Goal: Task Accomplishment & Management: Manage account settings

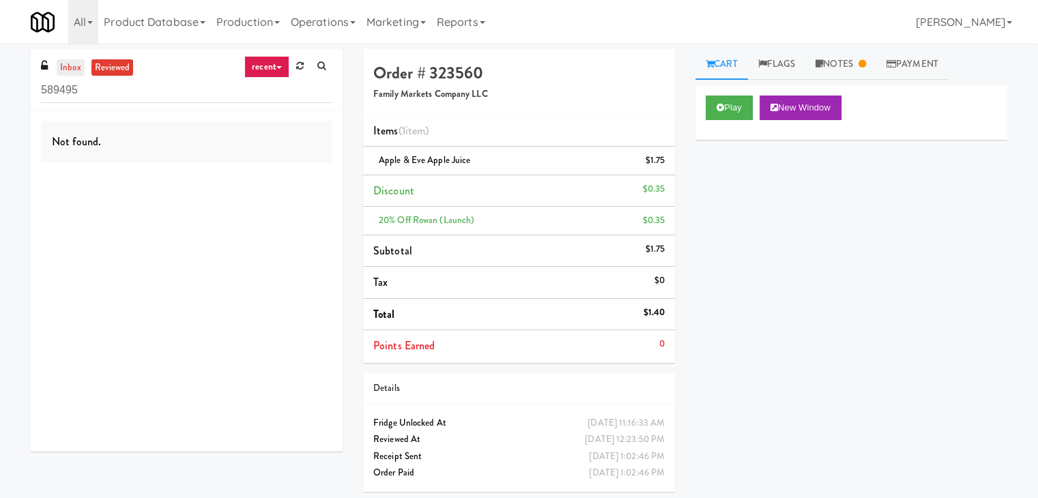
click at [72, 64] on link "inbox" at bounding box center [71, 67] width 28 height 17
click at [191, 88] on input "589495" at bounding box center [186, 90] width 291 height 25
paste input "Upper Marlboro"
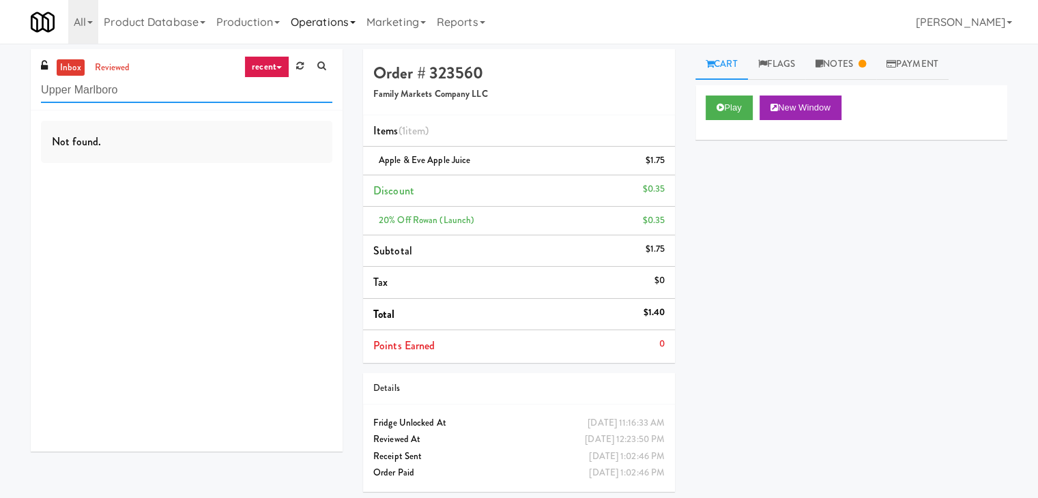
type input "Upper Marlboro"
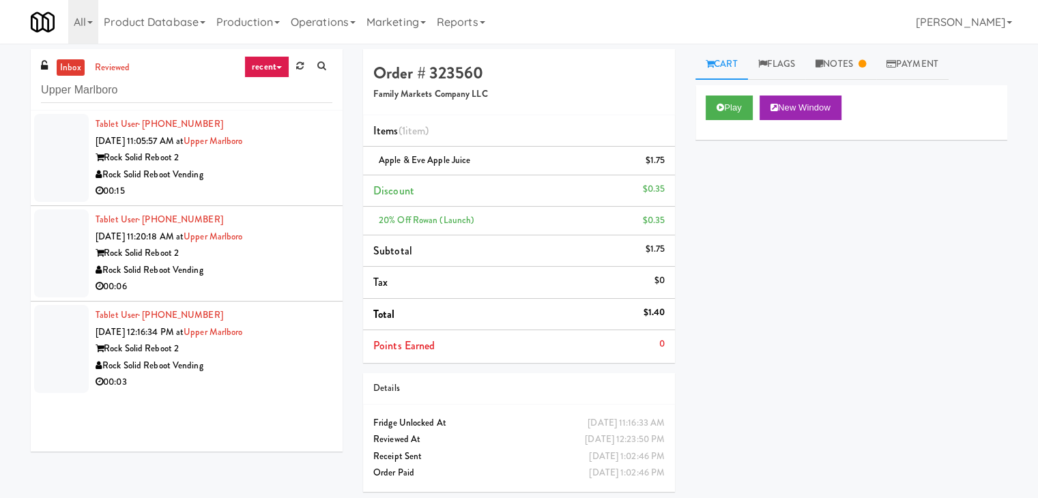
click at [297, 174] on div "Rock Solid Reboot Vending" at bounding box center [214, 174] width 237 height 17
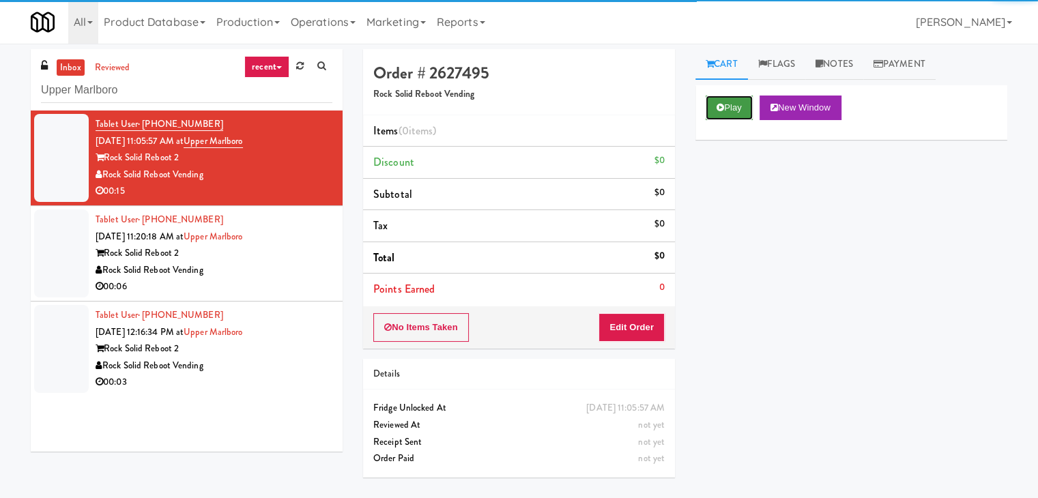
click at [720, 106] on icon at bounding box center [720, 107] width 8 height 9
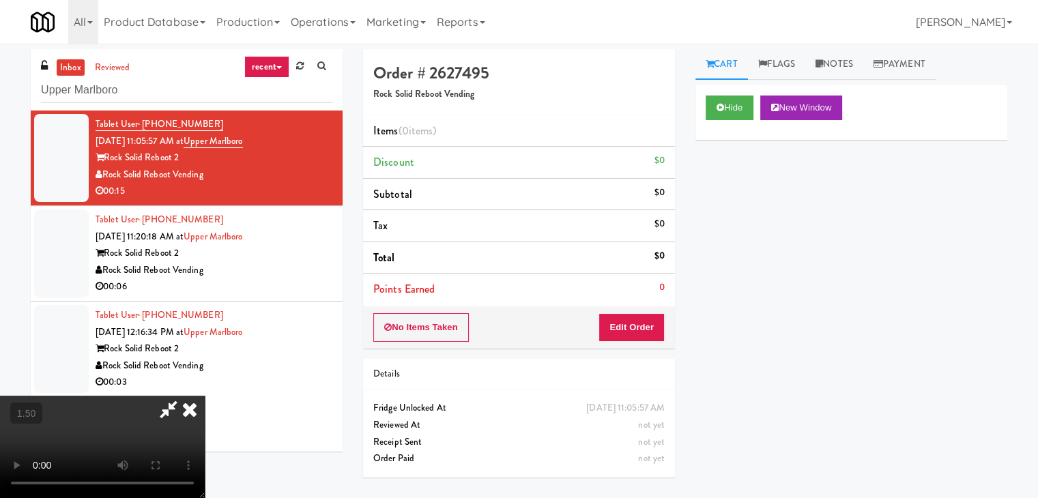
click at [205, 396] on video at bounding box center [102, 447] width 205 height 102
click at [205, 396] on icon at bounding box center [190, 409] width 30 height 27
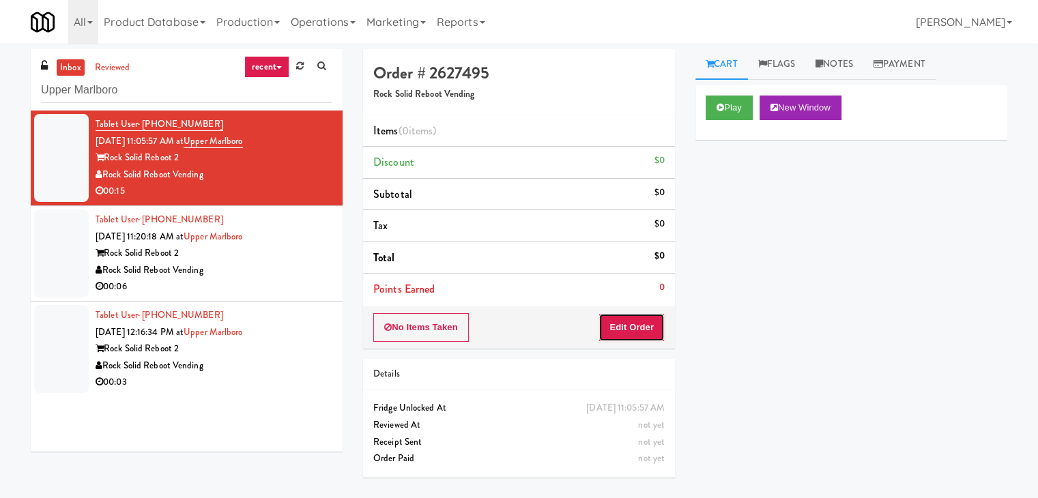
drag, startPoint x: 648, startPoint y: 330, endPoint x: 686, endPoint y: 295, distance: 52.2
click at [647, 330] on button "Edit Order" at bounding box center [631, 327] width 66 height 29
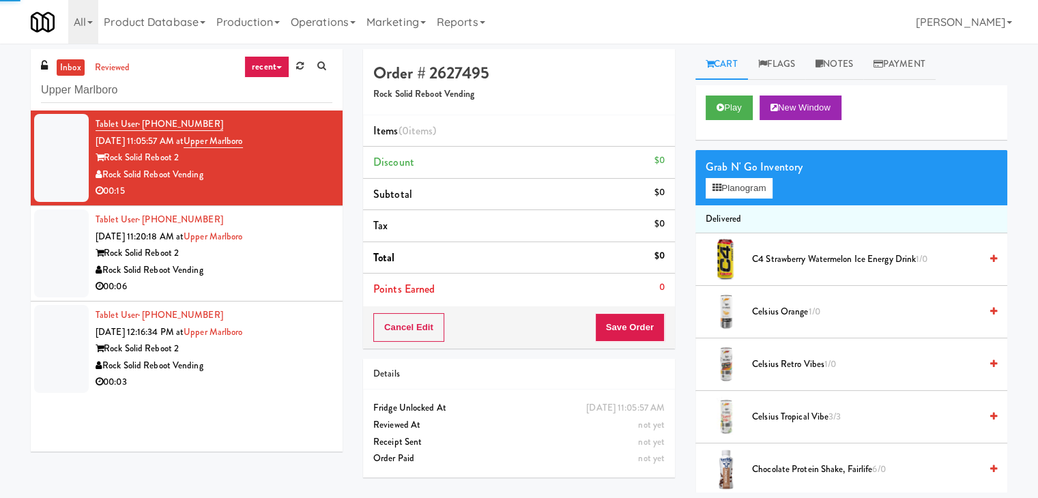
click at [754, 172] on div "Grab N' Go Inventory" at bounding box center [851, 167] width 291 height 20
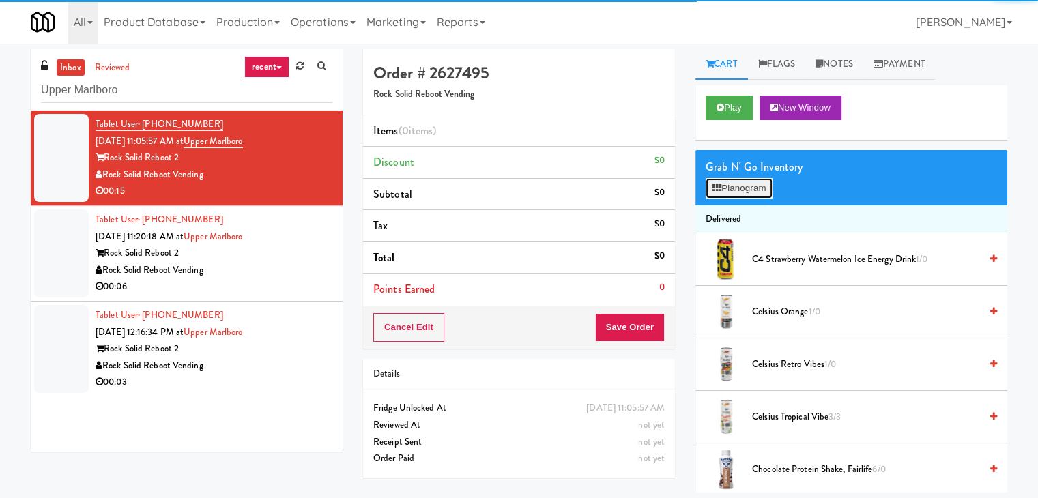
click at [750, 186] on button "Planogram" at bounding box center [739, 188] width 67 height 20
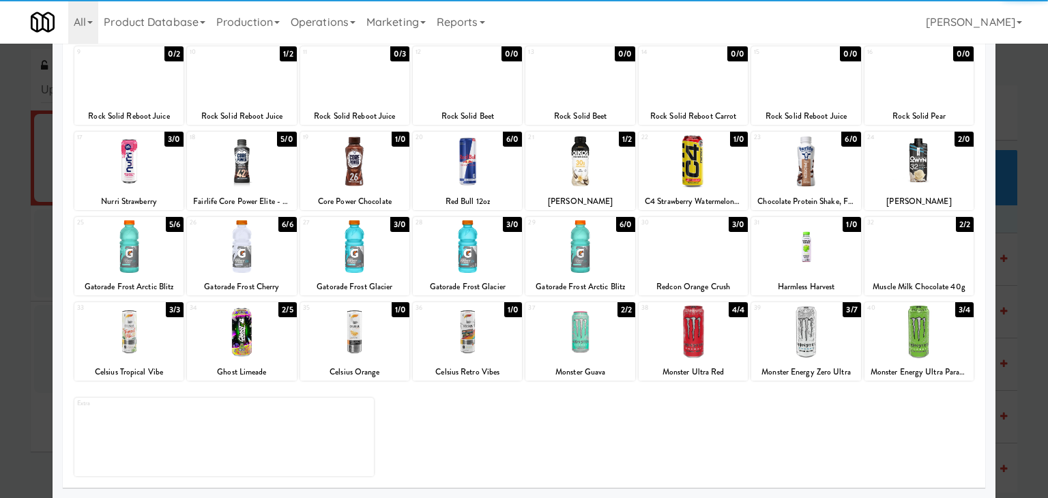
click at [392, 223] on div "3/0" at bounding box center [399, 224] width 19 height 15
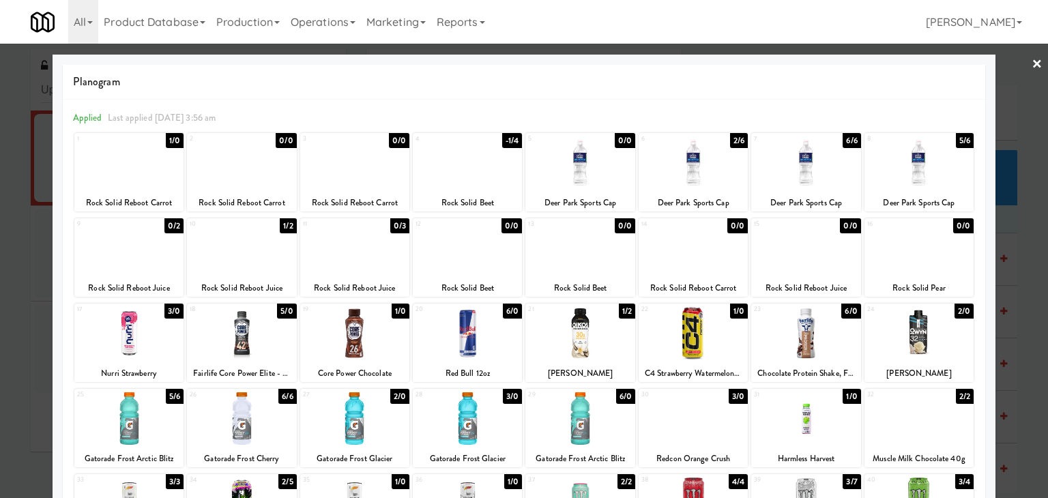
click at [1032, 65] on link "×" at bounding box center [1037, 65] width 11 height 42
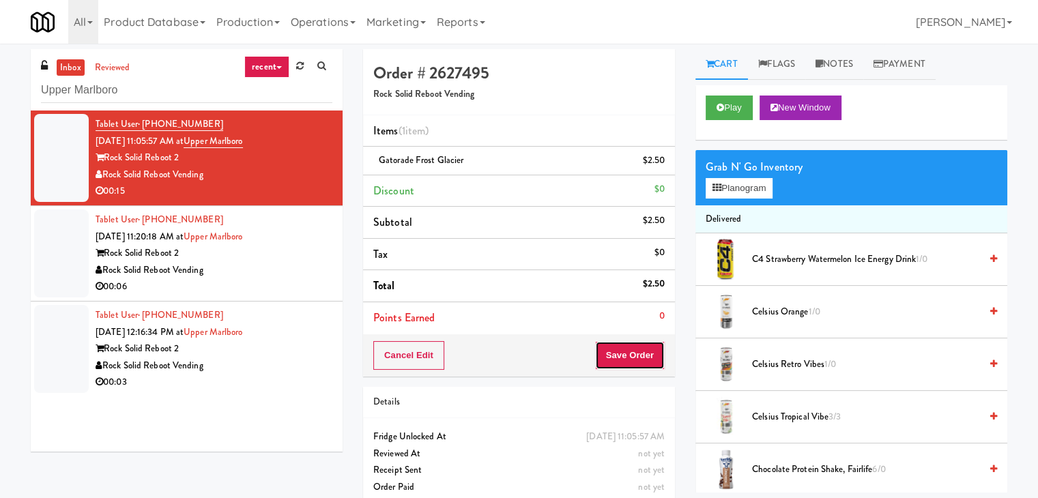
click at [623, 361] on button "Save Order" at bounding box center [630, 355] width 70 height 29
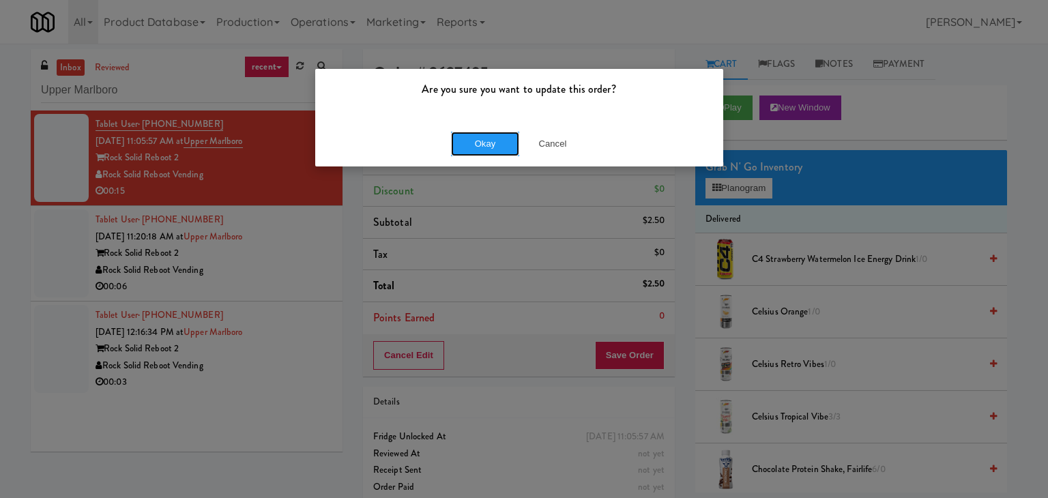
drag, startPoint x: 498, startPoint y: 148, endPoint x: 441, endPoint y: 197, distance: 75.5
click at [497, 148] on button "Okay" at bounding box center [485, 144] width 68 height 25
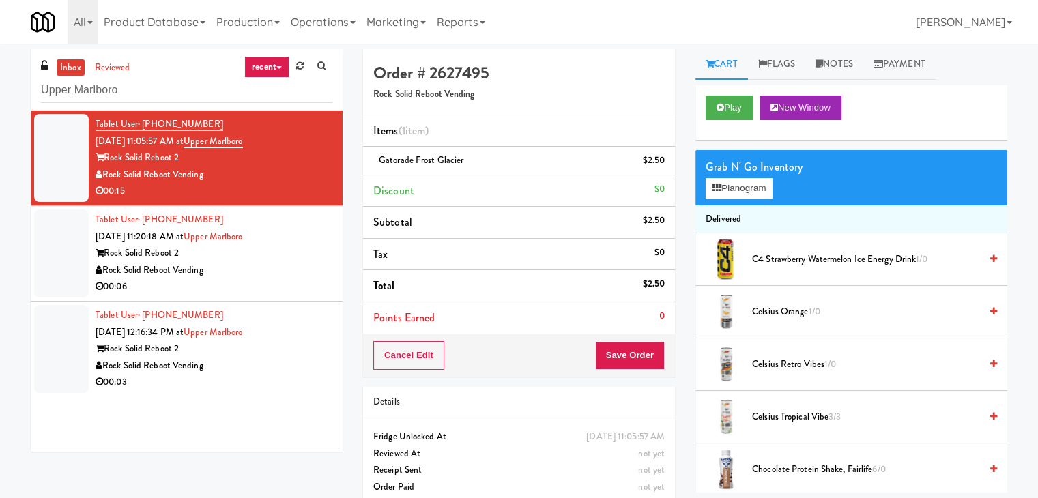
click at [311, 264] on div "Rock Solid Reboot Vending" at bounding box center [214, 270] width 237 height 17
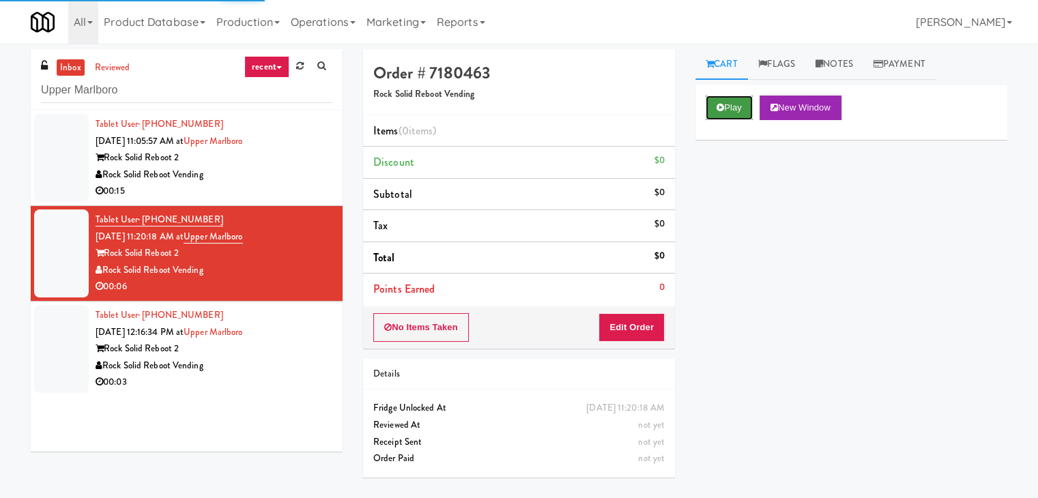
click at [740, 108] on button "Play" at bounding box center [729, 108] width 47 height 25
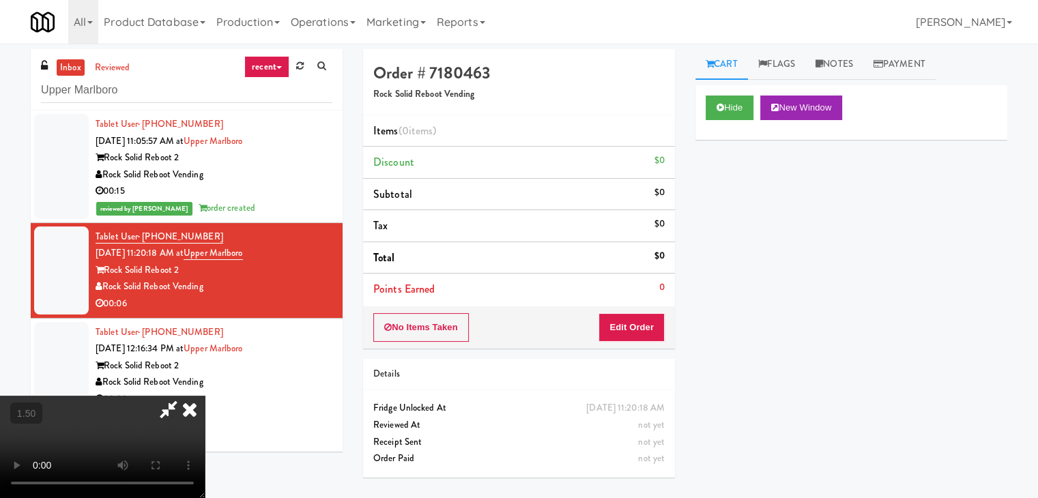
click at [205, 396] on video at bounding box center [102, 447] width 205 height 102
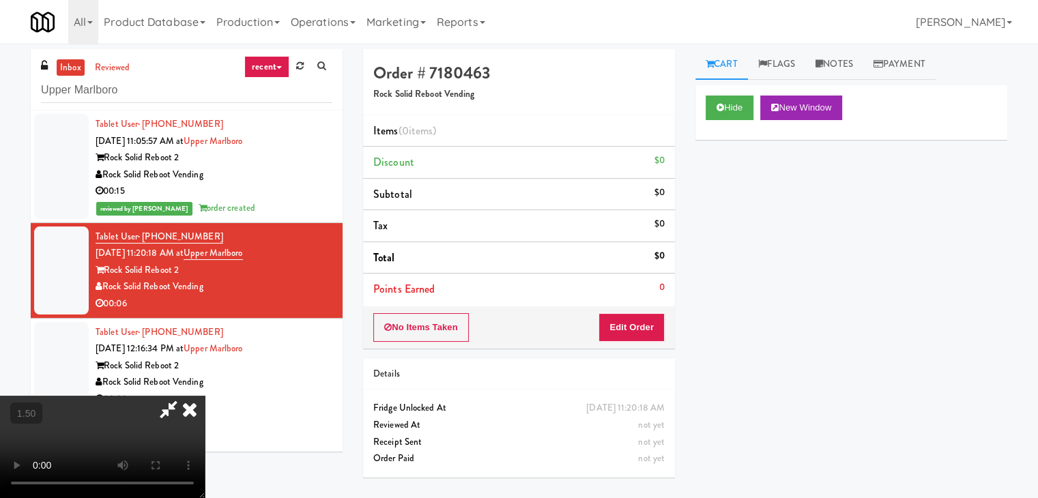
click at [205, 396] on video at bounding box center [102, 447] width 205 height 102
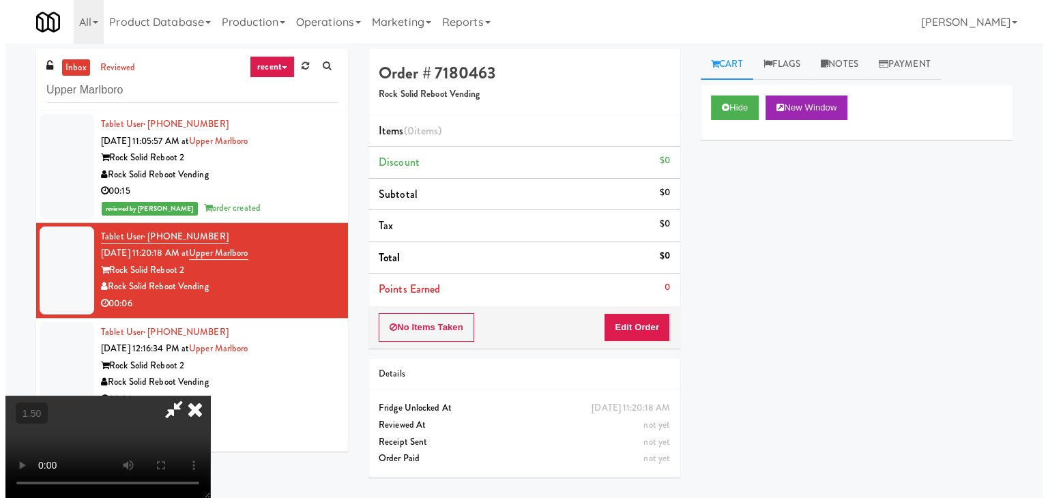
scroll to position [0, 0]
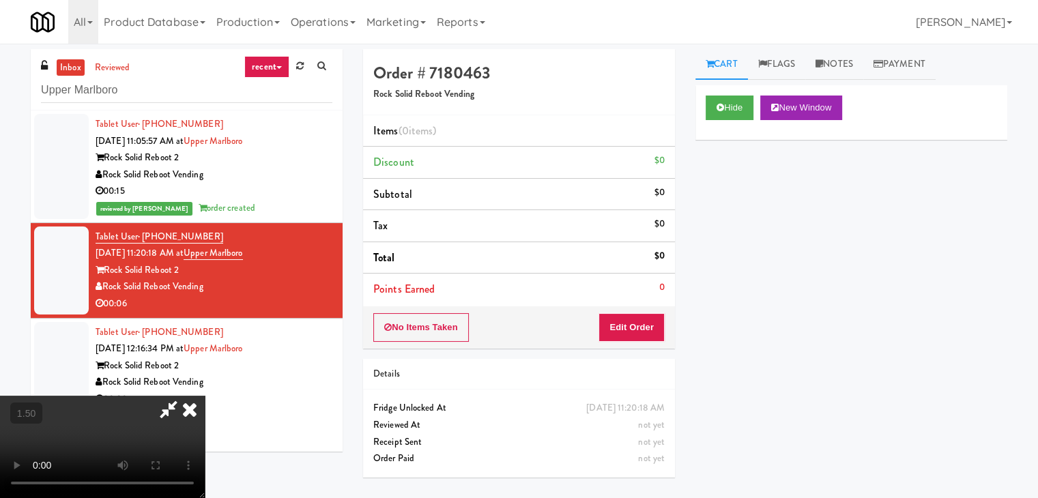
drag, startPoint x: 606, startPoint y: 55, endPoint x: 606, endPoint y: 68, distance: 13.0
click at [205, 396] on icon at bounding box center [190, 409] width 30 height 27
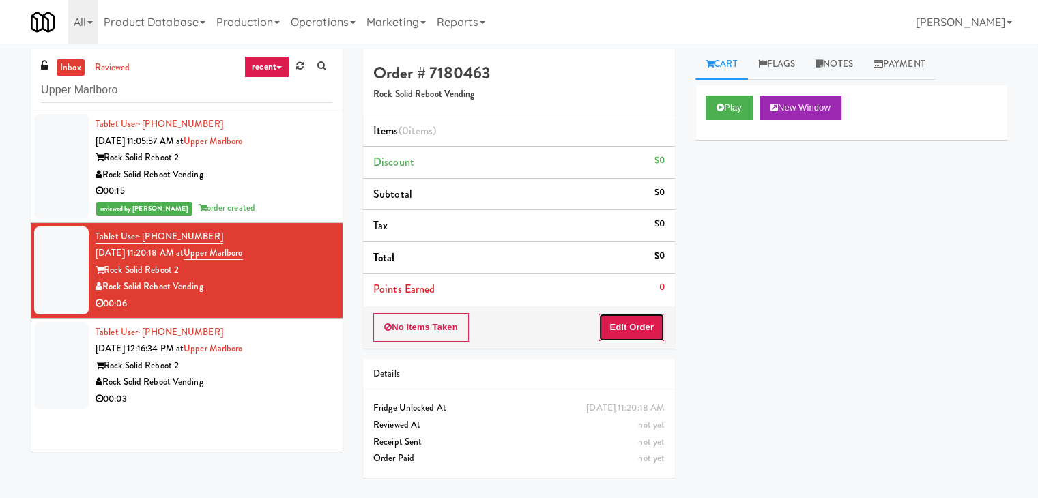
click at [621, 324] on button "Edit Order" at bounding box center [631, 327] width 66 height 29
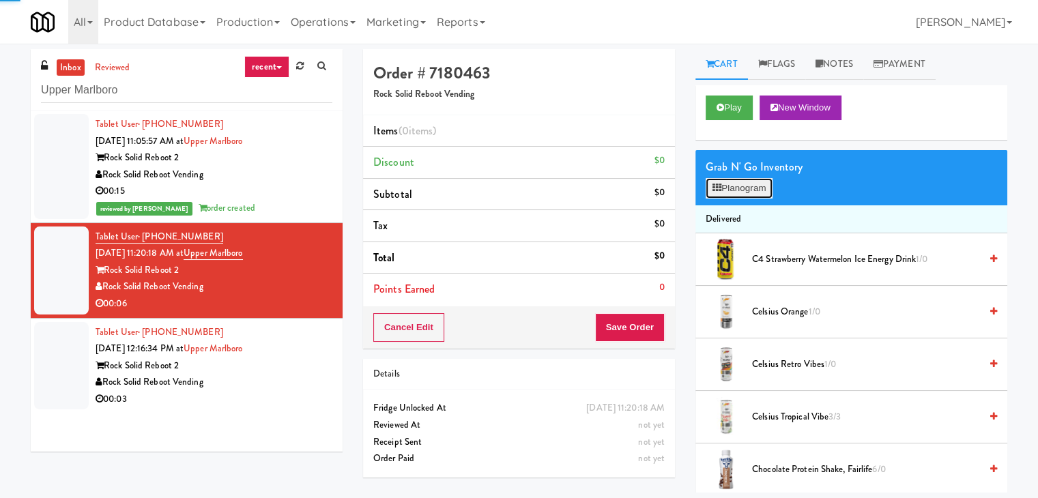
click at [729, 194] on button "Planogram" at bounding box center [739, 188] width 67 height 20
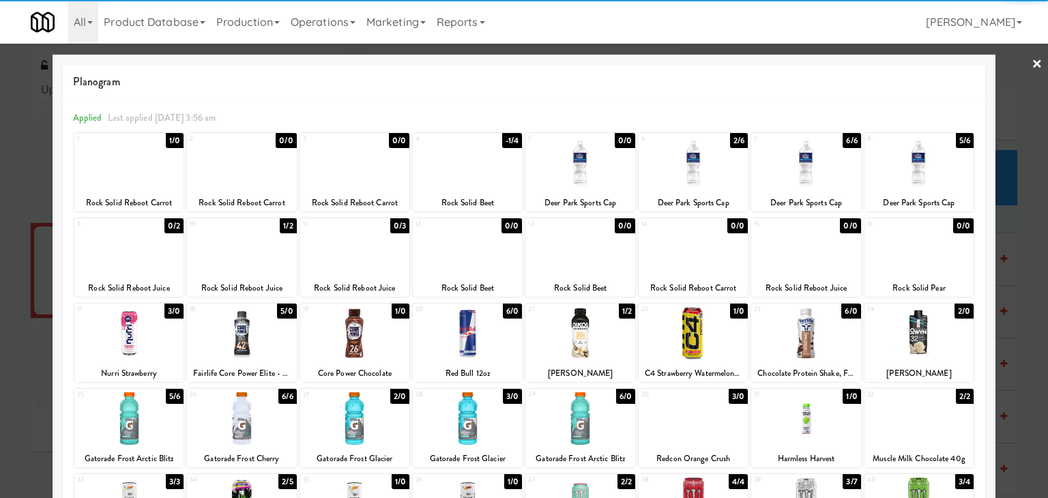
click at [468, 323] on div at bounding box center [467, 333] width 109 height 53
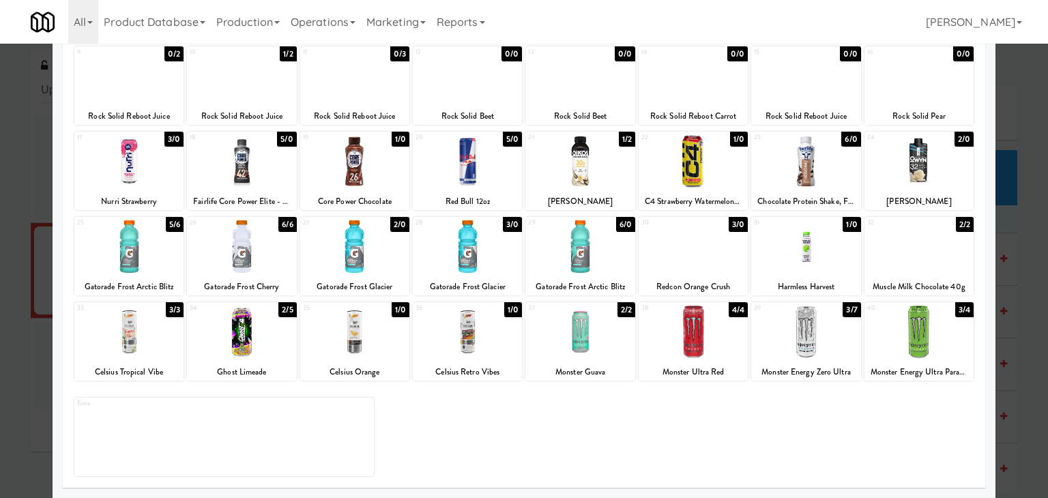
drag, startPoint x: 795, startPoint y: 356, endPoint x: 823, endPoint y: 344, distance: 30.3
click at [795, 356] on div at bounding box center [805, 332] width 109 height 53
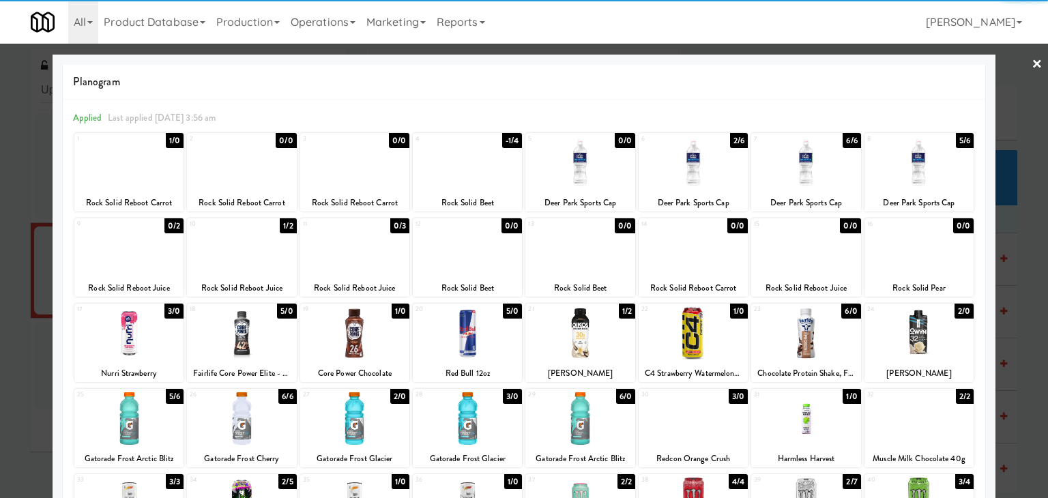
click at [1032, 65] on link "×" at bounding box center [1037, 65] width 11 height 42
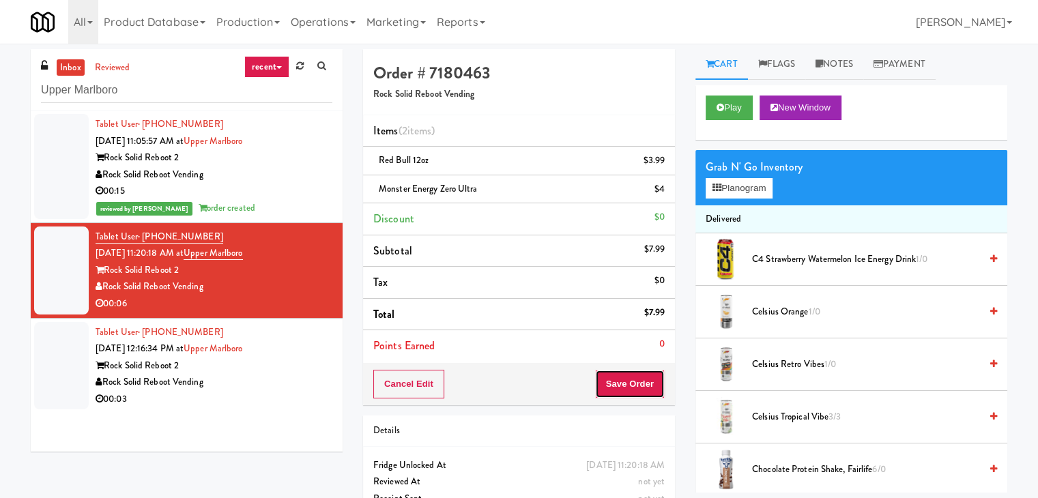
click at [615, 384] on button "Save Order" at bounding box center [630, 384] width 70 height 29
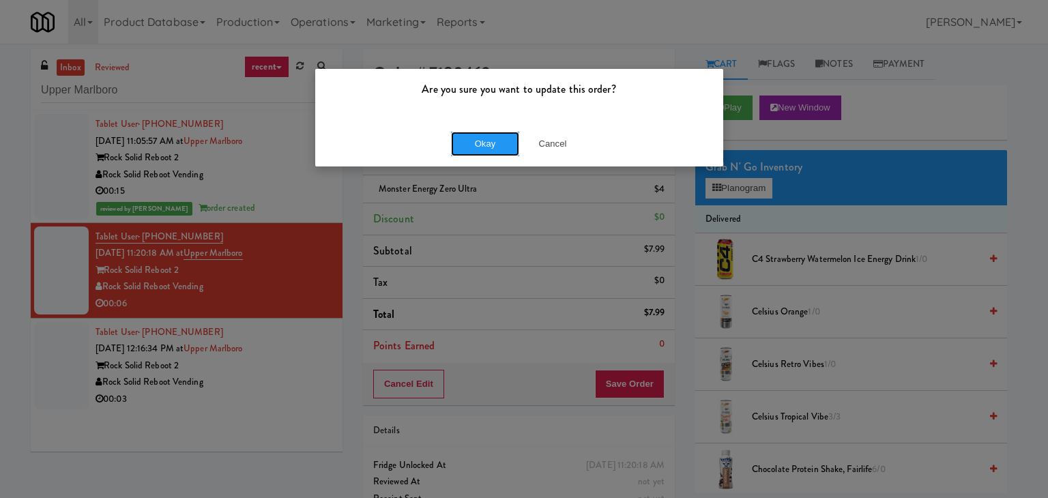
drag, startPoint x: 491, startPoint y: 137, endPoint x: 431, endPoint y: 203, distance: 88.9
click at [491, 137] on button "Okay" at bounding box center [485, 144] width 68 height 25
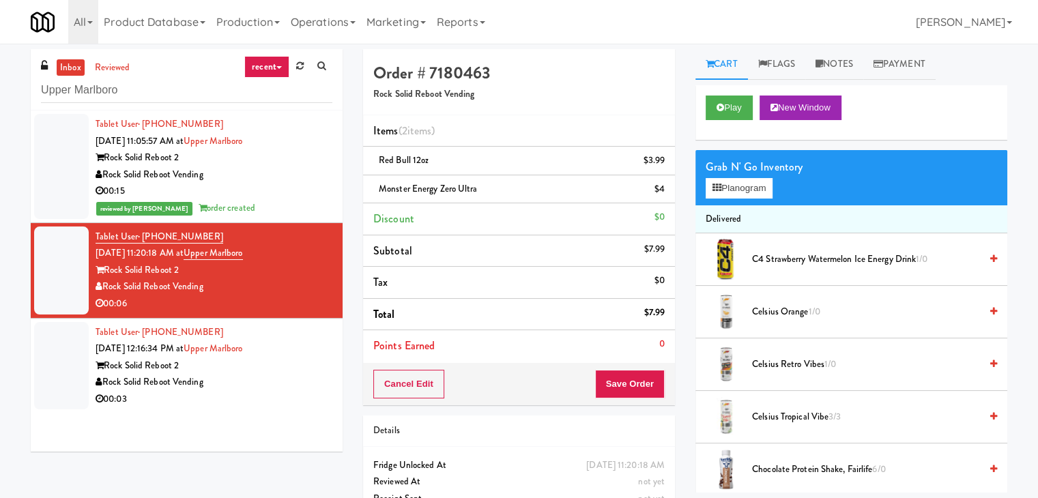
click at [292, 367] on div "Rock Solid Reboot 2" at bounding box center [214, 366] width 237 height 17
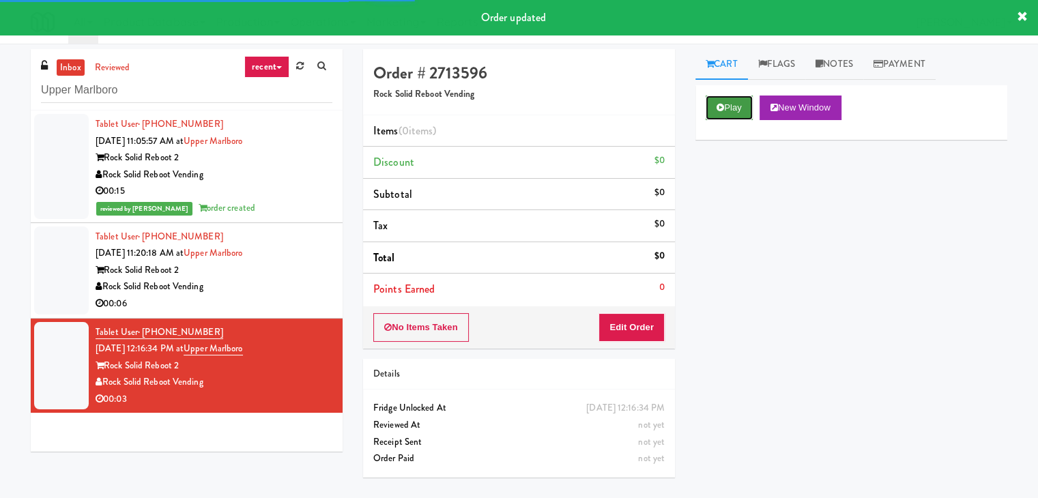
click at [729, 108] on button "Play" at bounding box center [729, 108] width 47 height 25
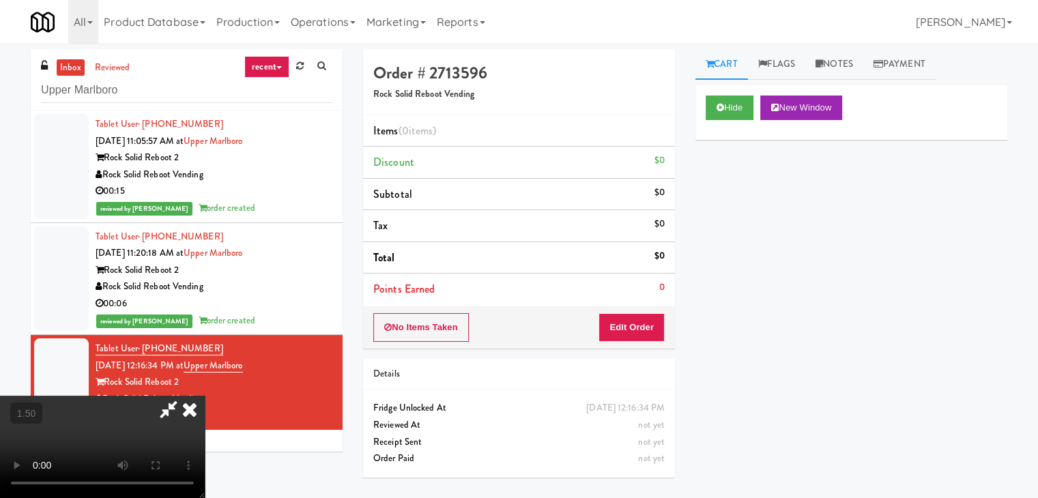
click at [205, 396] on video at bounding box center [102, 447] width 205 height 102
click at [205, 396] on icon at bounding box center [190, 409] width 30 height 27
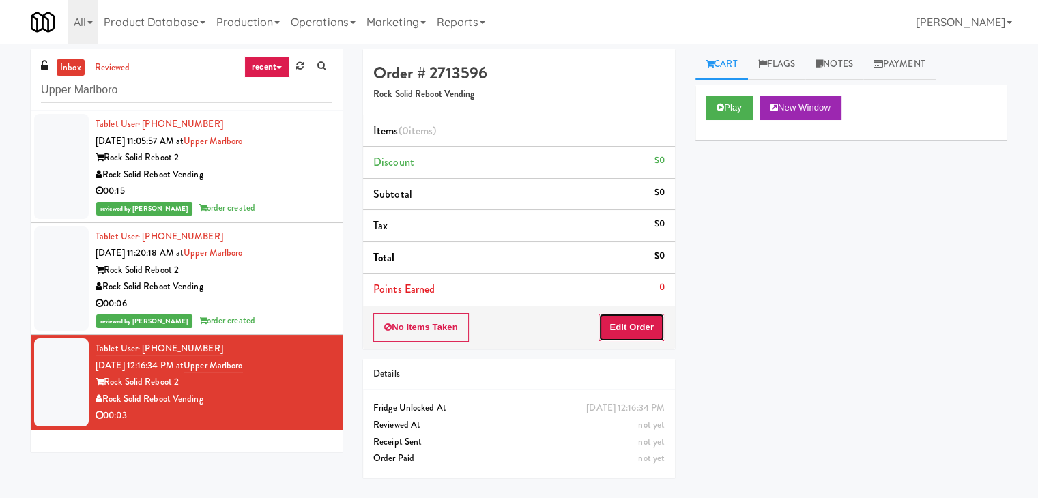
click at [632, 328] on button "Edit Order" at bounding box center [631, 327] width 66 height 29
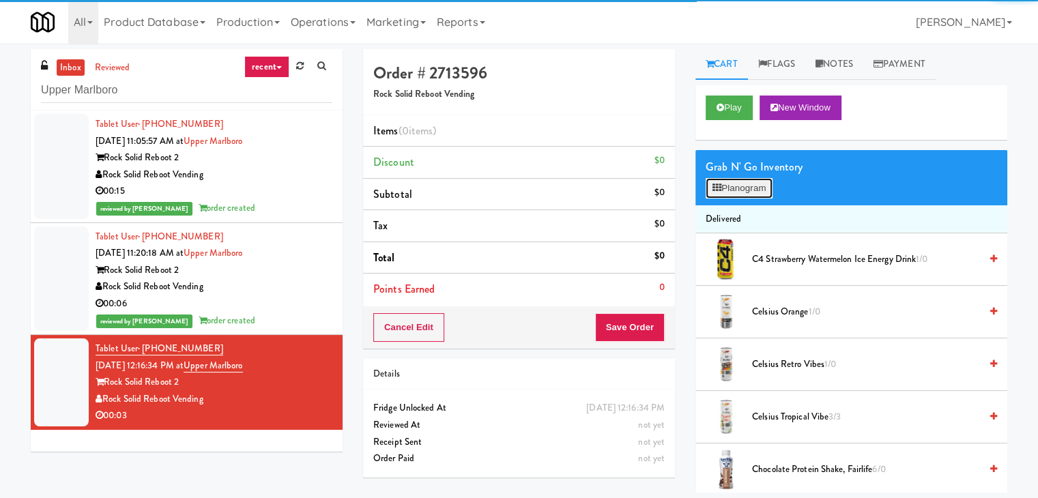
click at [762, 192] on button "Planogram" at bounding box center [739, 188] width 67 height 20
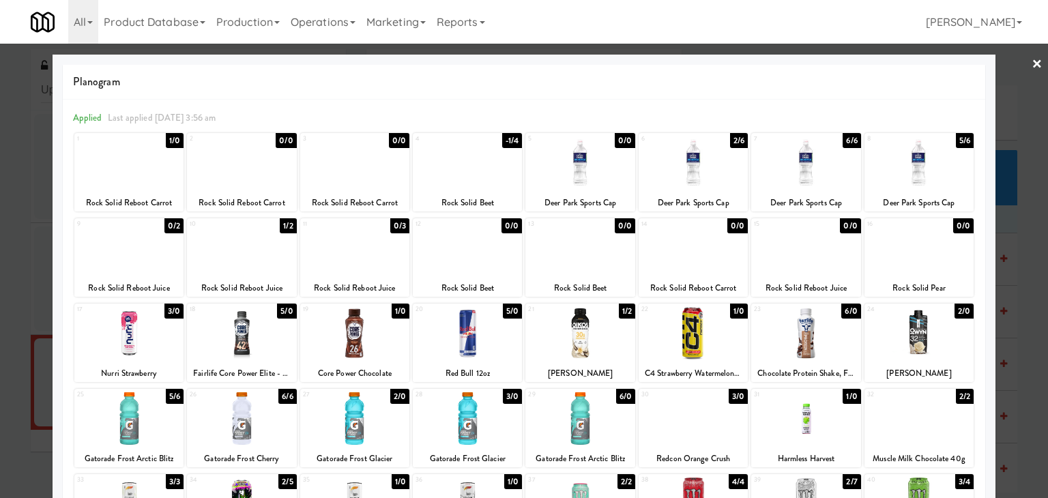
click at [698, 167] on div at bounding box center [693, 162] width 109 height 53
click at [1032, 63] on link "×" at bounding box center [1037, 65] width 11 height 42
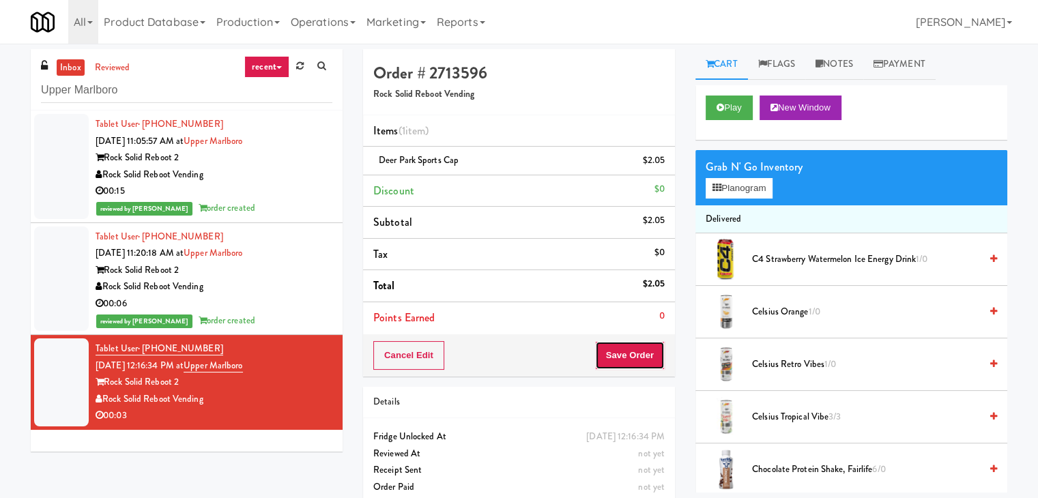
click at [622, 351] on button "Save Order" at bounding box center [630, 355] width 70 height 29
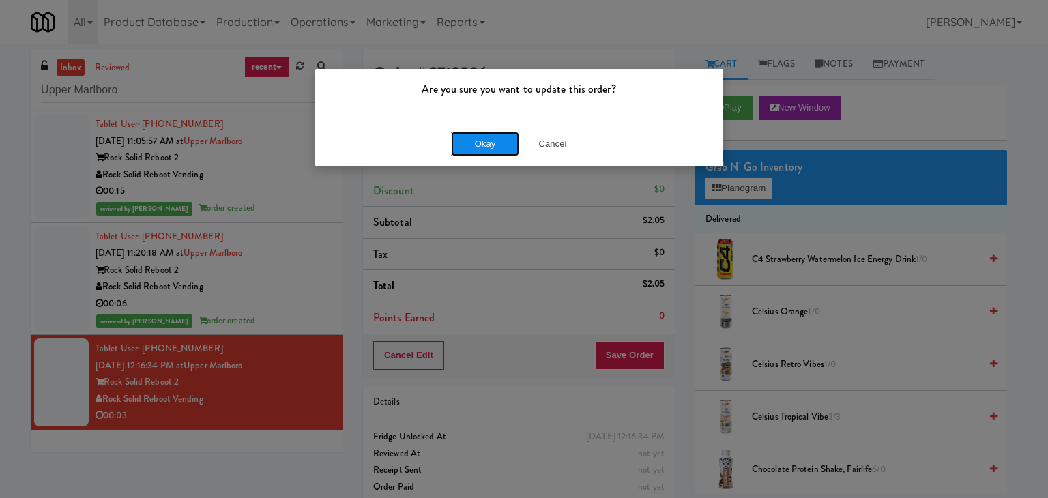
click at [500, 146] on button "Okay" at bounding box center [485, 144] width 68 height 25
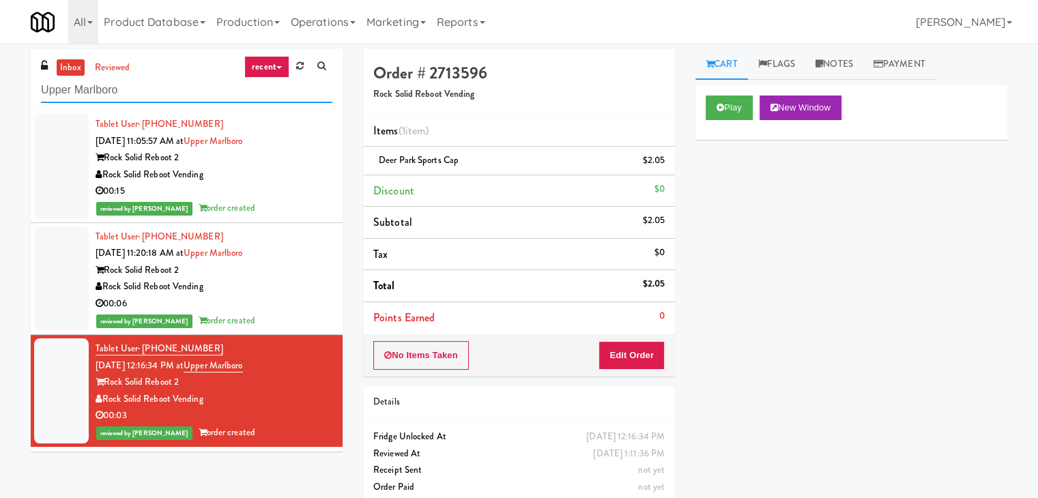
click at [199, 86] on input "Upper Marlboro" at bounding box center [186, 90] width 291 height 25
paste input "(Food, Snack & Drink) EWR 1-TB-MAIN BREAK ROOM"
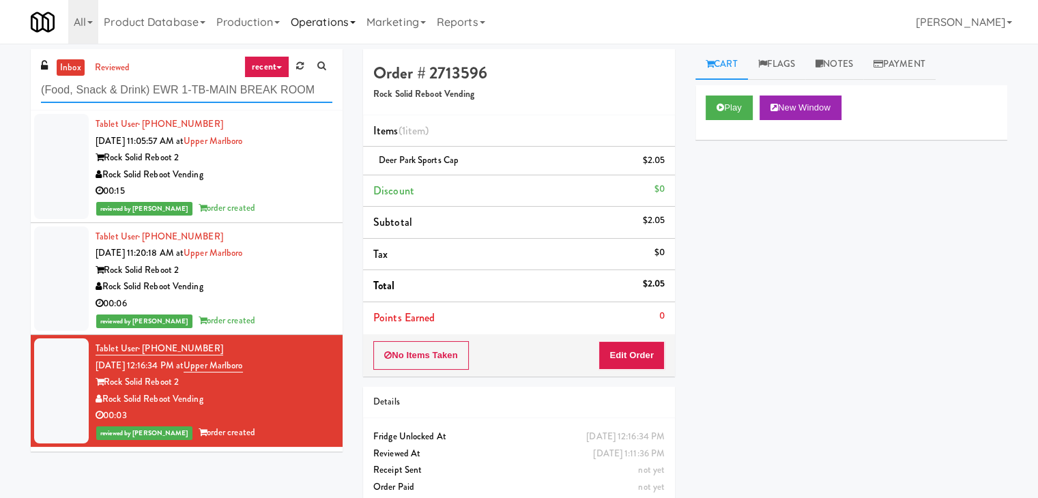
type input "(Food, Snack & Drink) EWR 1-TB-MAIN BREAK ROOM"
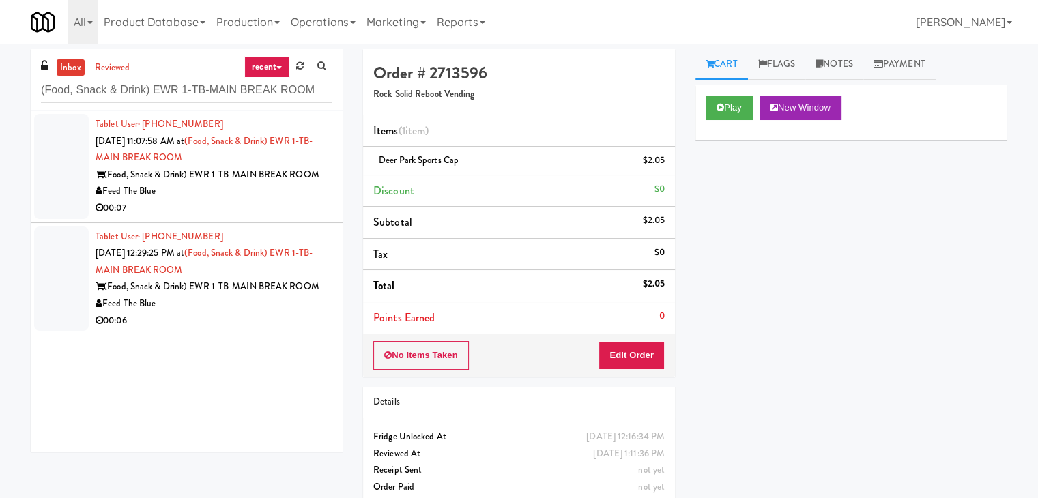
click at [296, 208] on div "00:07" at bounding box center [214, 208] width 237 height 17
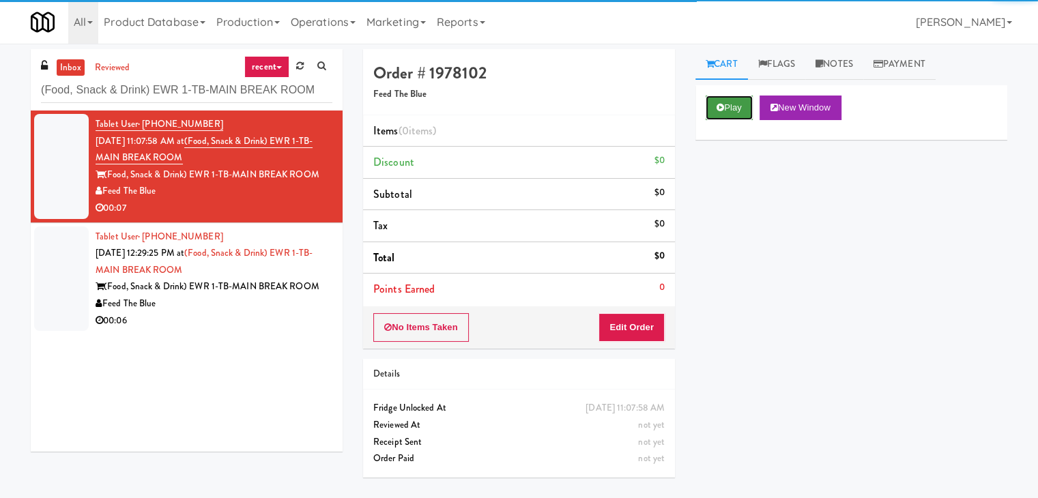
click at [736, 113] on button "Play" at bounding box center [729, 108] width 47 height 25
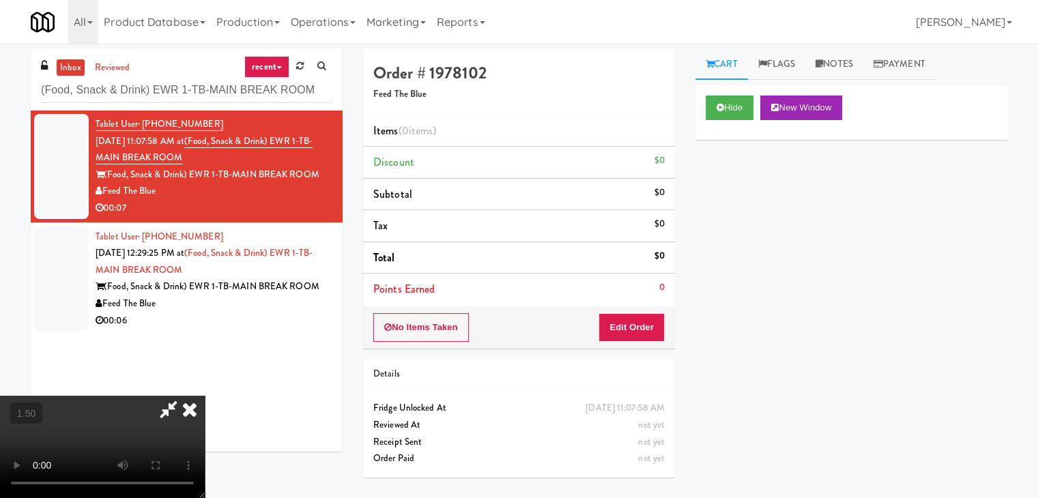
click at [205, 396] on video at bounding box center [102, 447] width 205 height 102
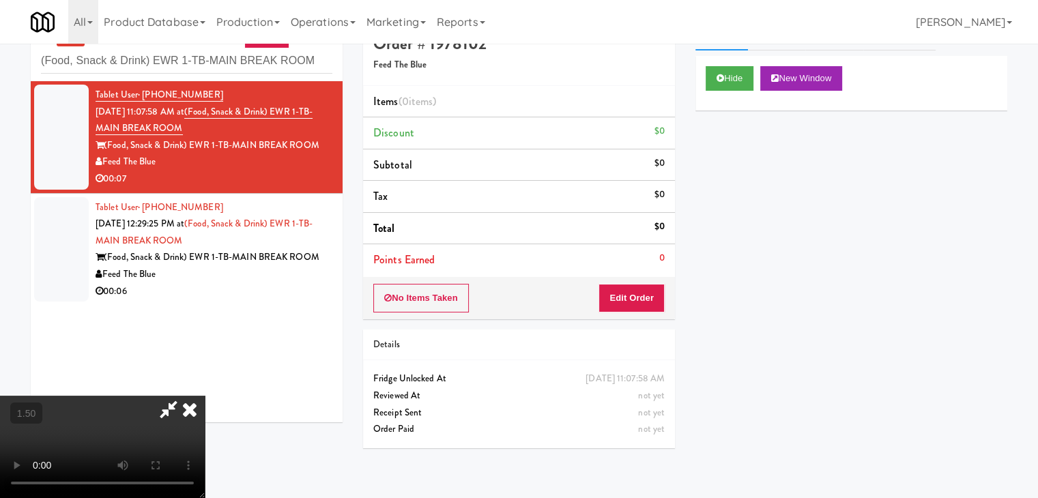
scroll to position [44, 0]
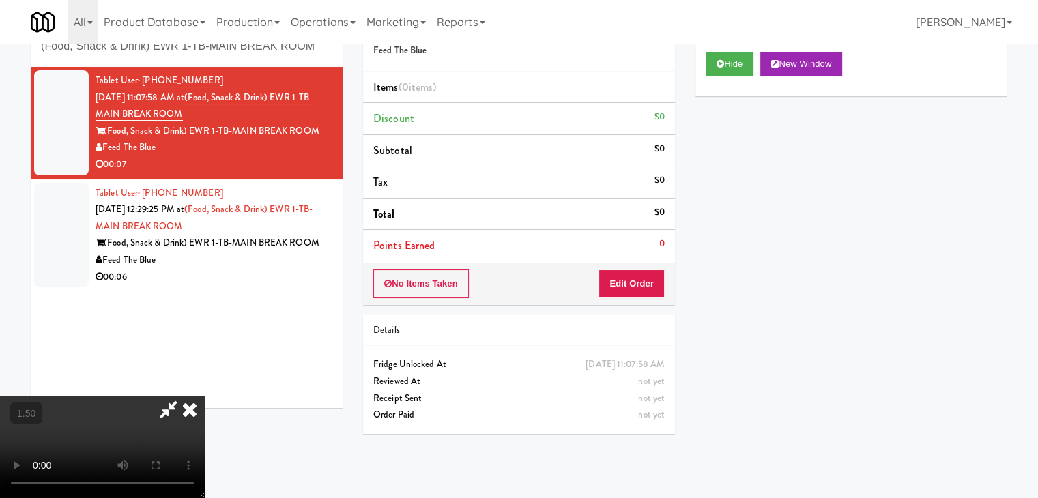
click at [205, 396] on video at bounding box center [102, 447] width 205 height 102
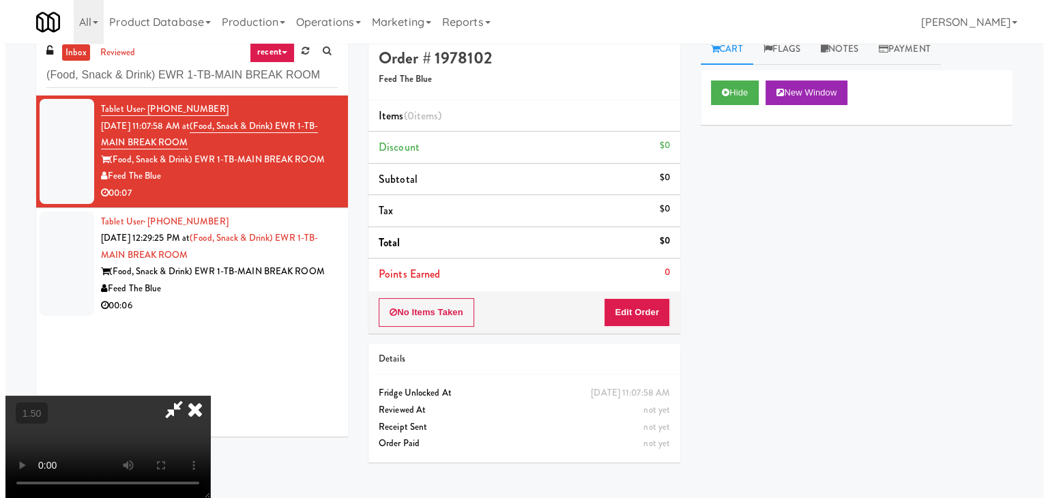
scroll to position [0, 0]
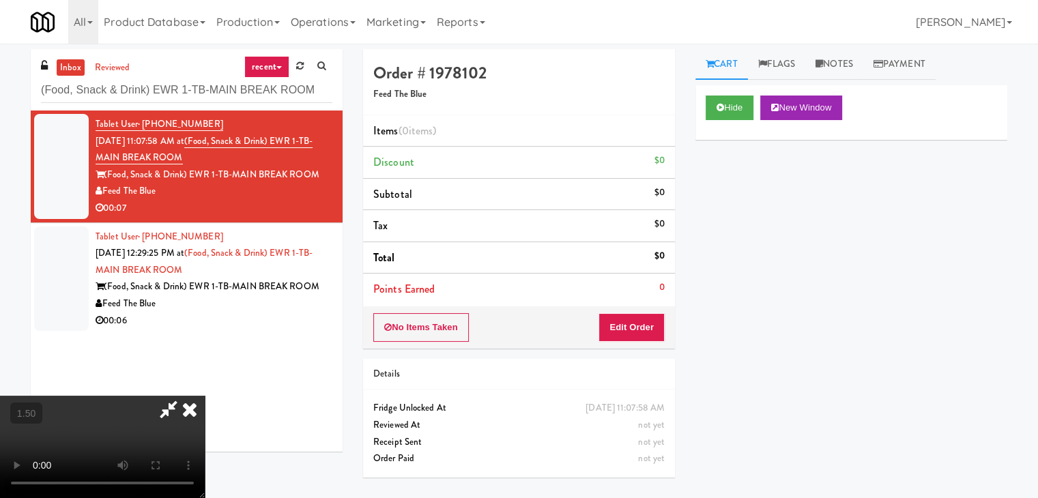
click at [205, 396] on icon at bounding box center [190, 409] width 30 height 27
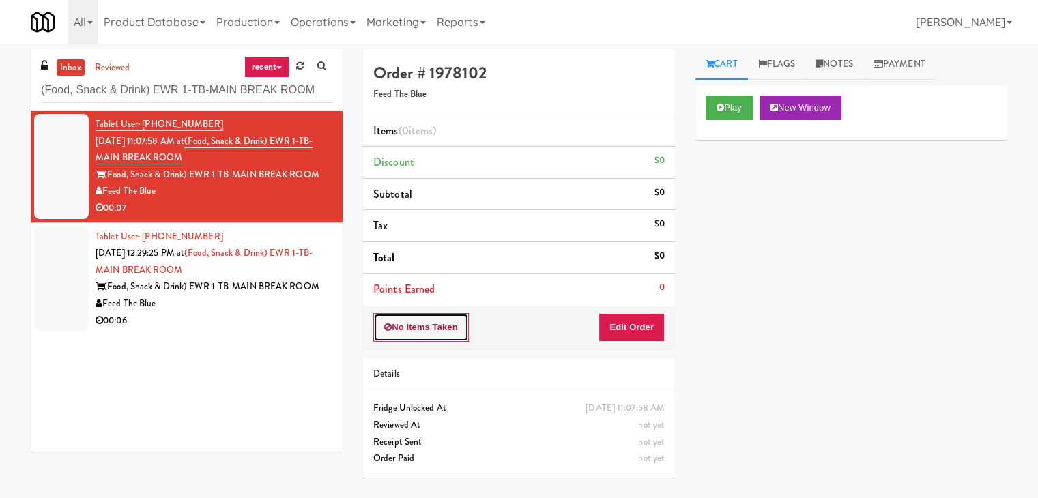
click at [452, 326] on button "No Items Taken" at bounding box center [421, 327] width 96 height 29
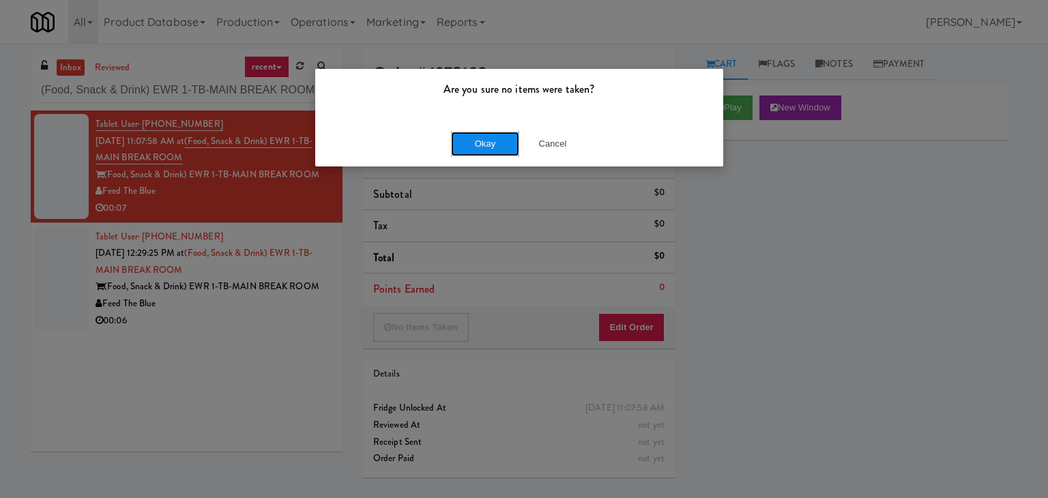
click at [475, 149] on button "Okay" at bounding box center [485, 144] width 68 height 25
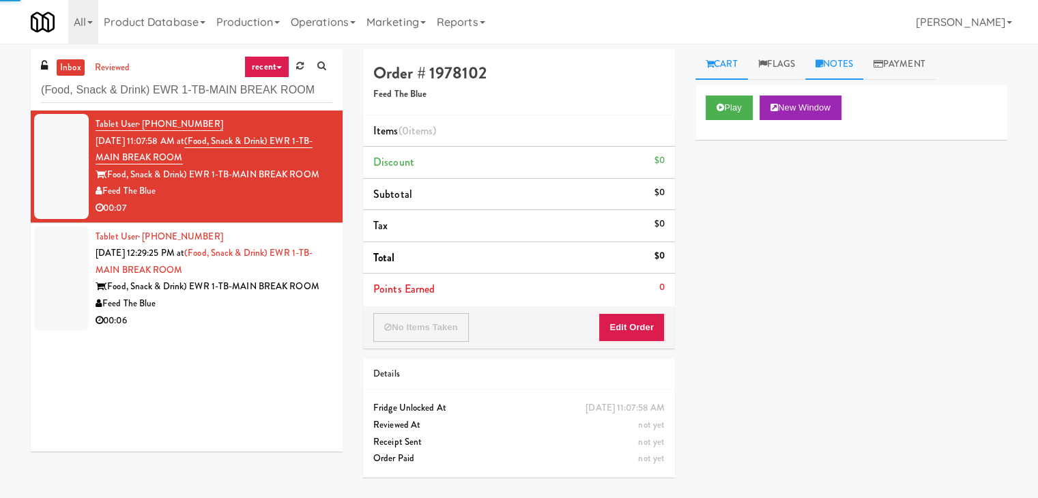
click at [837, 61] on link "Notes" at bounding box center [834, 64] width 58 height 31
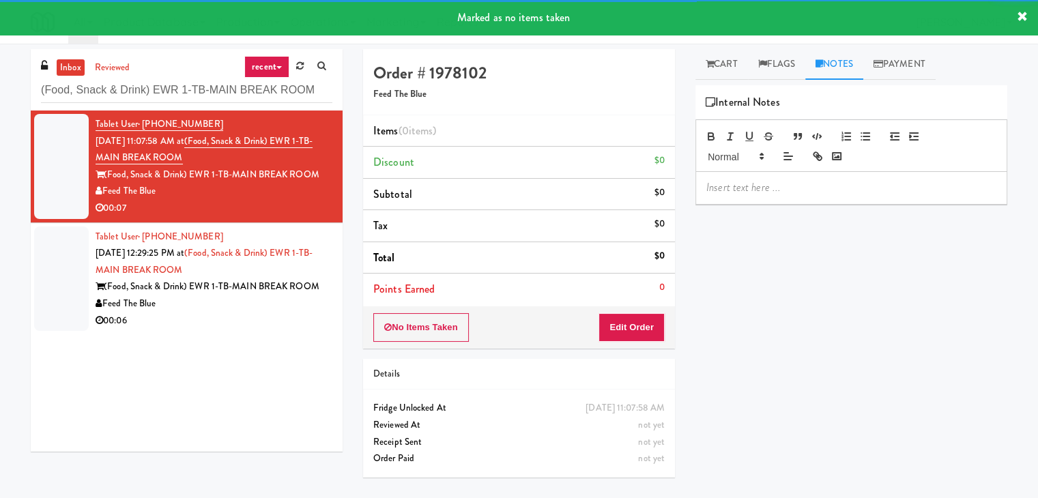
click at [777, 189] on p at bounding box center [851, 187] width 290 height 15
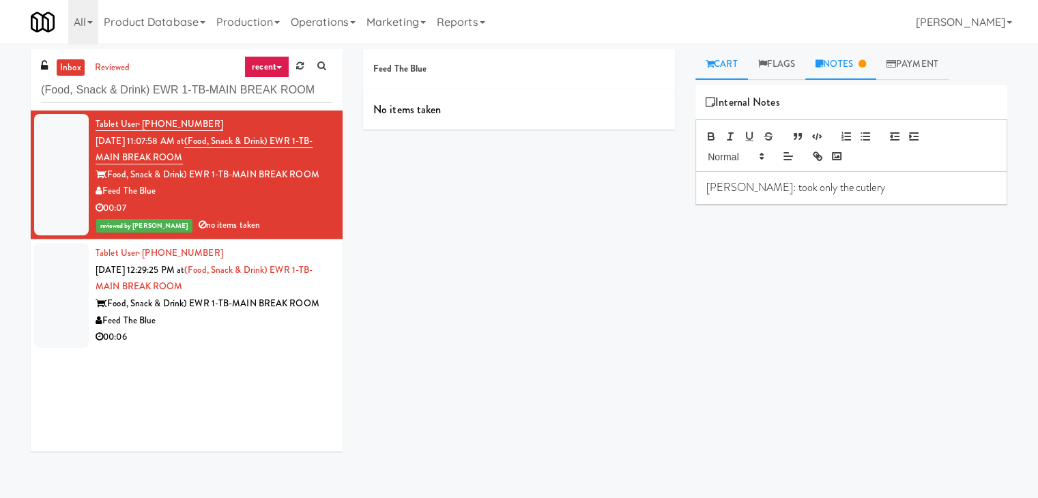
click at [728, 63] on link "Cart" at bounding box center [721, 64] width 53 height 31
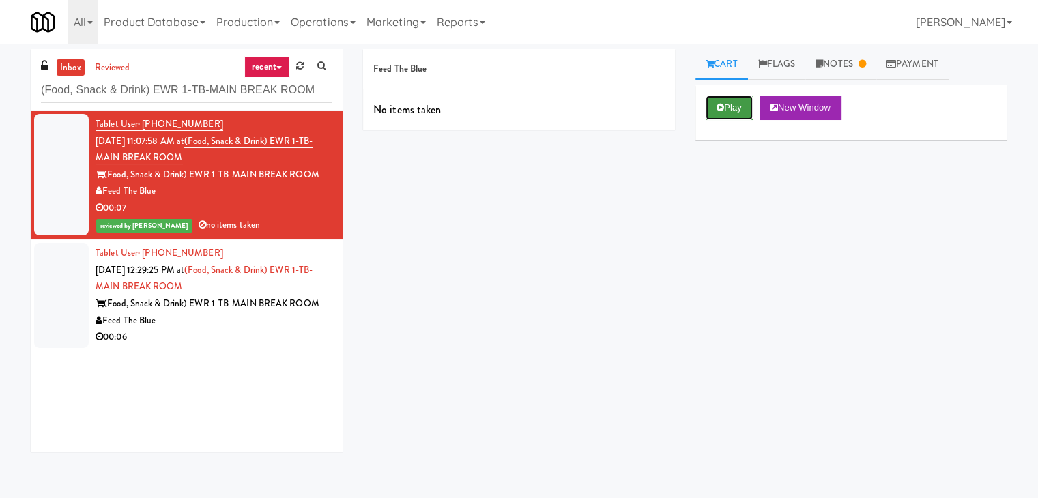
click at [721, 108] on icon at bounding box center [720, 107] width 8 height 9
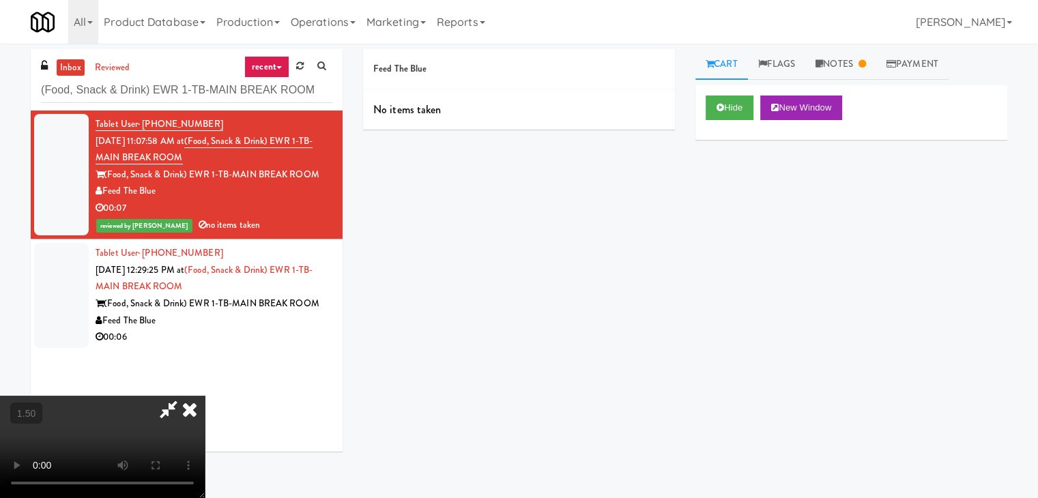
click at [205, 396] on icon at bounding box center [190, 409] width 30 height 27
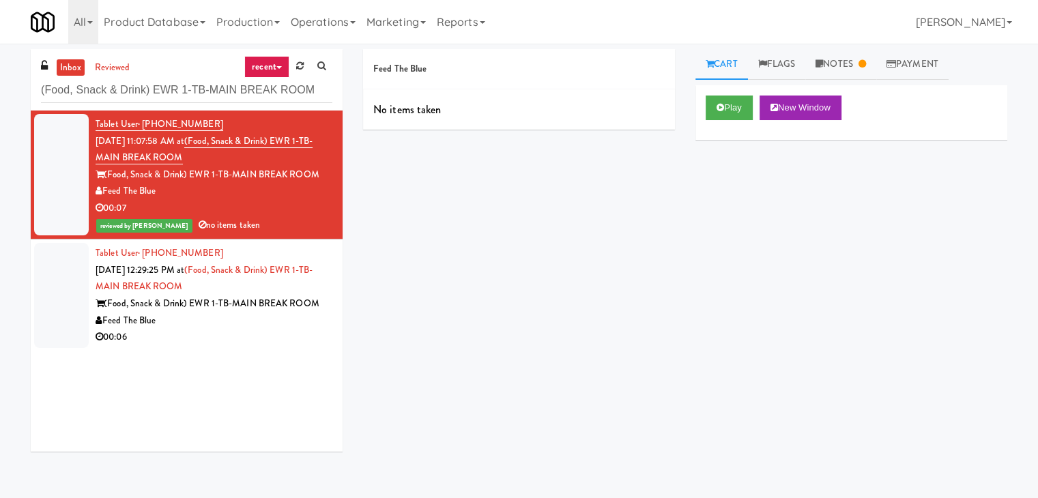
click at [262, 336] on div "00:06" at bounding box center [214, 337] width 237 height 17
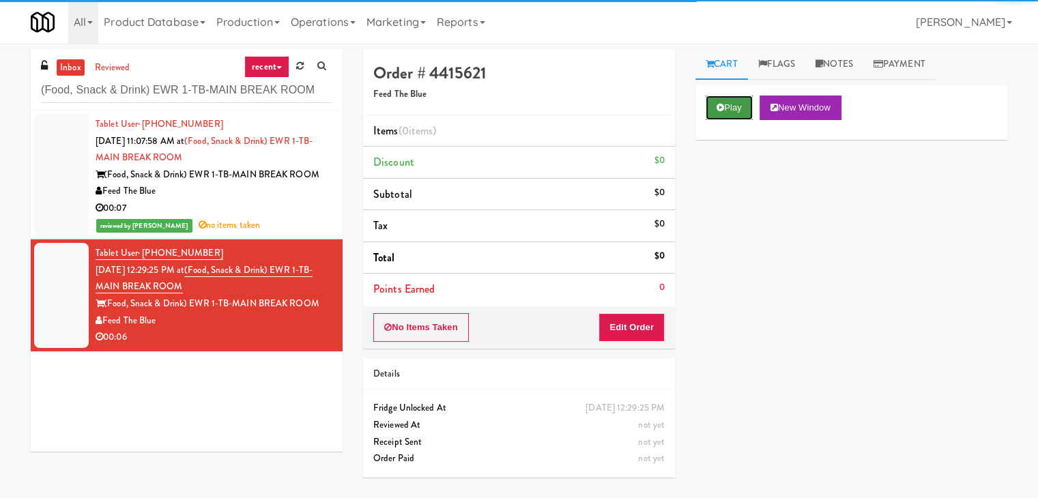
click at [731, 104] on button "Play" at bounding box center [729, 108] width 47 height 25
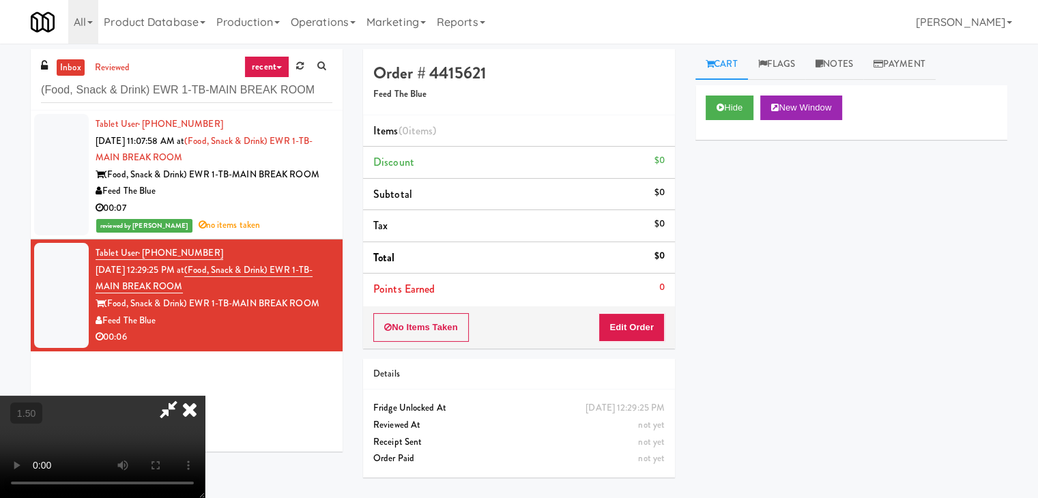
click at [205, 396] on video at bounding box center [102, 447] width 205 height 102
click at [205, 396] on icon at bounding box center [190, 409] width 30 height 27
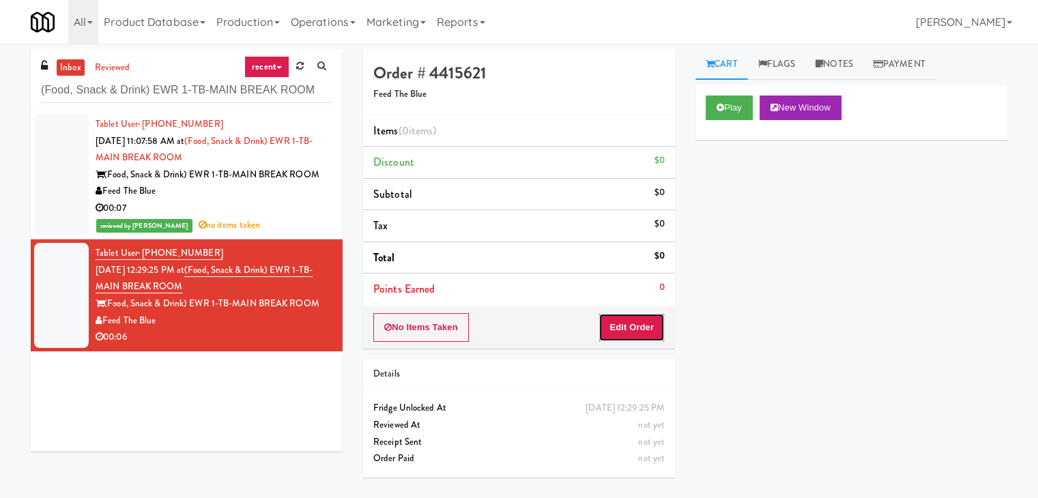
drag, startPoint x: 641, startPoint y: 318, endPoint x: 662, endPoint y: 289, distance: 35.8
click at [642, 318] on button "Edit Order" at bounding box center [631, 327] width 66 height 29
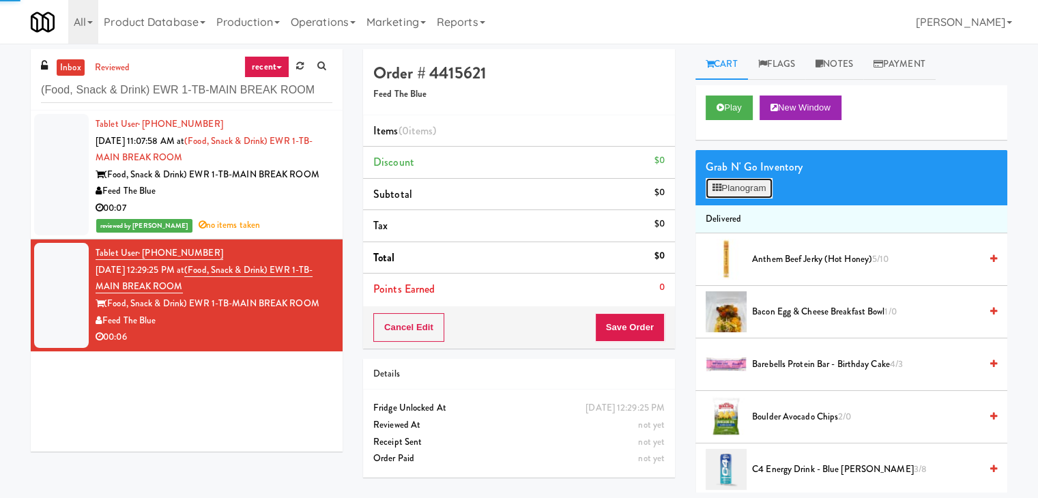
click at [725, 184] on button "Planogram" at bounding box center [739, 188] width 67 height 20
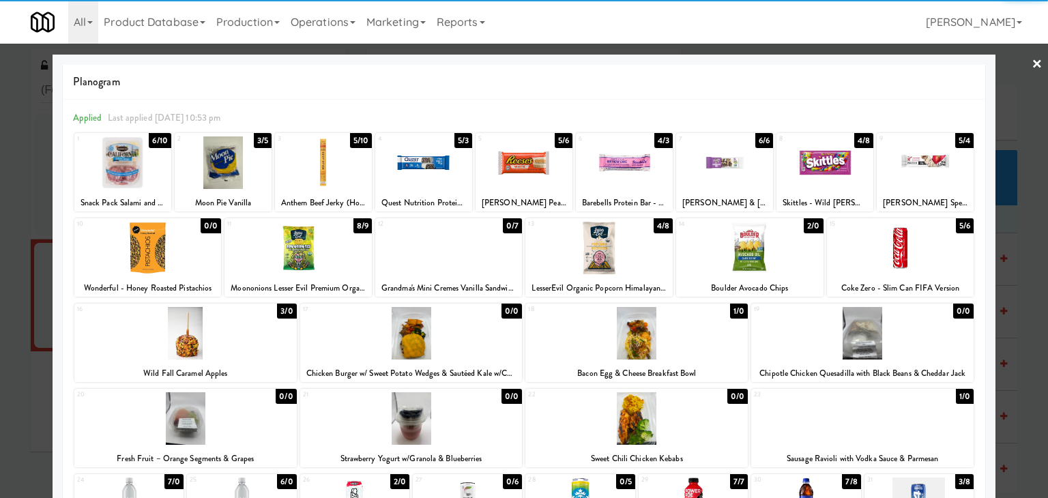
drag, startPoint x: 766, startPoint y: 254, endPoint x: 855, endPoint y: 229, distance: 92.0
click at [766, 252] on div at bounding box center [749, 248] width 147 height 53
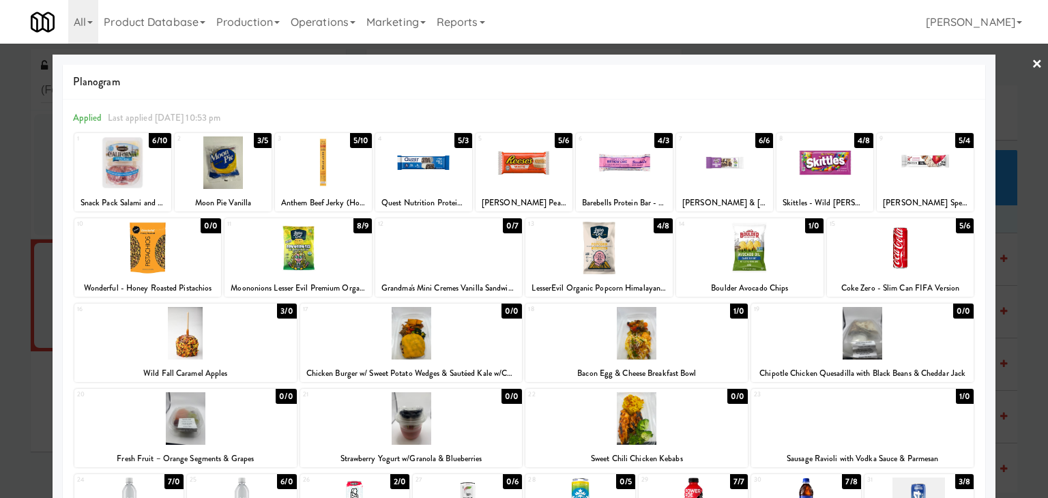
click at [1033, 58] on div at bounding box center [524, 249] width 1048 height 498
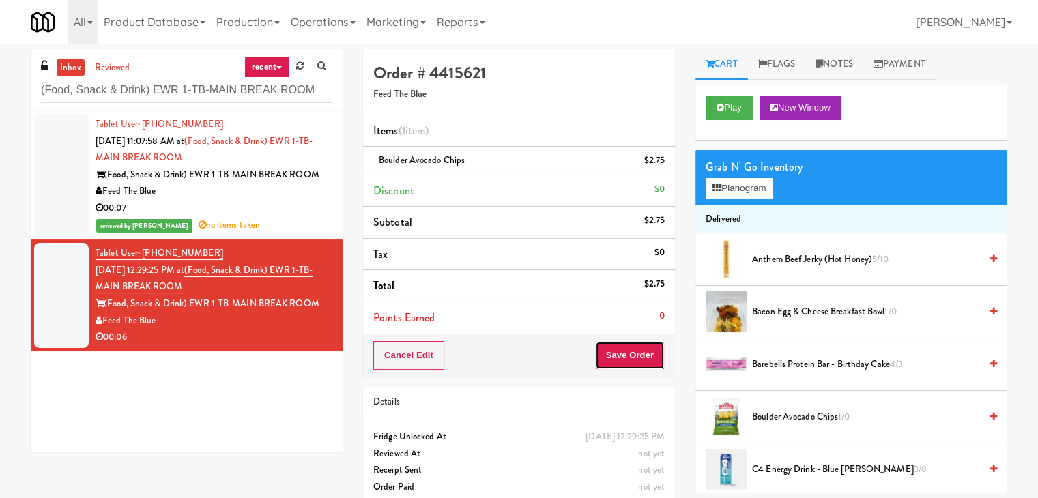
click at [635, 347] on button "Save Order" at bounding box center [630, 355] width 70 height 29
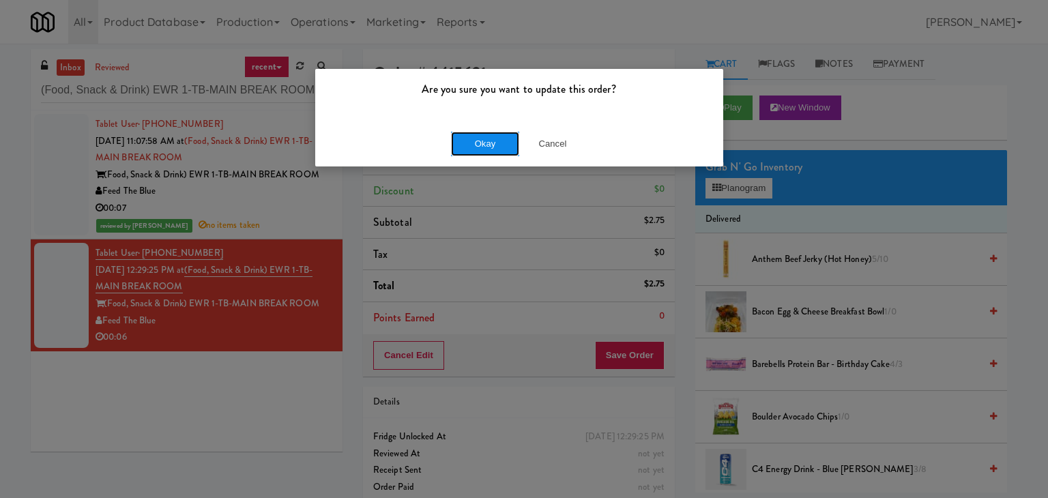
click at [489, 142] on button "Okay" at bounding box center [485, 144] width 68 height 25
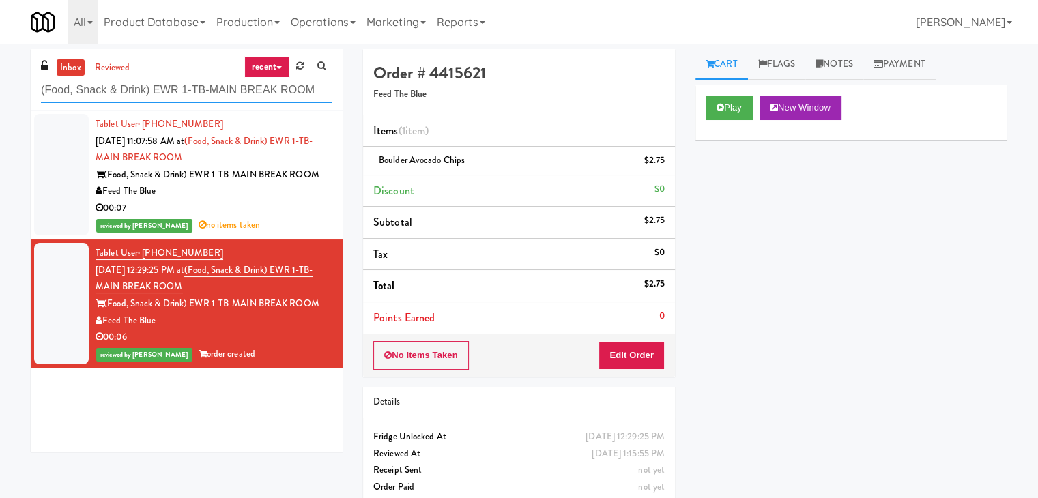
click at [199, 92] on input "(Food, Snack & Drink) EWR 1-TB-MAIN BREAK ROOM" at bounding box center [186, 90] width 291 height 25
paste input "Tiller Terrace - Cooler"
type input "Tiller Terrace - Cooler"
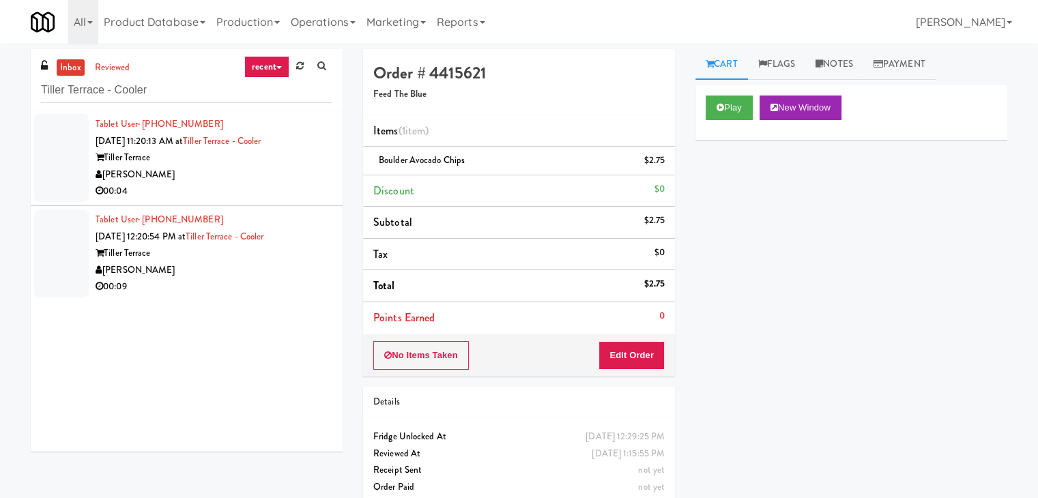
click at [304, 169] on div "[PERSON_NAME]" at bounding box center [214, 174] width 237 height 17
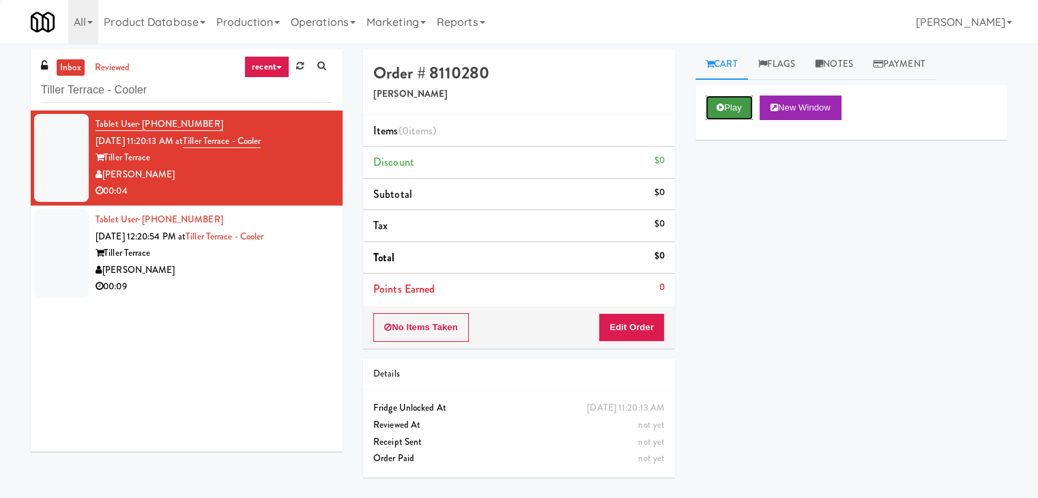
click at [734, 110] on button "Play" at bounding box center [729, 108] width 47 height 25
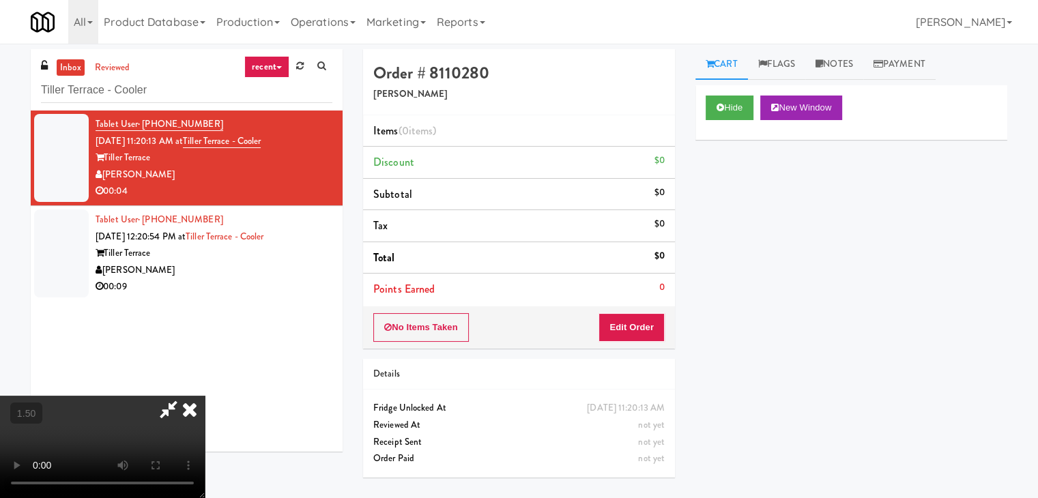
click at [205, 396] on video at bounding box center [102, 447] width 205 height 102
click at [205, 396] on icon at bounding box center [190, 409] width 30 height 27
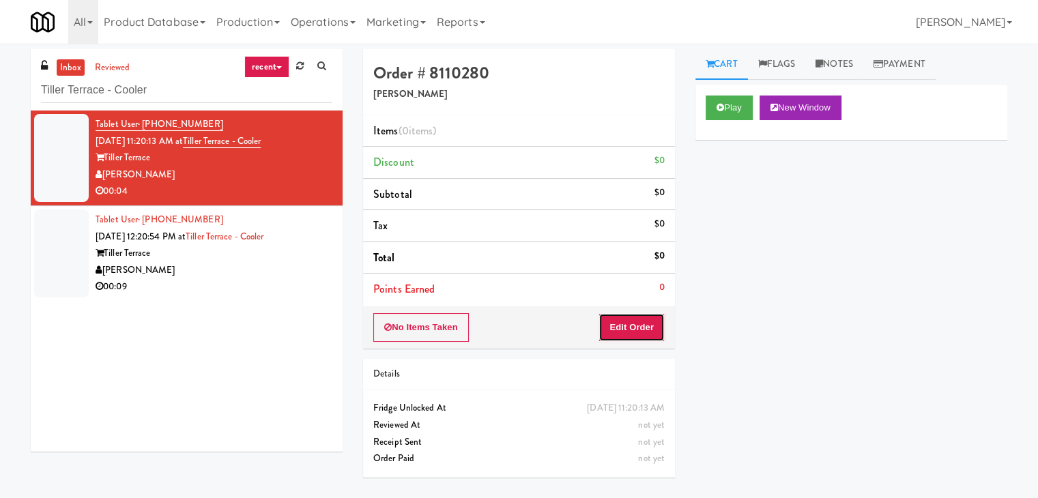
click at [629, 330] on button "Edit Order" at bounding box center [631, 327] width 66 height 29
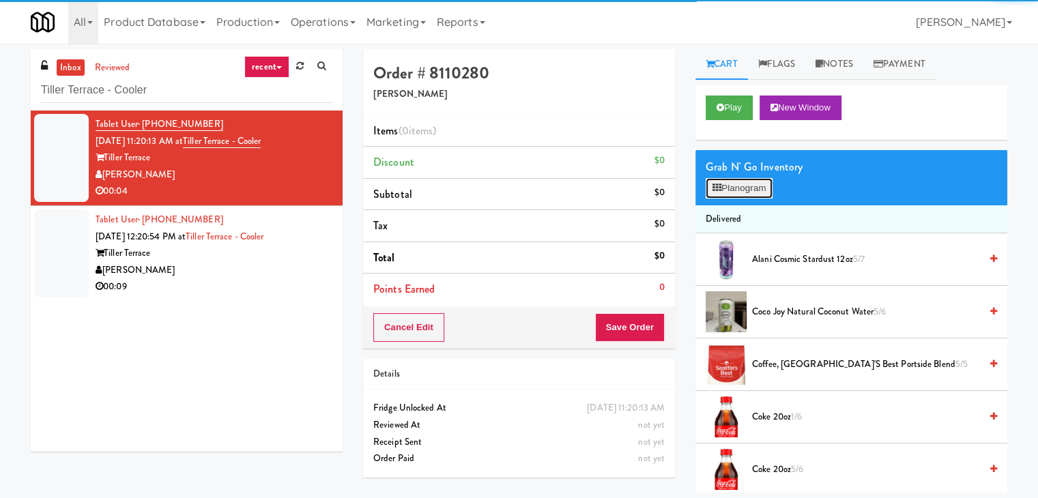
click at [764, 184] on button "Planogram" at bounding box center [739, 188] width 67 height 20
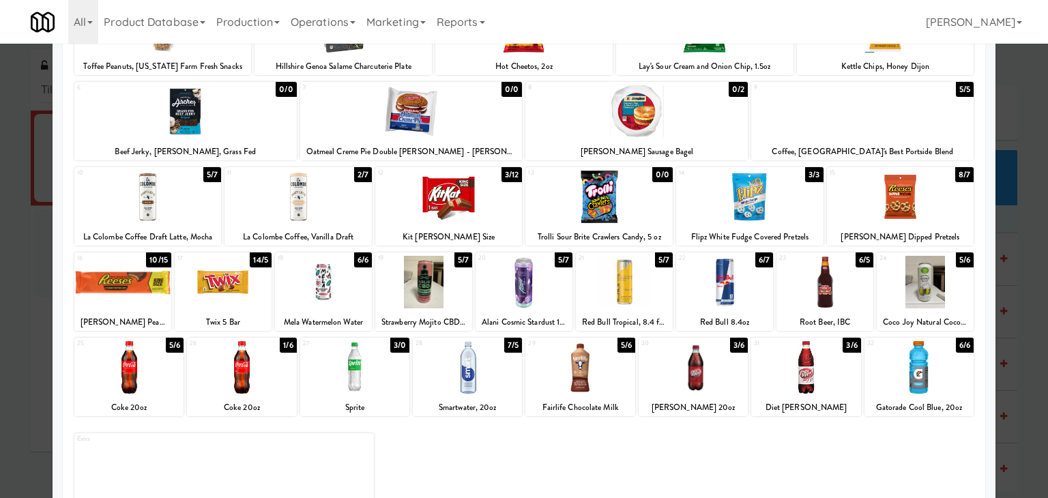
click at [742, 280] on div at bounding box center [724, 282] width 97 height 53
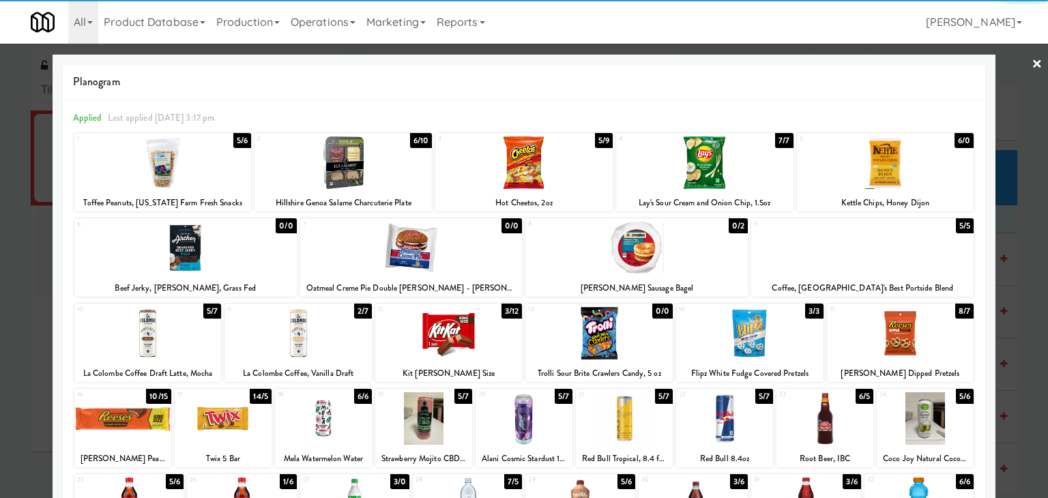
drag, startPoint x: 1029, startPoint y: 63, endPoint x: 927, endPoint y: 156, distance: 137.7
click at [1032, 63] on link "×" at bounding box center [1037, 65] width 11 height 42
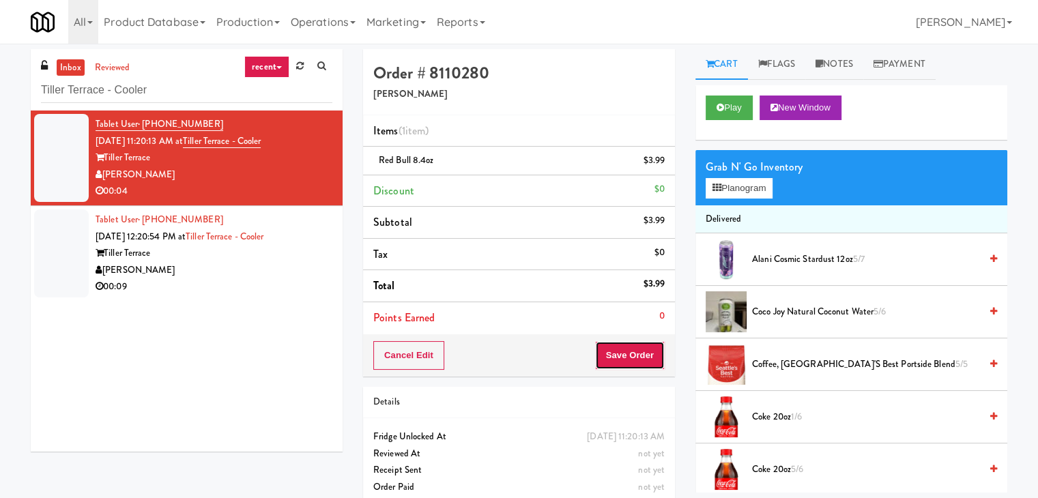
click at [617, 351] on button "Save Order" at bounding box center [630, 355] width 70 height 29
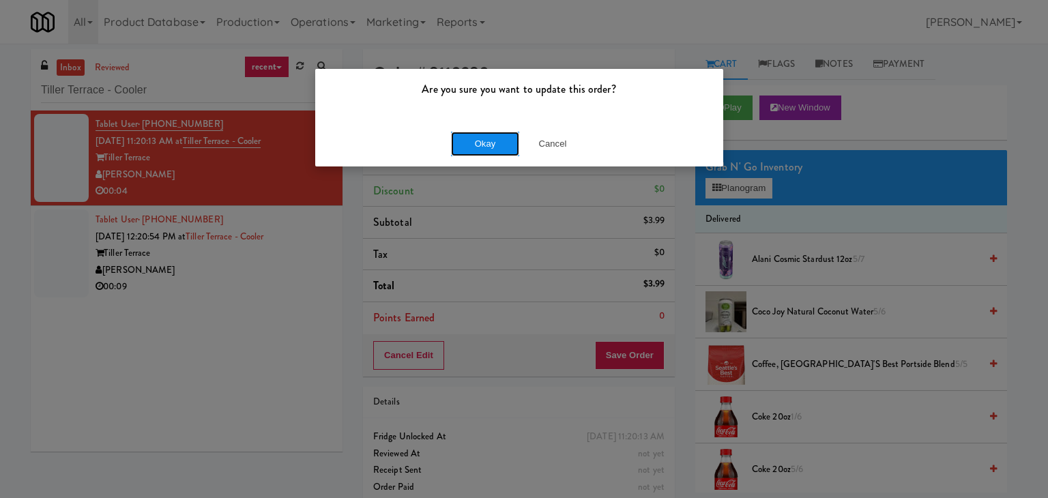
click at [495, 141] on button "Okay" at bounding box center [485, 144] width 68 height 25
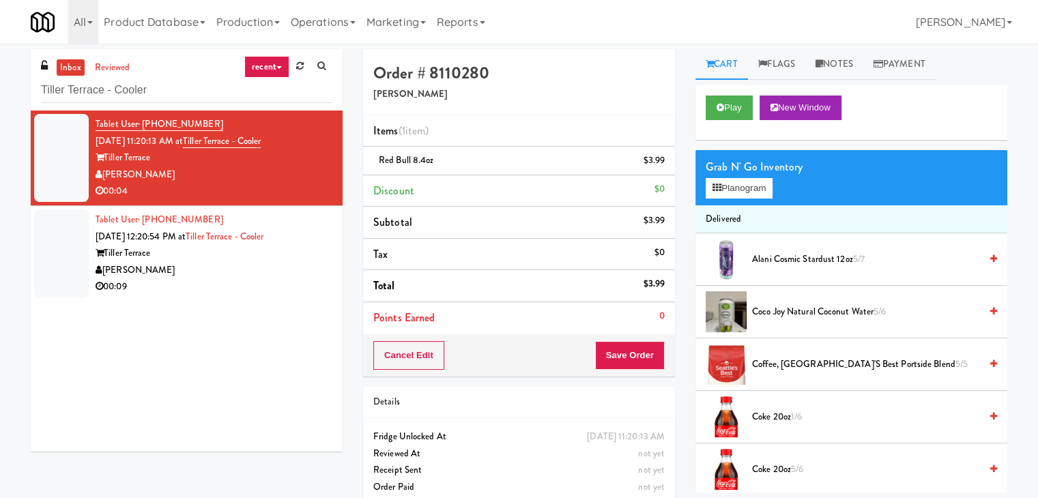
click at [280, 274] on div "[PERSON_NAME]" at bounding box center [214, 270] width 237 height 17
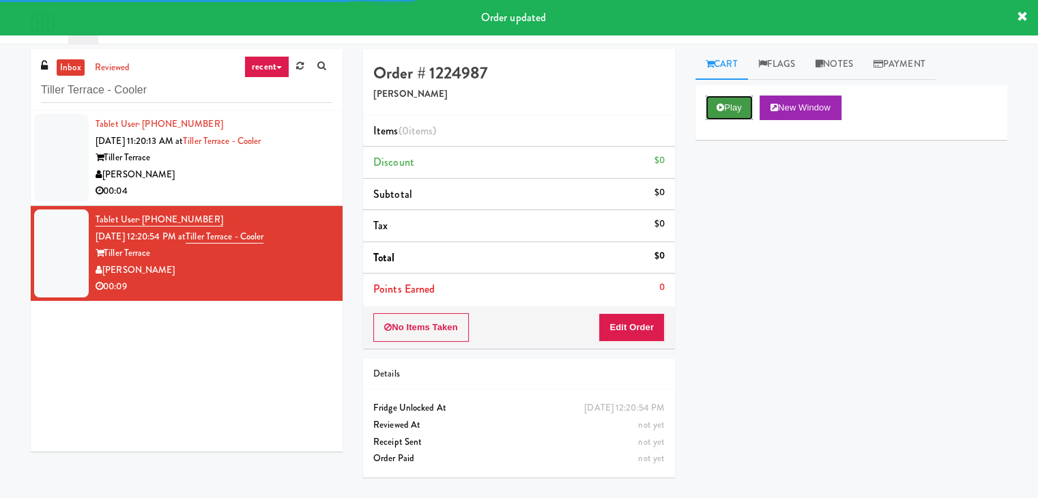
click at [733, 102] on button "Play" at bounding box center [729, 108] width 47 height 25
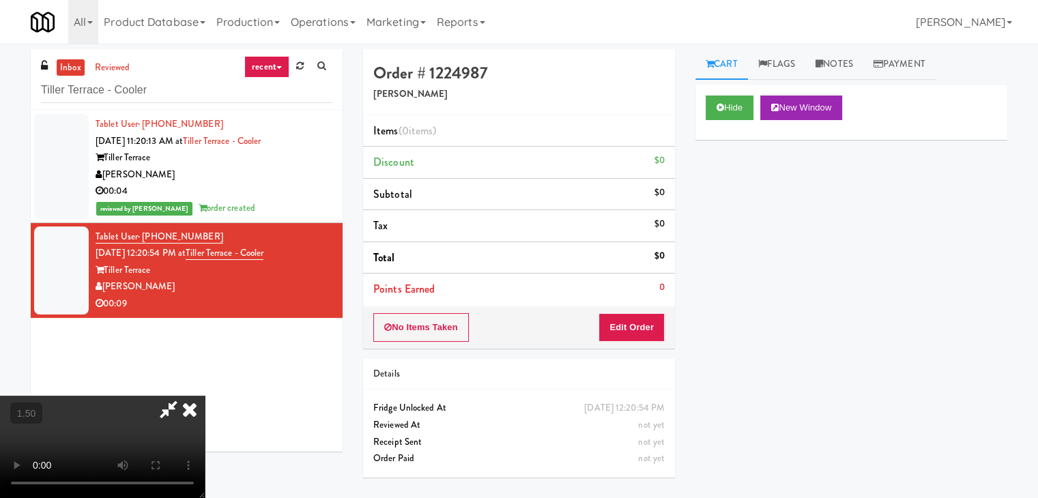
click at [205, 396] on video at bounding box center [102, 447] width 205 height 102
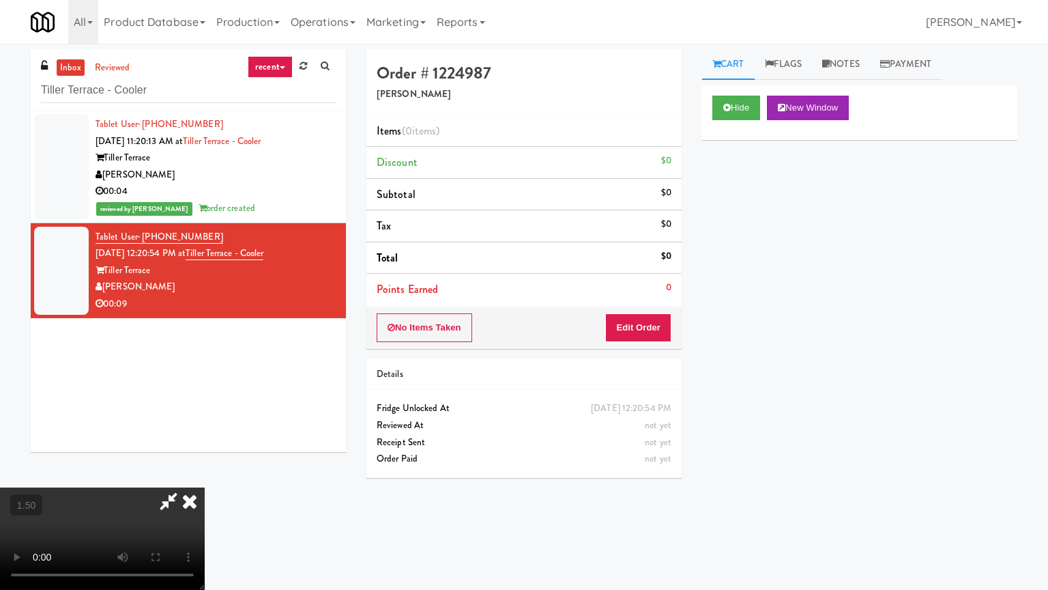
drag, startPoint x: 708, startPoint y: 279, endPoint x: 604, endPoint y: 292, distance: 105.2
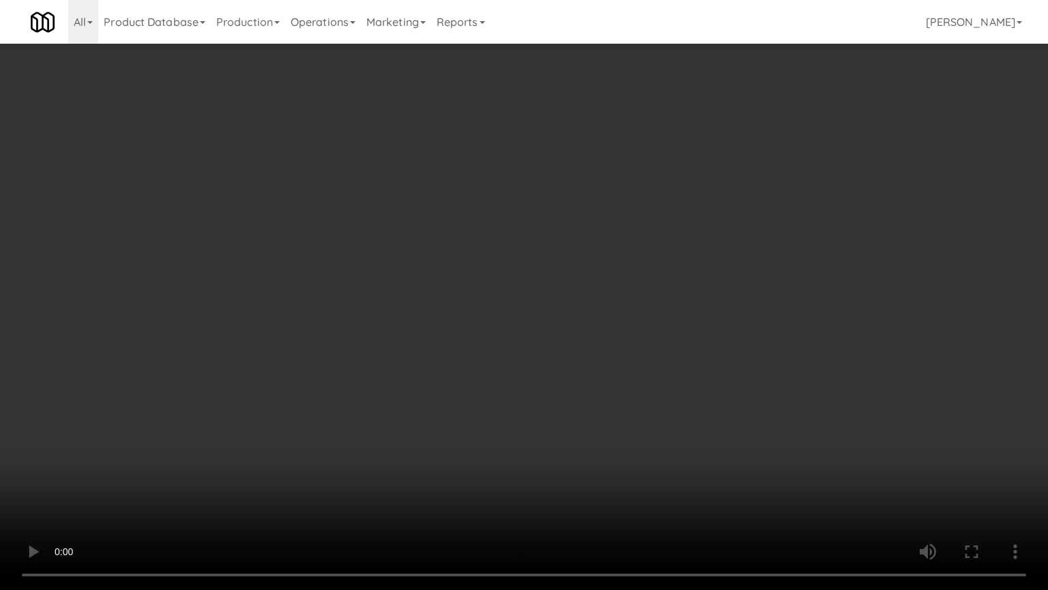
click at [704, 278] on video at bounding box center [524, 295] width 1048 height 590
click at [566, 304] on video at bounding box center [524, 295] width 1048 height 590
click at [518, 377] on video at bounding box center [524, 295] width 1048 height 590
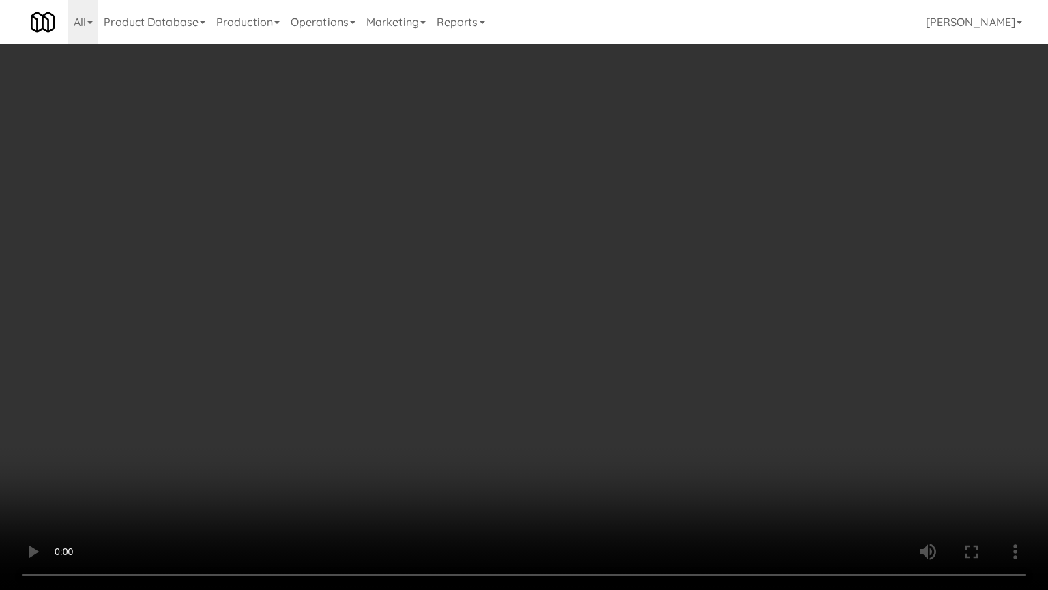
click at [518, 377] on video at bounding box center [524, 295] width 1048 height 590
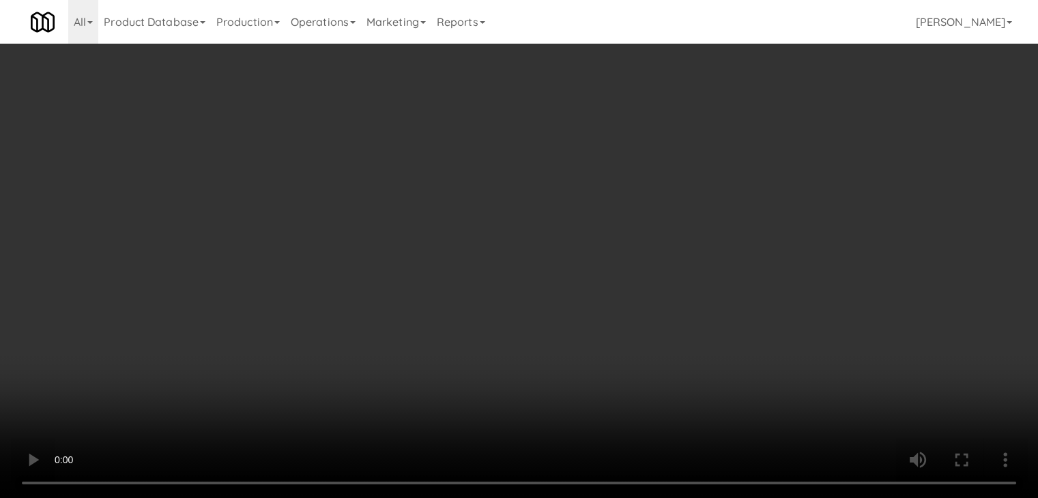
click at [310, 403] on video at bounding box center [519, 249] width 1038 height 498
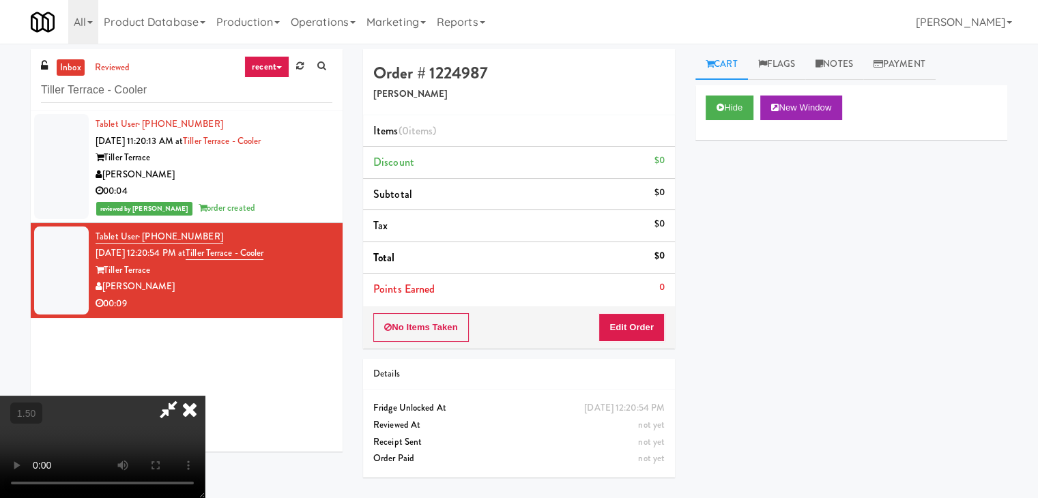
click at [205, 396] on icon at bounding box center [190, 409] width 30 height 27
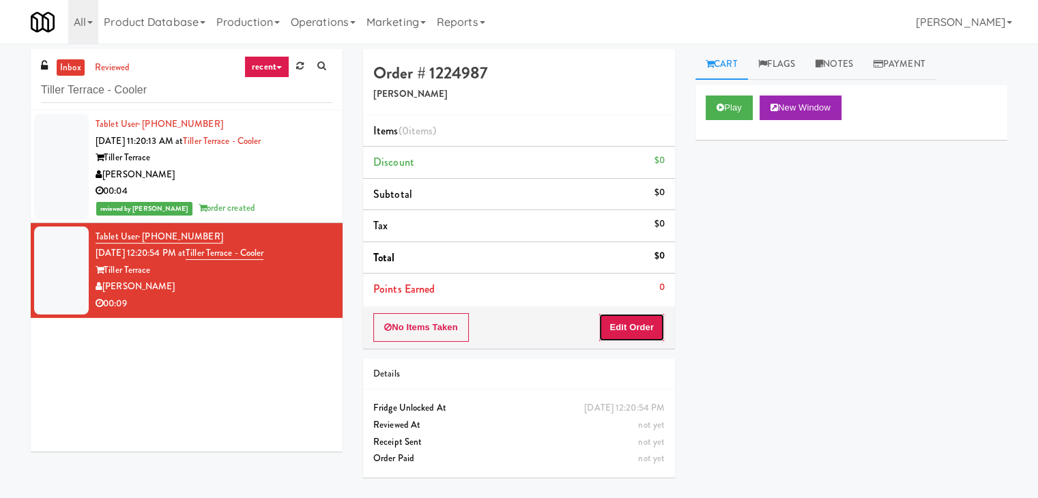
drag, startPoint x: 620, startPoint y: 317, endPoint x: 652, endPoint y: 290, distance: 41.6
click at [620, 315] on button "Edit Order" at bounding box center [631, 327] width 66 height 29
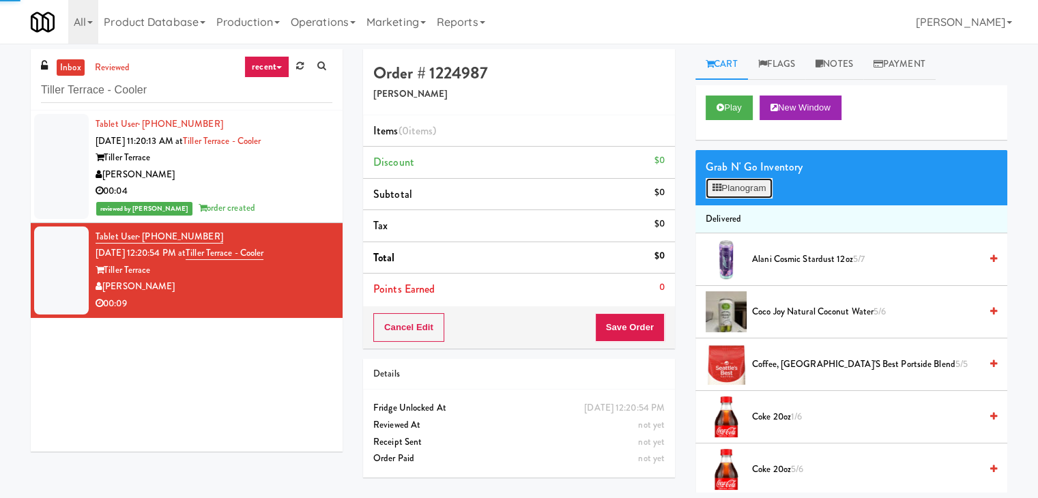
click at [741, 188] on button "Planogram" at bounding box center [739, 188] width 67 height 20
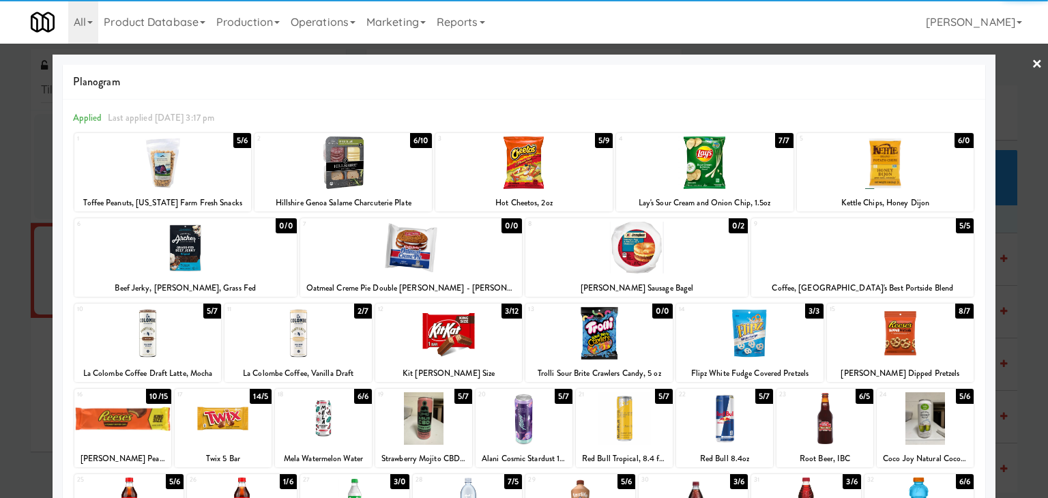
scroll to position [136, 0]
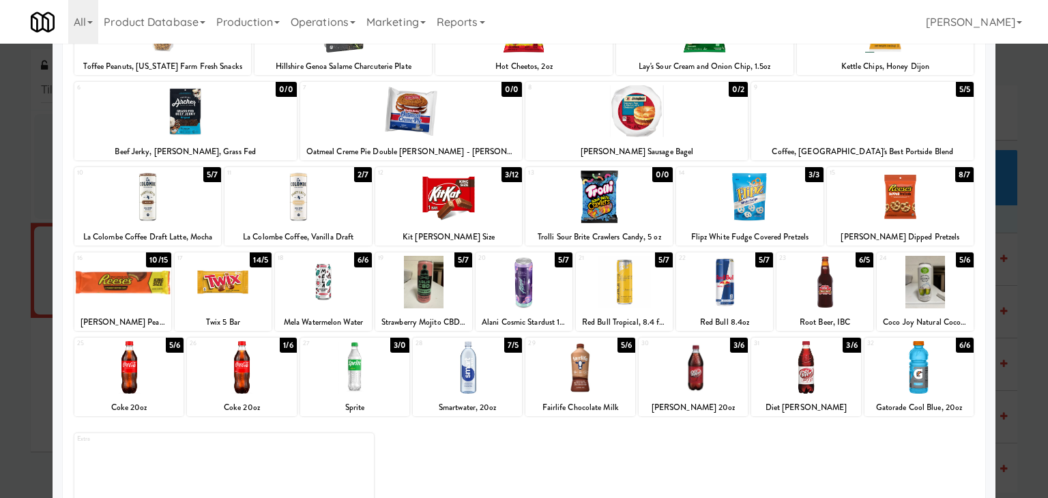
click at [732, 281] on div at bounding box center [724, 282] width 97 height 53
click at [217, 285] on div at bounding box center [223, 282] width 97 height 53
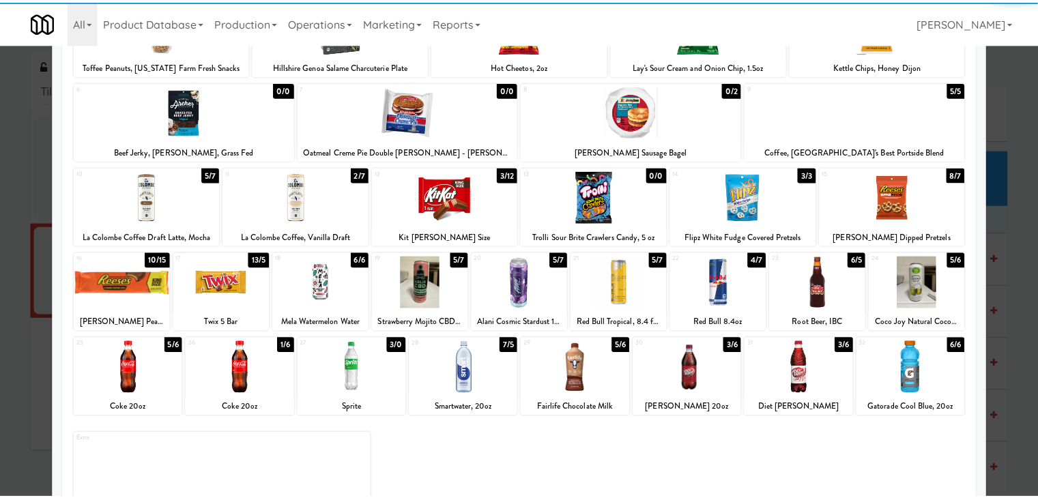
scroll to position [0, 0]
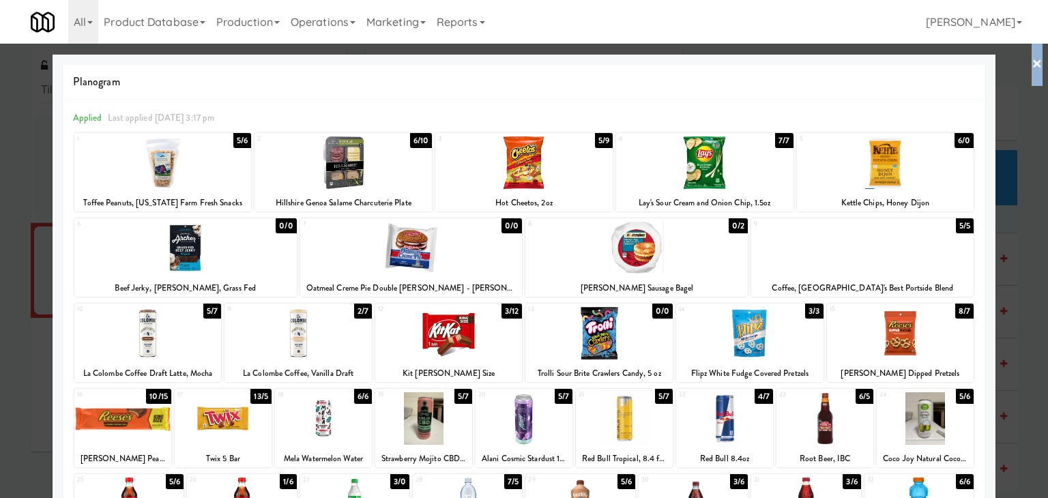
click at [1031, 62] on div "× Planogram Applied Last applied [DATE] 3:17 pm 1 5/6 Toffee Peanuts, [US_STATE…" at bounding box center [524, 249] width 1048 height 498
click at [1032, 63] on link "×" at bounding box center [1037, 65] width 11 height 42
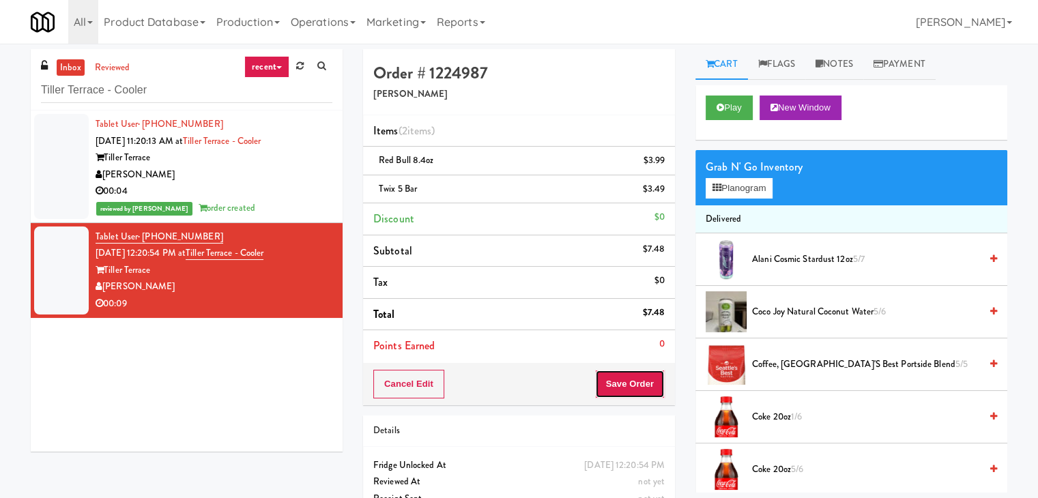
click at [609, 385] on button "Save Order" at bounding box center [630, 384] width 70 height 29
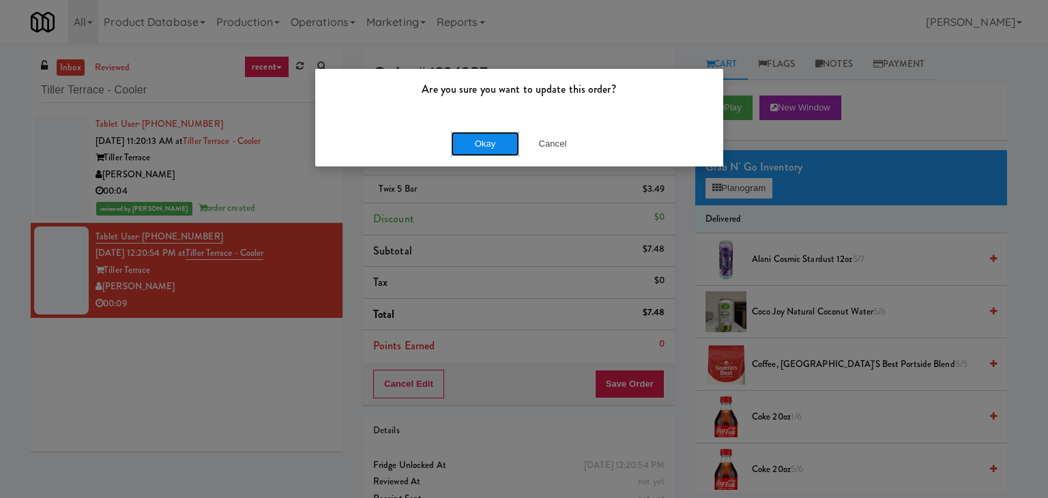
click at [493, 132] on button "Okay" at bounding box center [485, 144] width 68 height 25
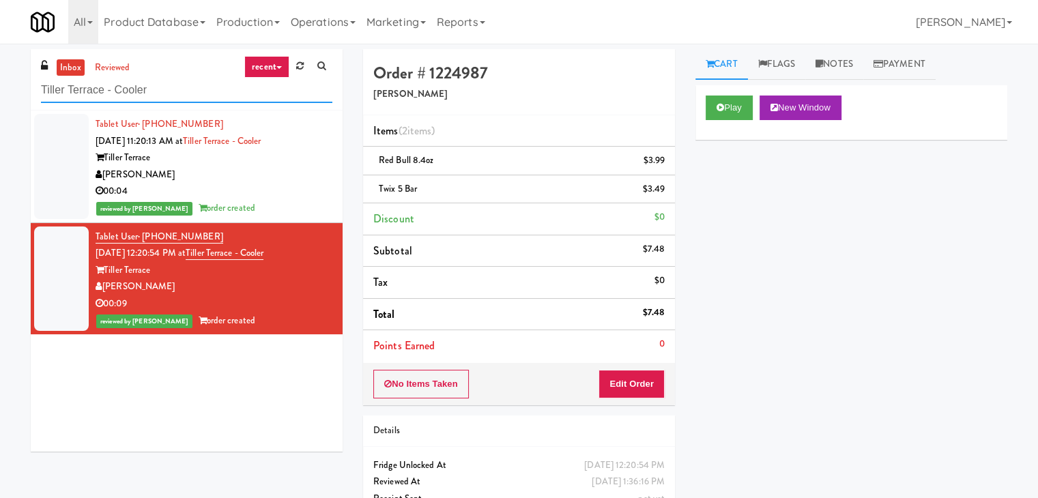
click at [170, 96] on input "Tiller Terrace - Cooler" at bounding box center [186, 90] width 291 height 25
paste input "WPW - Right - Ambient"
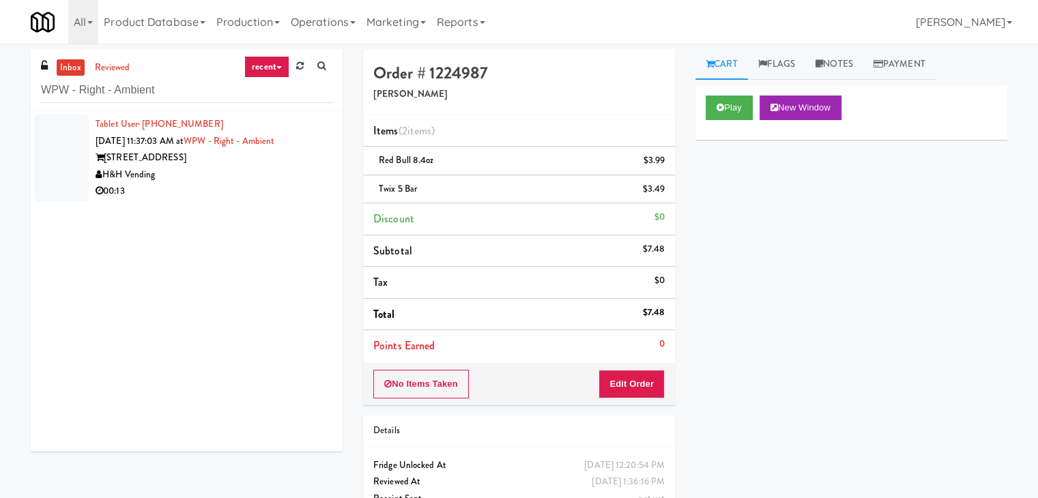
click at [289, 189] on div "00:13" at bounding box center [214, 191] width 237 height 17
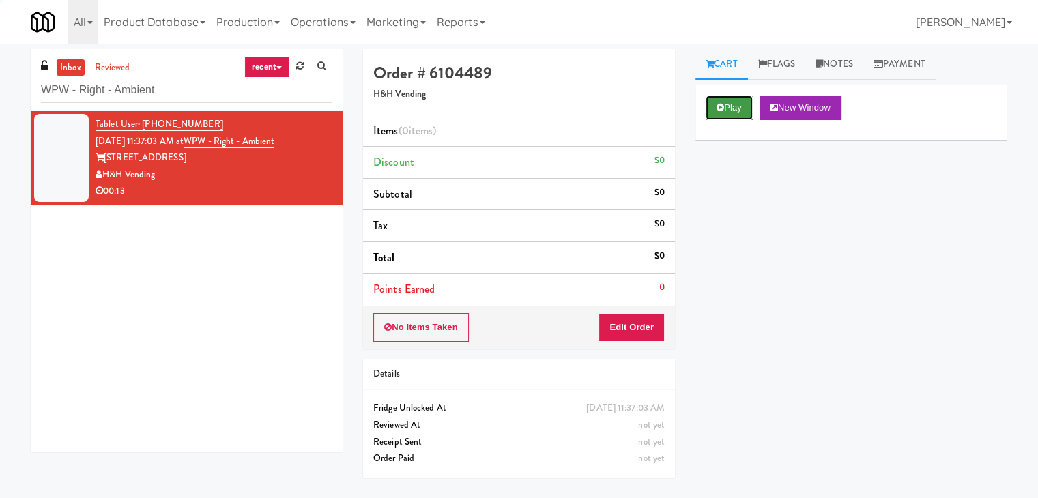
click at [727, 104] on button "Play" at bounding box center [729, 108] width 47 height 25
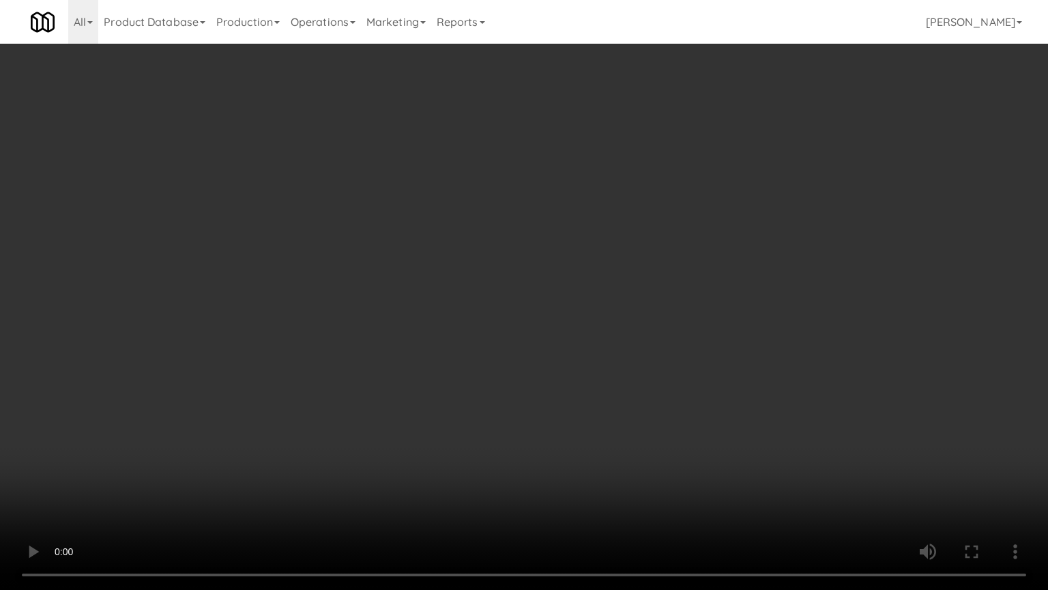
click at [603, 246] on video at bounding box center [524, 295] width 1048 height 590
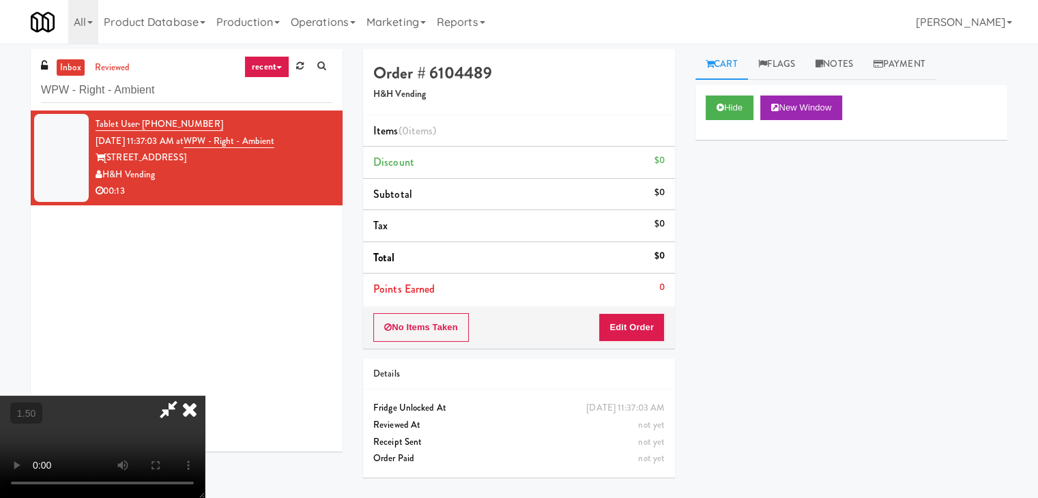
click at [205, 396] on icon at bounding box center [190, 409] width 30 height 27
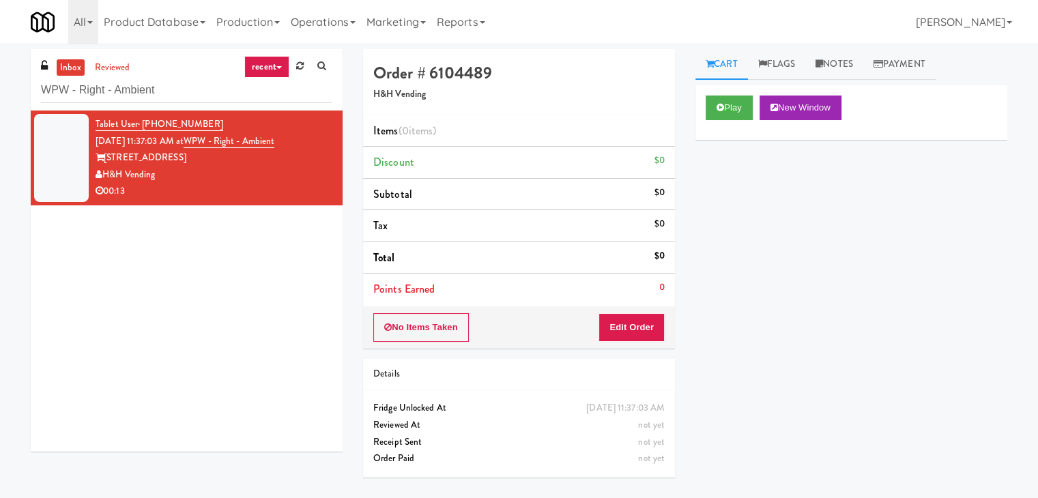
click at [633, 342] on div "No Items Taken Edit Order" at bounding box center [519, 327] width 312 height 42
click at [634, 321] on button "Edit Order" at bounding box center [631, 327] width 66 height 29
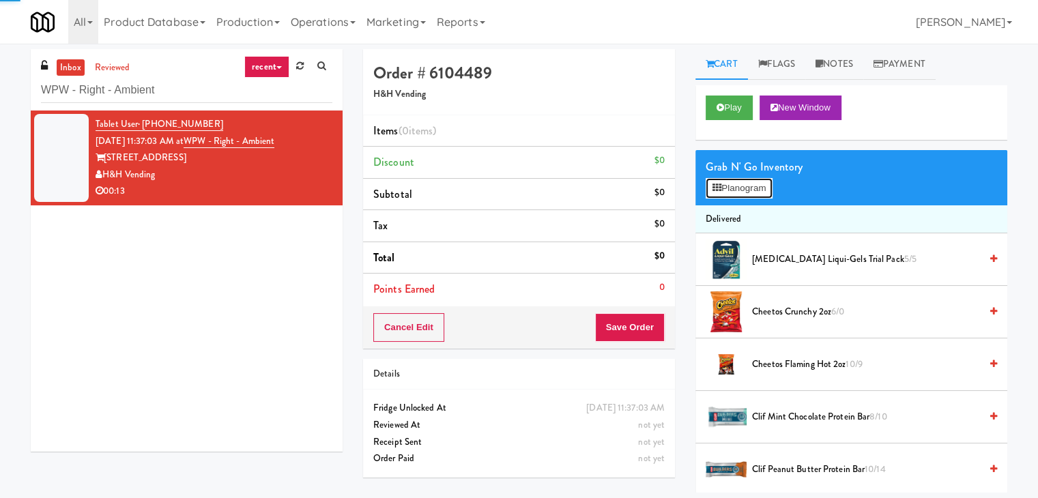
click at [745, 194] on button "Planogram" at bounding box center [739, 188] width 67 height 20
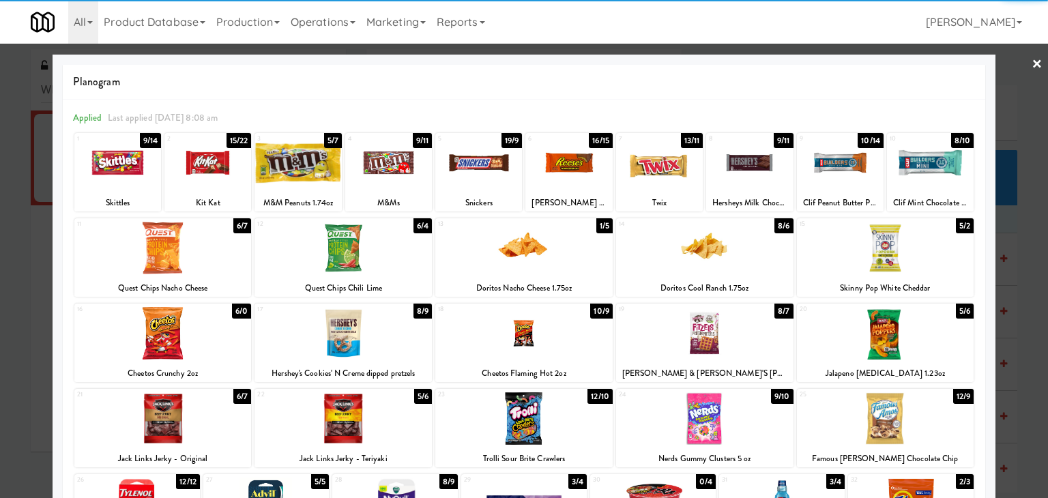
click at [519, 343] on div at bounding box center [523, 333] width 177 height 53
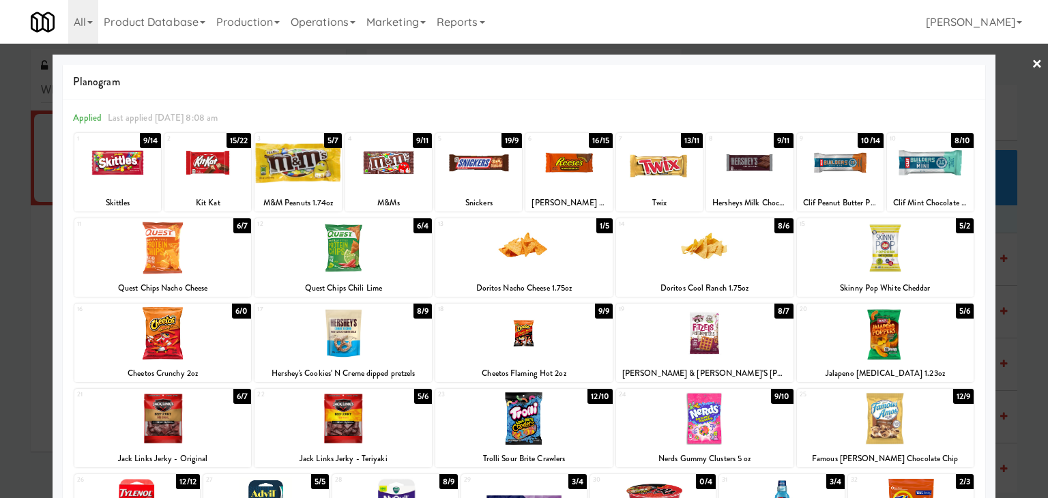
click at [769, 158] on div at bounding box center [749, 162] width 87 height 53
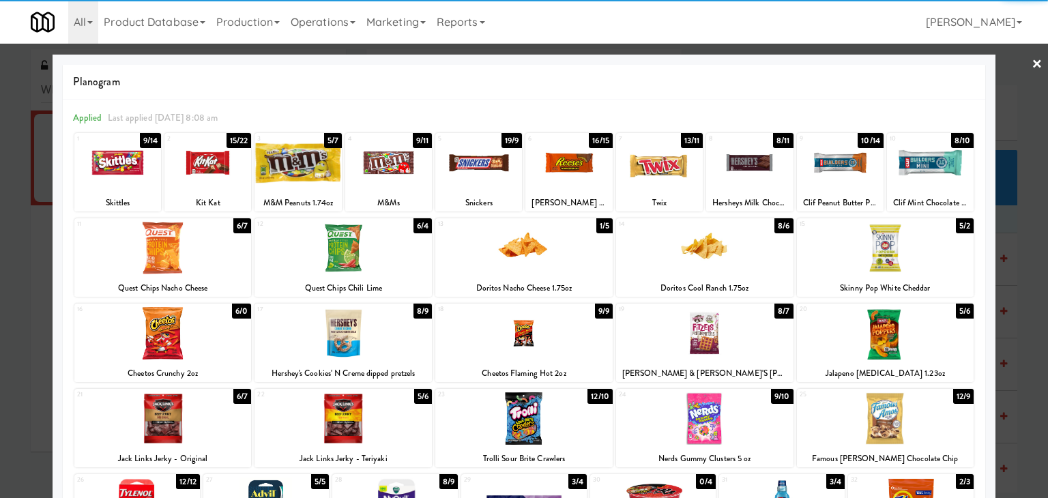
click at [1032, 62] on link "×" at bounding box center [1037, 65] width 11 height 42
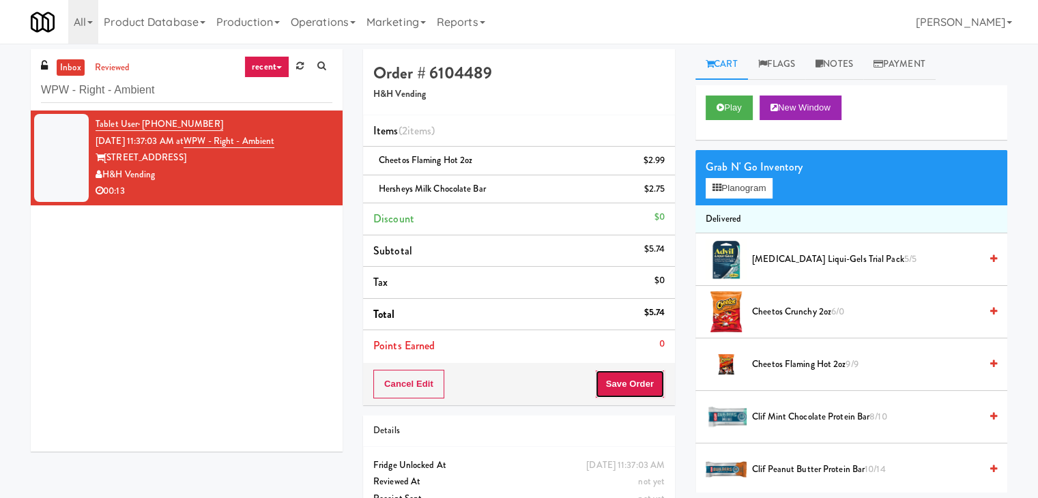
click at [630, 392] on button "Save Order" at bounding box center [630, 384] width 70 height 29
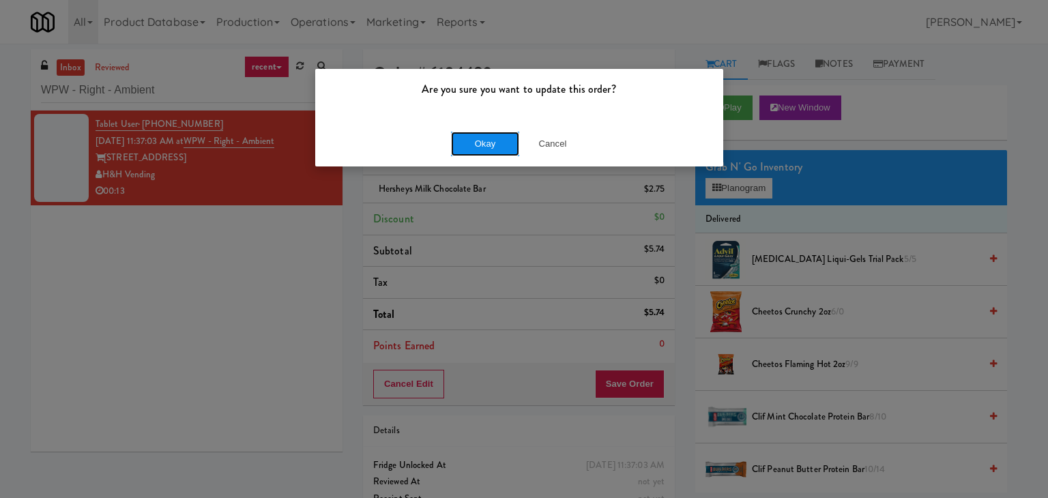
click at [482, 140] on button "Okay" at bounding box center [485, 144] width 68 height 25
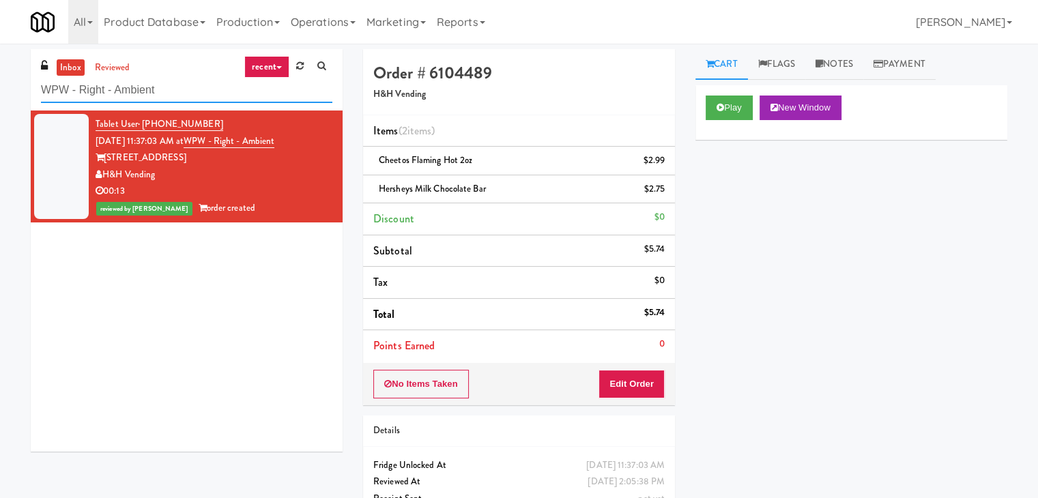
click at [186, 98] on input "WPW - Right - Ambient" at bounding box center [186, 90] width 291 height 25
paste input "[GEOGRAPHIC_DATA][PERSON_NAME][MEDICAL_DATA]"
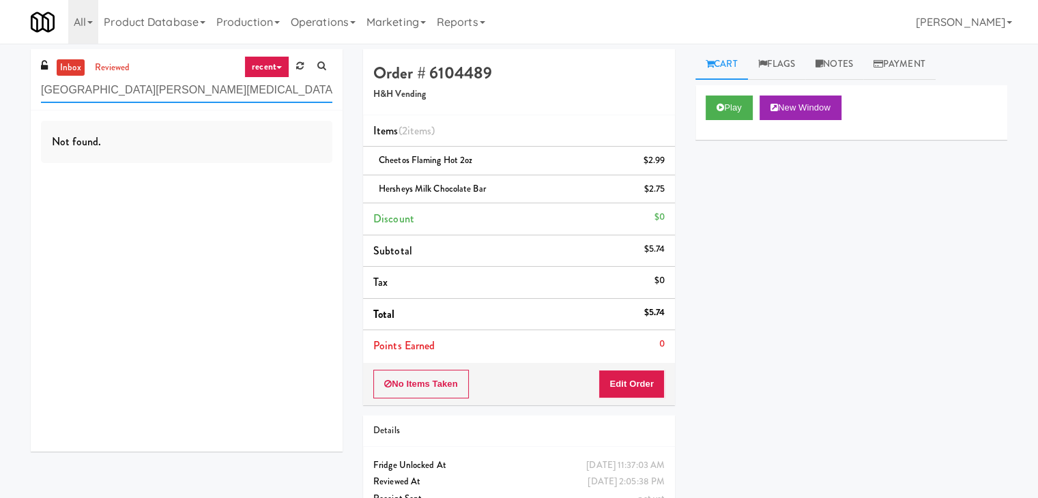
click at [158, 85] on input "[GEOGRAPHIC_DATA][PERSON_NAME][MEDICAL_DATA]" at bounding box center [186, 90] width 291 height 25
paste input "234 Cooler"
type input "234 Cooler"
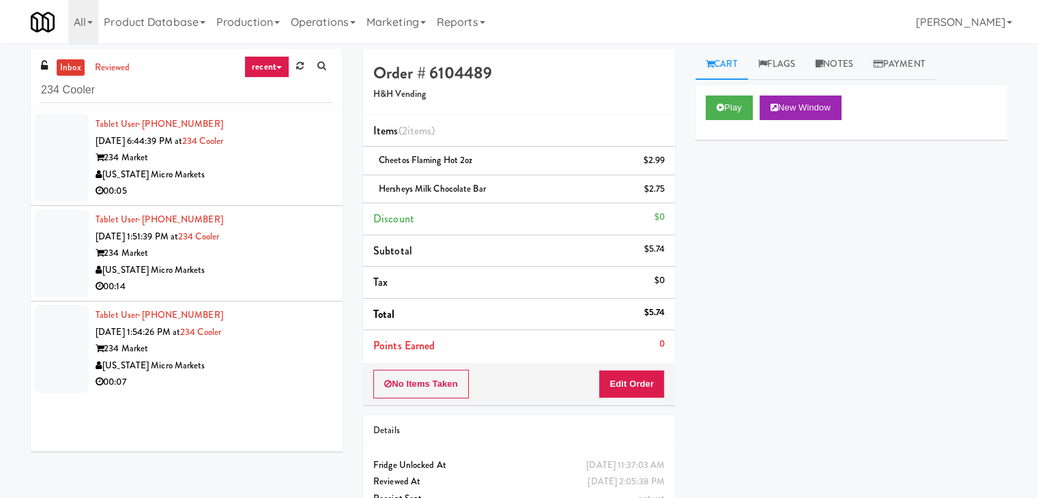
drag, startPoint x: 296, startPoint y: 176, endPoint x: 287, endPoint y: 173, distance: 10.1
click at [296, 175] on div "[US_STATE] Micro Markets" at bounding box center [214, 174] width 237 height 17
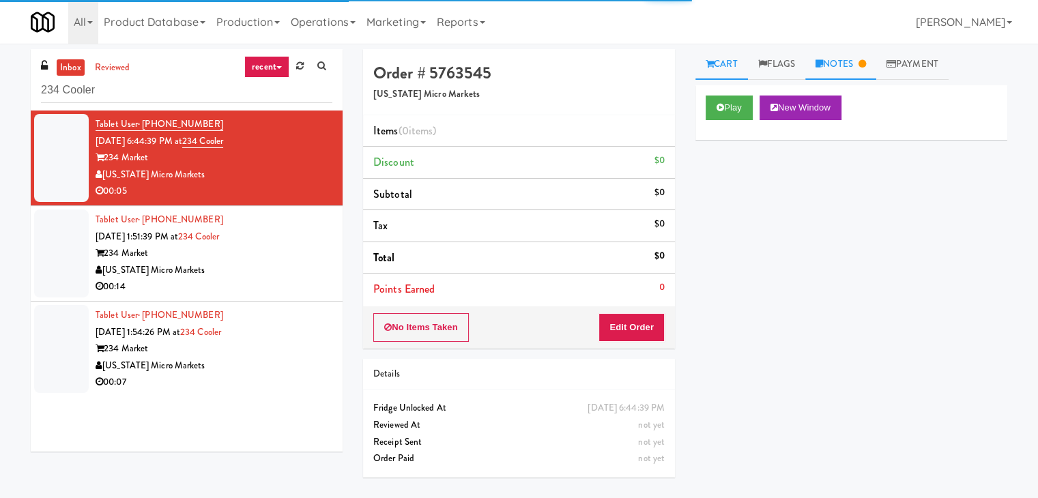
click at [856, 53] on link "Notes" at bounding box center [840, 64] width 71 height 31
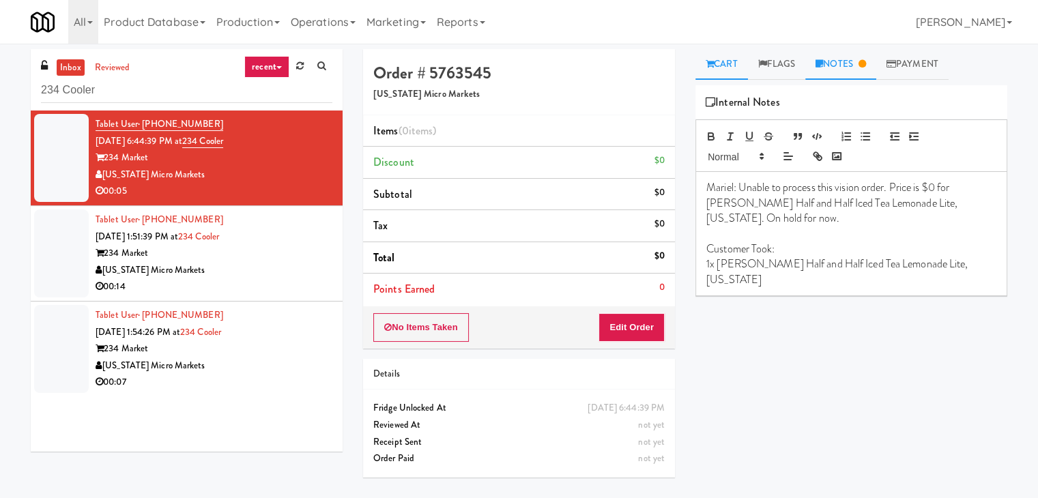
click at [723, 66] on link "Cart" at bounding box center [721, 64] width 53 height 31
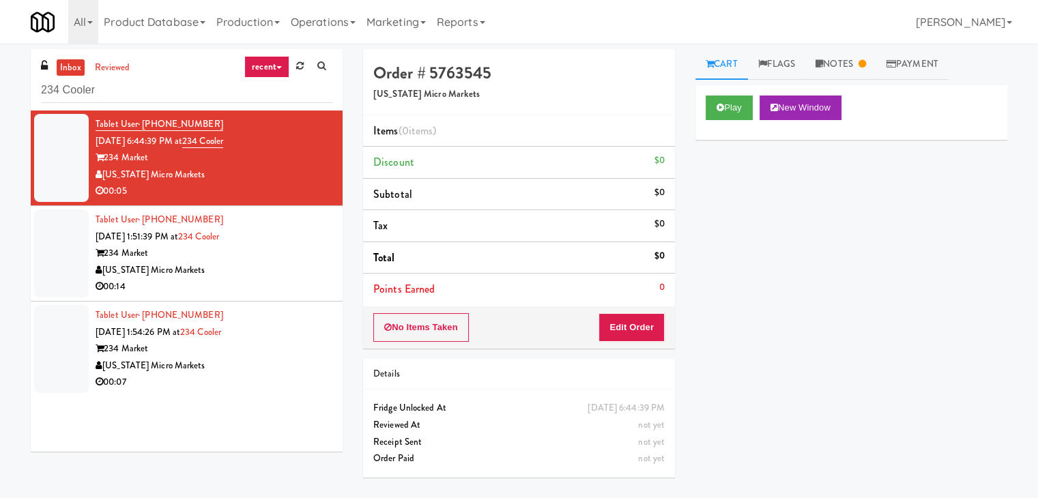
drag, startPoint x: 276, startPoint y: 257, endPoint x: 269, endPoint y: 253, distance: 8.0
click at [275, 257] on div "234 Market" at bounding box center [214, 253] width 237 height 17
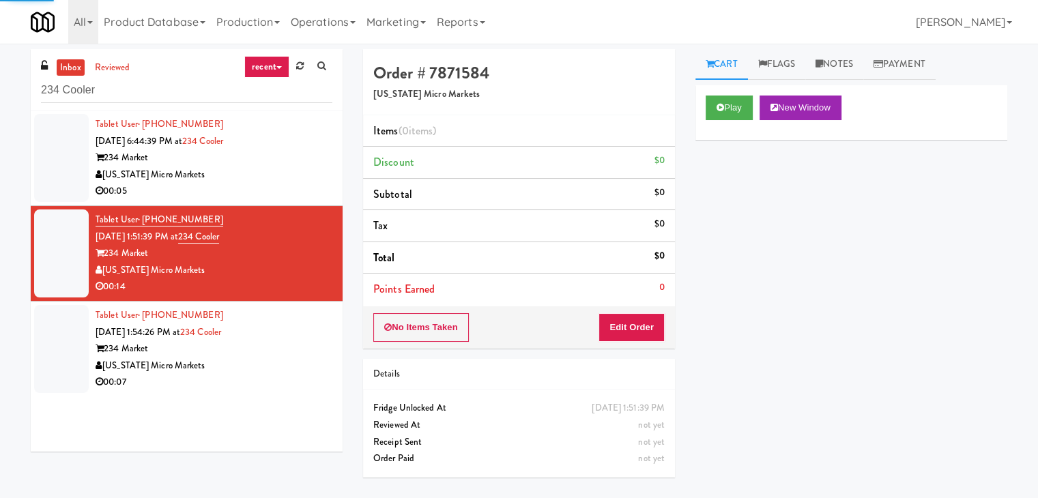
click at [252, 166] on div "[US_STATE] Micro Markets" at bounding box center [214, 174] width 237 height 17
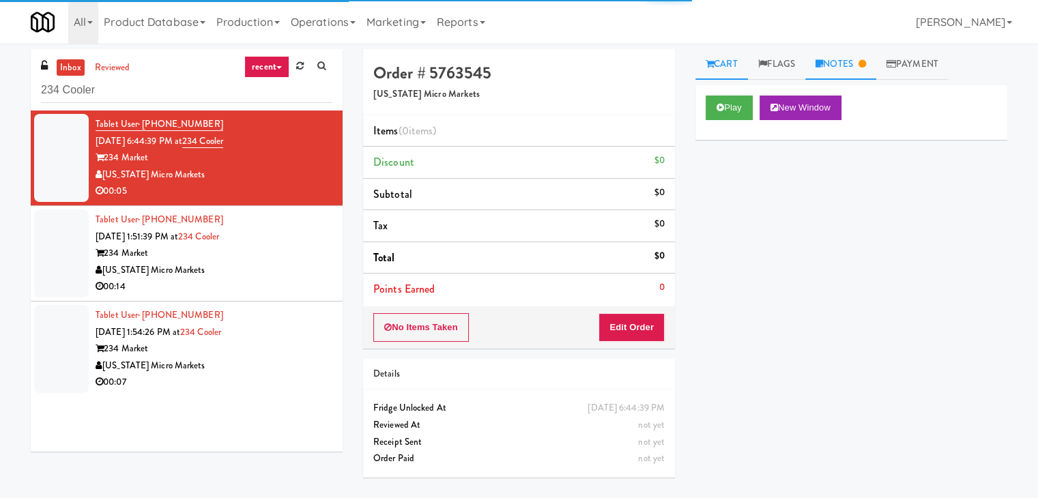
click at [820, 68] on link "Notes" at bounding box center [840, 64] width 71 height 31
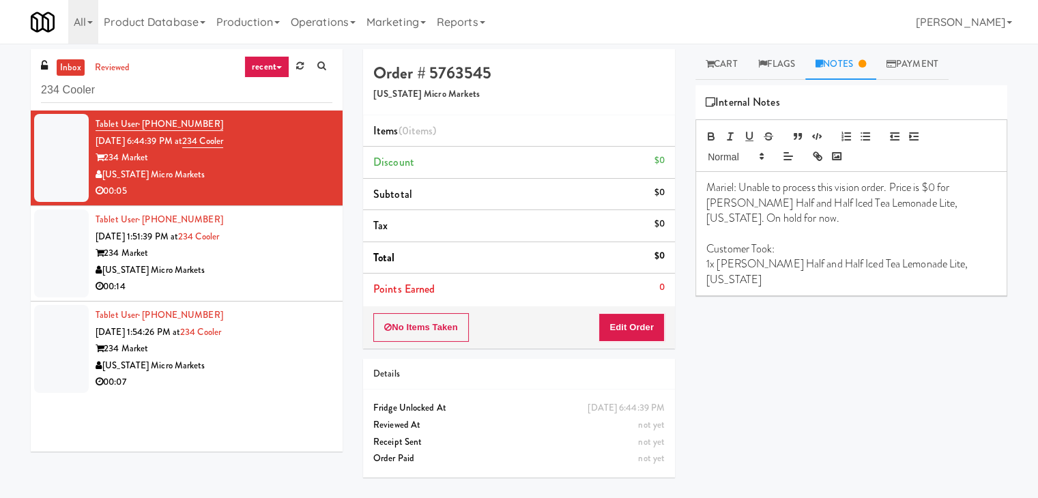
drag, startPoint x: 297, startPoint y: 253, endPoint x: 458, endPoint y: 304, distance: 168.8
click at [298, 253] on div "234 Market" at bounding box center [214, 253] width 237 height 17
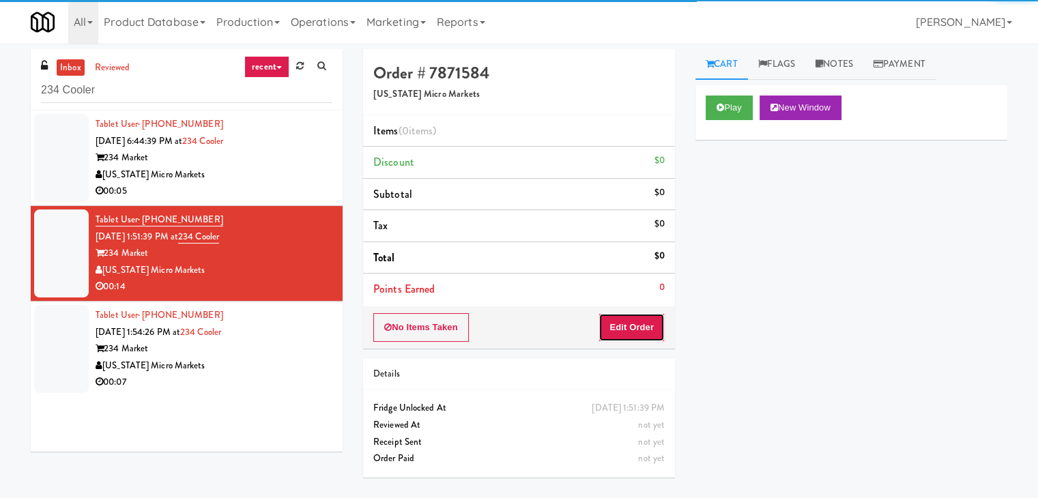
drag, startPoint x: 635, startPoint y: 334, endPoint x: 691, endPoint y: 293, distance: 69.9
click at [635, 334] on button "Edit Order" at bounding box center [631, 327] width 66 height 29
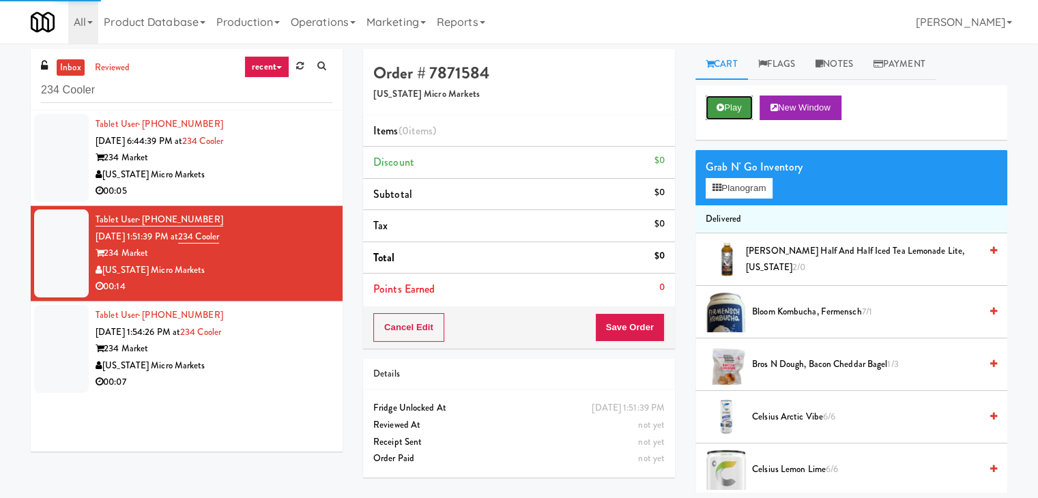
click at [751, 111] on button "Play" at bounding box center [729, 108] width 47 height 25
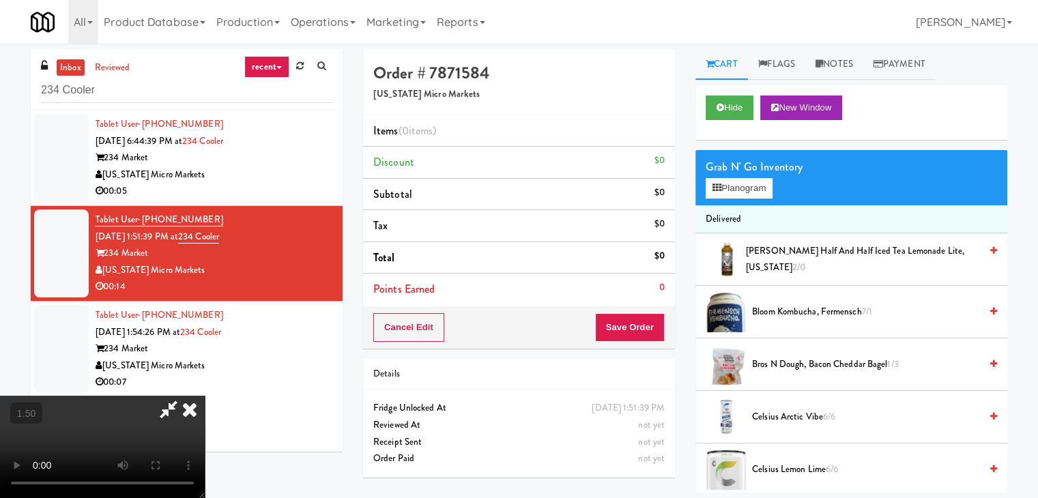
click at [205, 396] on video at bounding box center [102, 447] width 205 height 102
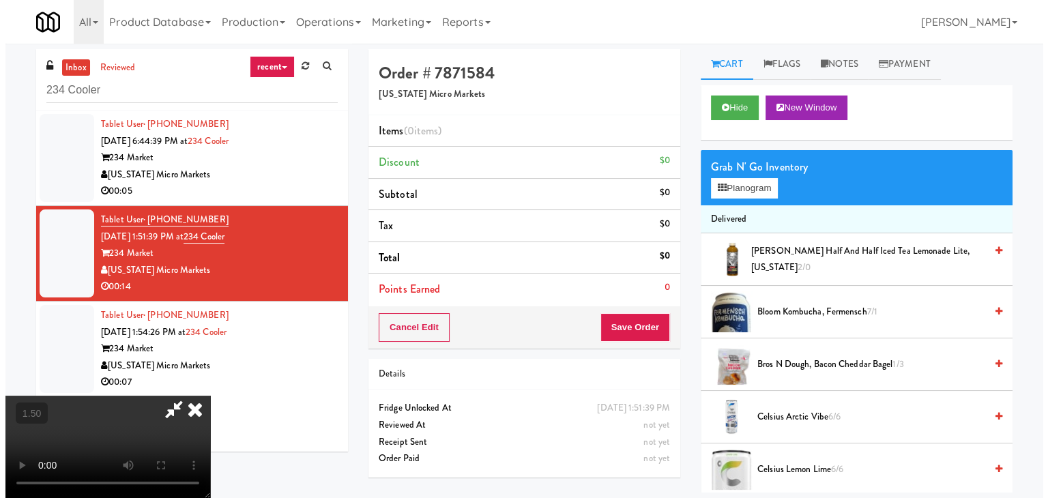
scroll to position [0, 0]
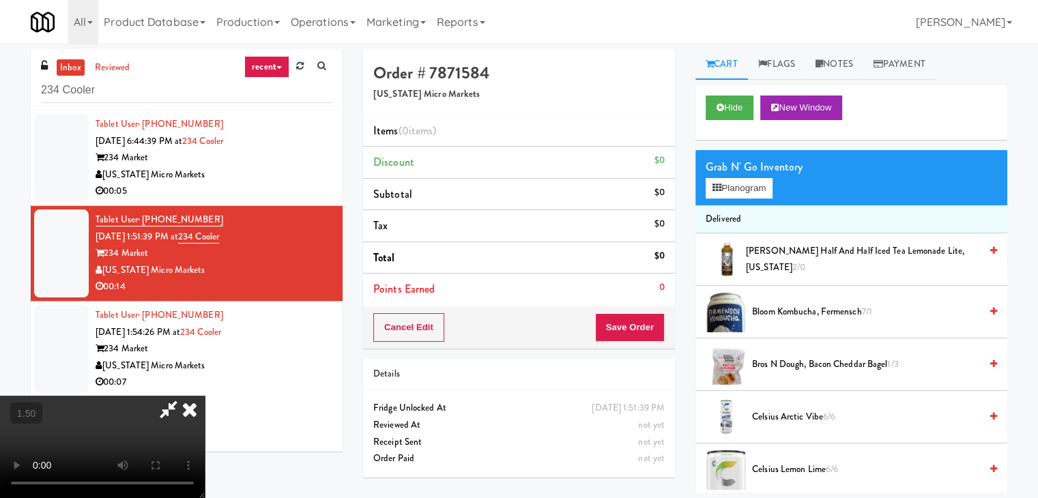
click at [205, 396] on icon at bounding box center [190, 409] width 30 height 27
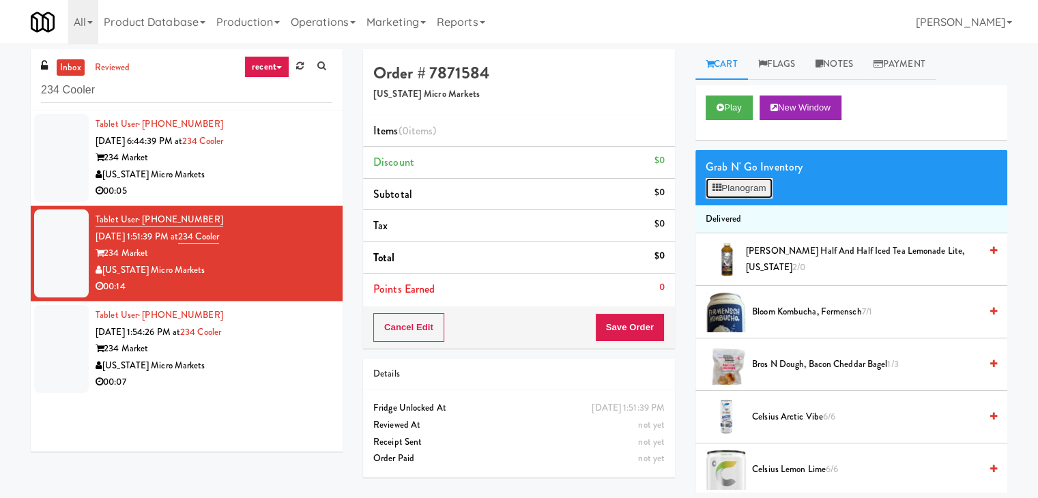
click at [738, 192] on button "Planogram" at bounding box center [739, 188] width 67 height 20
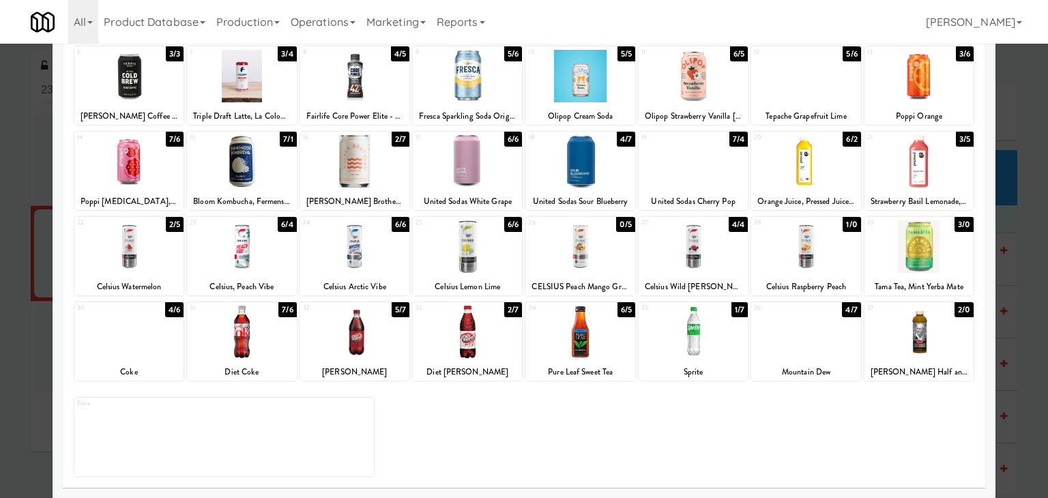
click at [464, 247] on div at bounding box center [467, 246] width 109 height 53
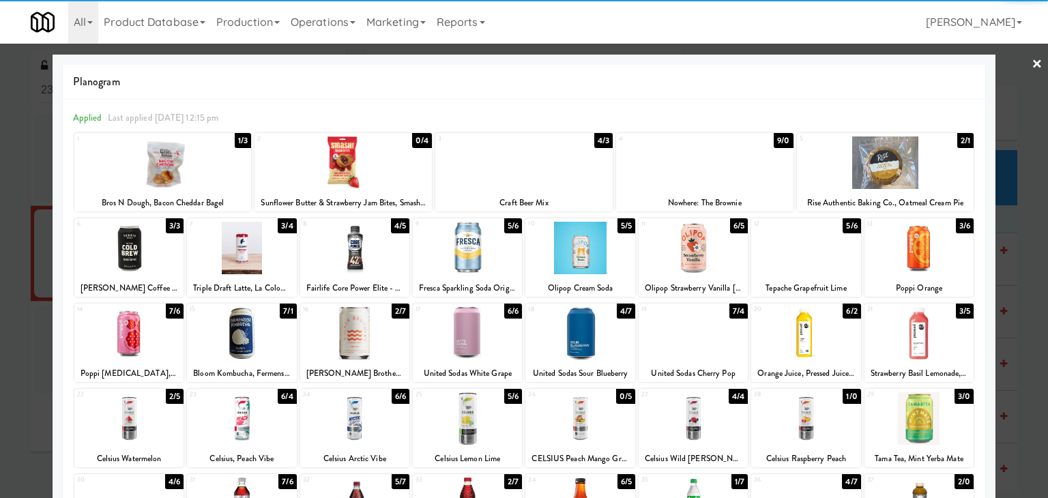
click at [1032, 61] on link "×" at bounding box center [1037, 65] width 11 height 42
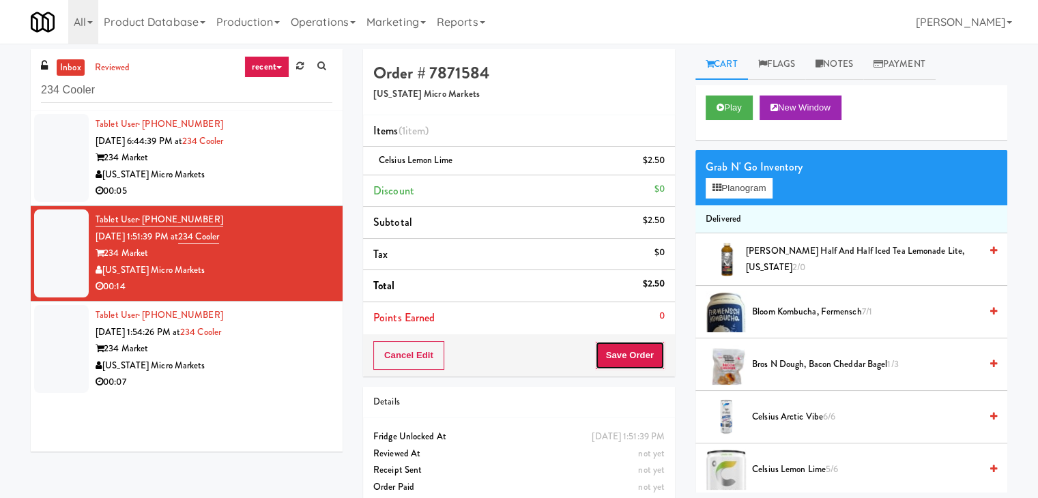
click at [636, 353] on button "Save Order" at bounding box center [630, 355] width 70 height 29
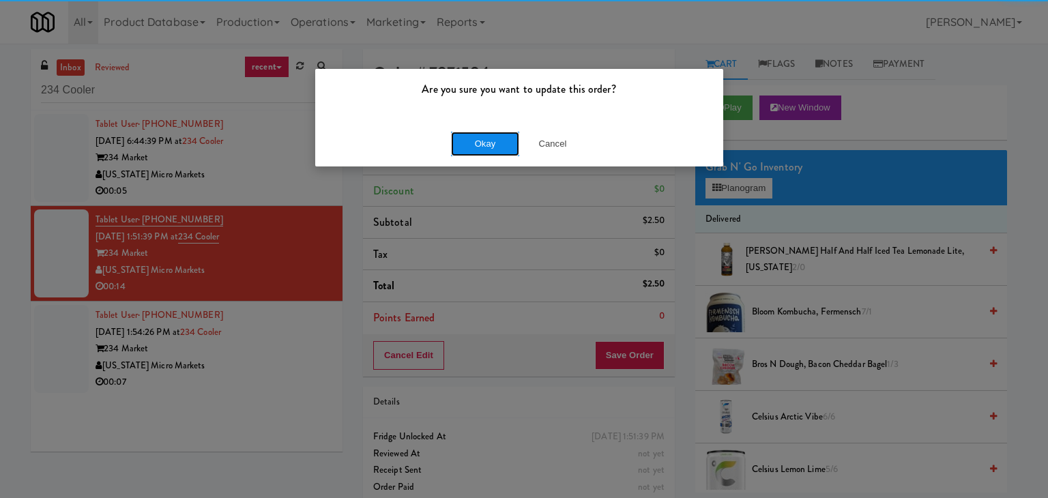
click at [481, 136] on button "Okay" at bounding box center [485, 144] width 68 height 25
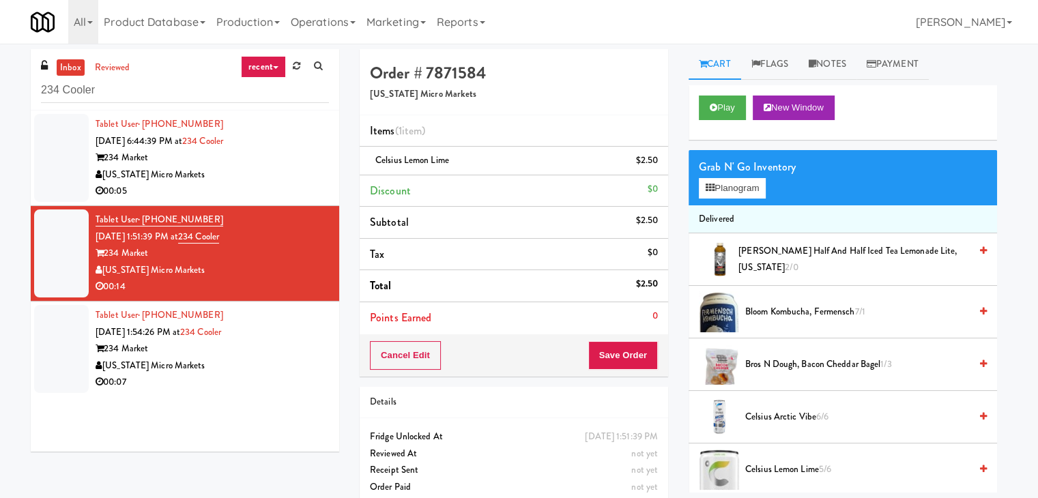
click at [310, 369] on div "[US_STATE] Micro Markets" at bounding box center [212, 366] width 233 height 17
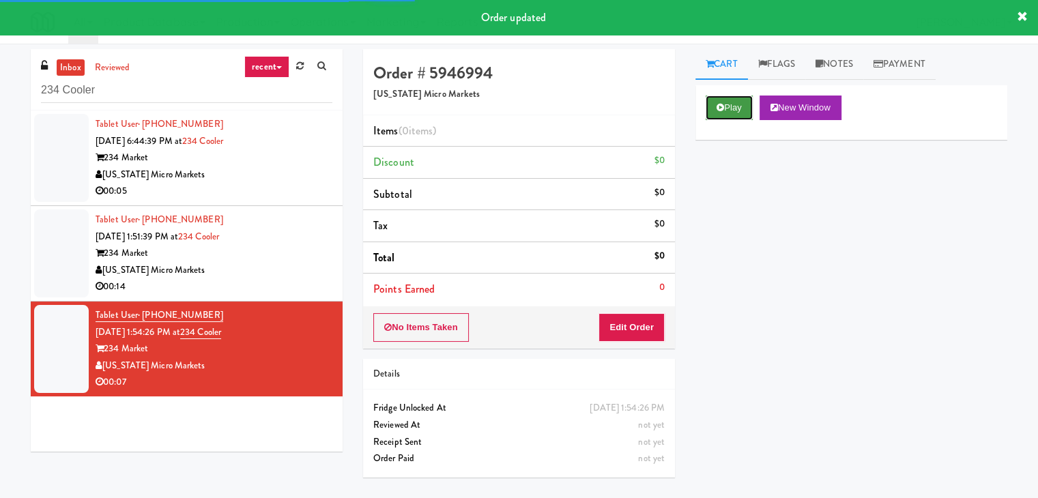
click at [731, 107] on button "Play" at bounding box center [729, 108] width 47 height 25
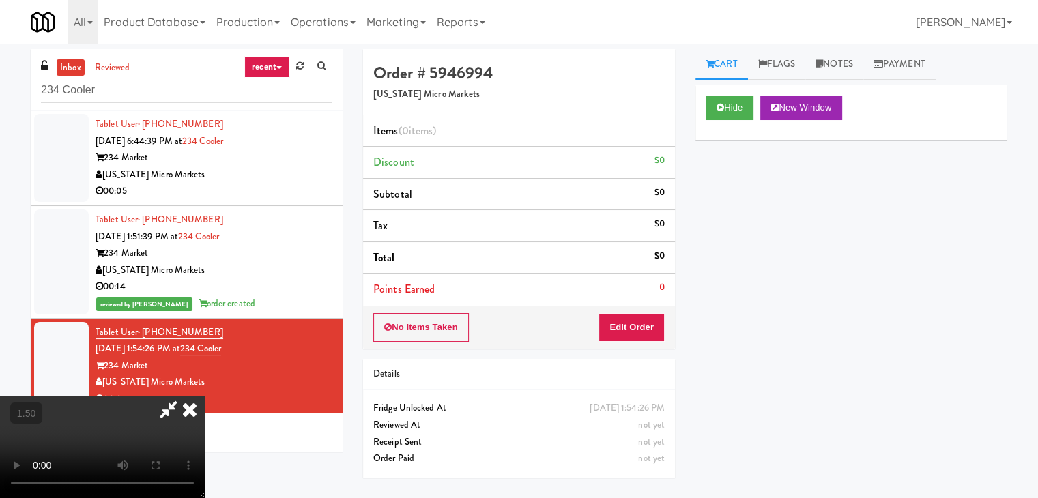
click at [205, 396] on video at bounding box center [102, 447] width 205 height 102
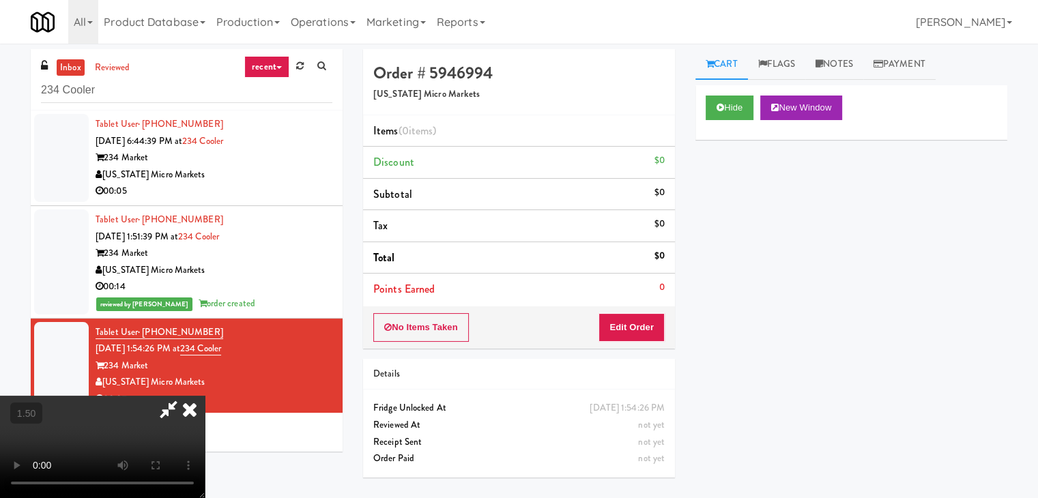
click at [205, 396] on video at bounding box center [102, 447] width 205 height 102
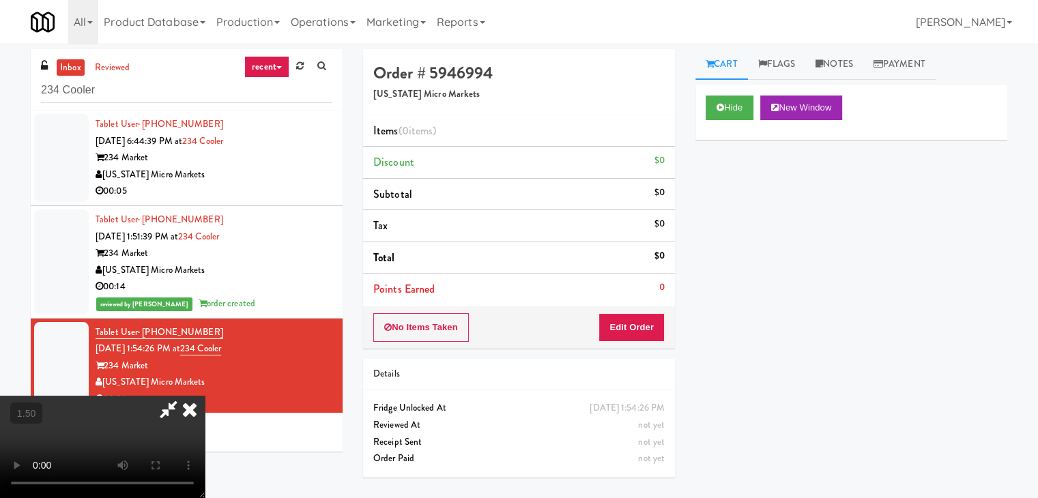
click at [205, 396] on video at bounding box center [102, 447] width 205 height 102
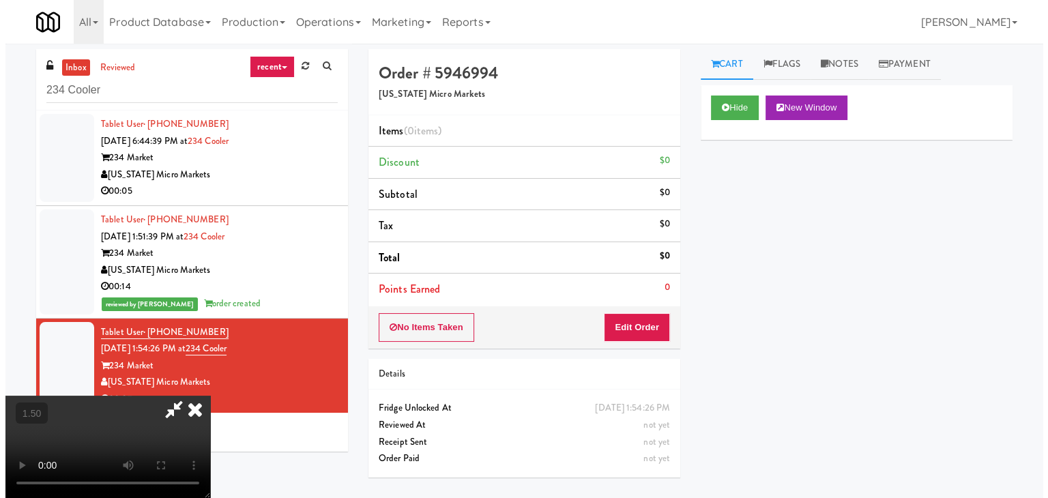
scroll to position [0, 0]
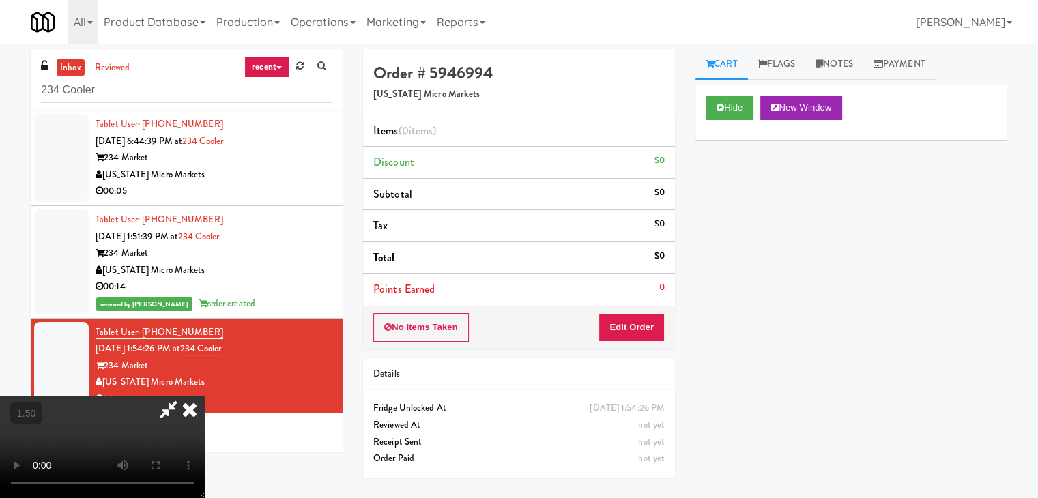
click at [205, 396] on icon at bounding box center [190, 409] width 30 height 27
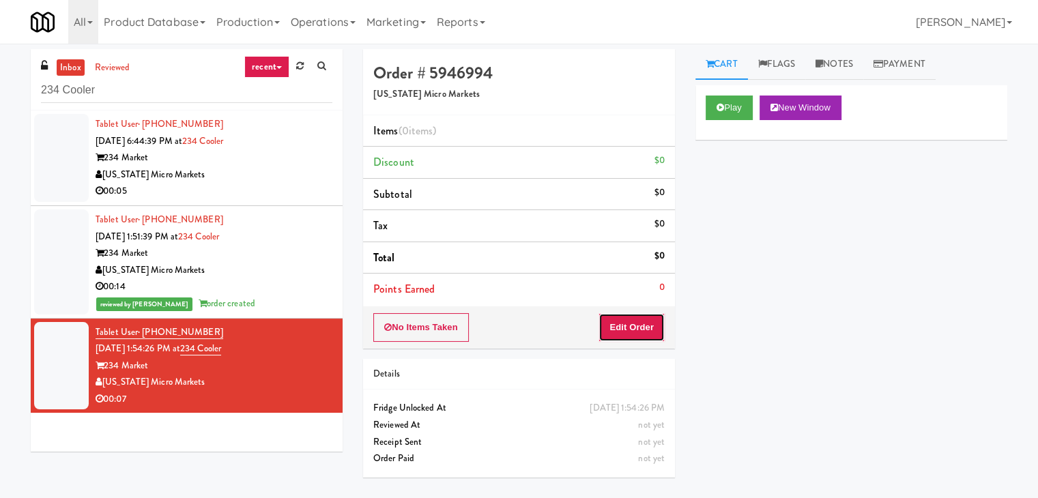
click at [635, 327] on button "Edit Order" at bounding box center [631, 327] width 66 height 29
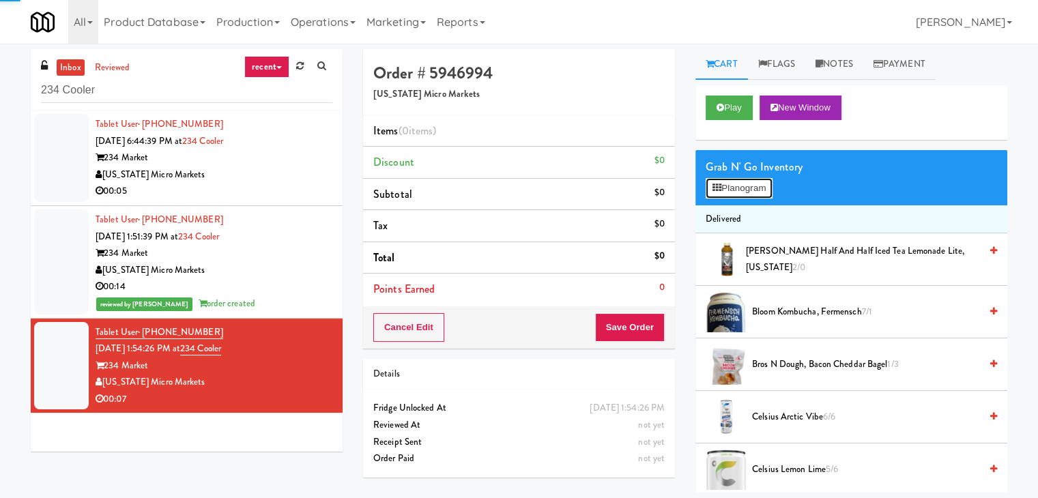
click at [725, 192] on button "Planogram" at bounding box center [739, 188] width 67 height 20
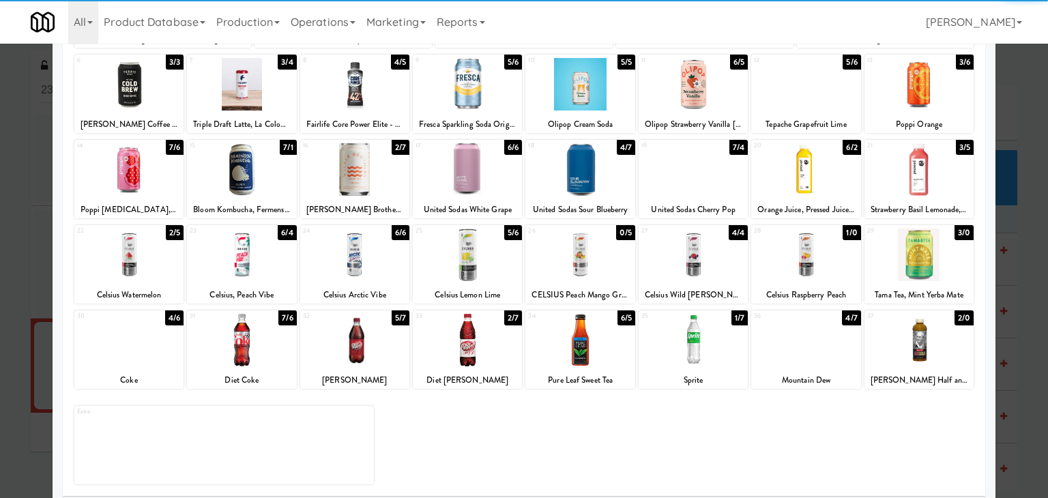
scroll to position [172, 0]
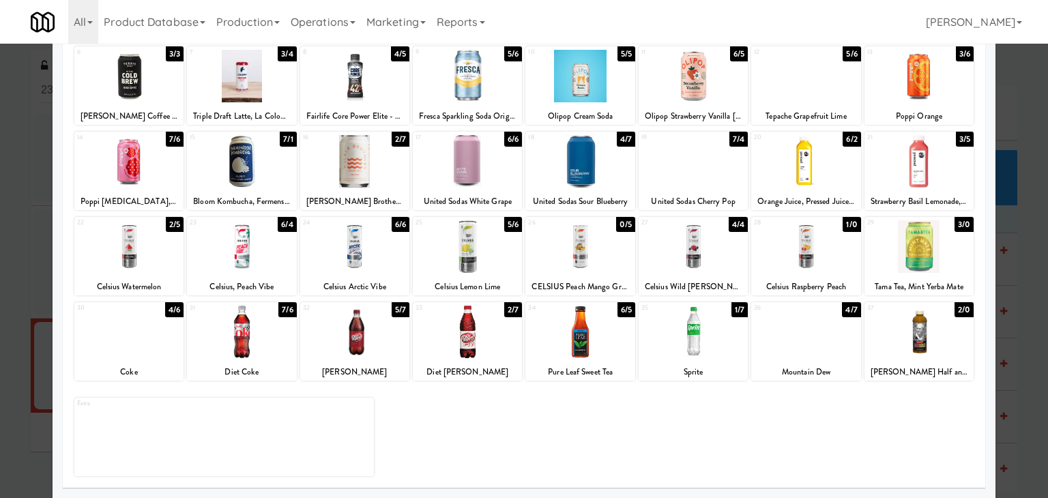
click at [131, 258] on div at bounding box center [128, 246] width 109 height 53
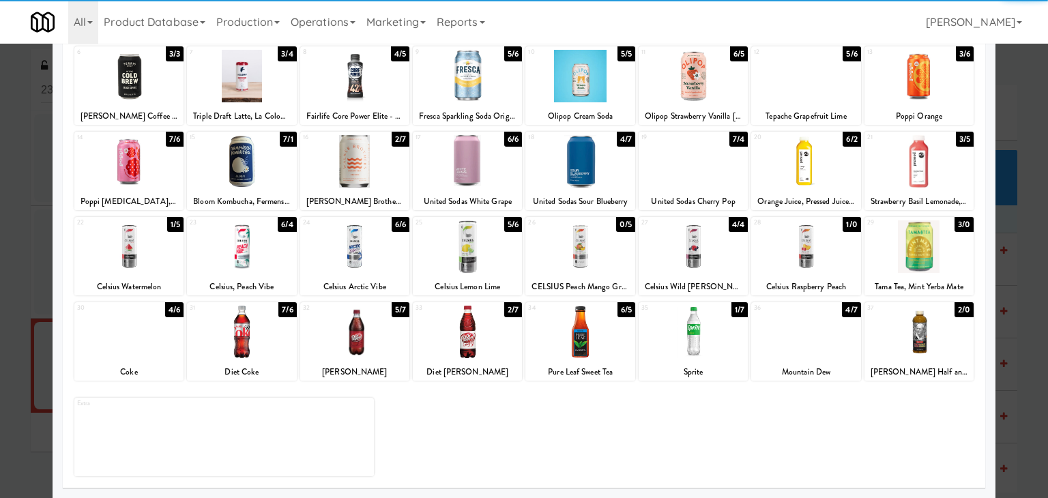
click at [792, 258] on div at bounding box center [805, 246] width 109 height 53
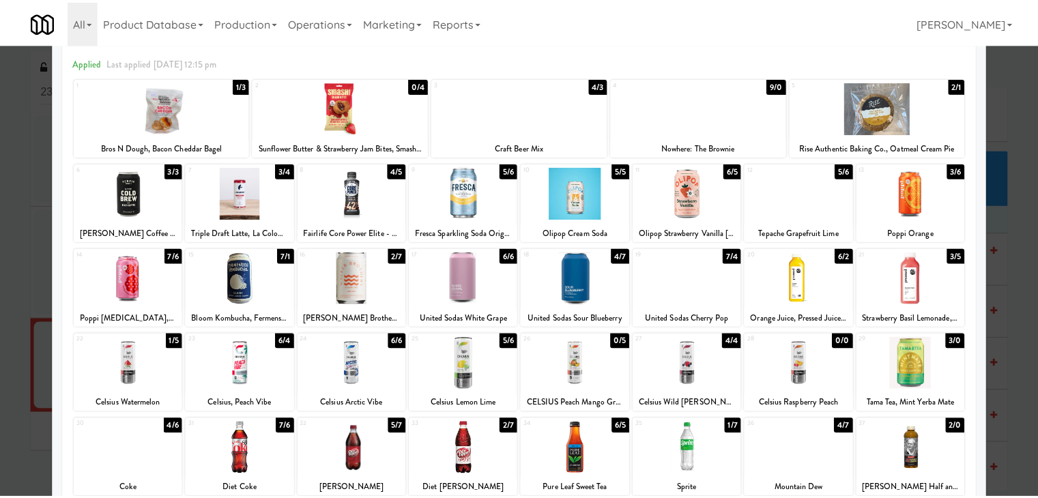
scroll to position [0, 0]
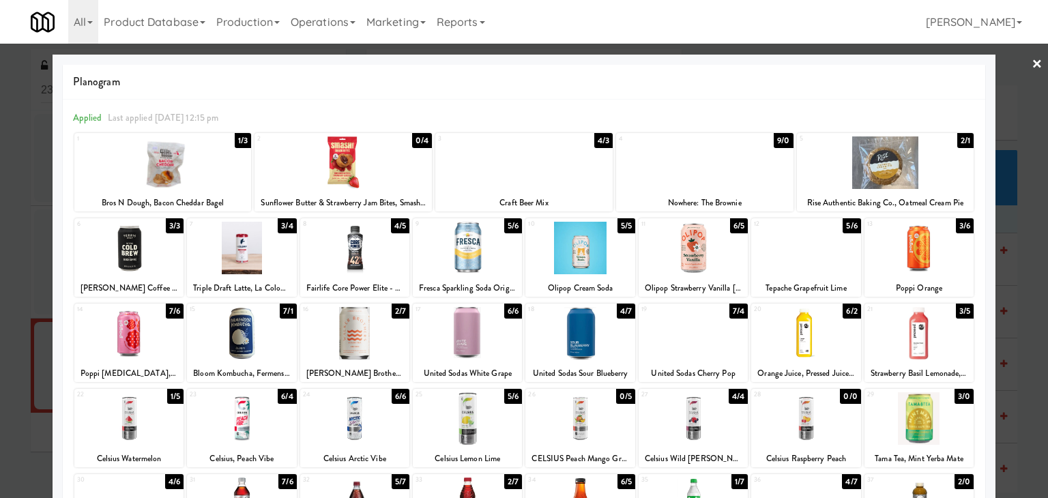
click at [1033, 57] on div at bounding box center [524, 249] width 1048 height 498
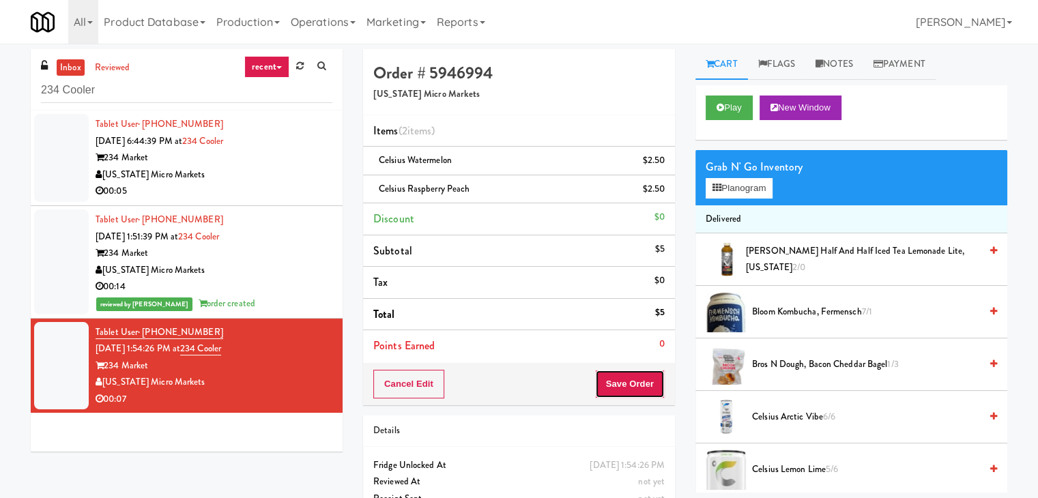
click at [625, 372] on button "Save Order" at bounding box center [630, 384] width 70 height 29
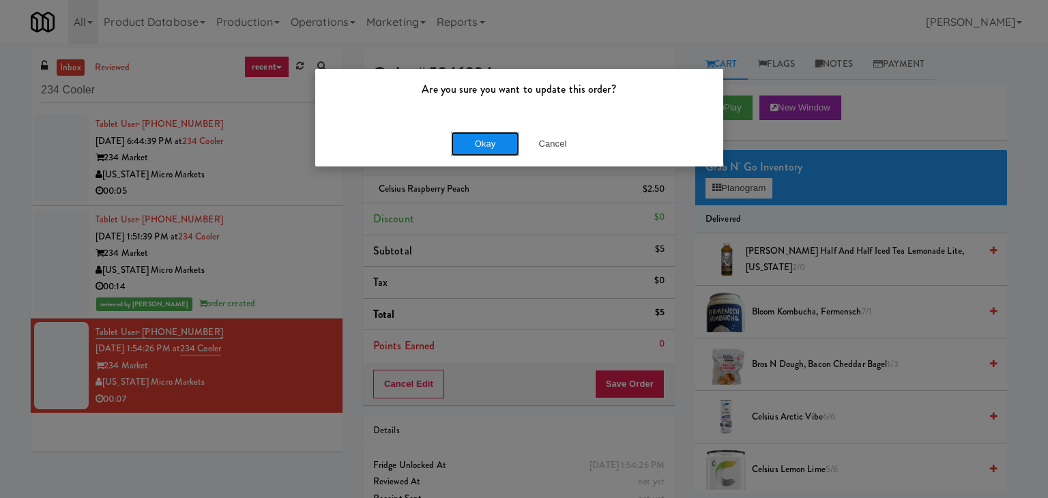
click at [482, 143] on button "Okay" at bounding box center [485, 144] width 68 height 25
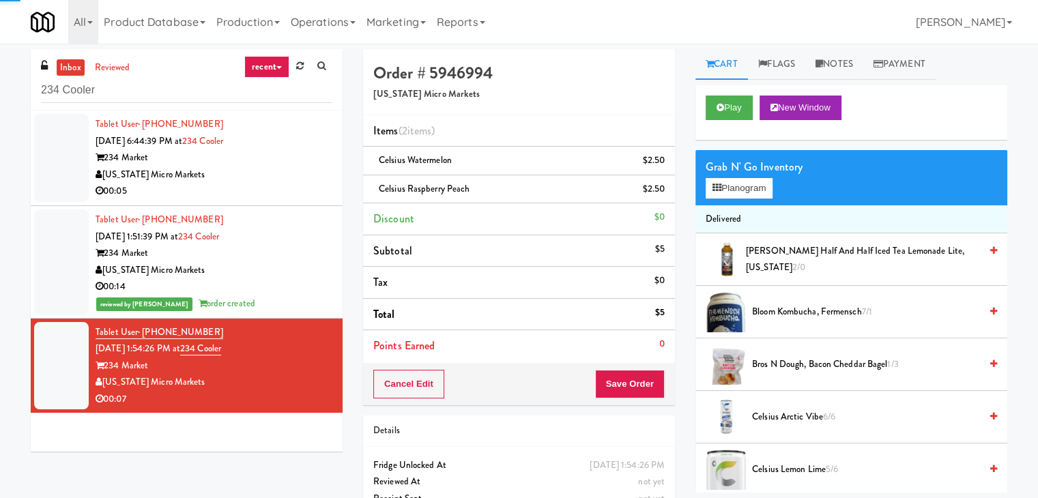
click at [273, 282] on div "00:14" at bounding box center [214, 286] width 237 height 17
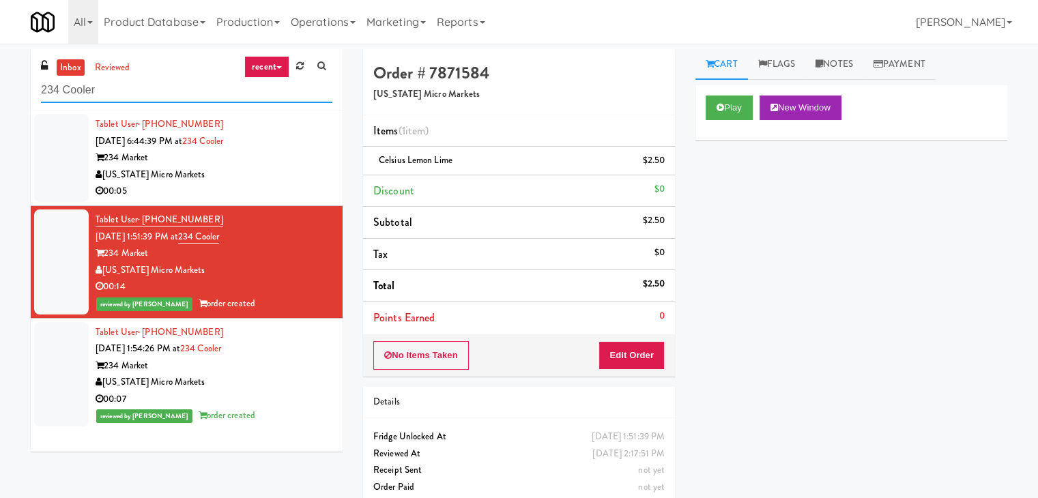
click at [172, 89] on input "234 Cooler" at bounding box center [186, 90] width 291 height 25
paste input "Michelin - Drink - Left"
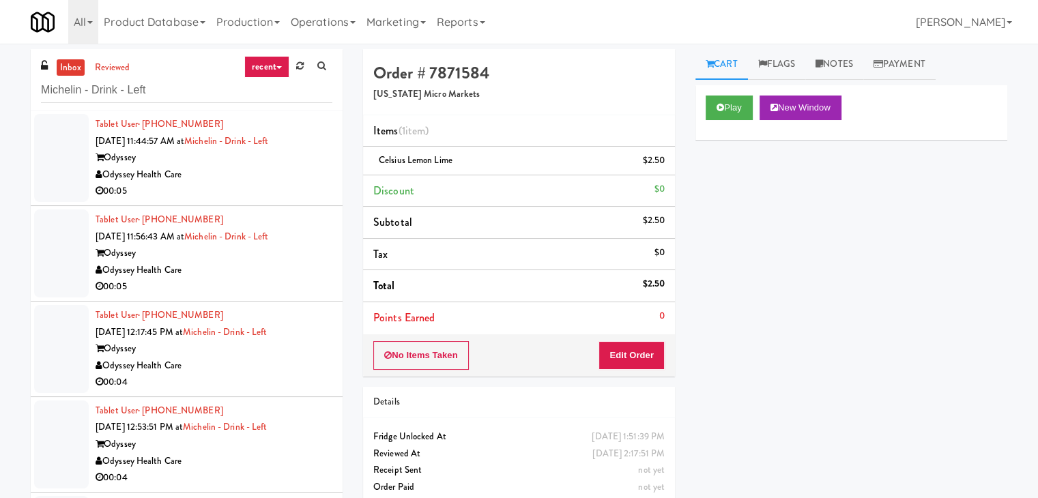
click at [287, 178] on div "Odyssey Health Care" at bounding box center [214, 174] width 237 height 17
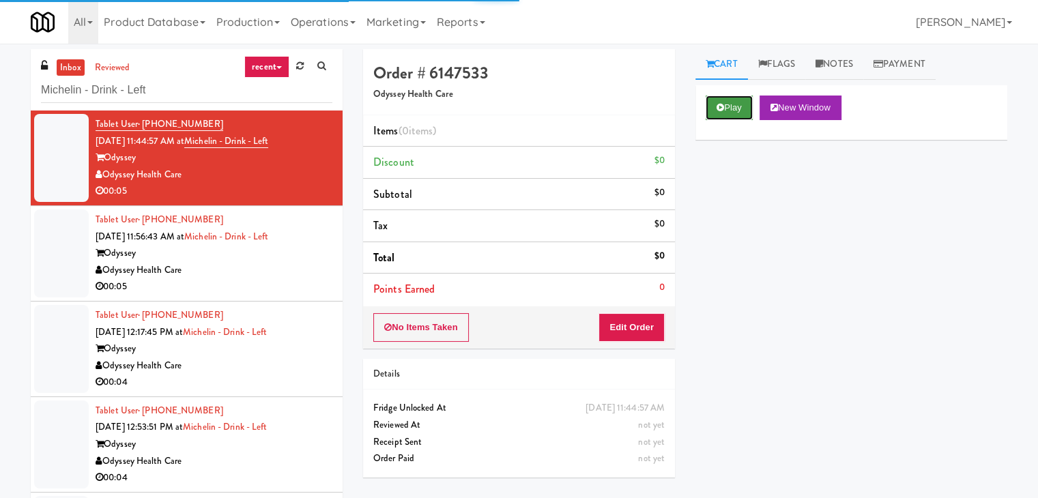
click at [723, 105] on icon at bounding box center [720, 107] width 8 height 9
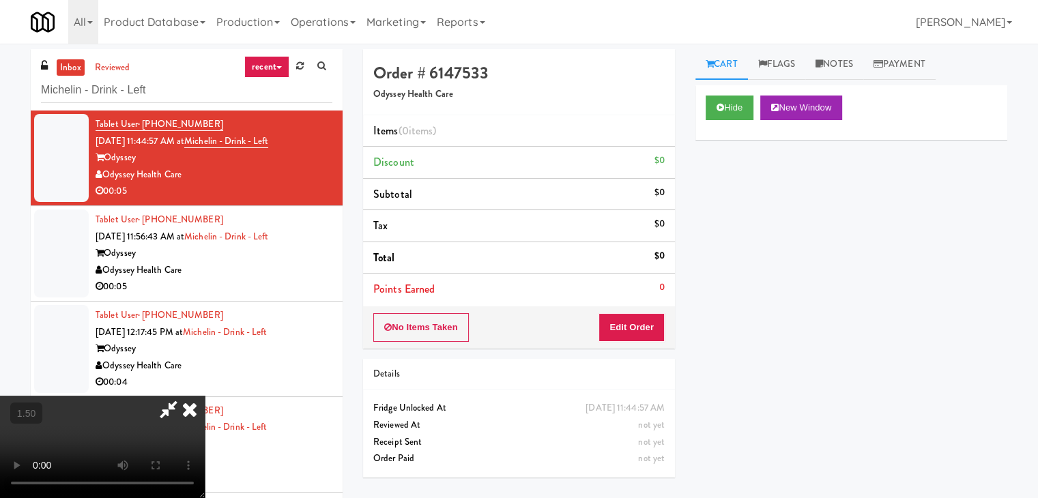
click at [205, 396] on video at bounding box center [102, 447] width 205 height 102
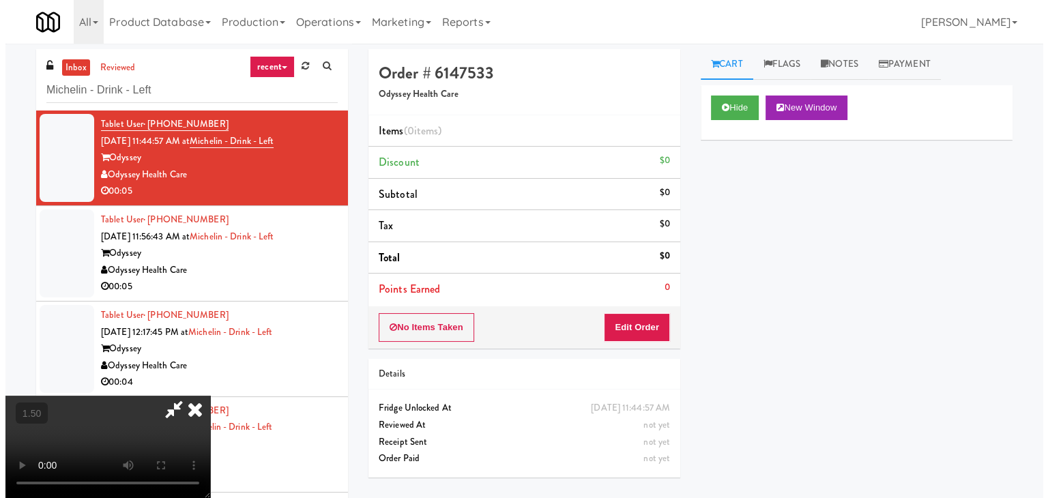
scroll to position [0, 0]
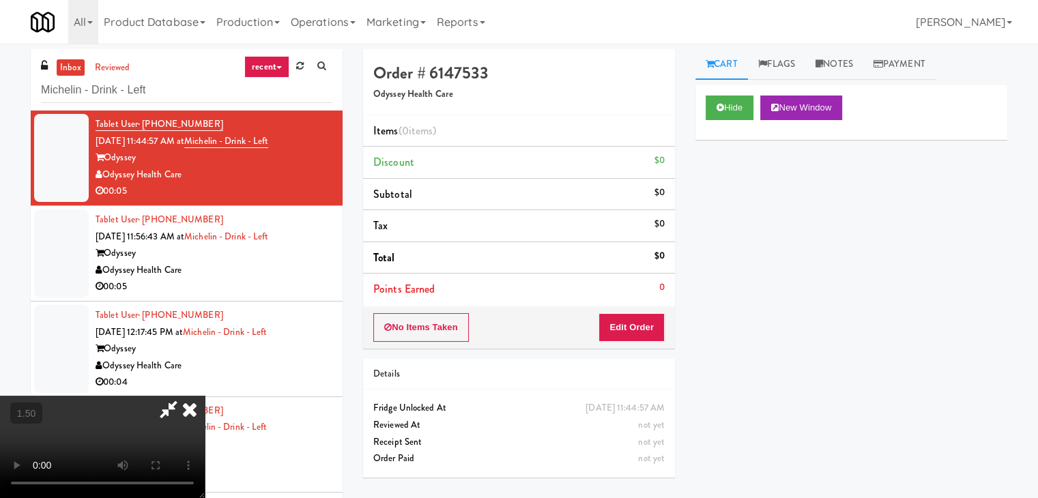
click at [205, 396] on icon at bounding box center [190, 409] width 30 height 27
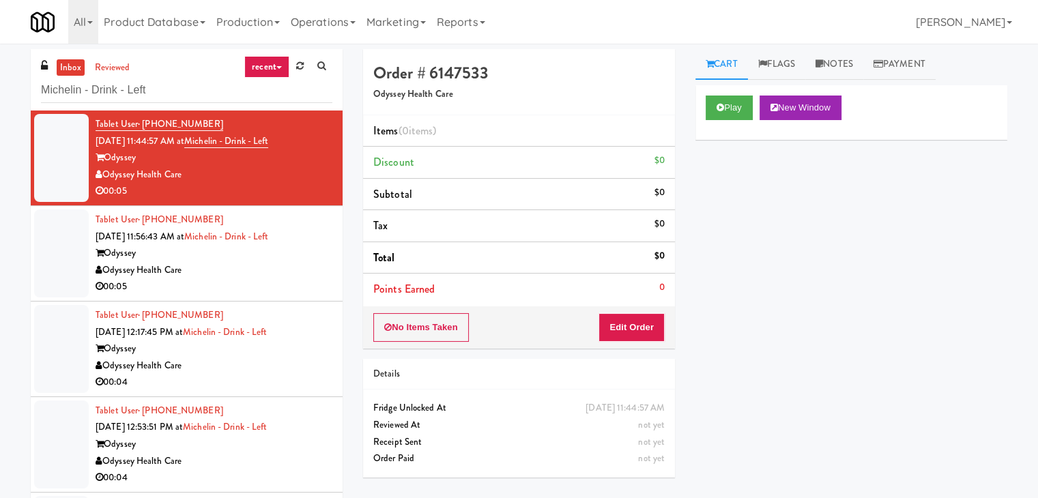
click at [639, 319] on div "No Items Taken Edit Order" at bounding box center [519, 327] width 312 height 42
drag, startPoint x: 634, startPoint y: 335, endPoint x: 692, endPoint y: 282, distance: 78.7
click at [634, 334] on button "Edit Order" at bounding box center [631, 327] width 66 height 29
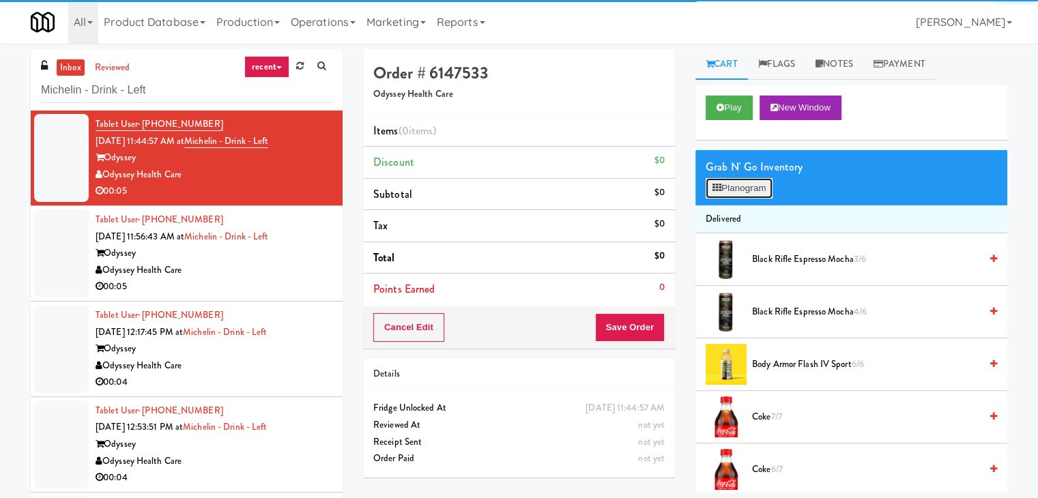
click at [733, 184] on button "Planogram" at bounding box center [739, 188] width 67 height 20
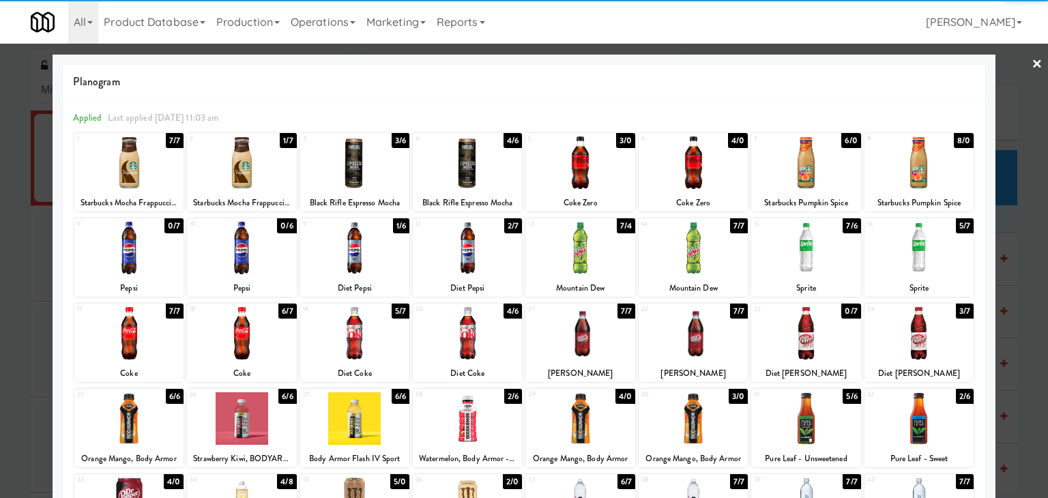
scroll to position [172, 0]
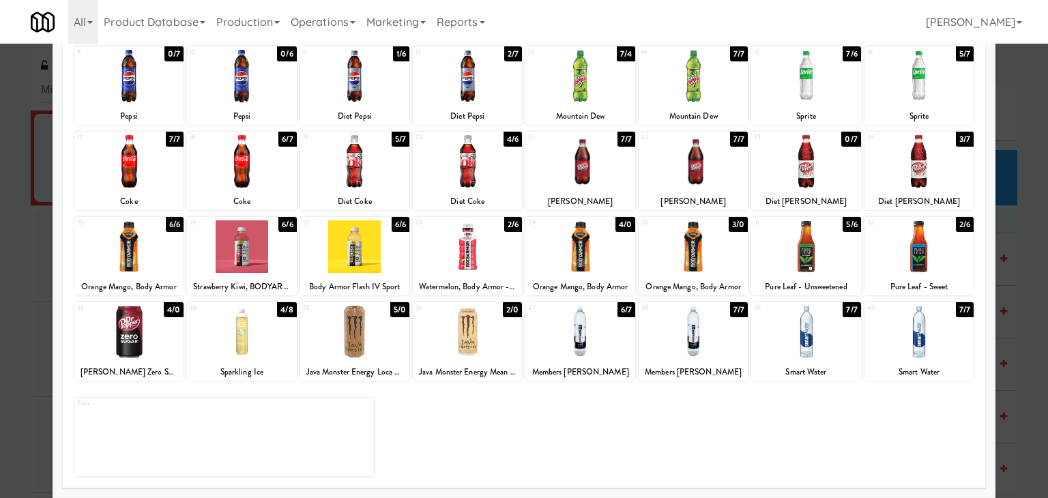
click at [476, 332] on div at bounding box center [467, 332] width 109 height 53
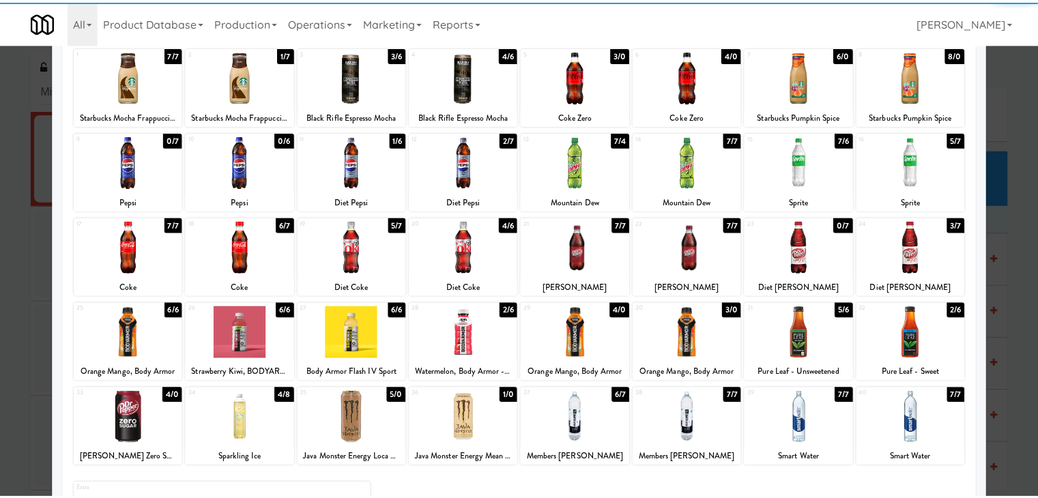
scroll to position [0, 0]
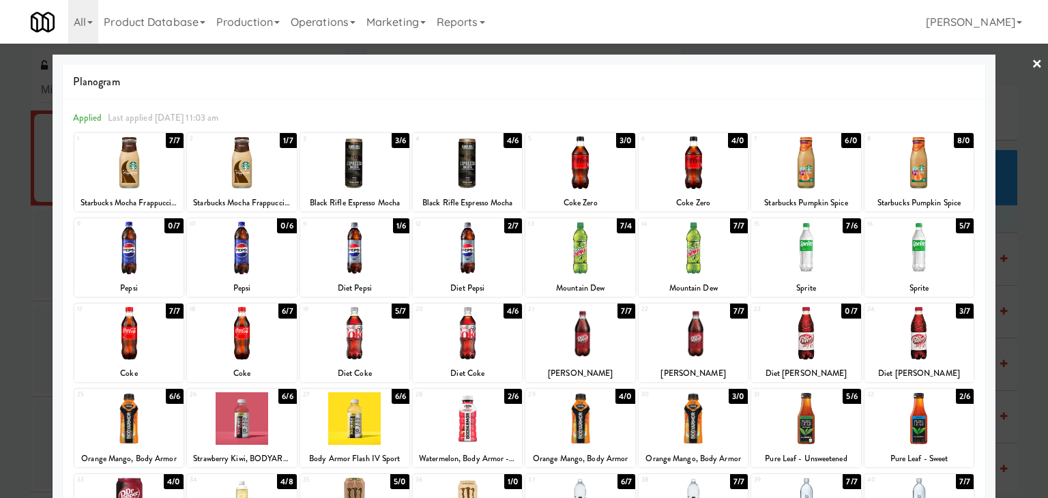
click at [1032, 62] on link "×" at bounding box center [1037, 65] width 11 height 42
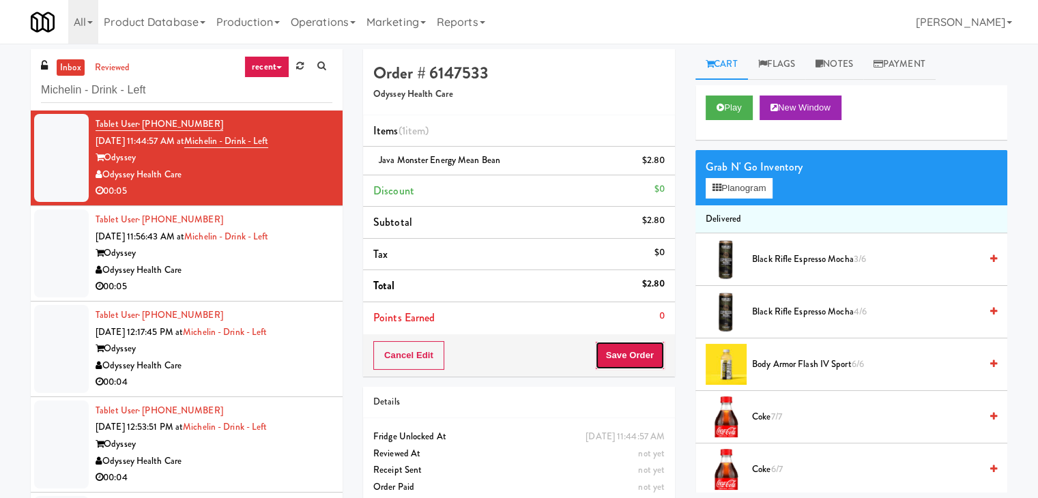
click at [623, 352] on button "Save Order" at bounding box center [630, 355] width 70 height 29
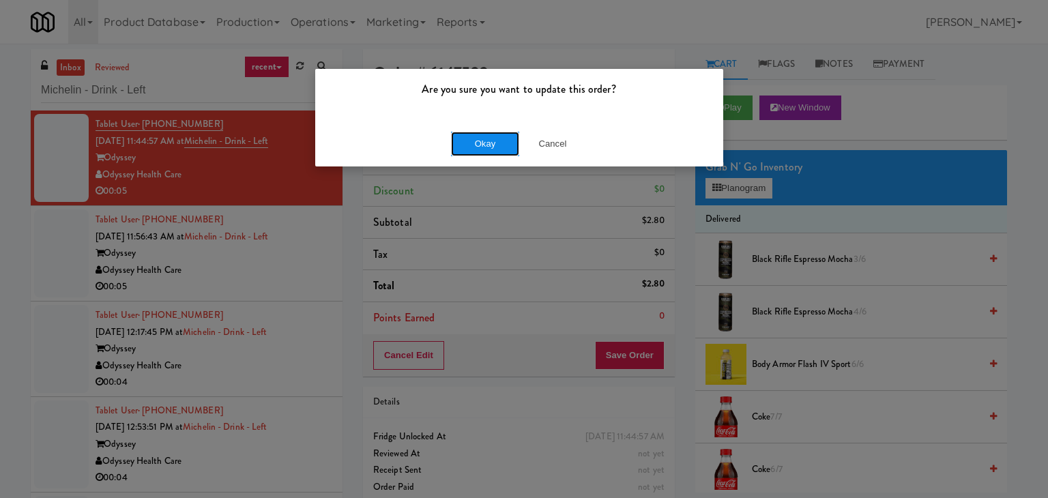
click at [491, 140] on button "Okay" at bounding box center [485, 144] width 68 height 25
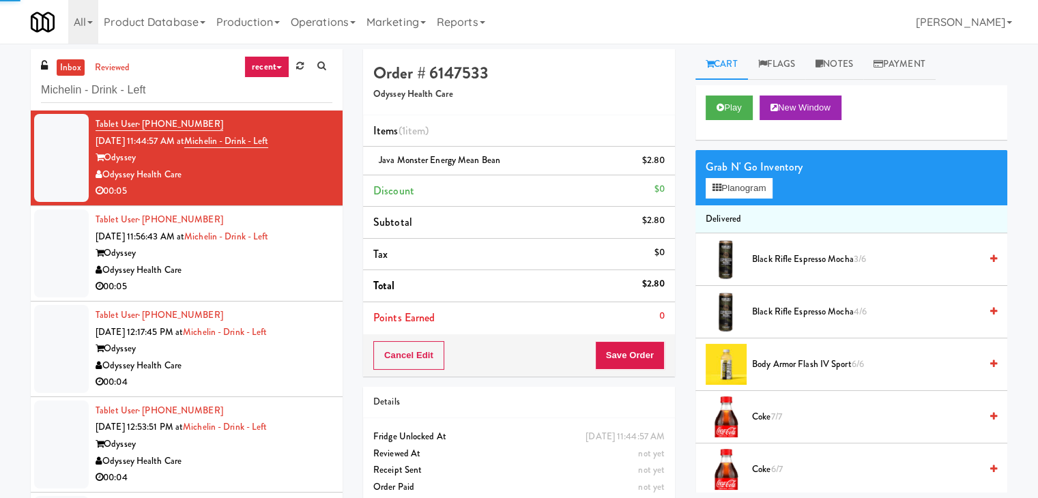
click at [262, 281] on div "00:05" at bounding box center [214, 286] width 237 height 17
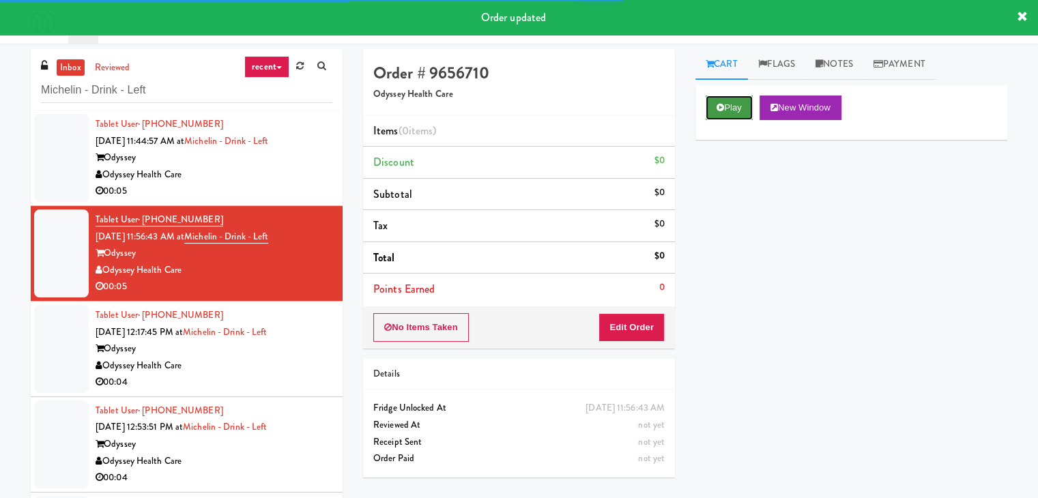
click at [742, 106] on button "Play" at bounding box center [729, 108] width 47 height 25
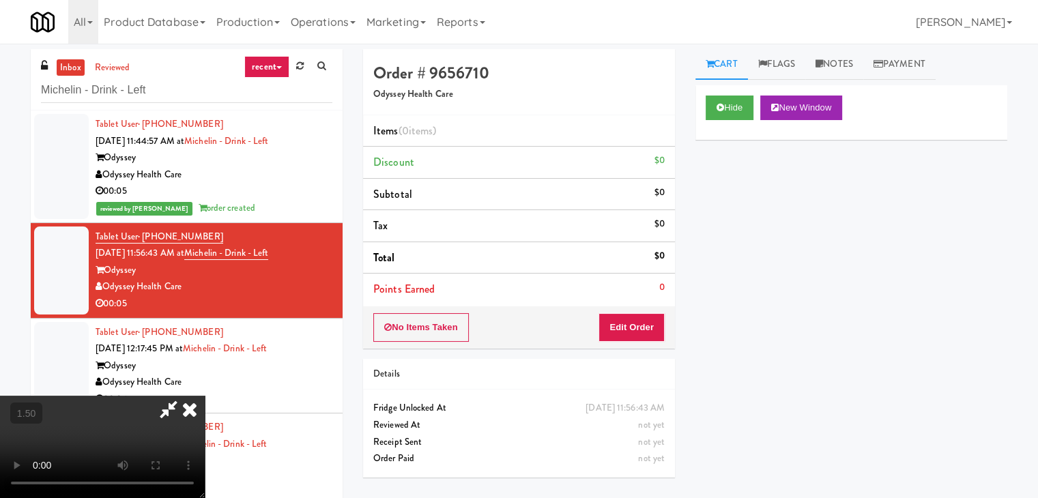
click at [205, 396] on icon at bounding box center [190, 409] width 30 height 27
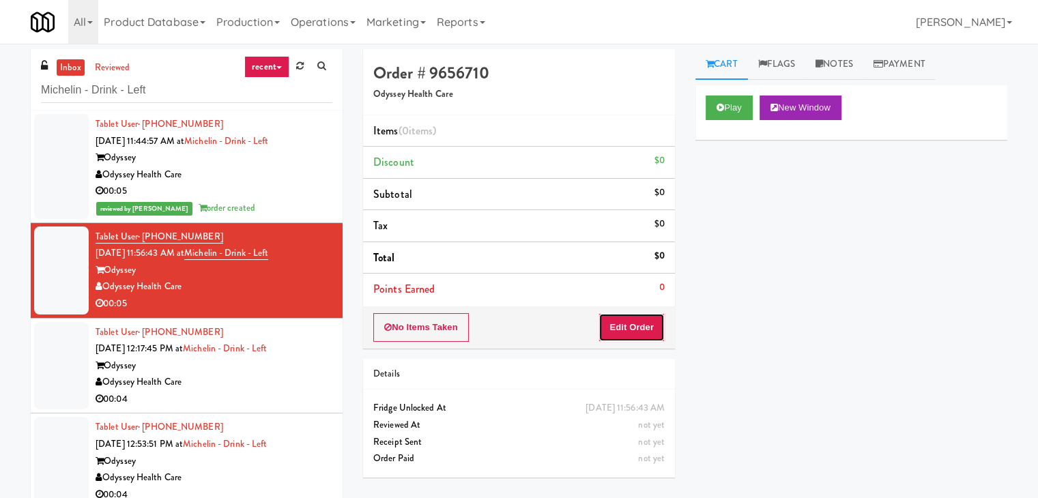
click at [638, 324] on button "Edit Order" at bounding box center [631, 327] width 66 height 29
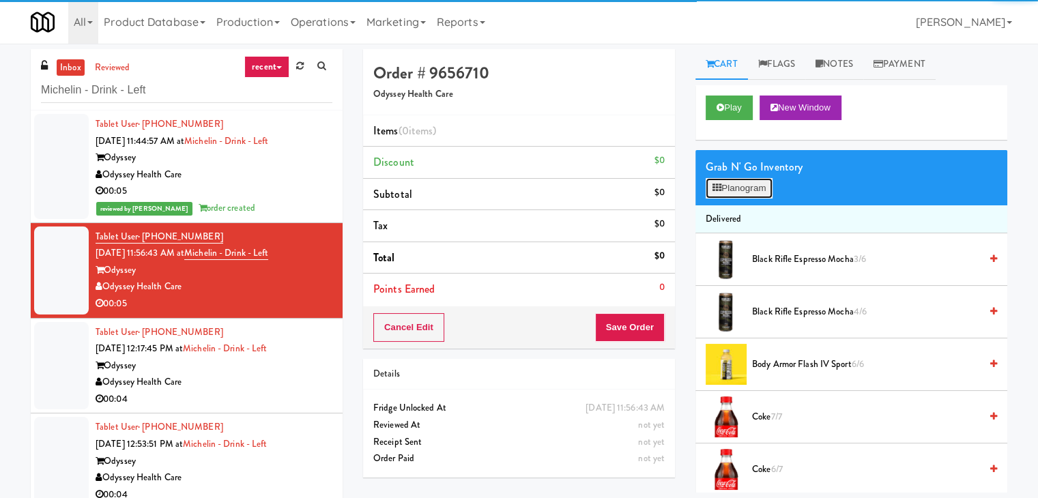
click at [740, 194] on button "Planogram" at bounding box center [739, 188] width 67 height 20
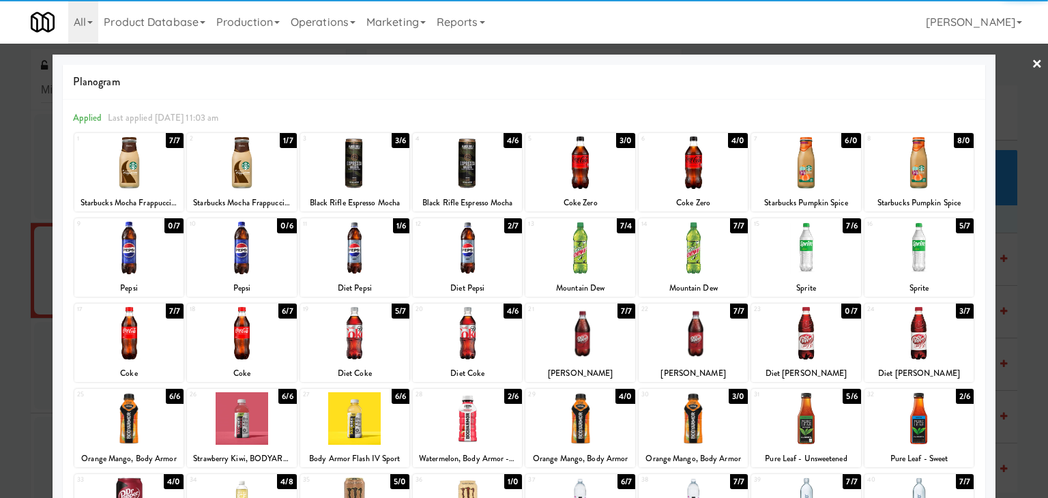
click at [588, 164] on div at bounding box center [579, 162] width 109 height 53
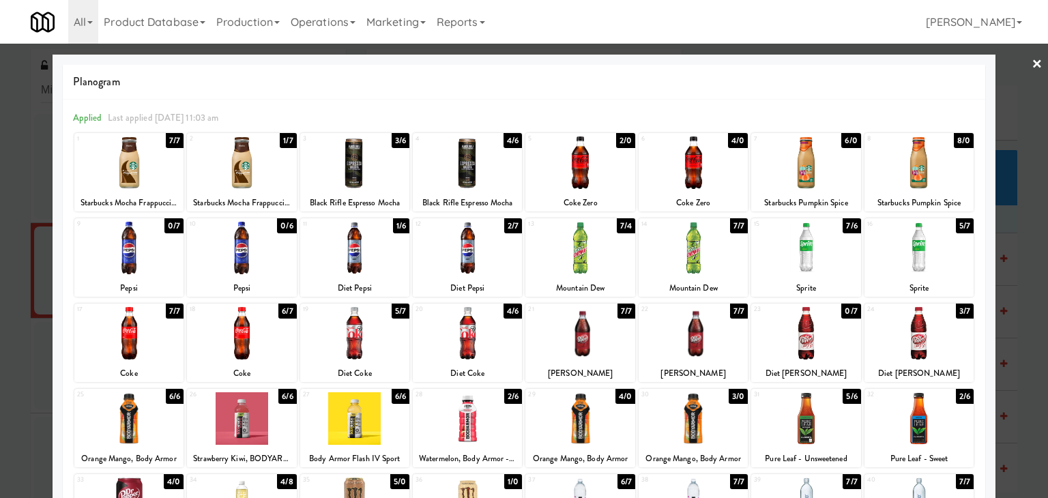
click at [1032, 62] on link "×" at bounding box center [1037, 65] width 11 height 42
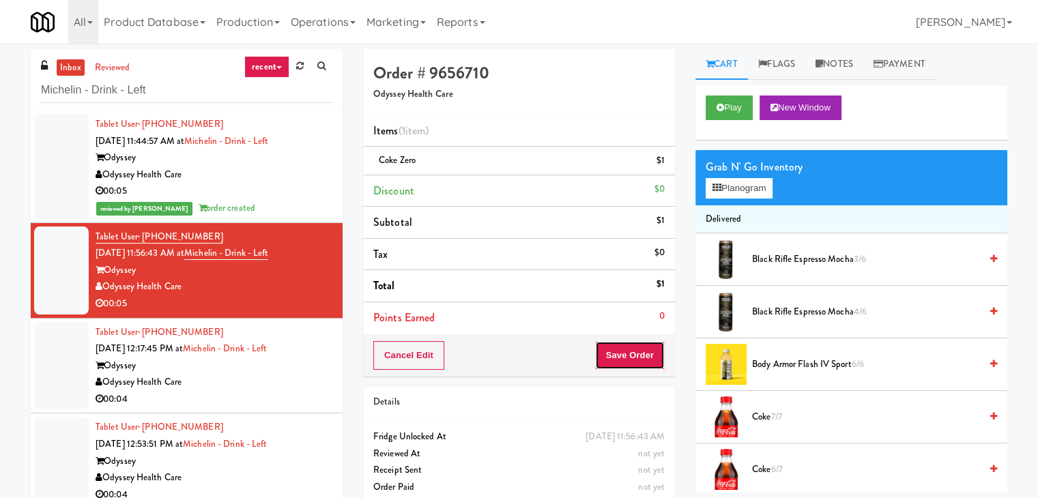
click at [631, 353] on button "Save Order" at bounding box center [630, 355] width 70 height 29
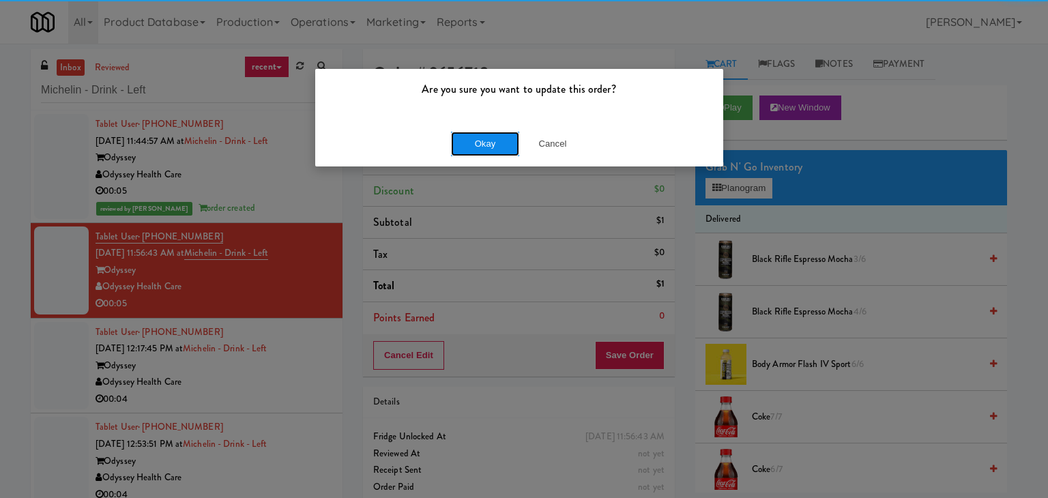
click at [479, 144] on button "Okay" at bounding box center [485, 144] width 68 height 25
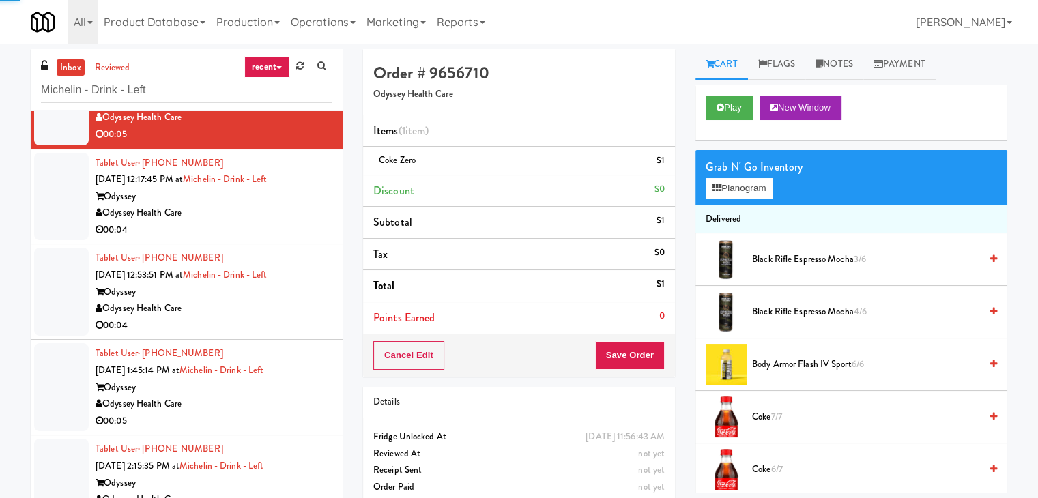
scroll to position [205, 0]
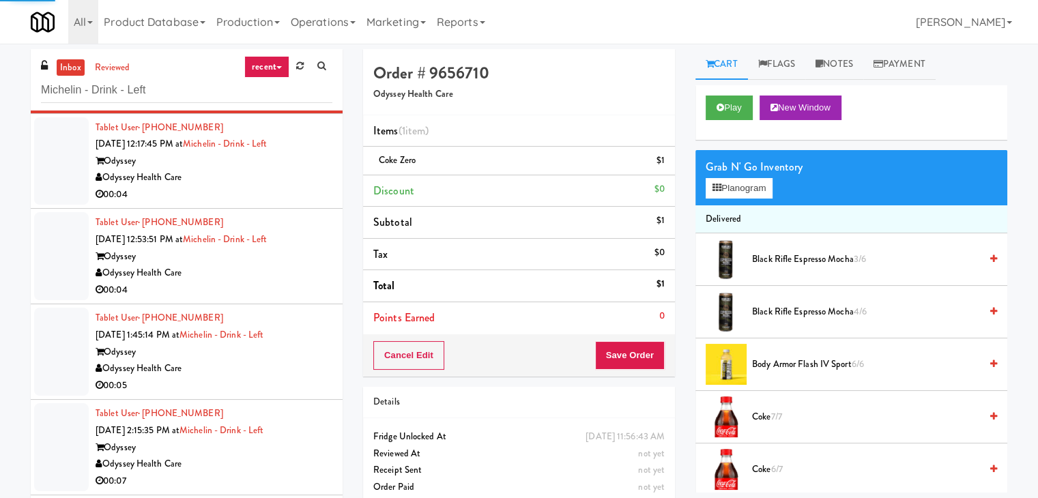
drag, startPoint x: 302, startPoint y: 191, endPoint x: 295, endPoint y: 188, distance: 7.6
click at [302, 189] on div "00:04" at bounding box center [214, 194] width 237 height 17
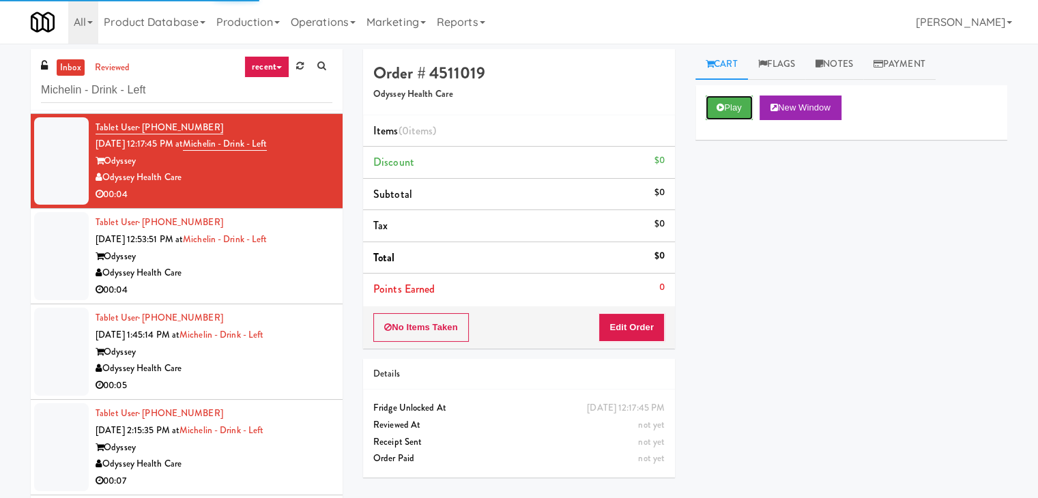
click at [718, 102] on button "Play" at bounding box center [729, 108] width 47 height 25
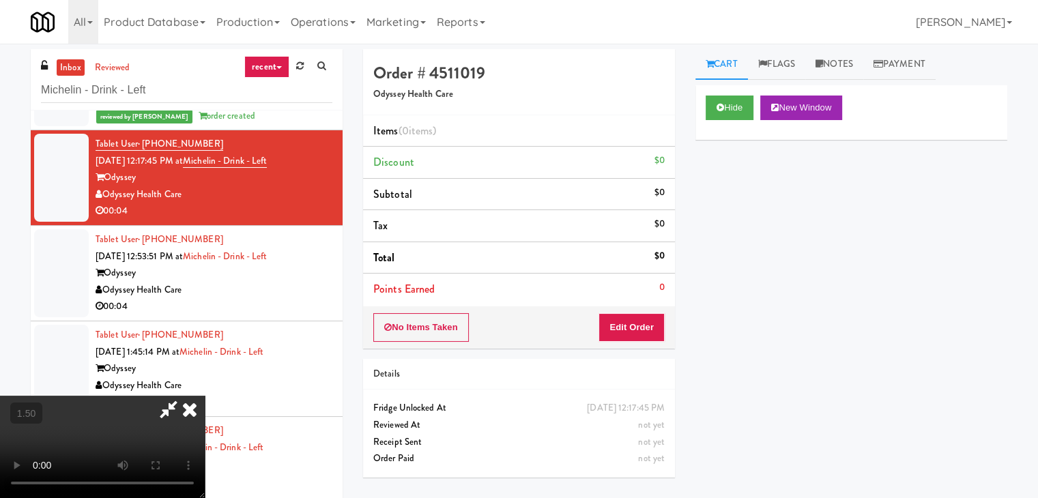
click at [205, 396] on icon at bounding box center [190, 409] width 30 height 27
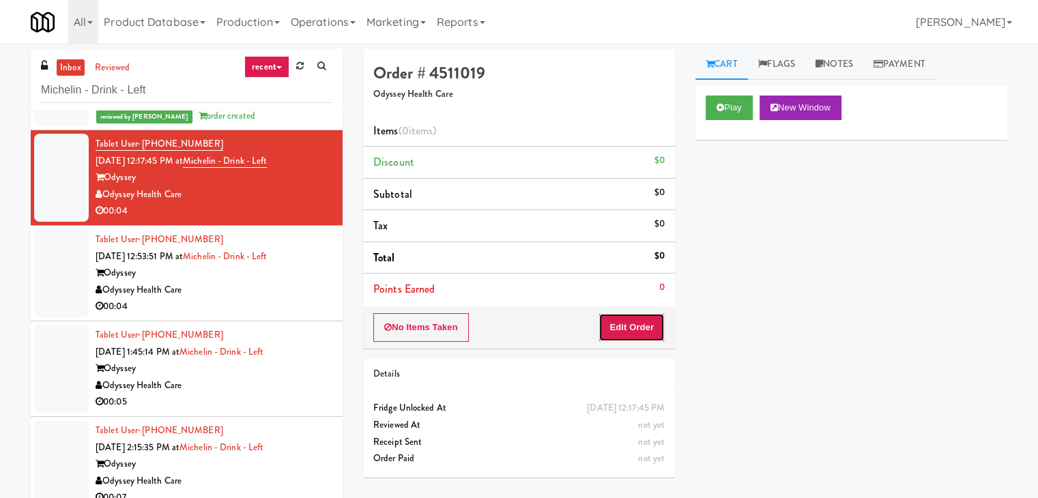
click at [633, 317] on button "Edit Order" at bounding box center [631, 327] width 66 height 29
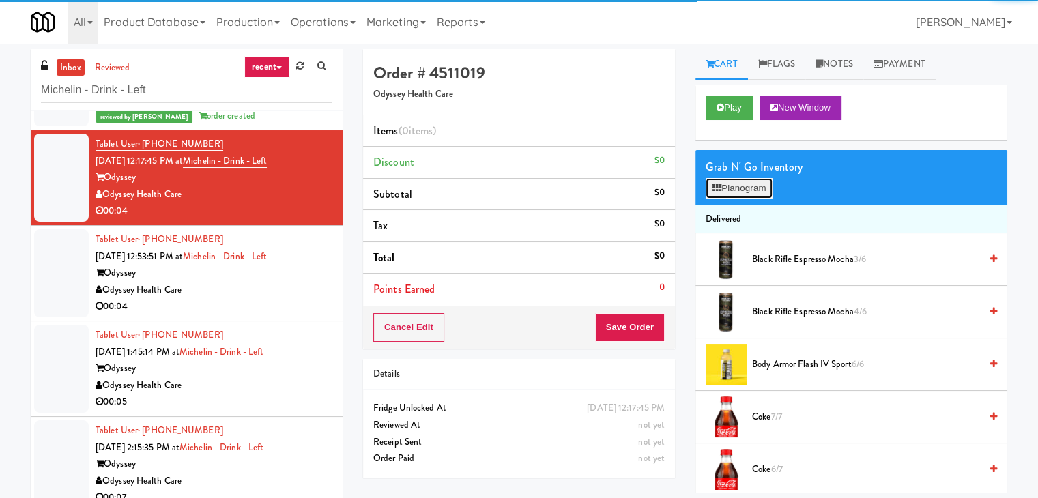
click at [737, 184] on button "Planogram" at bounding box center [739, 188] width 67 height 20
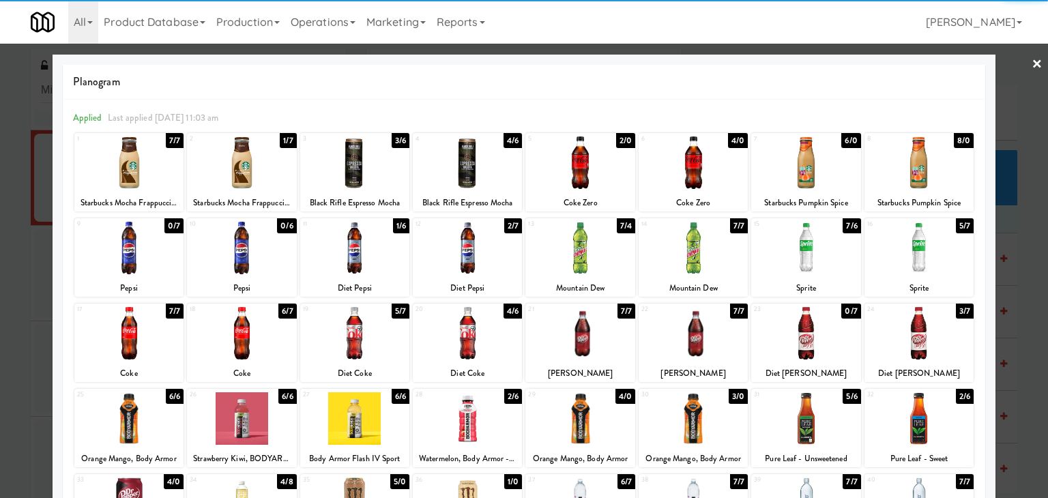
click at [693, 336] on div at bounding box center [693, 333] width 109 height 53
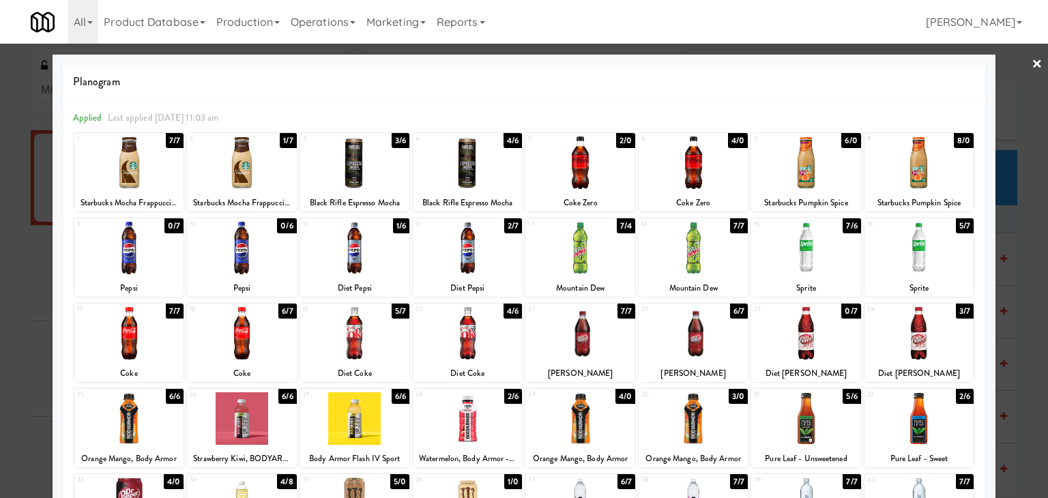
click at [1032, 62] on link "×" at bounding box center [1037, 65] width 11 height 42
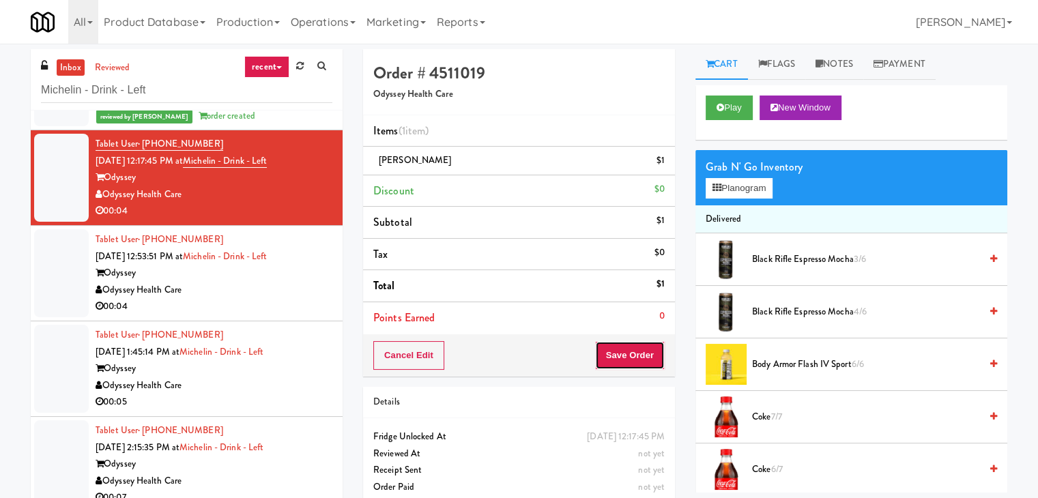
click at [613, 360] on button "Save Order" at bounding box center [630, 355] width 70 height 29
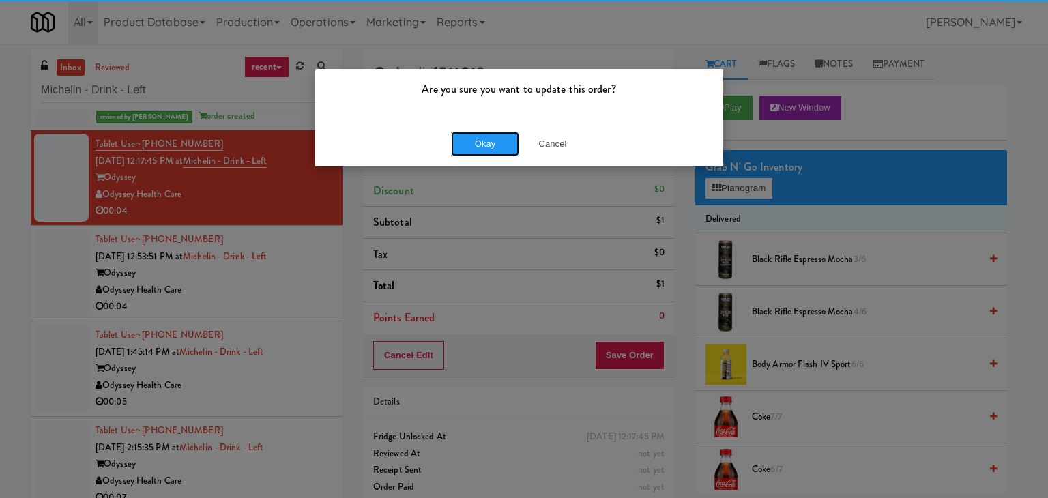
click at [486, 141] on button "Okay" at bounding box center [485, 144] width 68 height 25
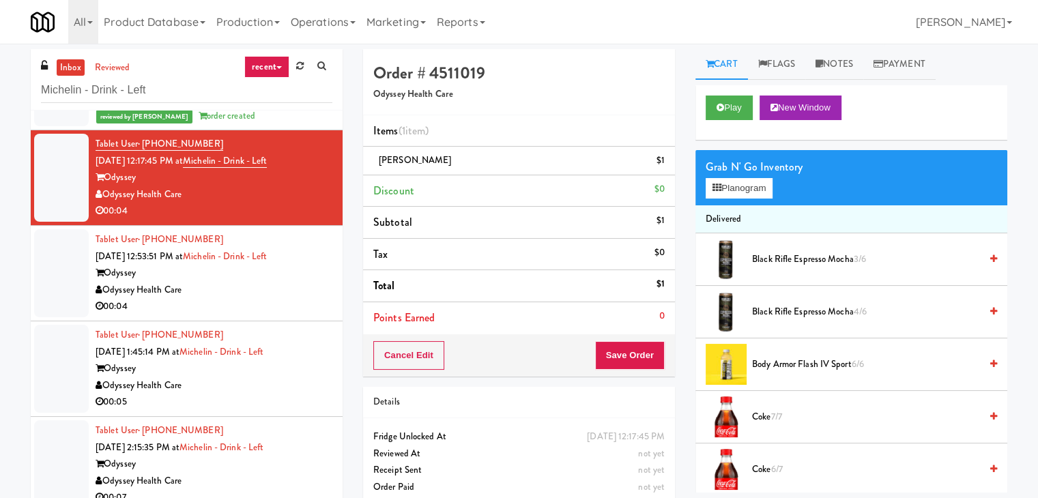
click at [278, 329] on div "Tablet User · (580) 668-0470 [DATE] 1:45:14 PM at Michelin - Drink - Left Odyss…" at bounding box center [214, 369] width 237 height 84
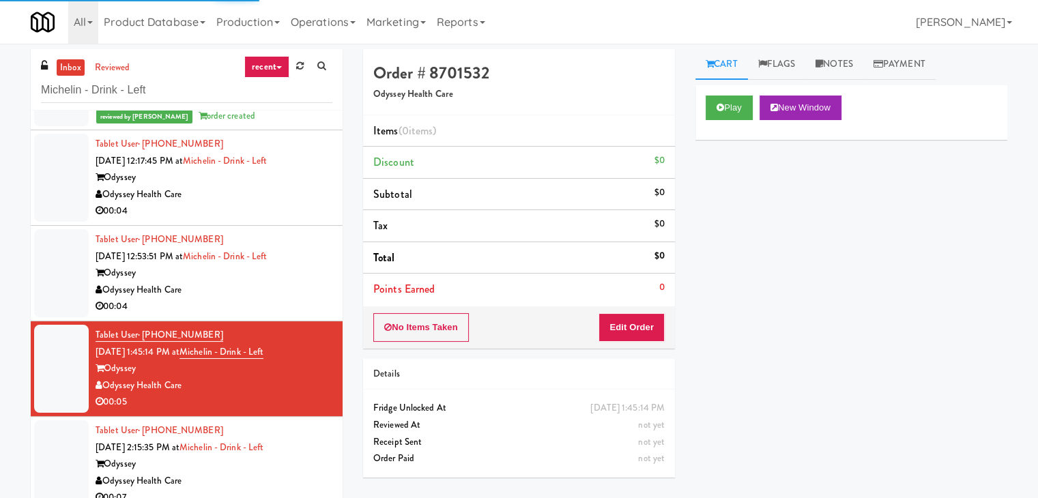
click at [286, 298] on div "00:04" at bounding box center [214, 306] width 237 height 17
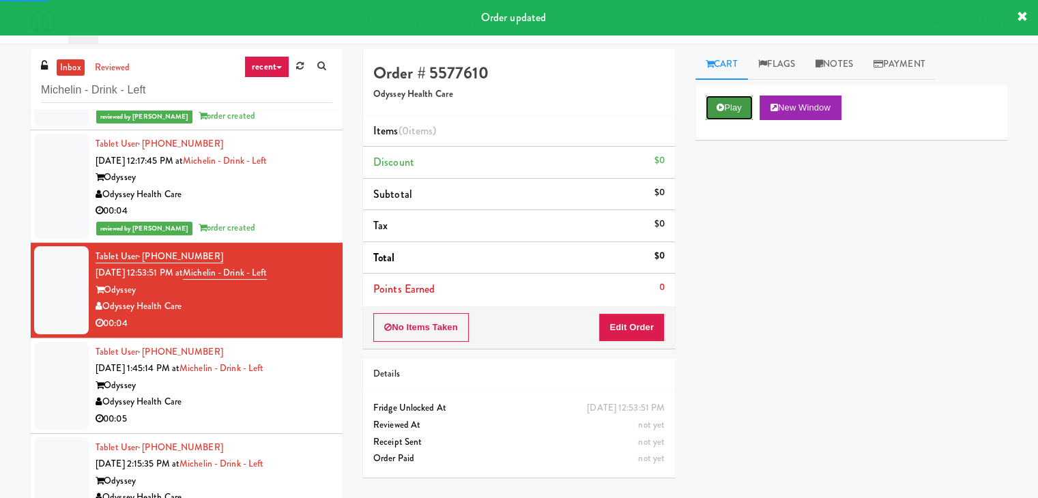
click at [726, 106] on button "Play" at bounding box center [729, 108] width 47 height 25
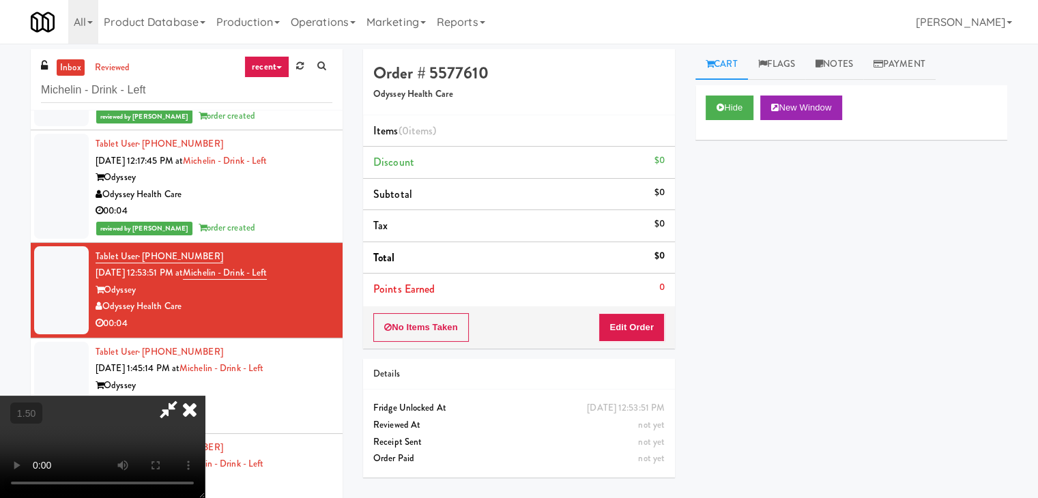
click at [205, 396] on video at bounding box center [102, 447] width 205 height 102
click at [205, 396] on icon at bounding box center [190, 409] width 30 height 27
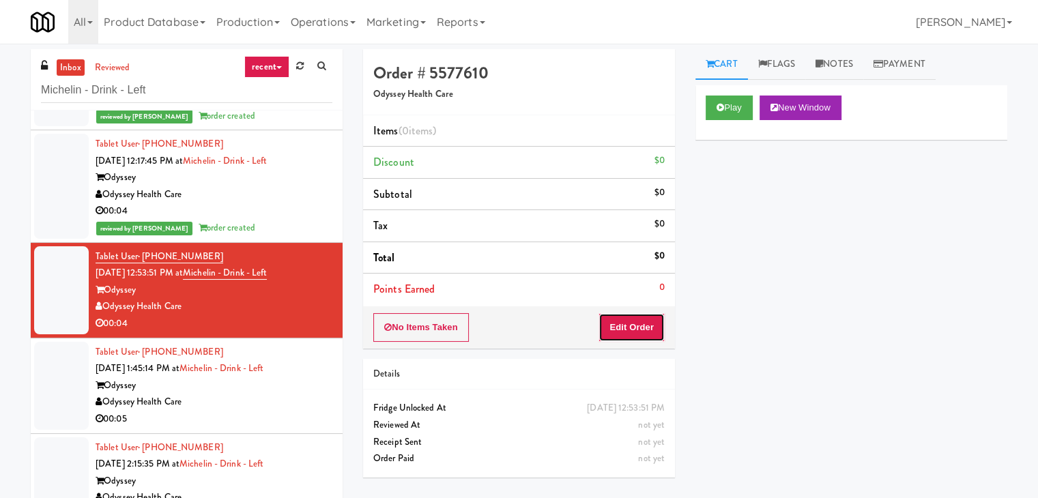
click at [639, 325] on button "Edit Order" at bounding box center [631, 327] width 66 height 29
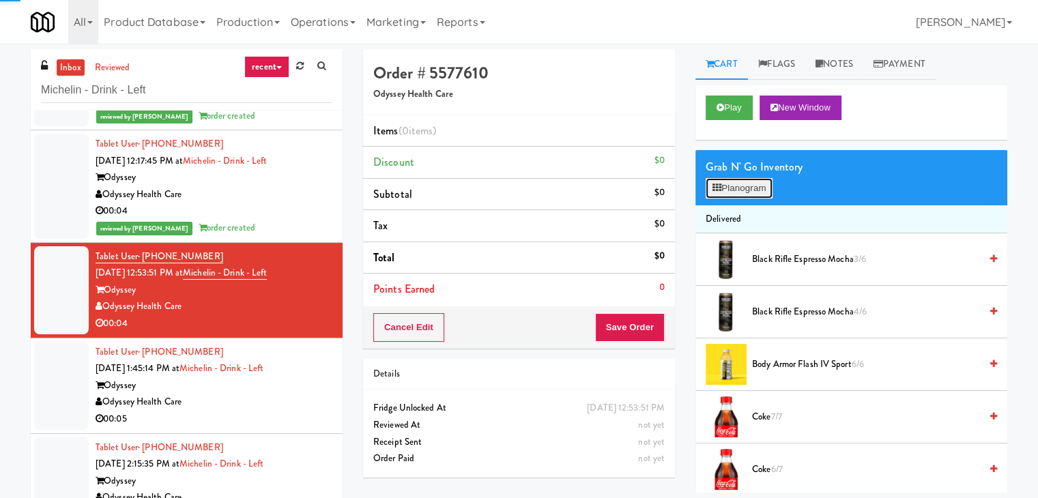
click at [755, 190] on button "Planogram" at bounding box center [739, 188] width 67 height 20
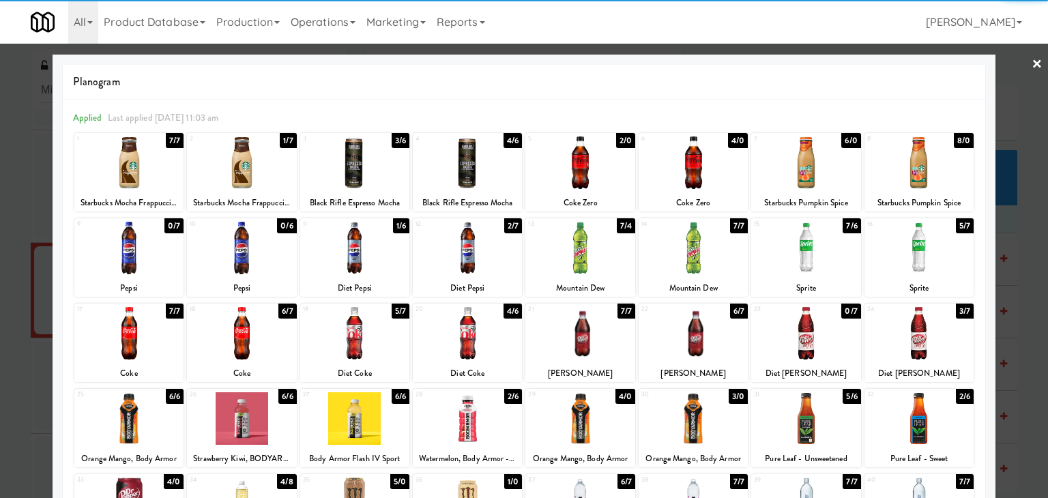
click at [354, 332] on div at bounding box center [354, 333] width 109 height 53
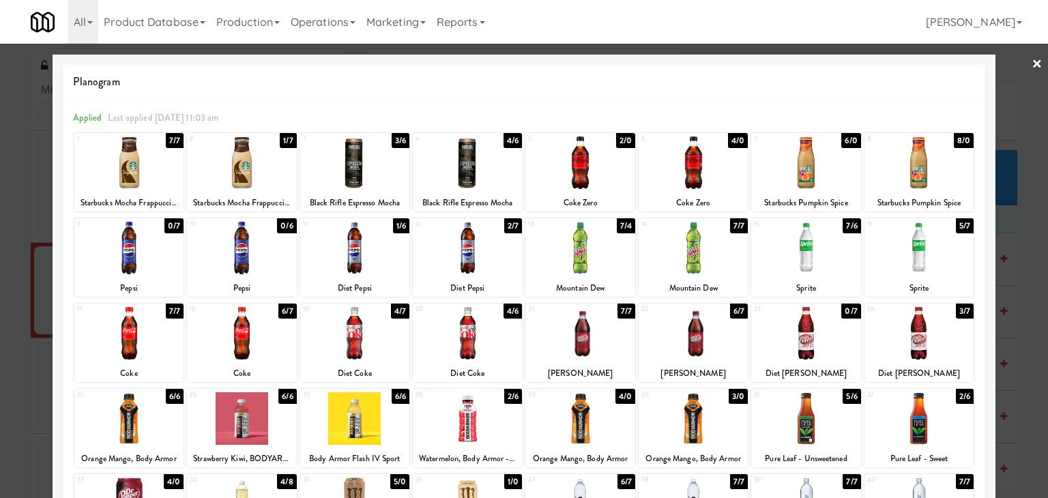
click at [1032, 66] on div at bounding box center [524, 249] width 1048 height 498
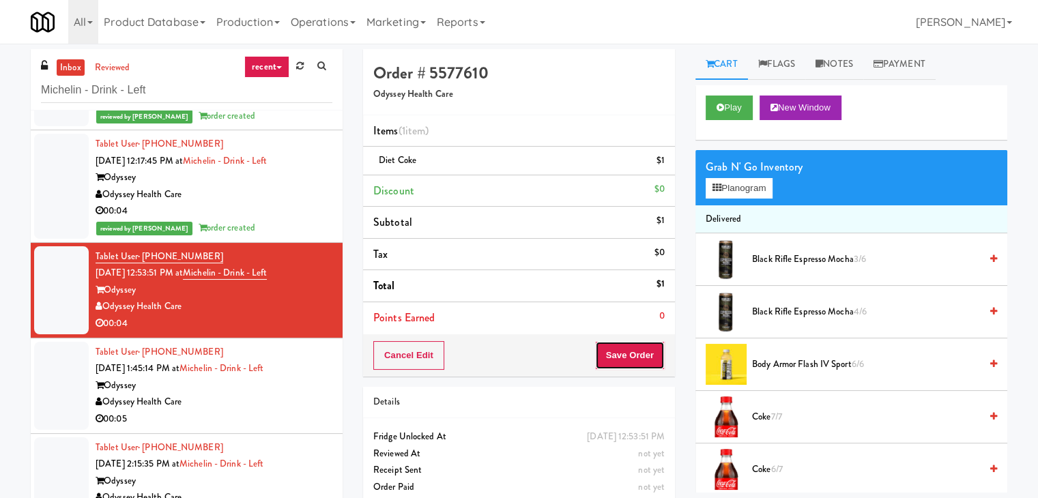
click at [626, 358] on button "Save Order" at bounding box center [630, 355] width 70 height 29
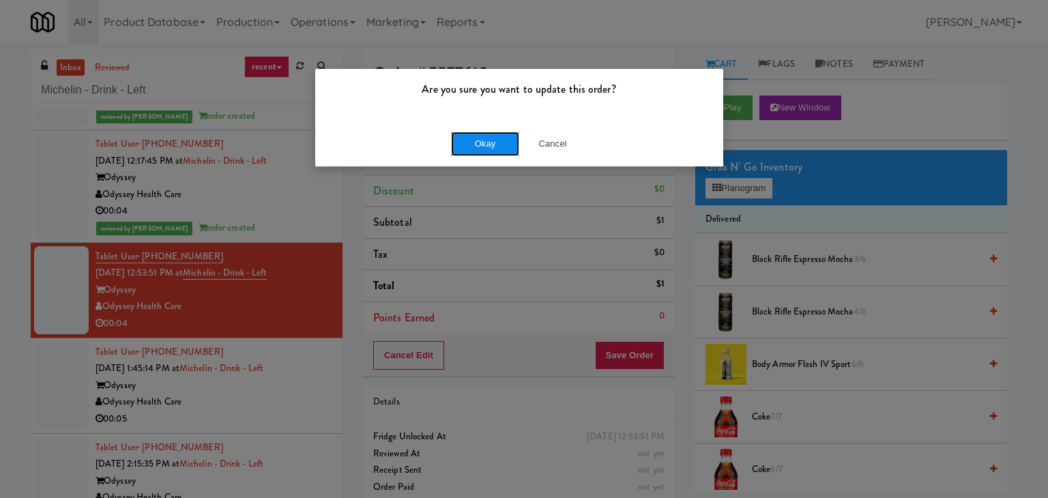
click at [492, 146] on button "Okay" at bounding box center [485, 144] width 68 height 25
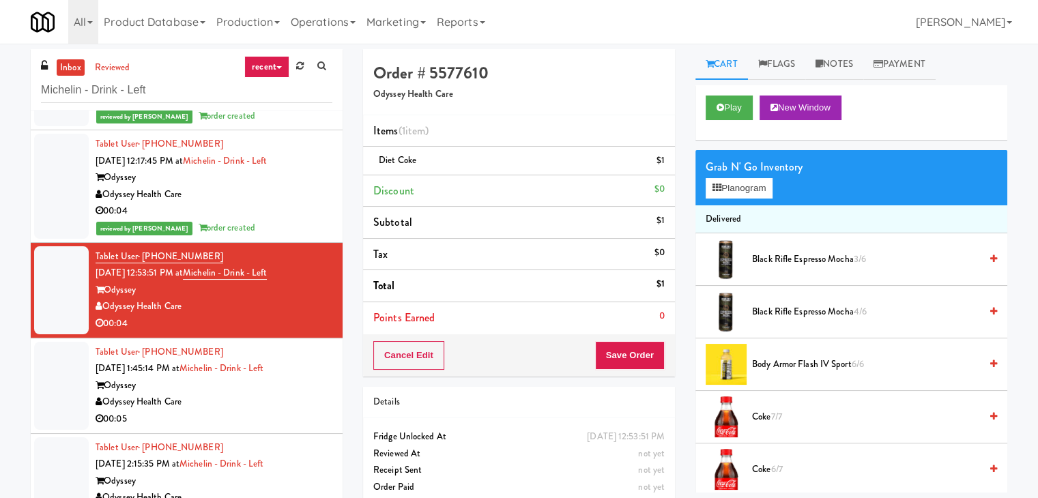
drag, startPoint x: 306, startPoint y: 409, endPoint x: 353, endPoint y: 396, distance: 49.3
click at [305, 409] on div "Odyssey Health Care" at bounding box center [214, 402] width 237 height 17
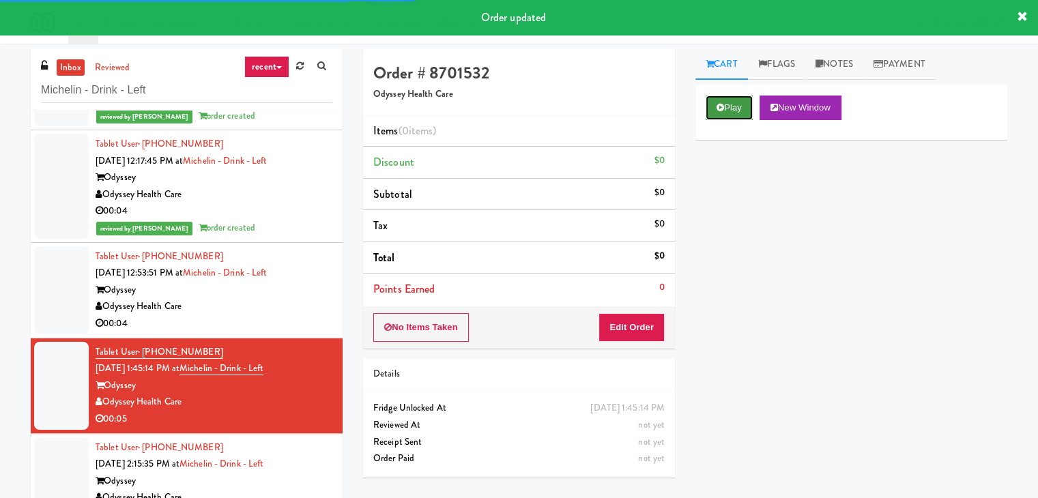
click at [736, 106] on button "Play" at bounding box center [729, 108] width 47 height 25
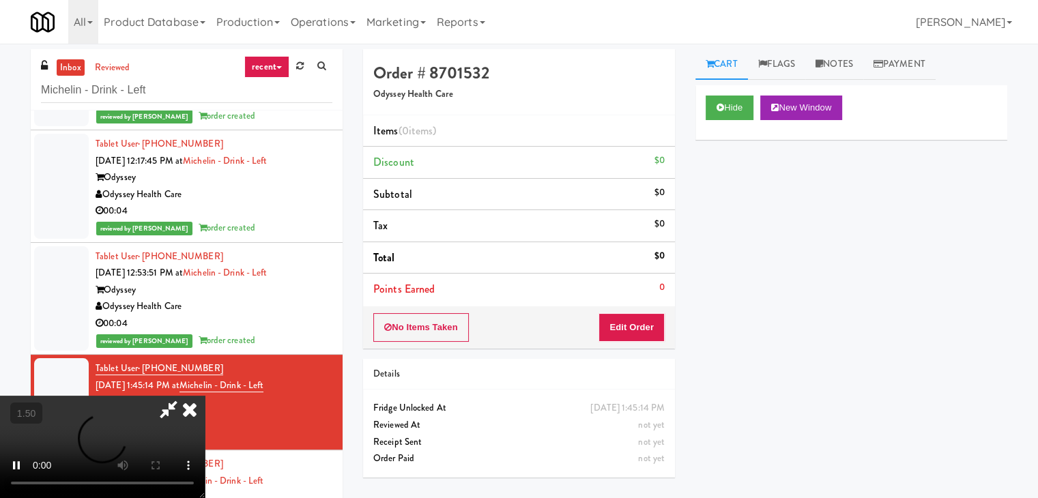
click at [205, 396] on video at bounding box center [102, 447] width 205 height 102
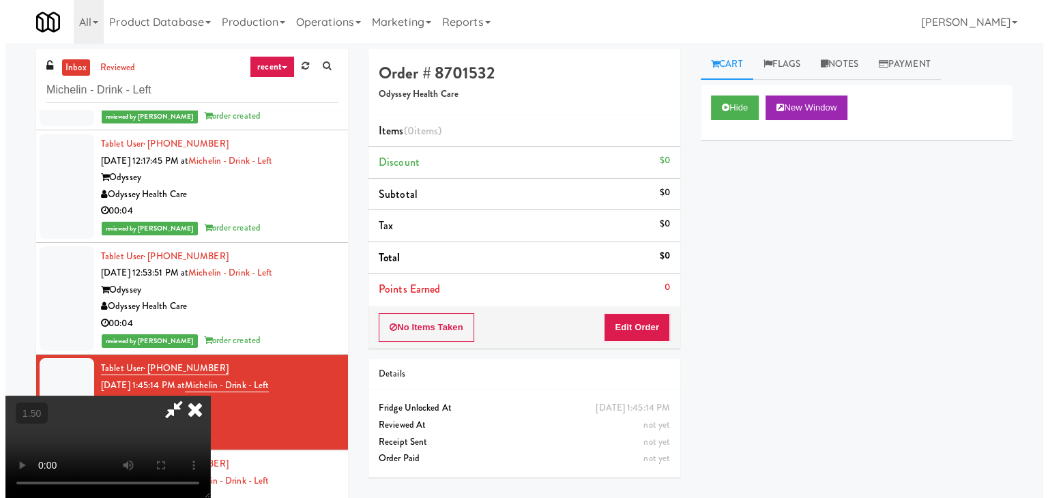
scroll to position [0, 0]
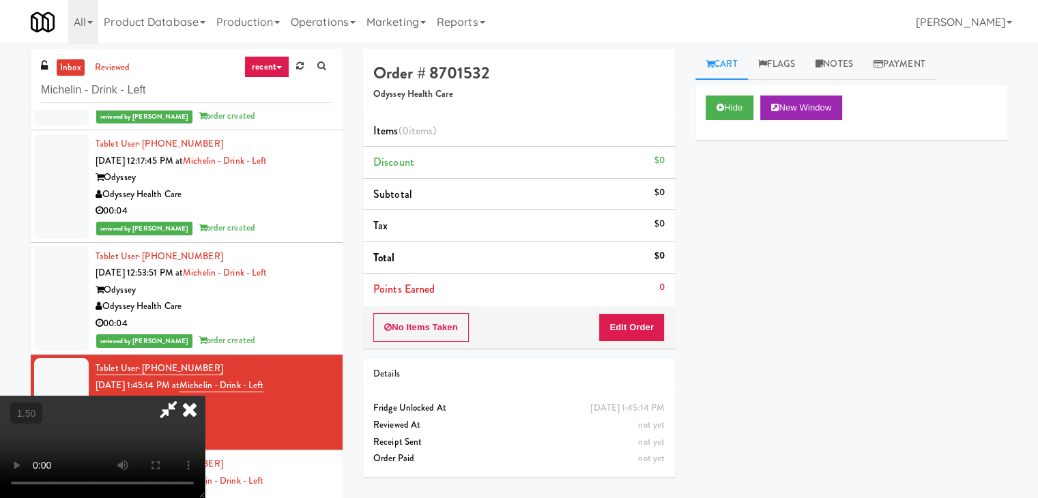
click at [205, 396] on icon at bounding box center [190, 409] width 30 height 27
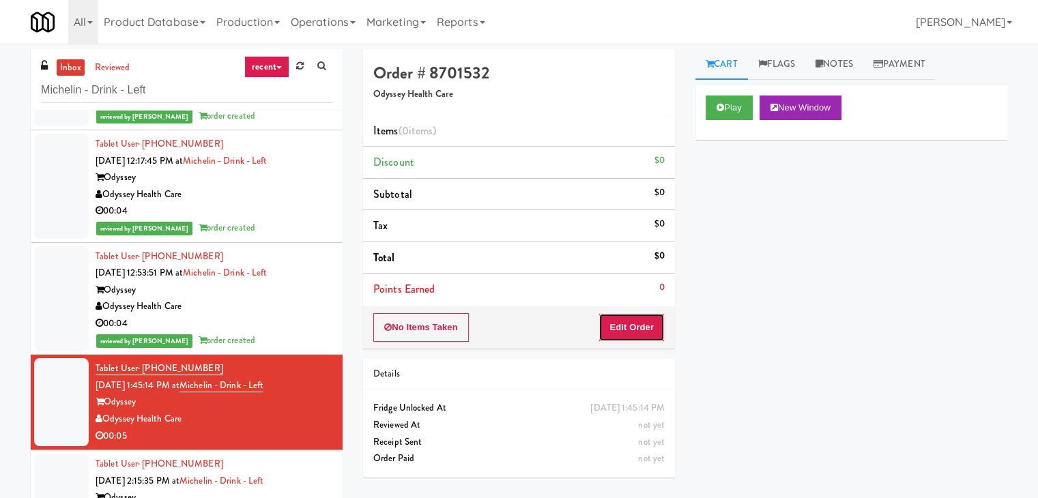
click at [633, 323] on button "Edit Order" at bounding box center [631, 327] width 66 height 29
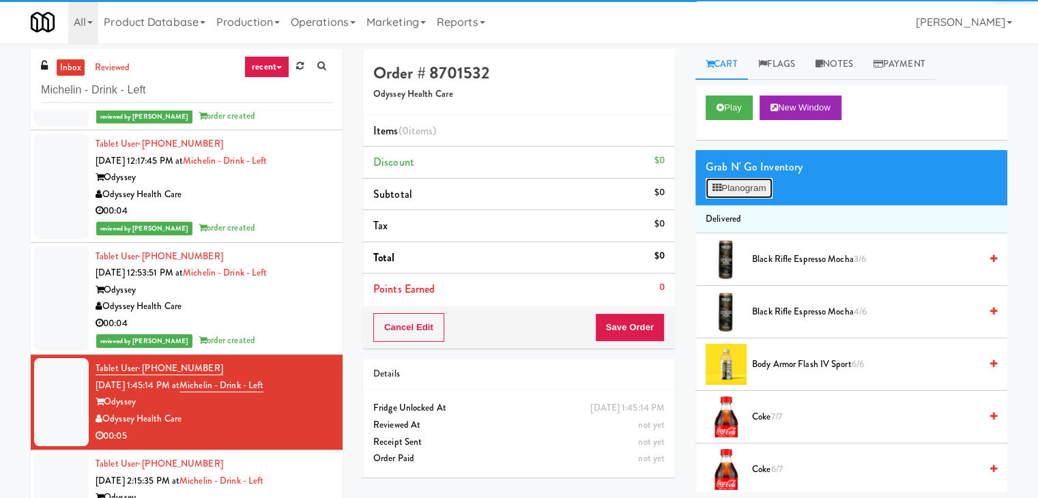
click at [742, 189] on button "Planogram" at bounding box center [739, 188] width 67 height 20
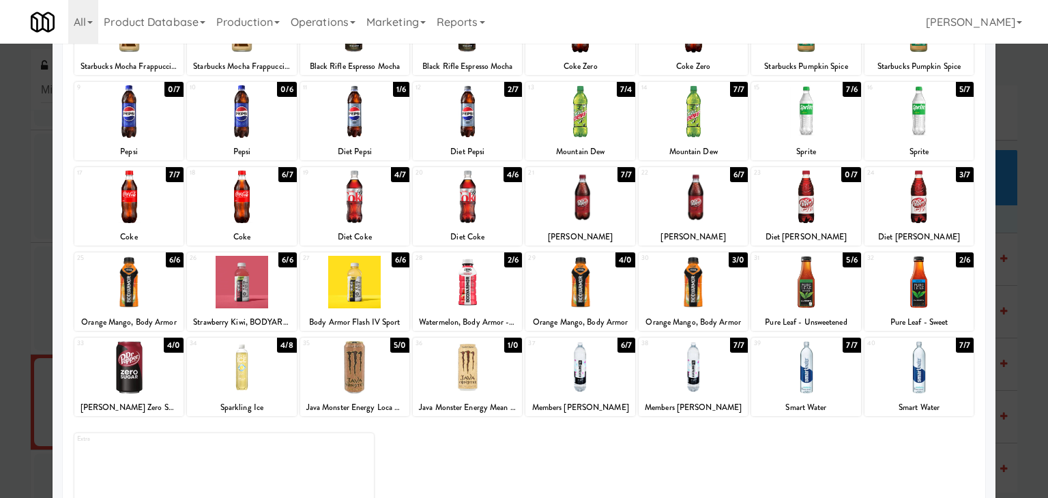
click at [915, 272] on div at bounding box center [919, 282] width 109 height 53
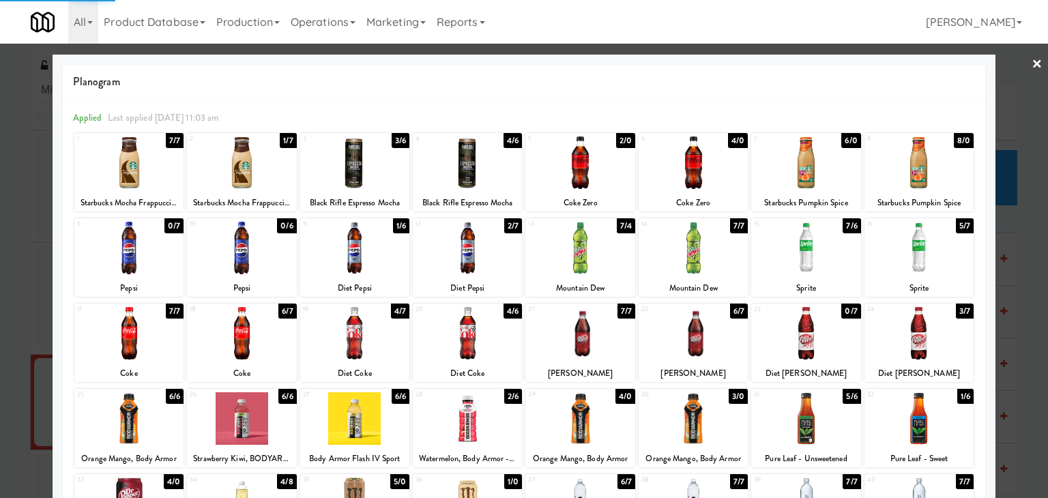
click at [1032, 60] on link "×" at bounding box center [1037, 65] width 11 height 42
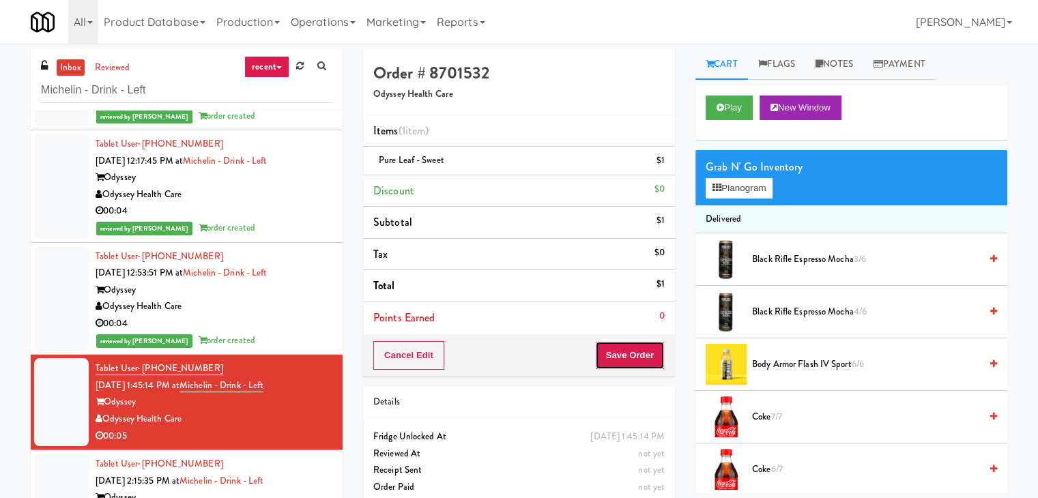
click at [643, 348] on button "Save Order" at bounding box center [630, 355] width 70 height 29
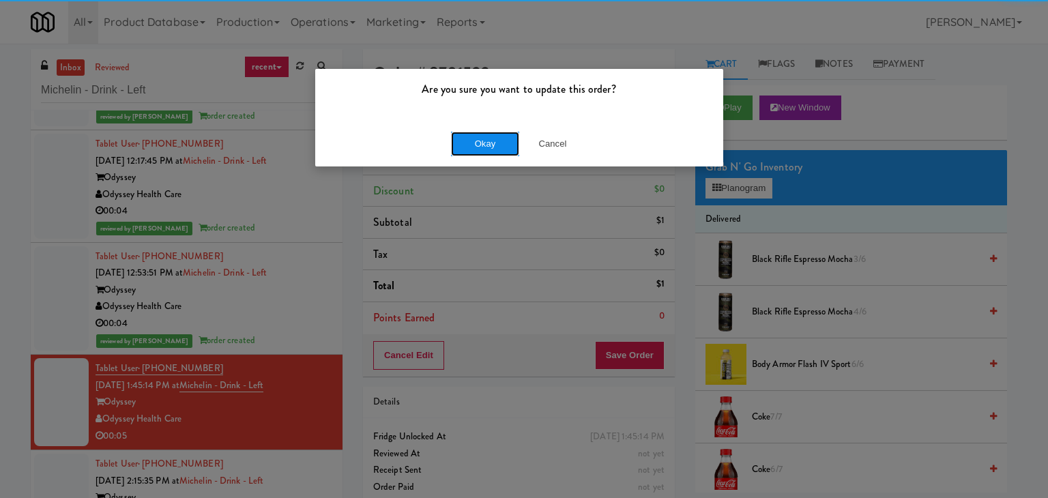
click at [494, 142] on button "Okay" at bounding box center [485, 144] width 68 height 25
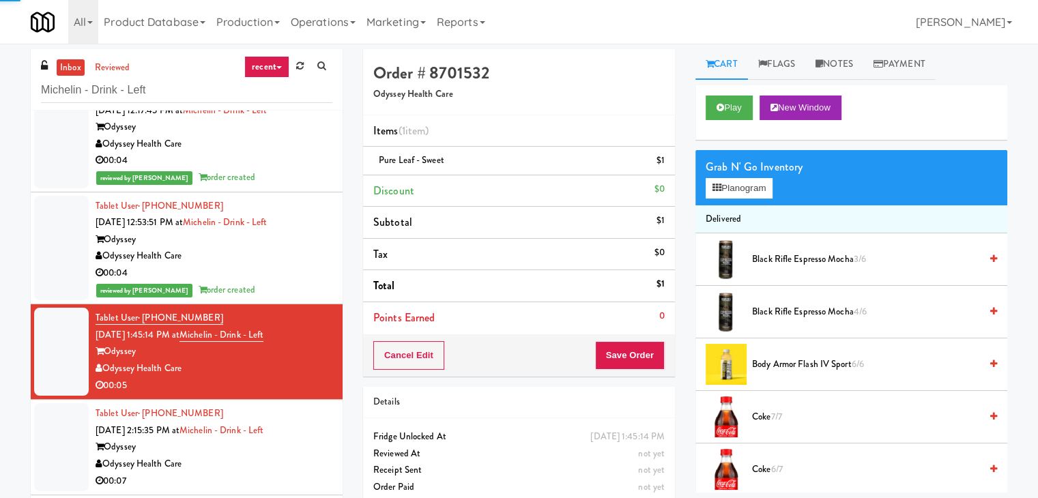
scroll to position [325, 0]
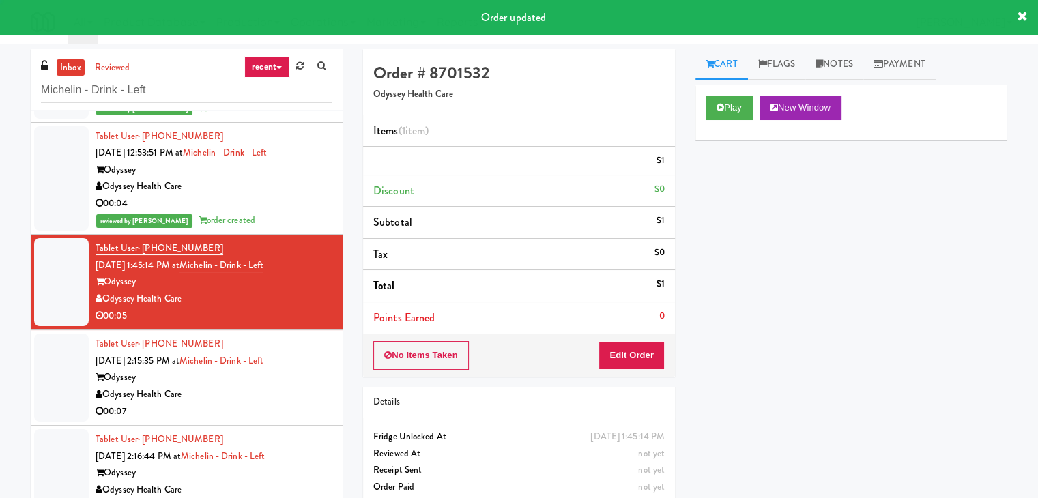
click at [296, 385] on div "Tablet User · (580) 319-2557 [DATE] 2:15:35 PM at Michelin - Drink - Left Odyss…" at bounding box center [214, 378] width 237 height 84
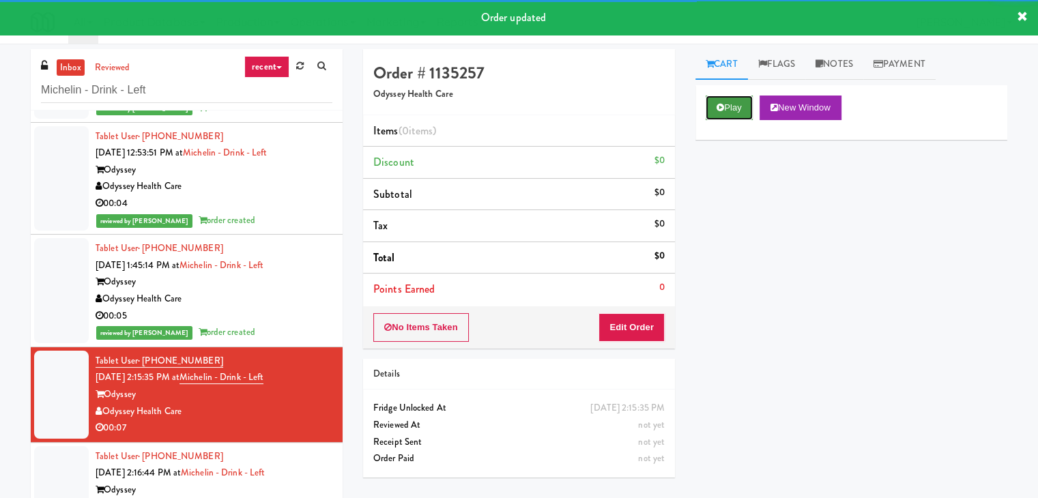
click at [717, 103] on icon at bounding box center [720, 107] width 8 height 9
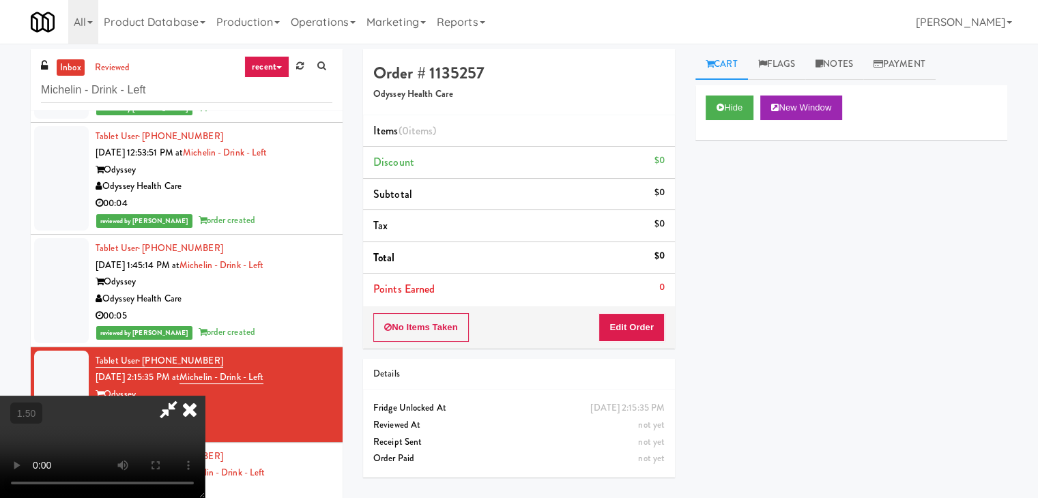
click at [205, 396] on icon at bounding box center [190, 409] width 30 height 27
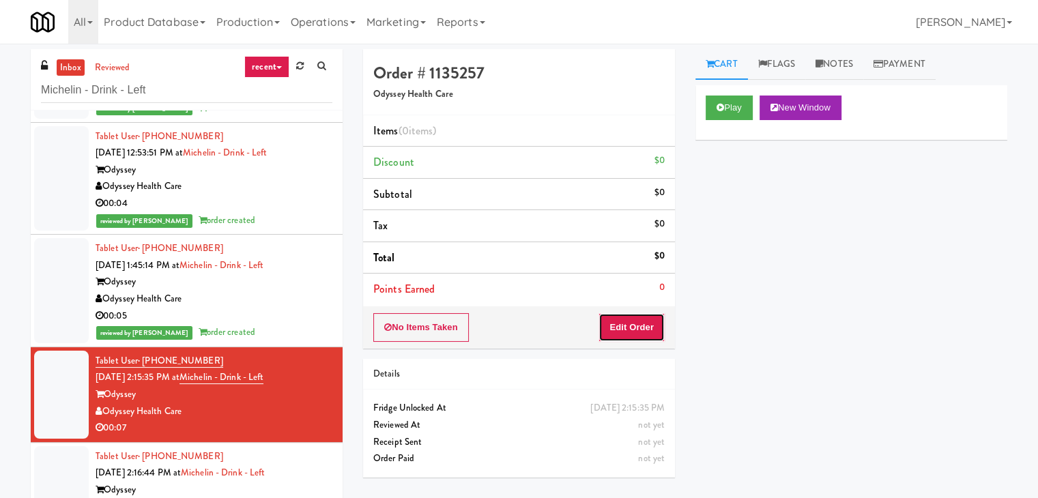
click at [635, 331] on button "Edit Order" at bounding box center [631, 327] width 66 height 29
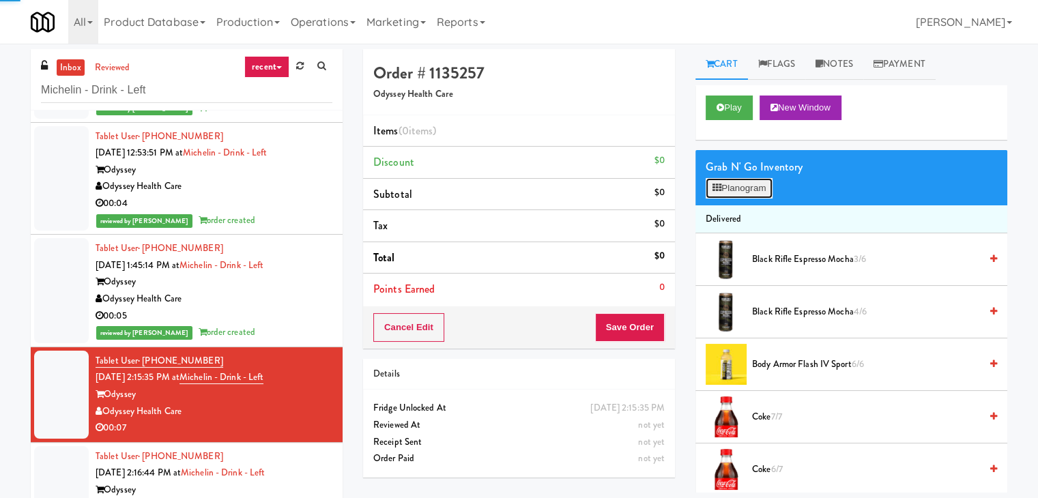
click at [742, 188] on button "Planogram" at bounding box center [739, 188] width 67 height 20
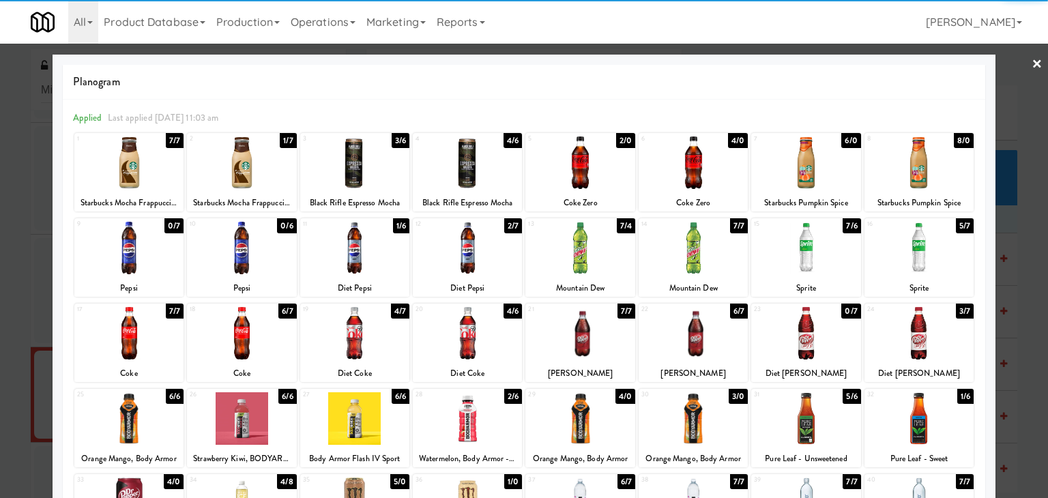
click at [700, 340] on div at bounding box center [693, 333] width 109 height 53
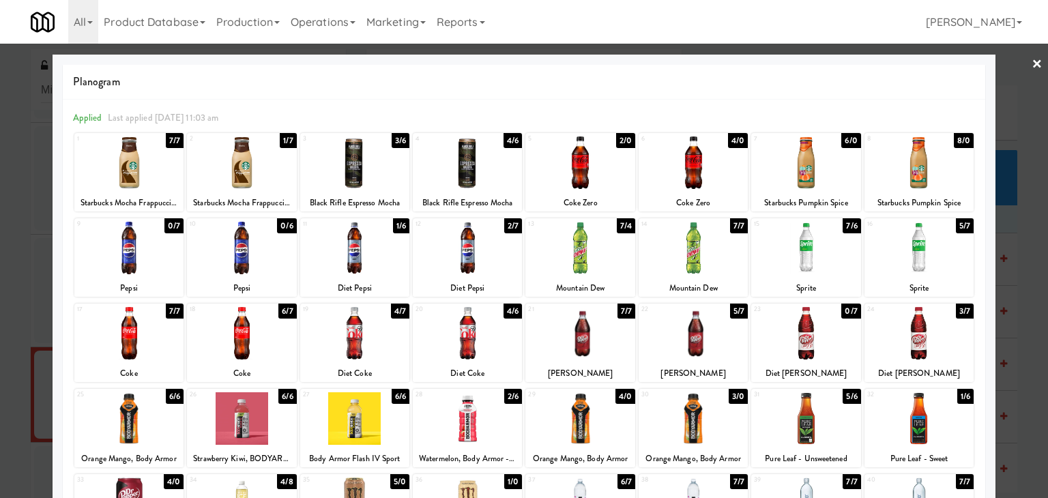
click at [1032, 62] on link "×" at bounding box center [1037, 65] width 11 height 42
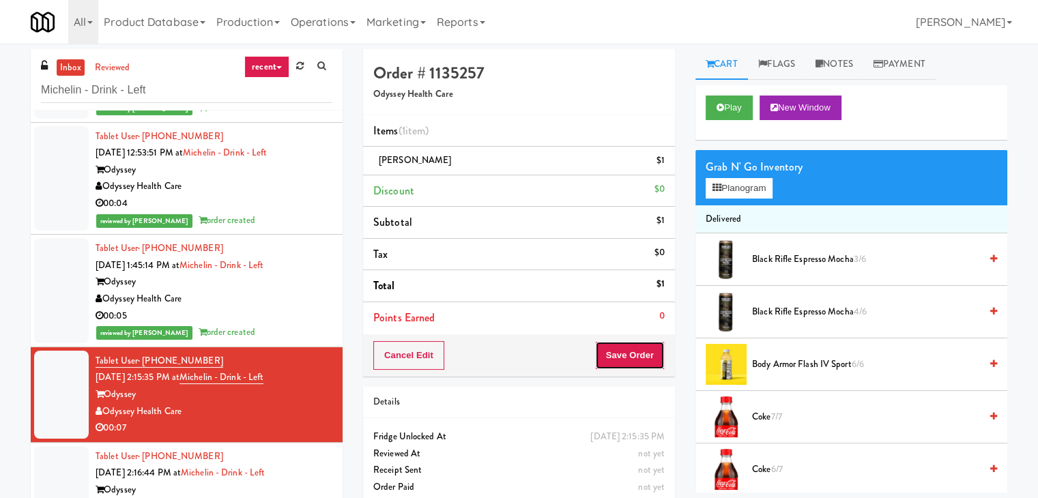
click at [611, 353] on button "Save Order" at bounding box center [630, 355] width 70 height 29
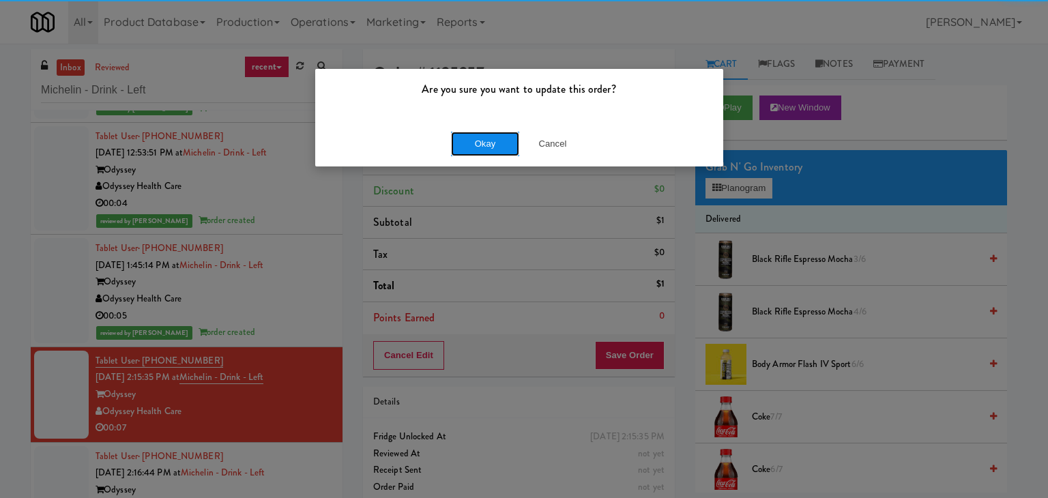
click at [467, 134] on button "Okay" at bounding box center [485, 144] width 68 height 25
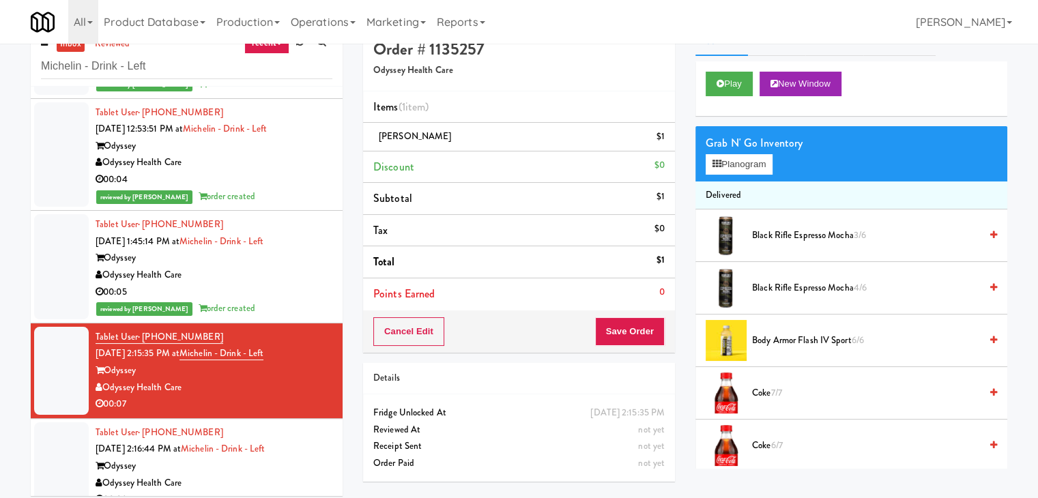
scroll to position [44, 0]
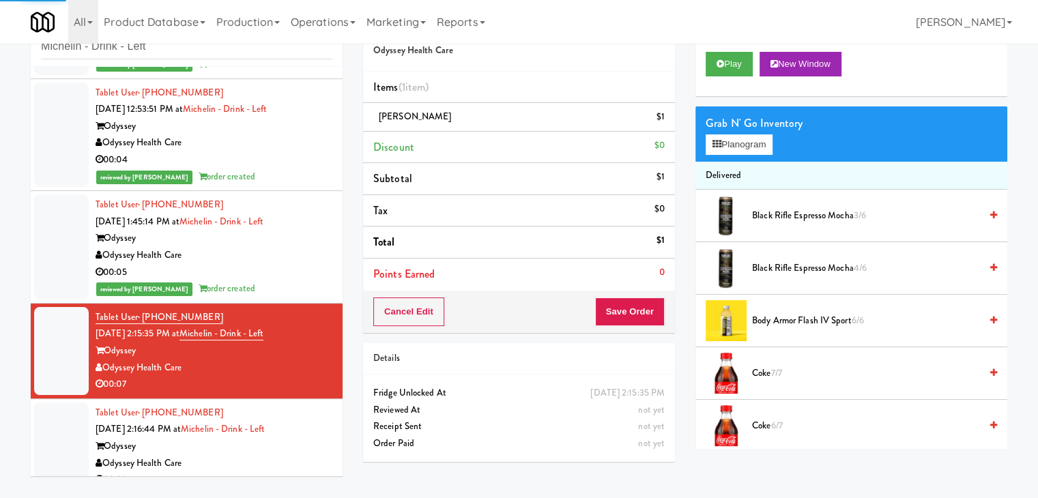
click at [302, 424] on div "Tablet User · (580) 563-7082 [DATE] 2:16:44 PM at Michelin - Drink - Left Odyss…" at bounding box center [214, 447] width 237 height 84
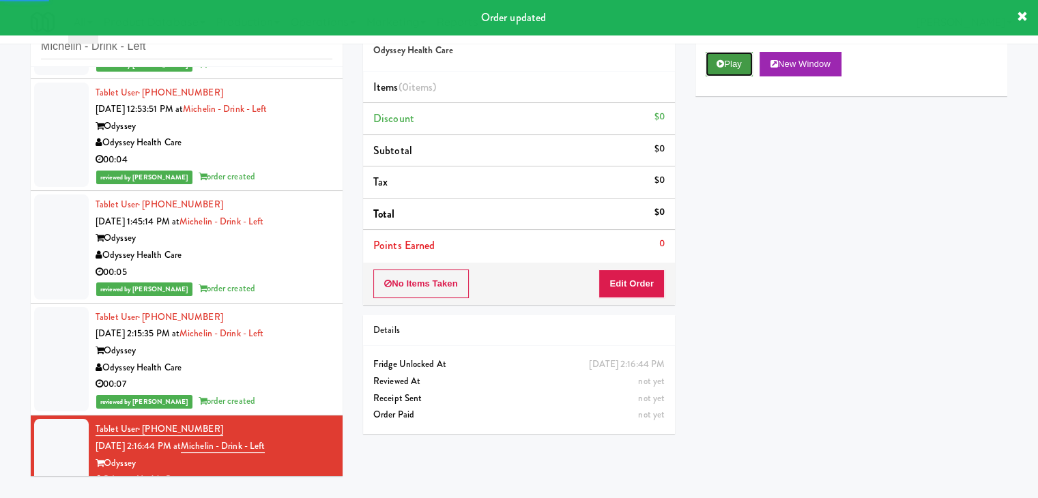
click at [716, 63] on icon at bounding box center [720, 63] width 8 height 9
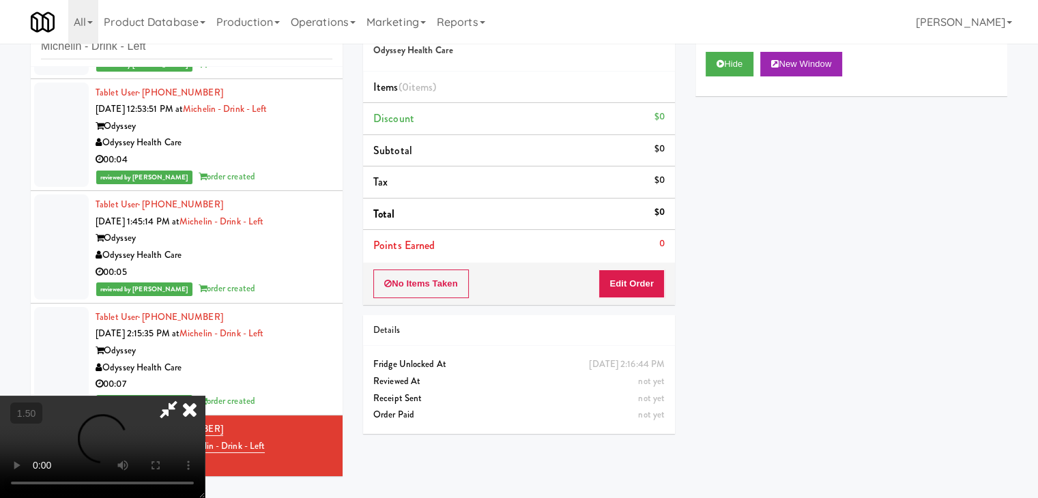
click at [205, 396] on video at bounding box center [102, 447] width 205 height 102
click at [205, 396] on icon at bounding box center [190, 409] width 30 height 27
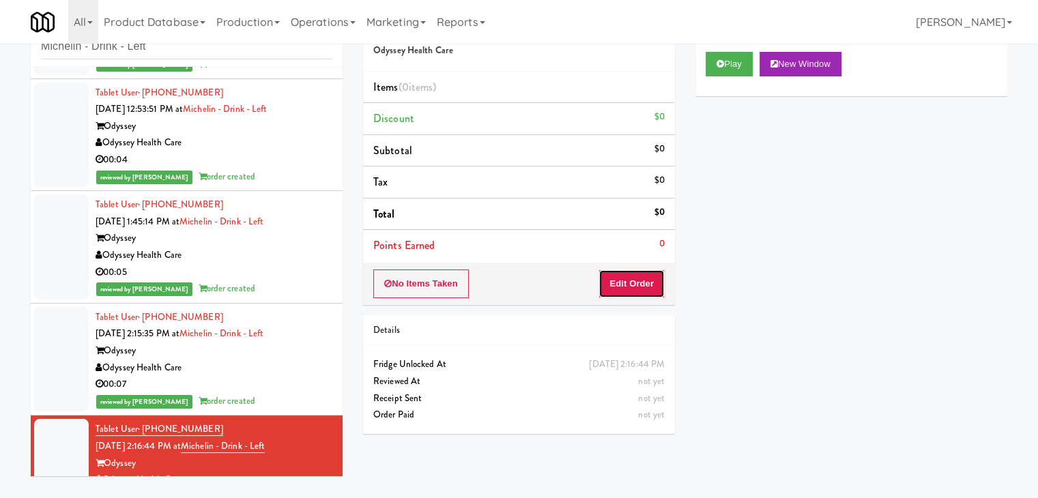
click at [636, 285] on button "Edit Order" at bounding box center [631, 284] width 66 height 29
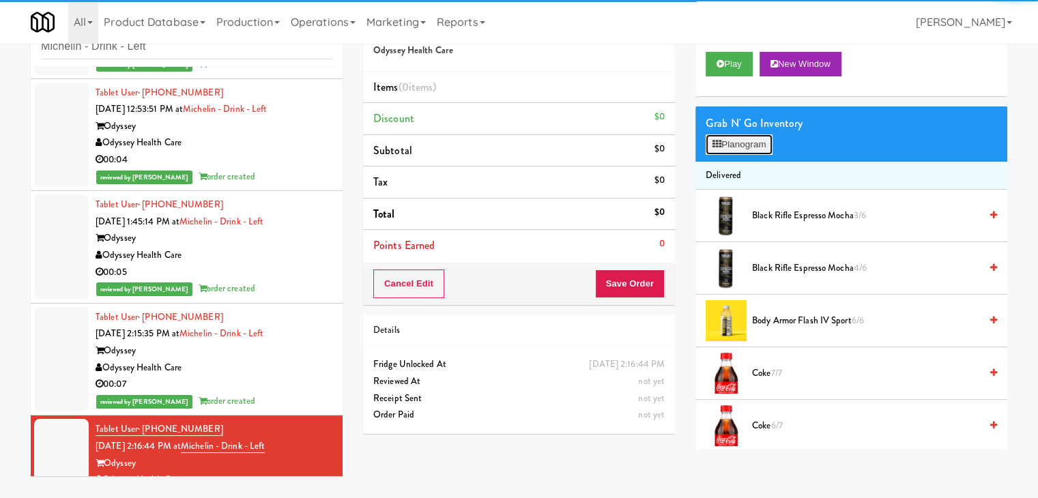
drag, startPoint x: 742, startPoint y: 139, endPoint x: 690, endPoint y: 166, distance: 58.3
click at [741, 139] on button "Planogram" at bounding box center [739, 144] width 67 height 20
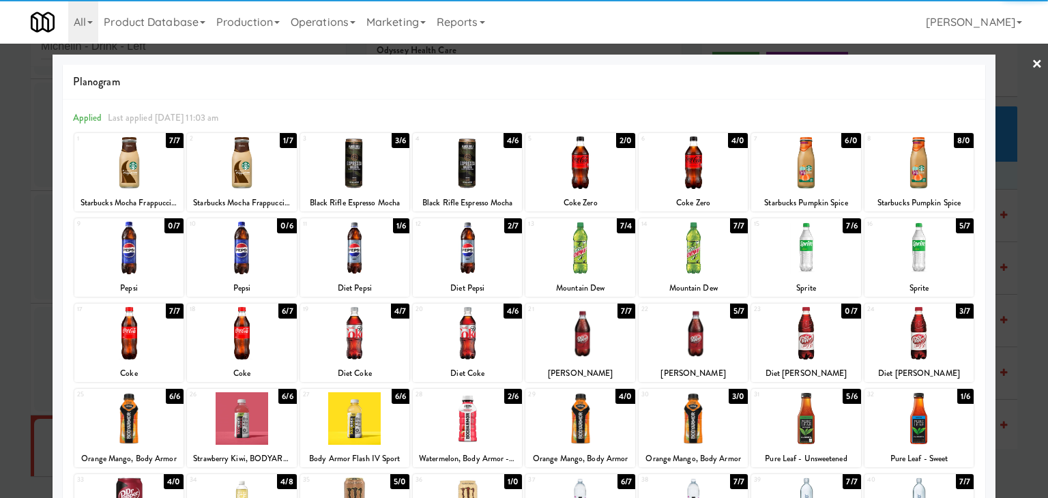
click at [158, 351] on div at bounding box center [128, 333] width 109 height 53
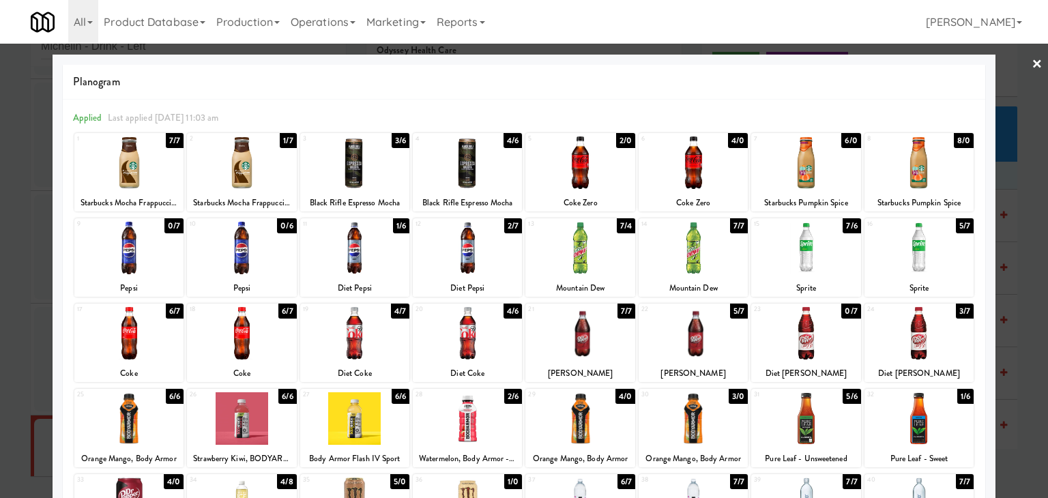
click at [1032, 63] on link "×" at bounding box center [1037, 65] width 11 height 42
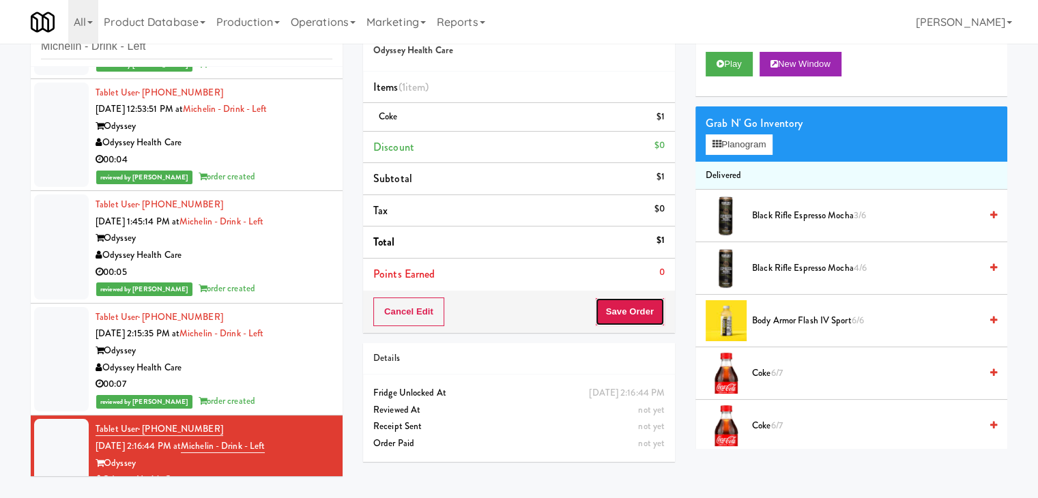
click at [607, 315] on button "Save Order" at bounding box center [630, 312] width 70 height 29
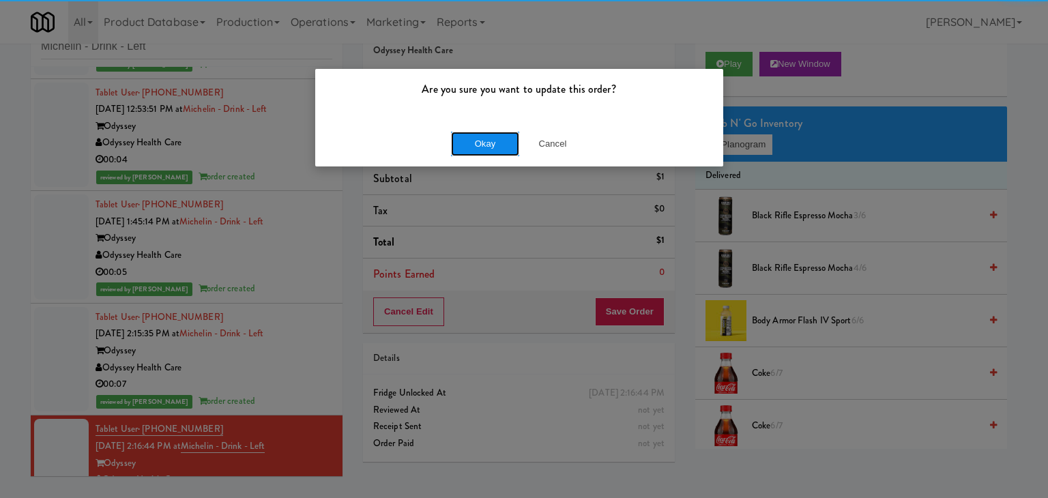
drag, startPoint x: 484, startPoint y: 146, endPoint x: 484, endPoint y: 137, distance: 8.9
click at [484, 144] on button "Okay" at bounding box center [485, 144] width 68 height 25
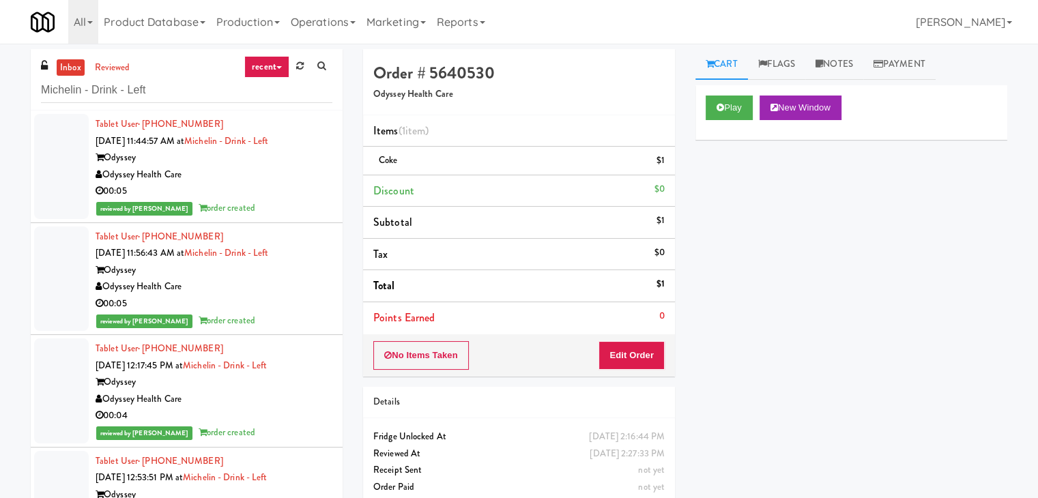
drag, startPoint x: 301, startPoint y: 179, endPoint x: 302, endPoint y: 211, distance: 31.4
click at [301, 179] on div "Odyssey Health Care" at bounding box center [214, 174] width 237 height 17
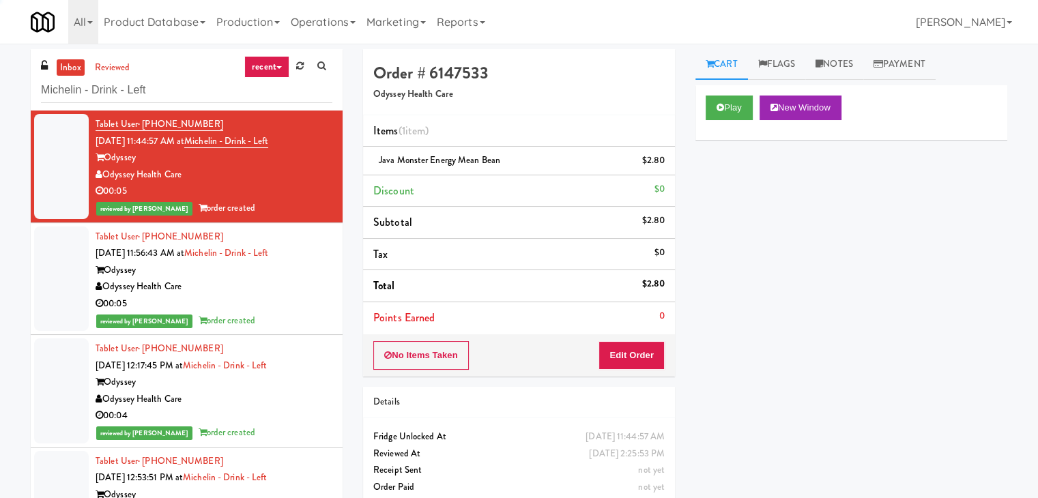
click at [307, 277] on div "Tablet User · (405) 207-4315 [DATE] 11:56:43 AM at Michelin - Drink - Left Odys…" at bounding box center [214, 279] width 237 height 101
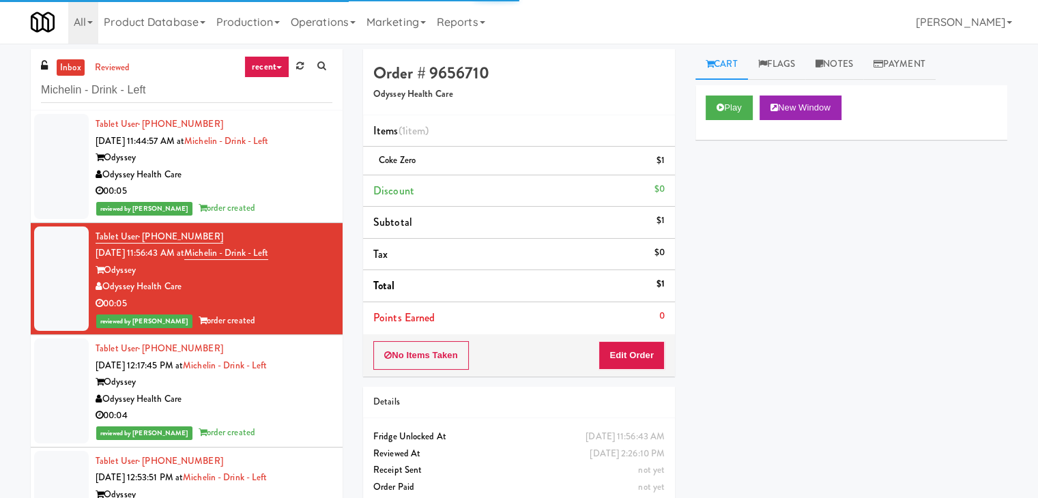
click at [310, 391] on div "Odyssey Health Care" at bounding box center [214, 399] width 237 height 17
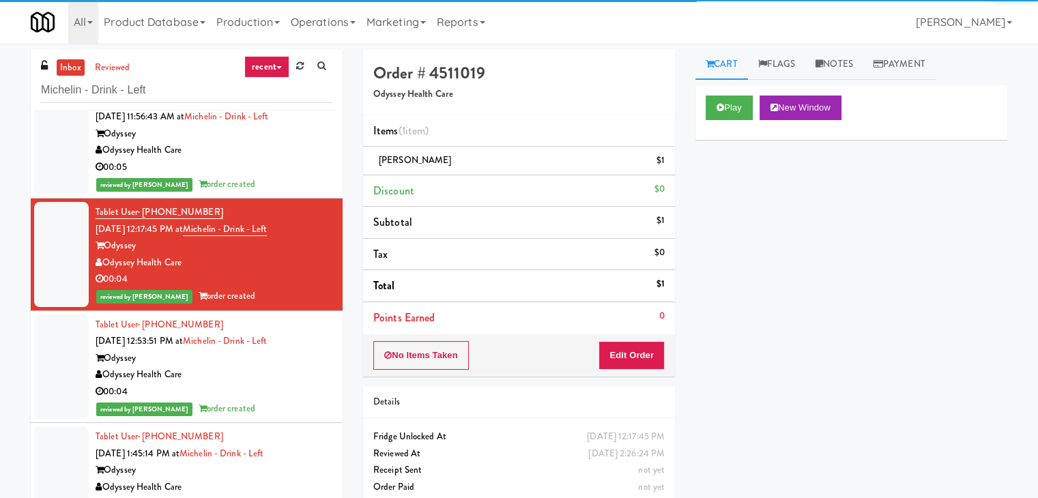
click at [298, 361] on div "Odyssey" at bounding box center [214, 358] width 237 height 17
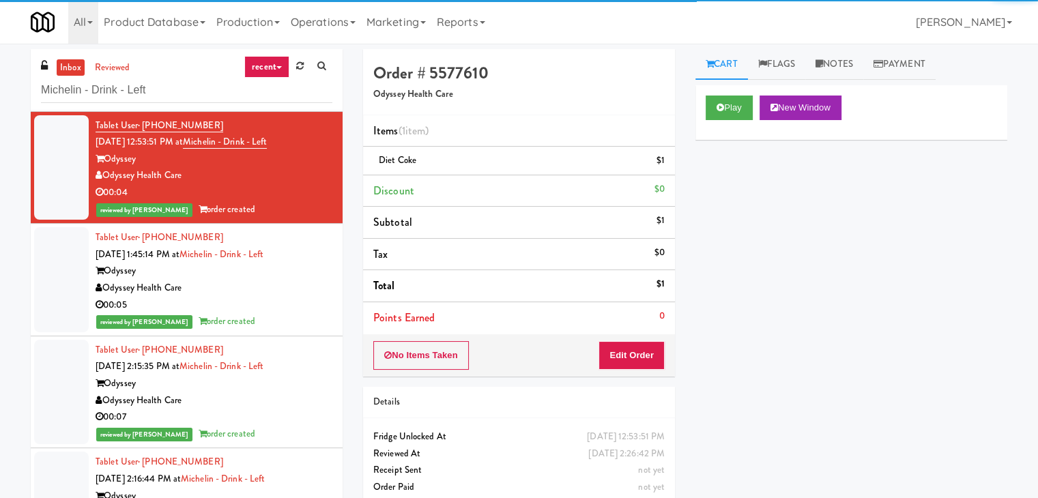
scroll to position [341, 0]
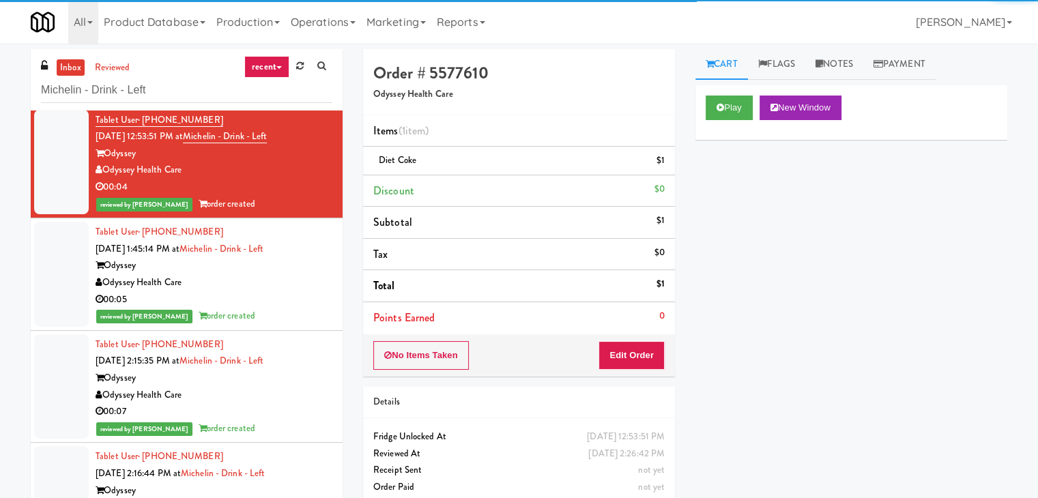
click at [282, 309] on div "reviewed by [PERSON_NAME] A order created" at bounding box center [214, 316] width 237 height 17
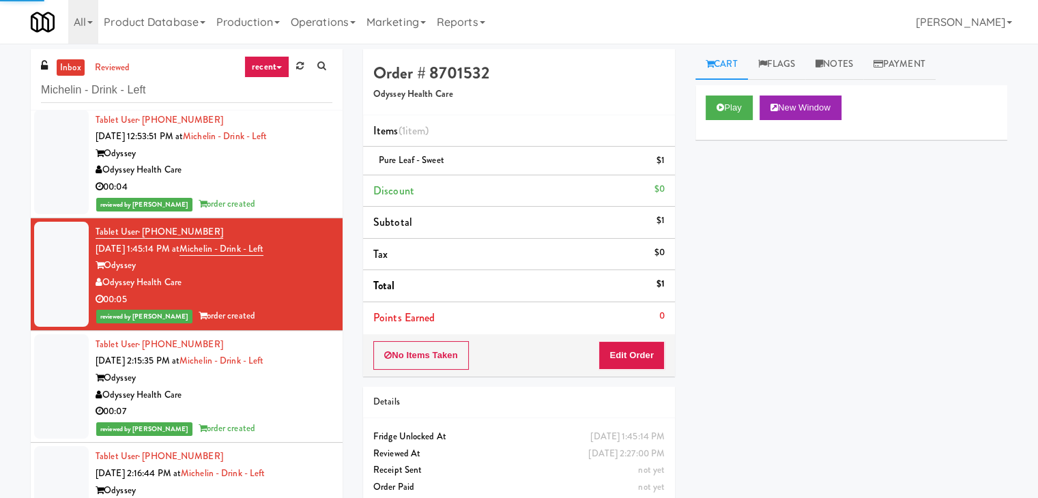
click at [287, 414] on div "00:07" at bounding box center [214, 411] width 237 height 17
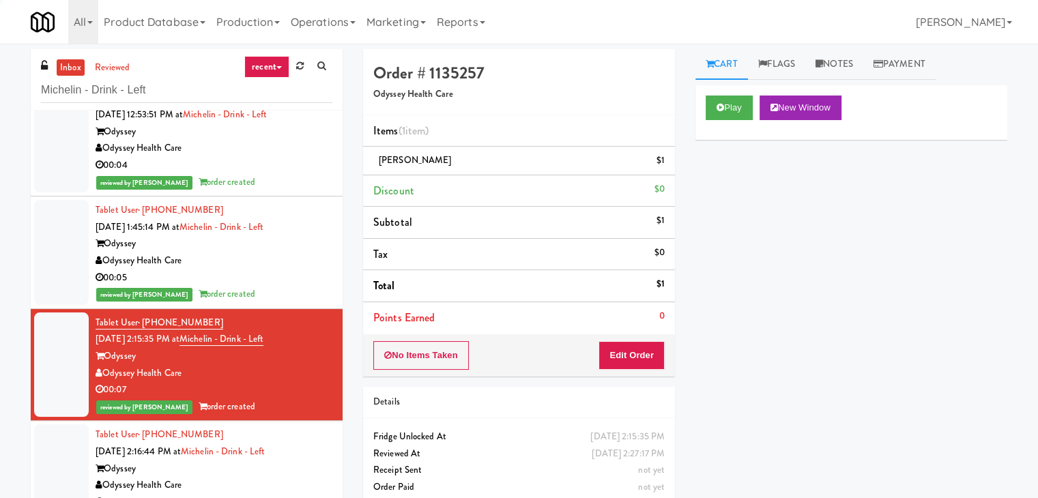
scroll to position [375, 0]
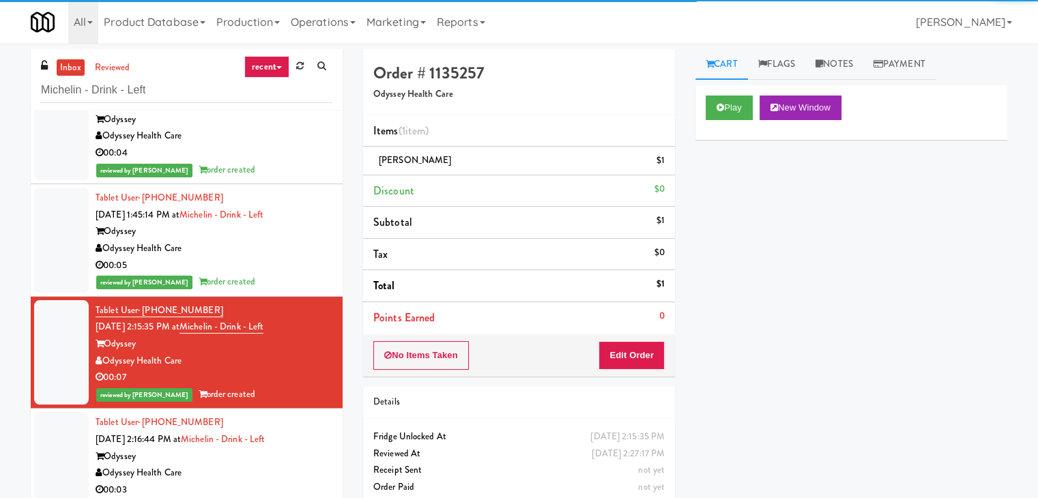
click at [290, 452] on div "Odyssey" at bounding box center [214, 456] width 237 height 17
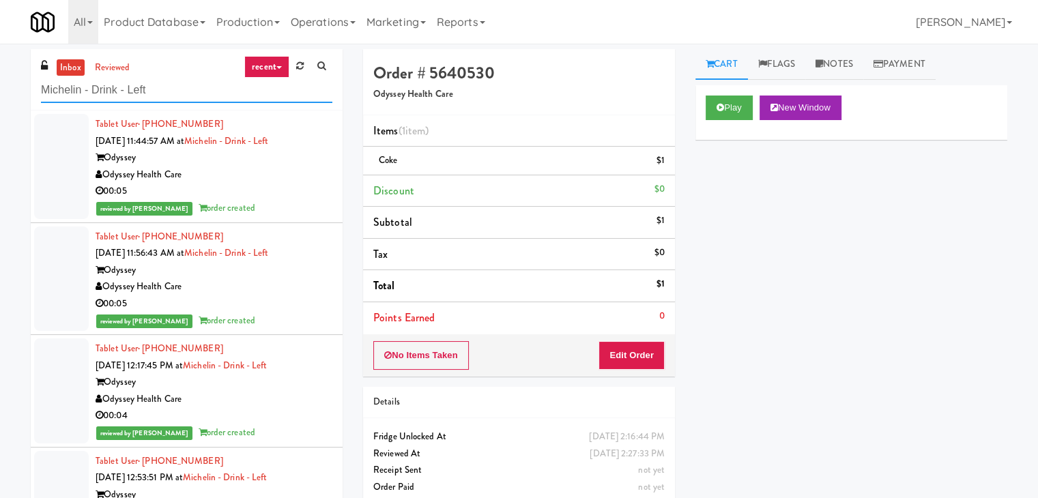
click at [170, 93] on input "Michelin - Drink - Left" at bounding box center [186, 90] width 291 height 25
click at [169, 93] on input "Michelin - Drink - Left" at bounding box center [186, 90] width 291 height 25
click at [165, 96] on input "Michelin - Drink - Left" at bounding box center [186, 90] width 291 height 25
paste input "Uptown 550 Cooler #2"
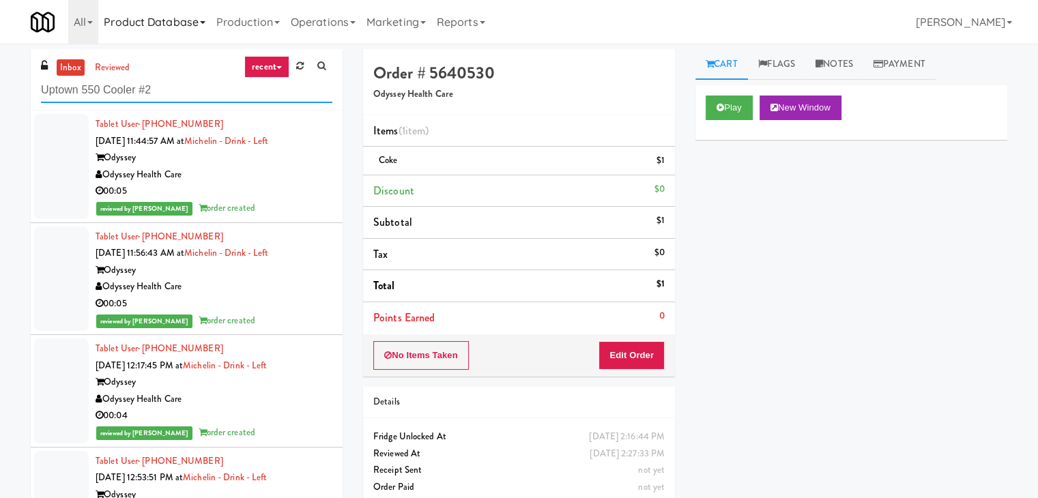
type input "Uptown 550 Cooler #2"
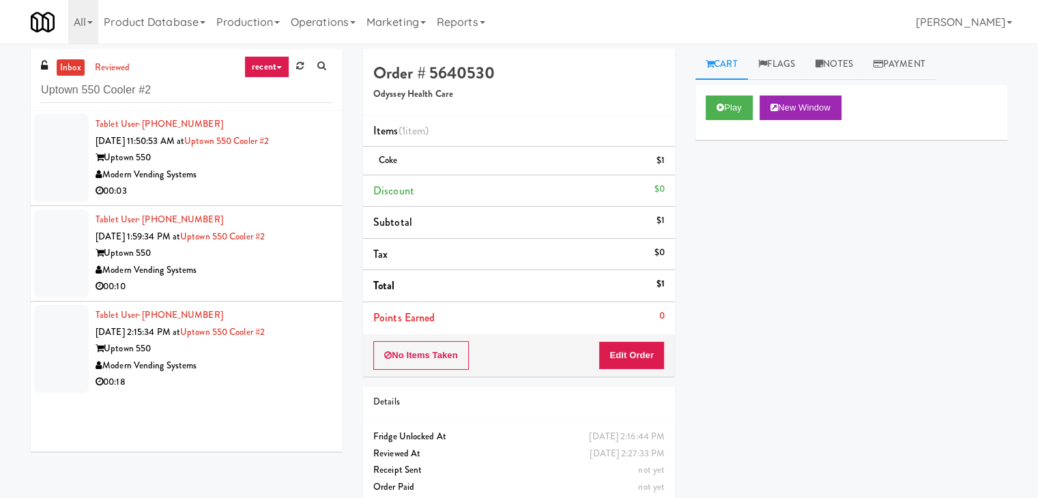
click at [289, 169] on div "Modern Vending Systems" at bounding box center [214, 174] width 237 height 17
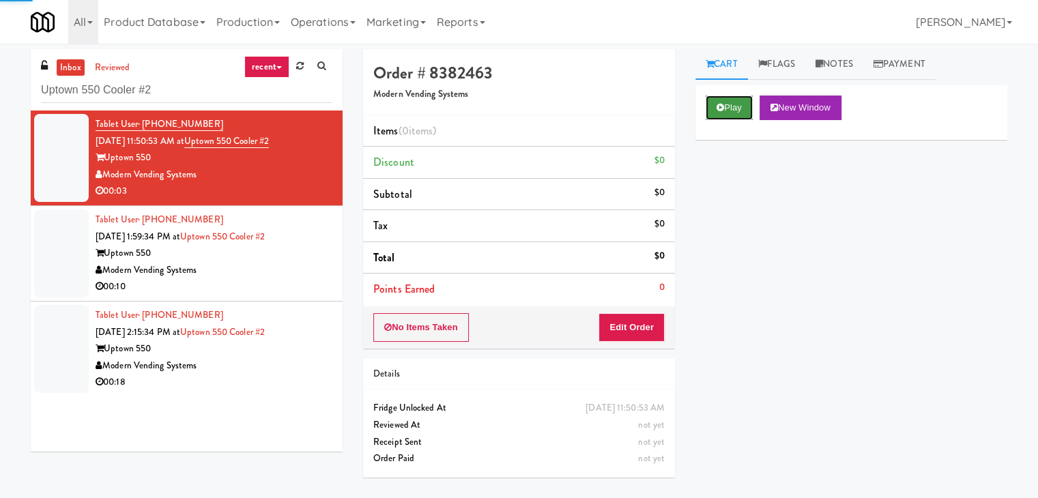
click at [738, 111] on button "Play" at bounding box center [729, 108] width 47 height 25
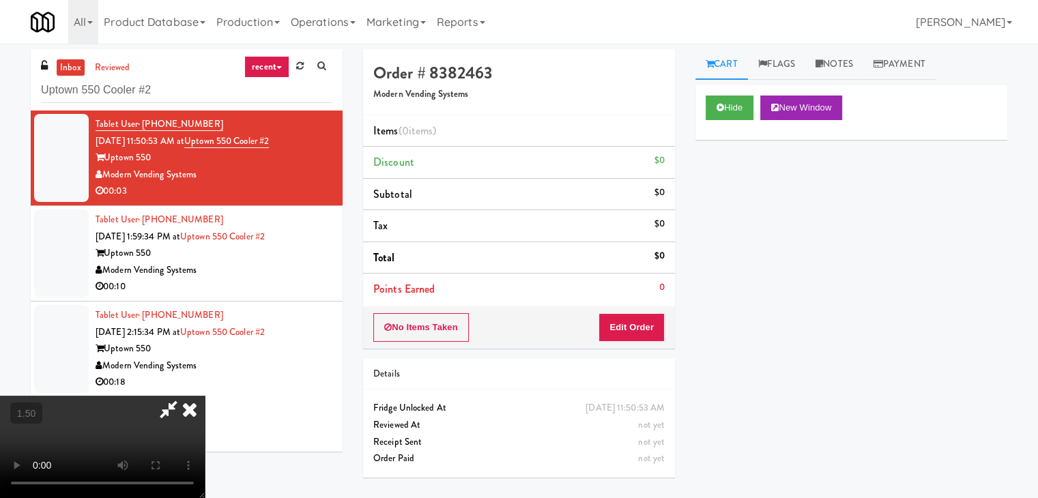
click at [205, 396] on video at bounding box center [102, 447] width 205 height 102
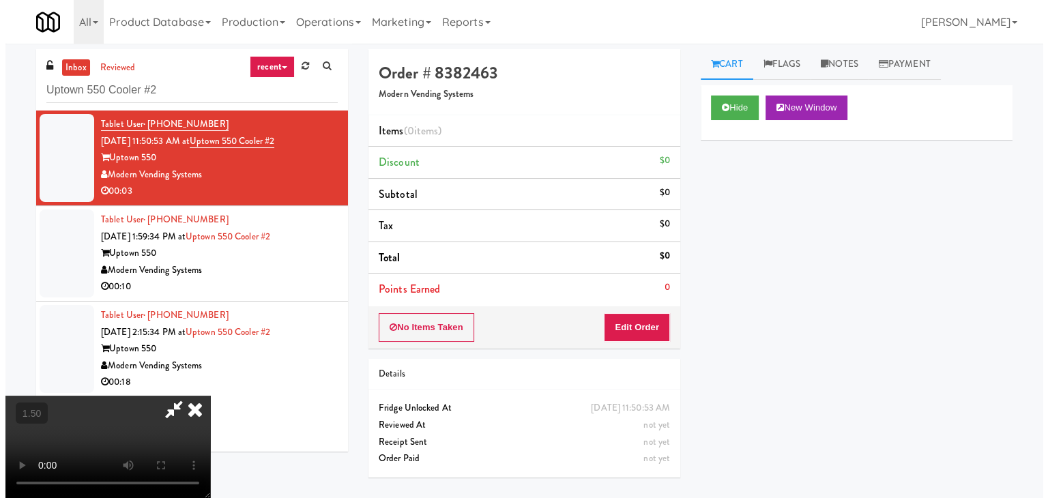
scroll to position [0, 0]
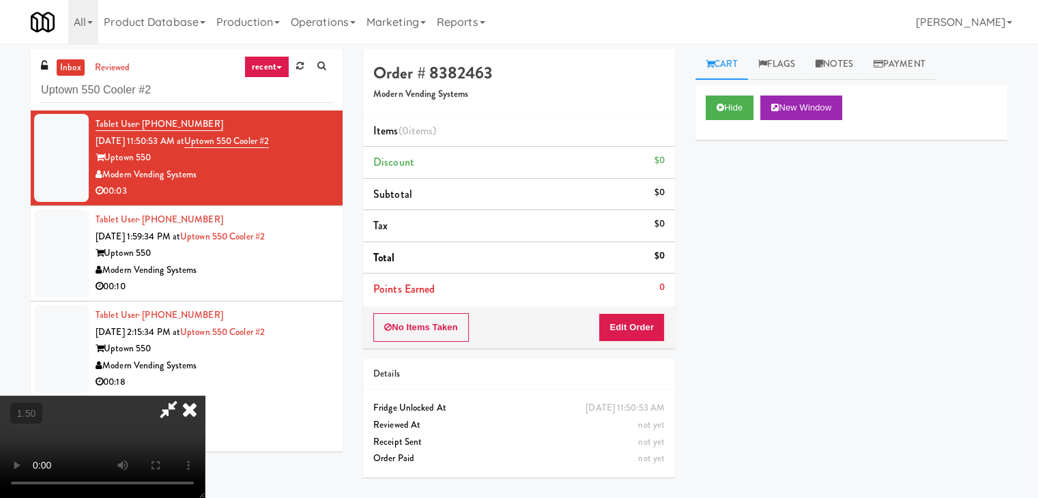
click at [205, 396] on icon at bounding box center [190, 409] width 30 height 27
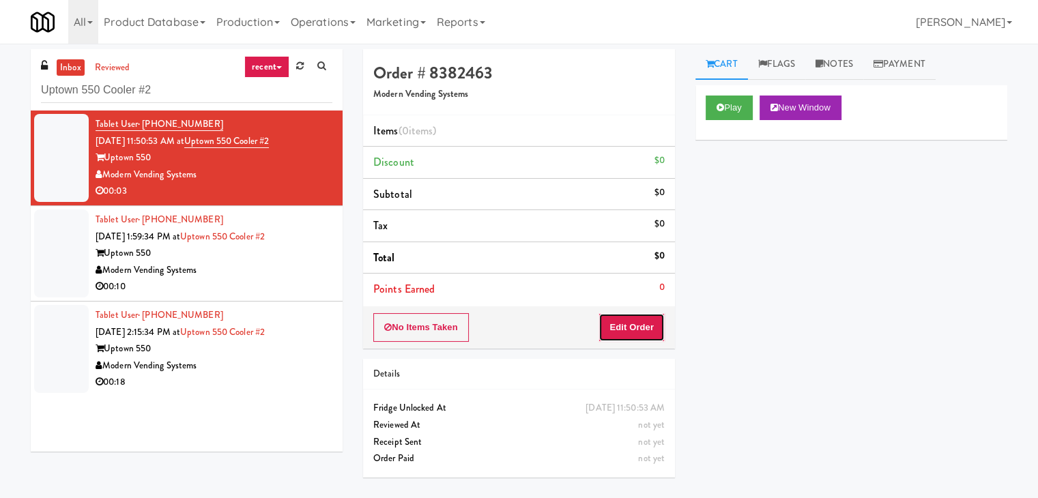
drag, startPoint x: 647, startPoint y: 319, endPoint x: 667, endPoint y: 294, distance: 31.5
click at [647, 319] on button "Edit Order" at bounding box center [631, 327] width 66 height 29
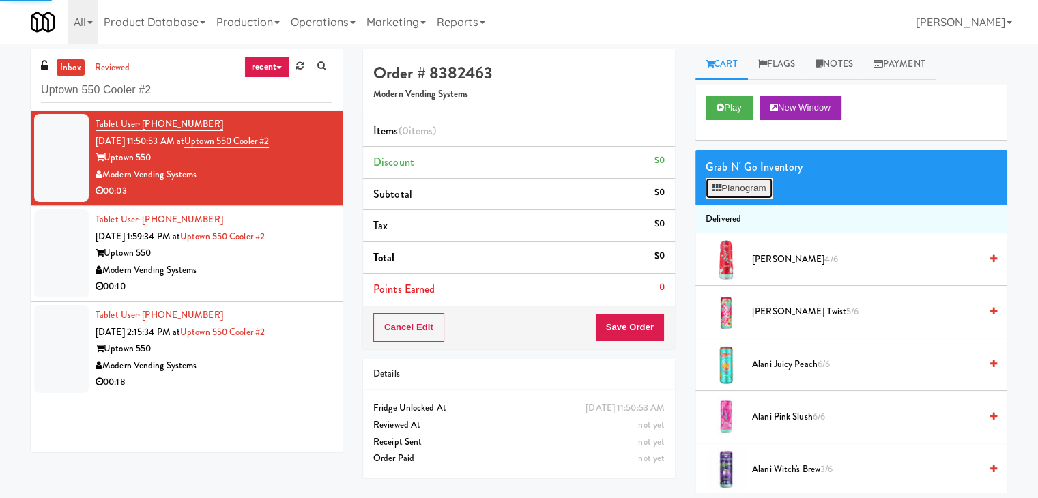
click at [734, 188] on button "Planogram" at bounding box center [739, 188] width 67 height 20
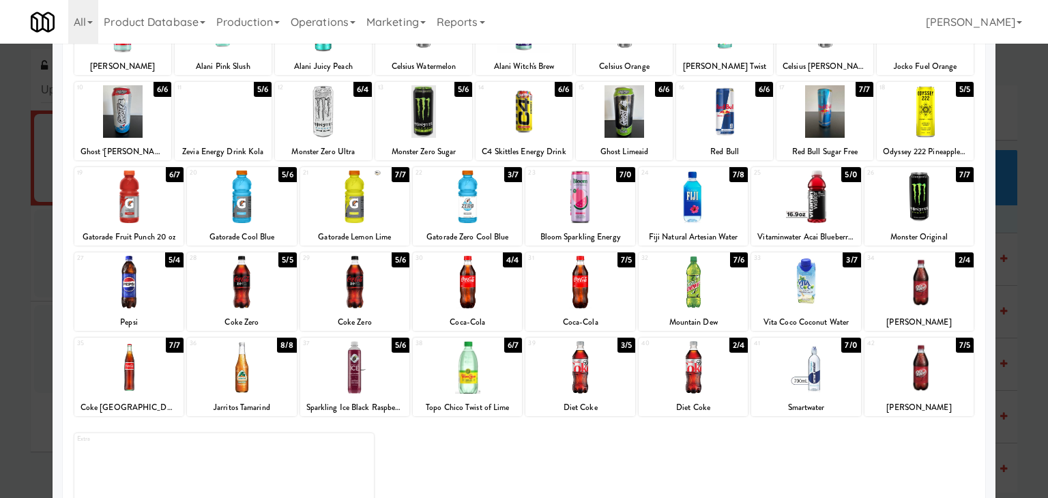
click at [245, 282] on div at bounding box center [241, 282] width 109 height 53
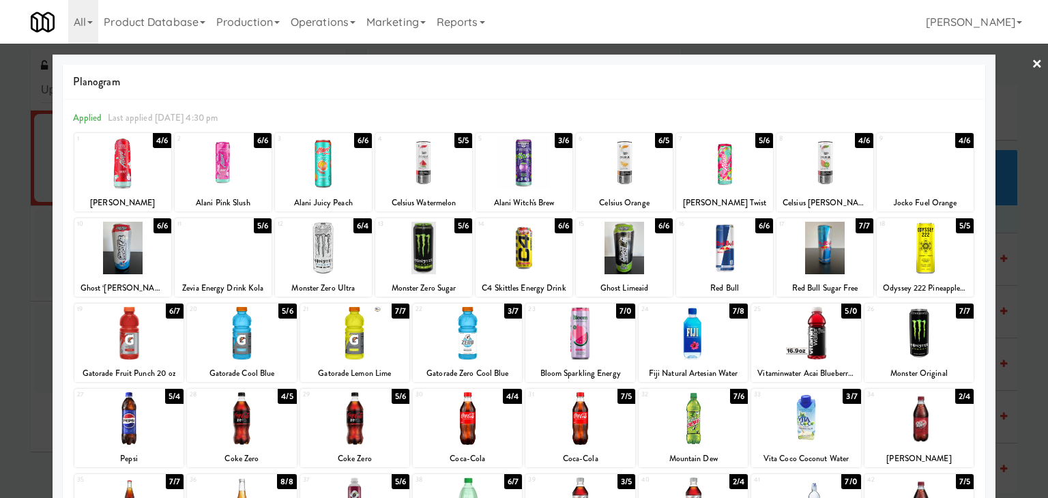
click at [1032, 63] on link "×" at bounding box center [1037, 65] width 11 height 42
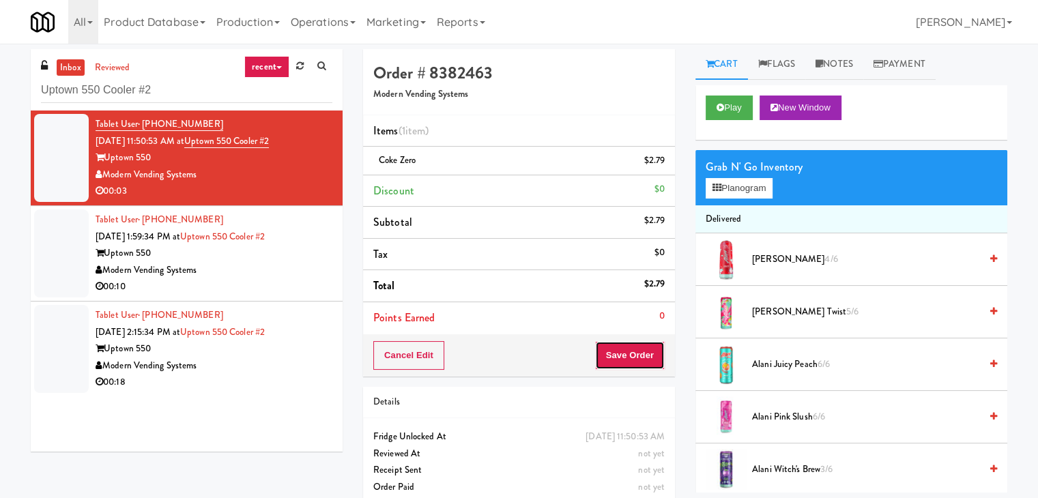
click at [629, 347] on button "Save Order" at bounding box center [630, 355] width 70 height 29
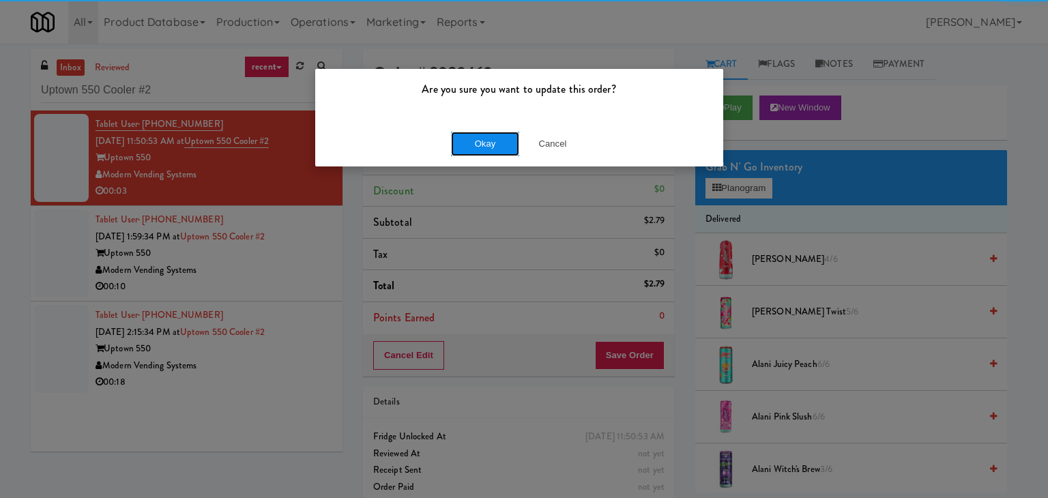
click at [502, 147] on button "Okay" at bounding box center [485, 144] width 68 height 25
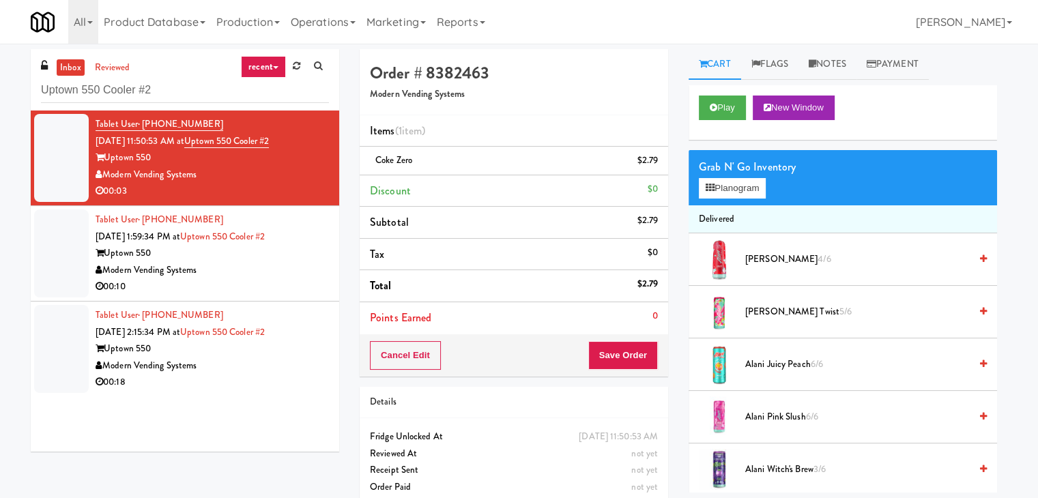
click at [287, 270] on div "Modern Vending Systems" at bounding box center [212, 270] width 233 height 17
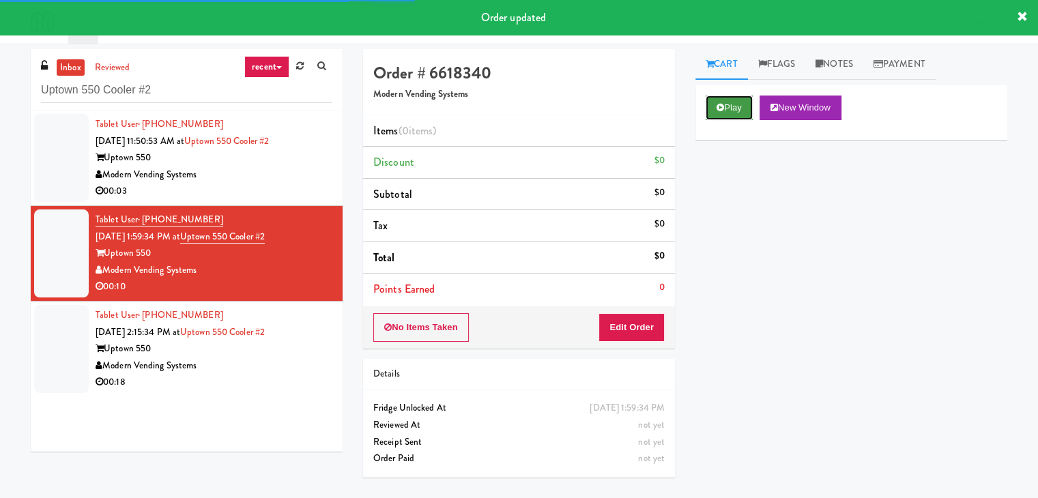
click at [743, 104] on button "Play" at bounding box center [729, 108] width 47 height 25
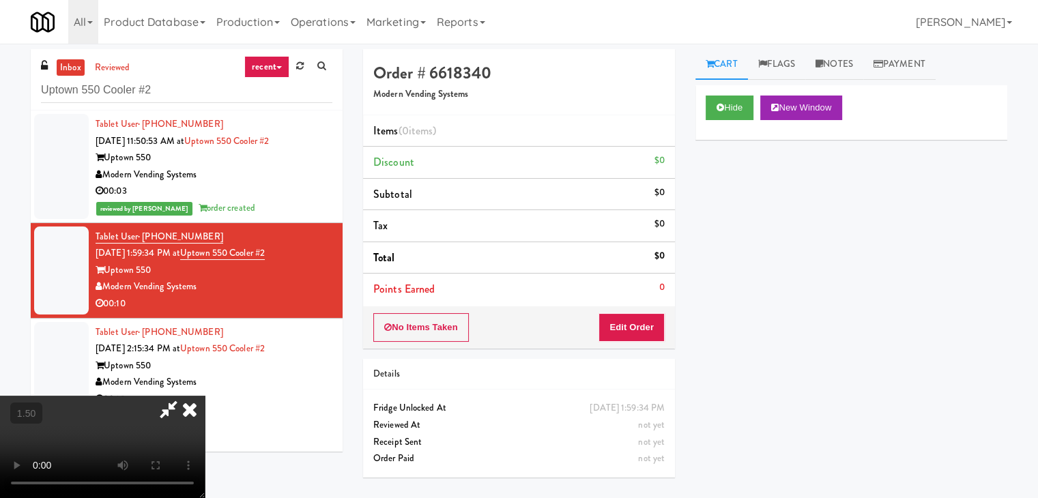
click at [205, 396] on video at bounding box center [102, 447] width 205 height 102
click at [205, 396] on icon at bounding box center [190, 409] width 30 height 27
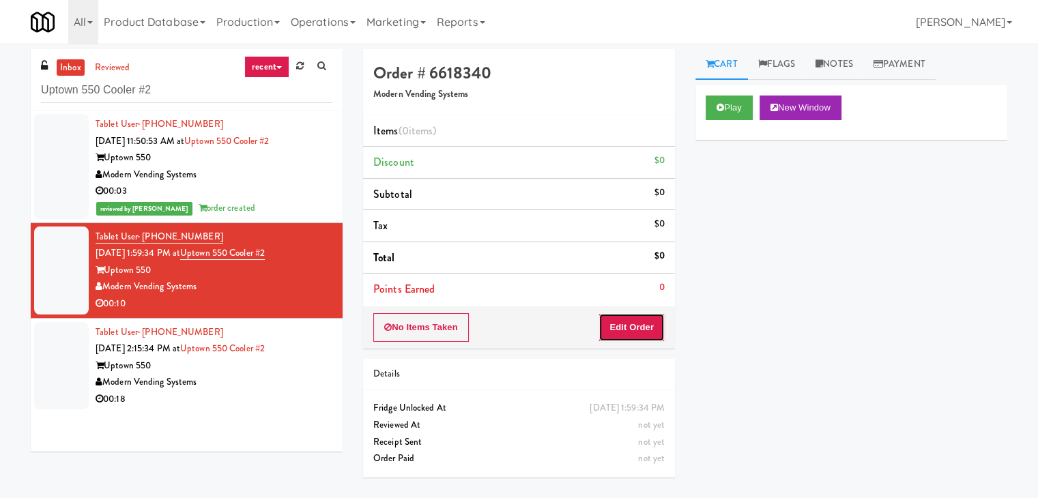
click at [633, 327] on button "Edit Order" at bounding box center [631, 327] width 66 height 29
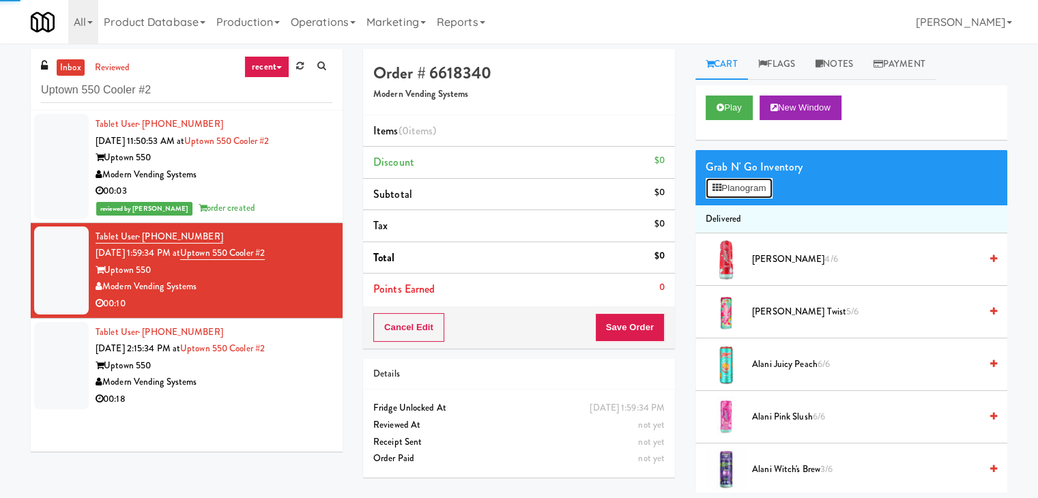
drag, startPoint x: 742, startPoint y: 188, endPoint x: 731, endPoint y: 185, distance: 11.9
click at [742, 187] on button "Planogram" at bounding box center [739, 188] width 67 height 20
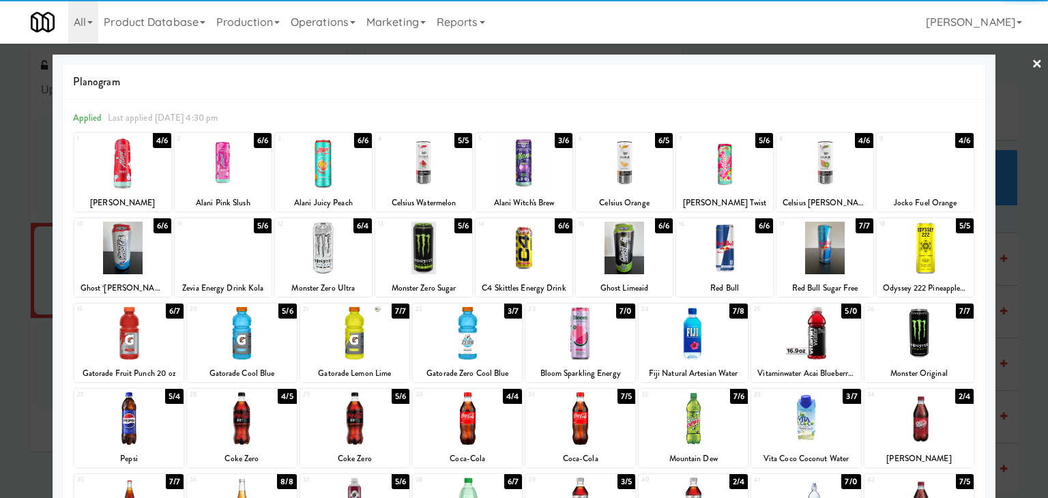
click at [819, 338] on div at bounding box center [805, 333] width 109 height 53
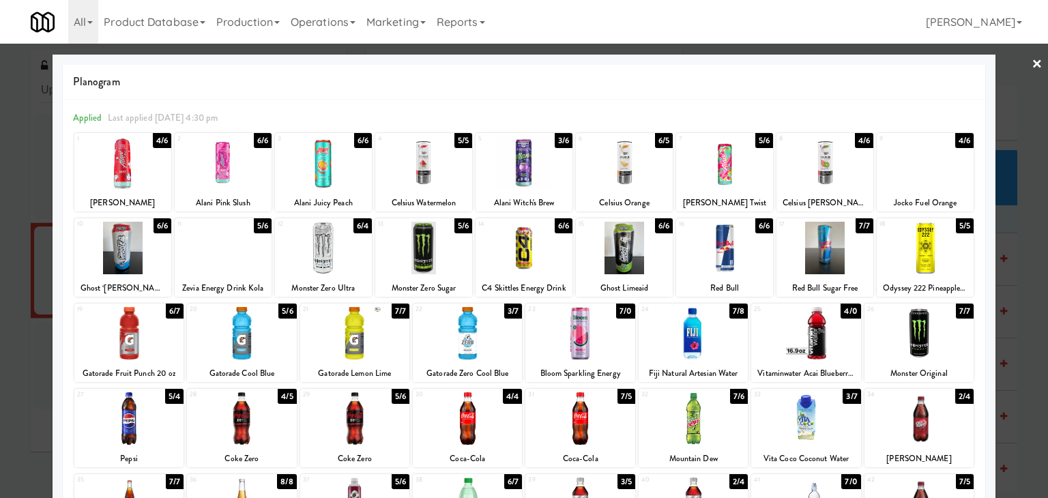
click at [602, 337] on div at bounding box center [579, 333] width 109 height 53
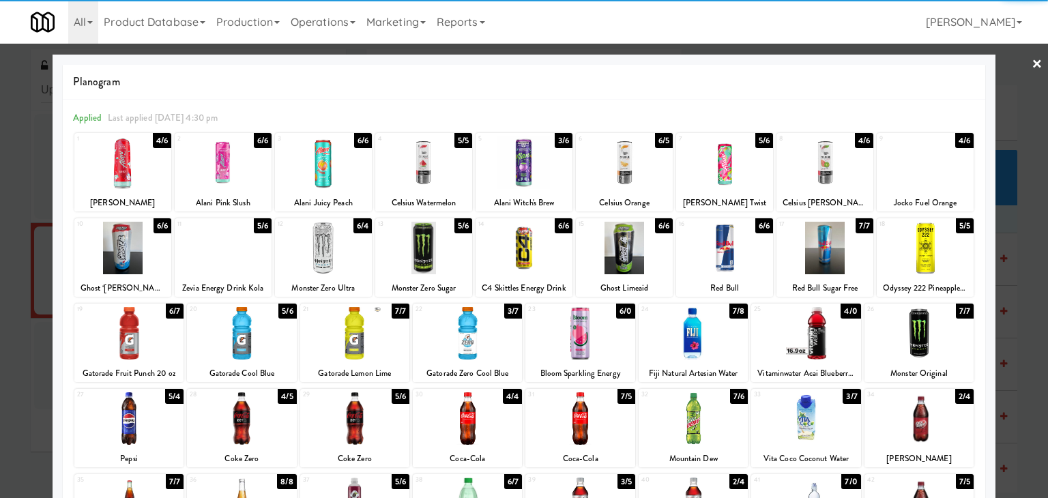
click at [1032, 63] on link "×" at bounding box center [1037, 65] width 11 height 42
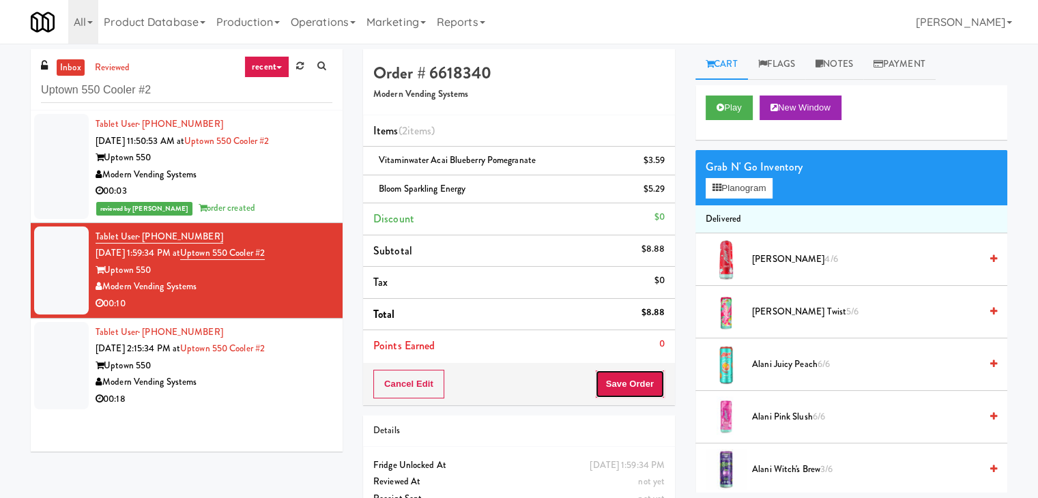
click at [636, 370] on button "Save Order" at bounding box center [630, 384] width 70 height 29
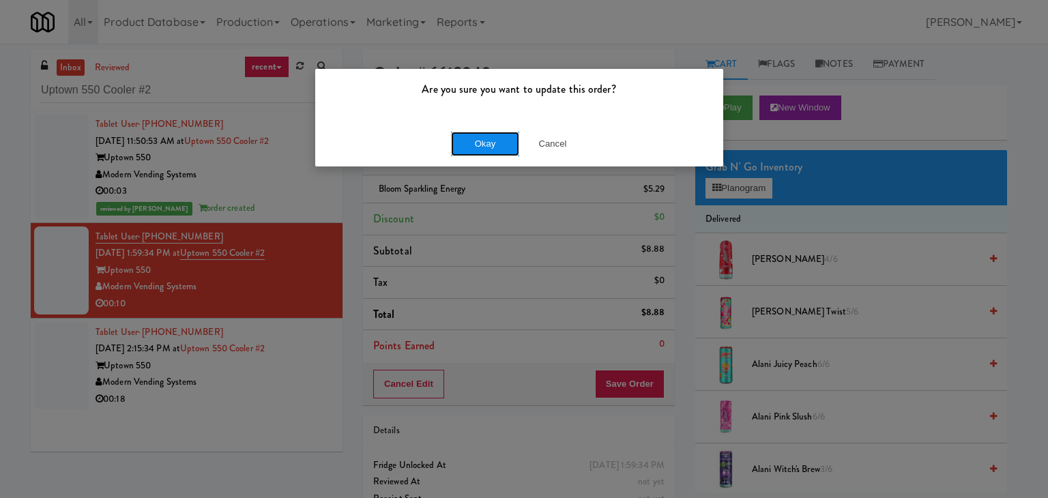
drag, startPoint x: 504, startPoint y: 148, endPoint x: 489, endPoint y: 173, distance: 28.8
click at [502, 149] on button "Okay" at bounding box center [485, 144] width 68 height 25
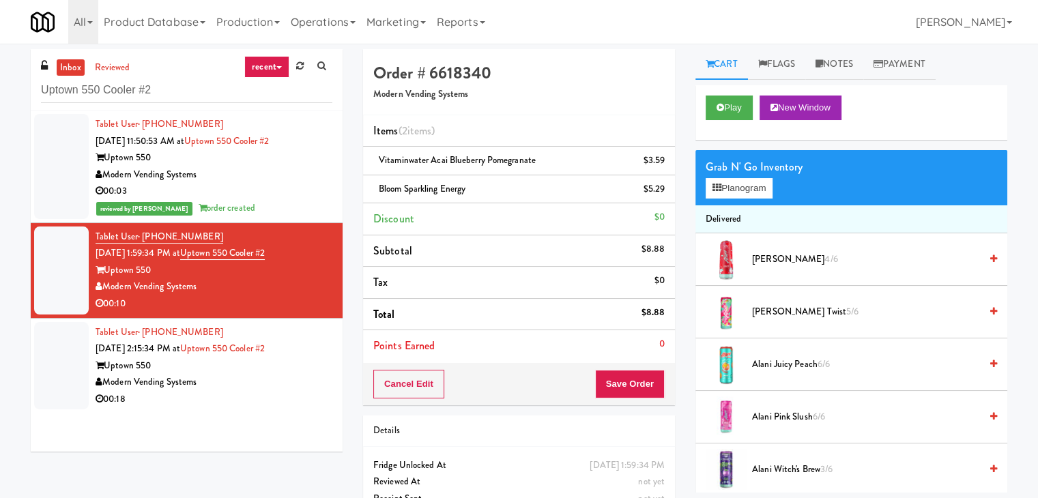
click at [319, 376] on div "Modern Vending Systems" at bounding box center [214, 382] width 237 height 17
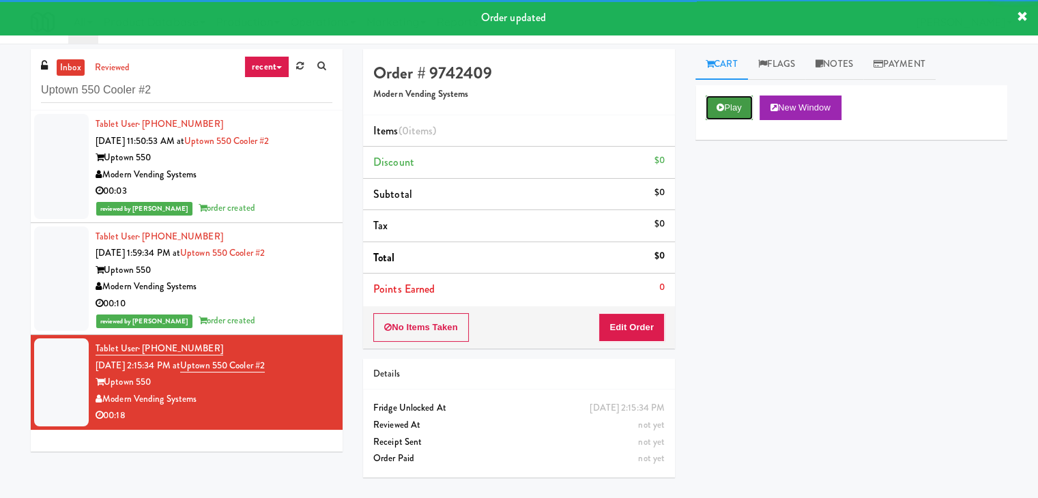
click at [729, 104] on button "Play" at bounding box center [729, 108] width 47 height 25
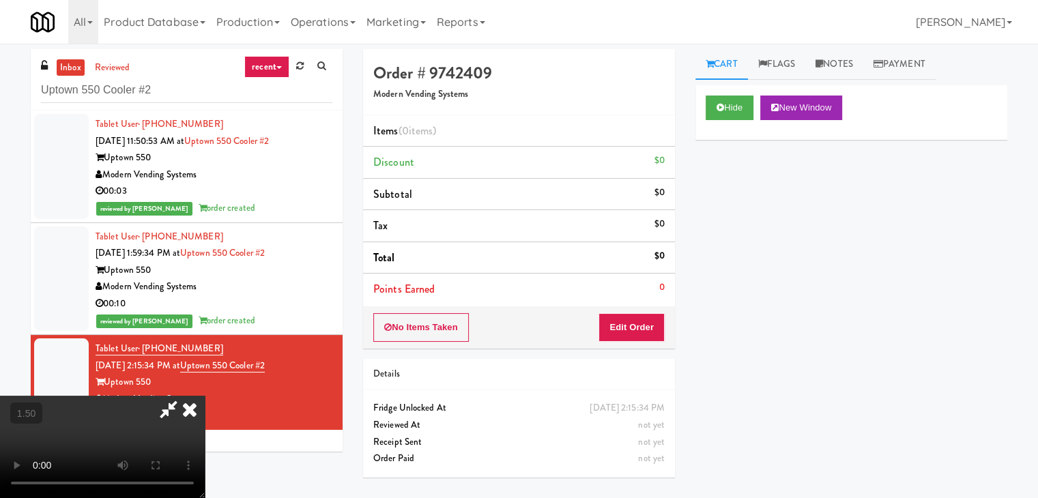
click at [205, 396] on video at bounding box center [102, 447] width 205 height 102
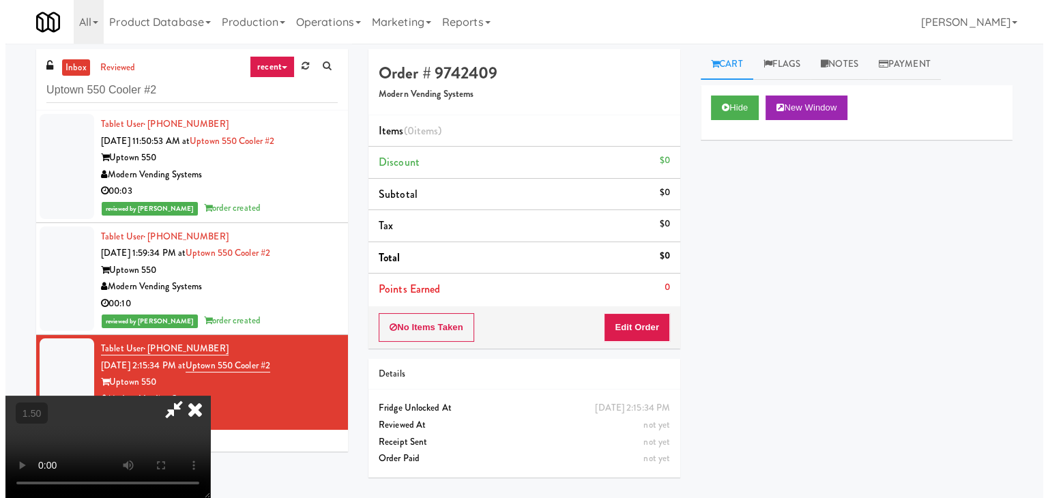
scroll to position [0, 0]
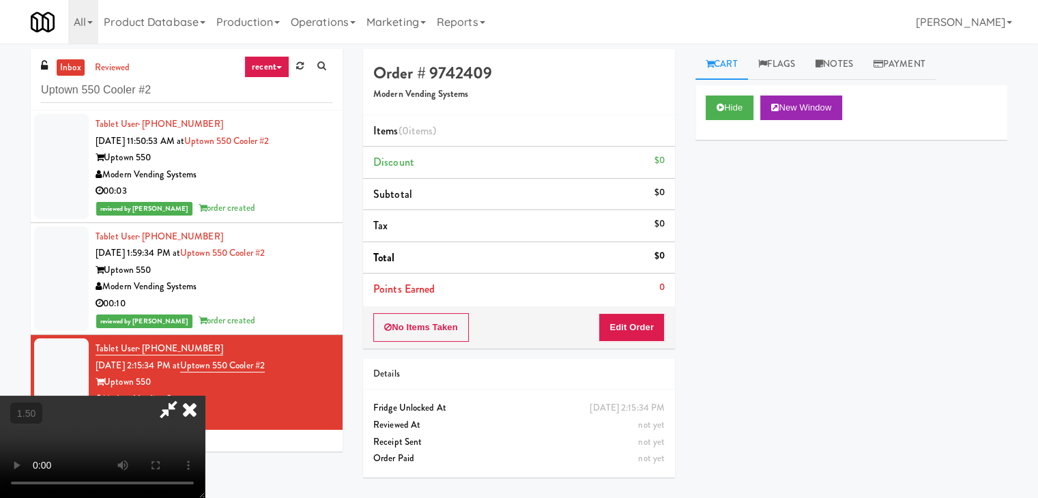
click at [205, 396] on icon at bounding box center [190, 409] width 30 height 27
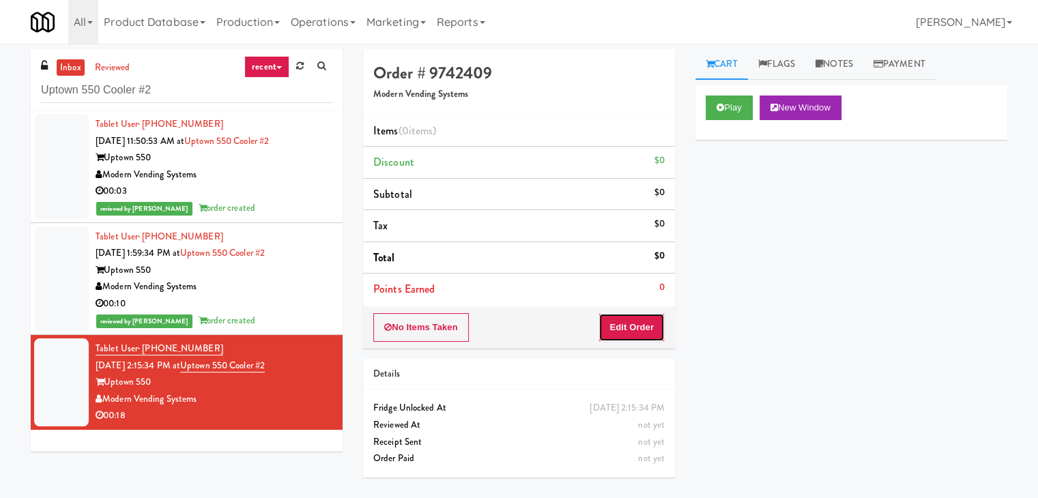
click at [637, 318] on button "Edit Order" at bounding box center [631, 327] width 66 height 29
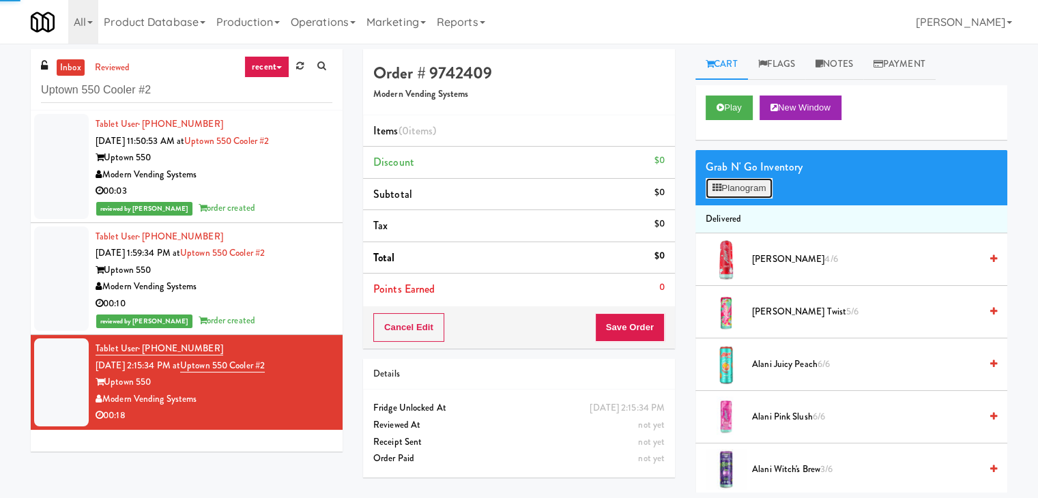
click at [731, 186] on button "Planogram" at bounding box center [739, 188] width 67 height 20
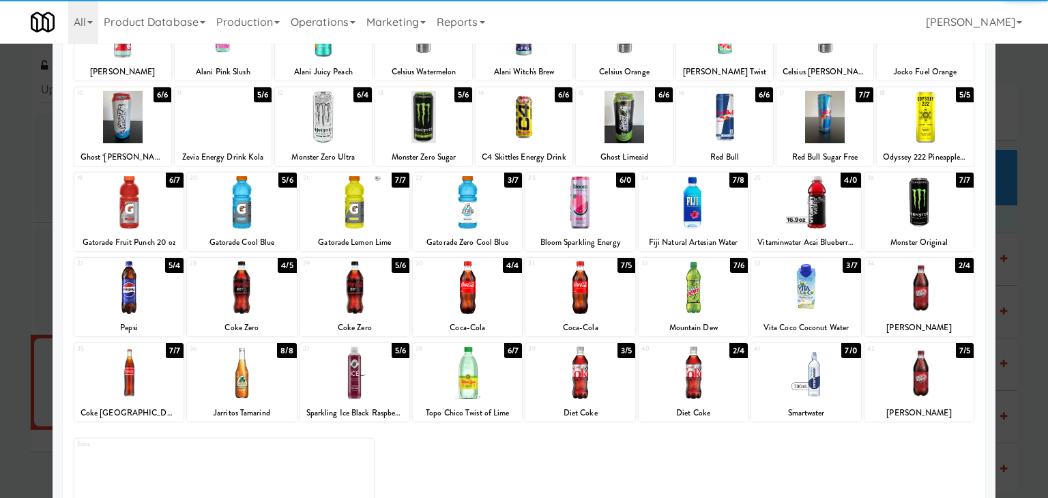
scroll to position [136, 0]
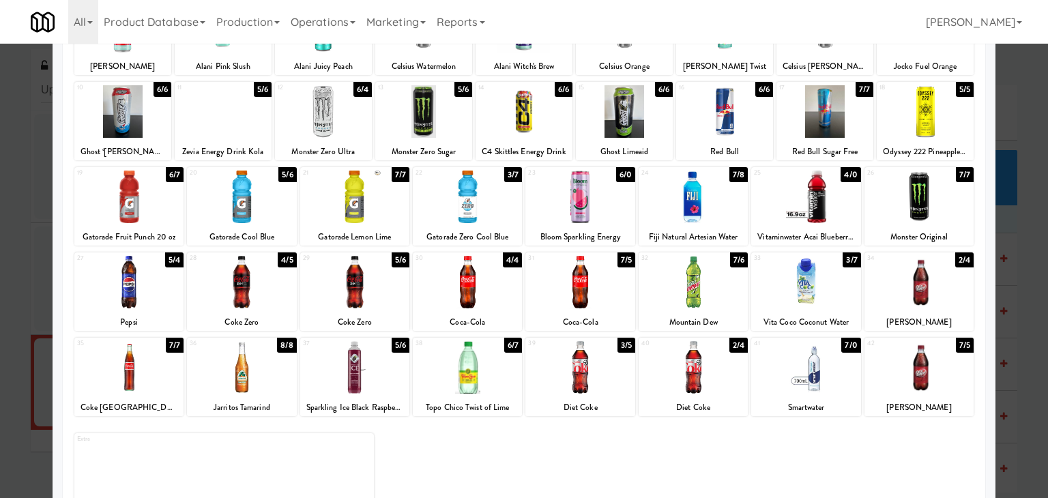
click at [140, 278] on div at bounding box center [128, 282] width 109 height 53
click at [902, 284] on div at bounding box center [919, 282] width 109 height 53
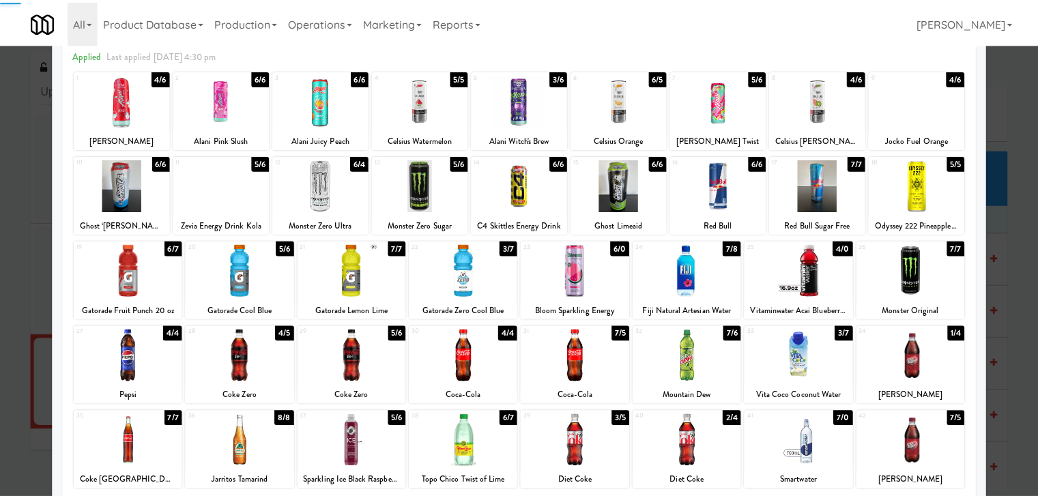
scroll to position [0, 0]
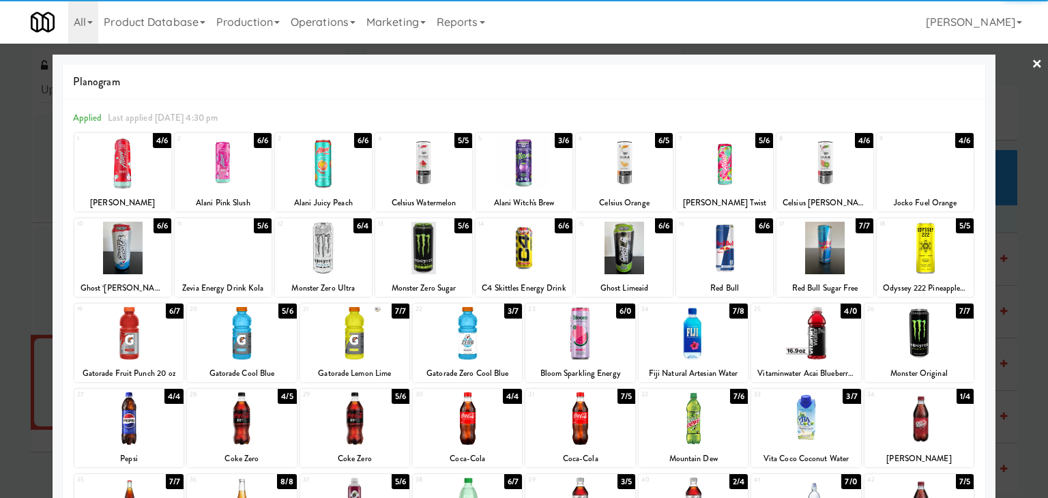
click at [1032, 58] on link "×" at bounding box center [1037, 65] width 11 height 42
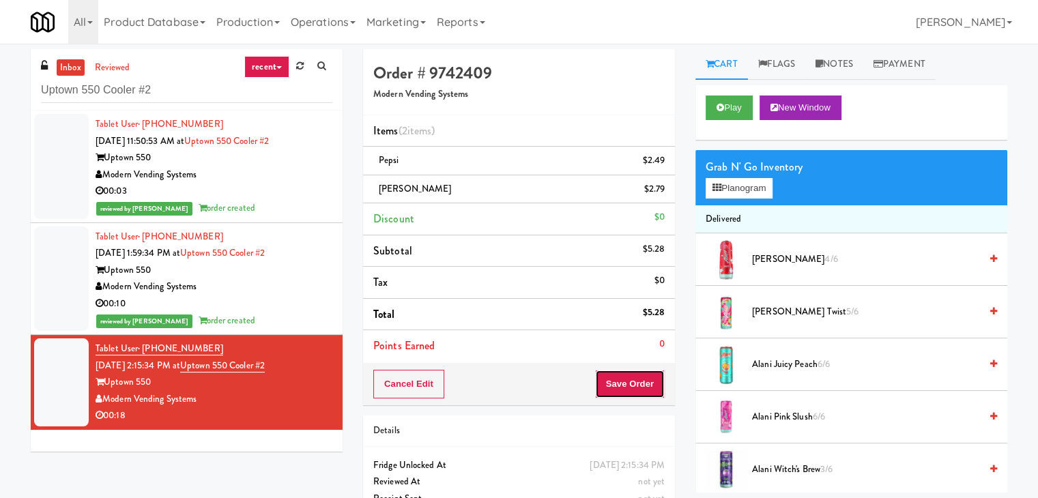
click at [631, 374] on button "Save Order" at bounding box center [630, 384] width 70 height 29
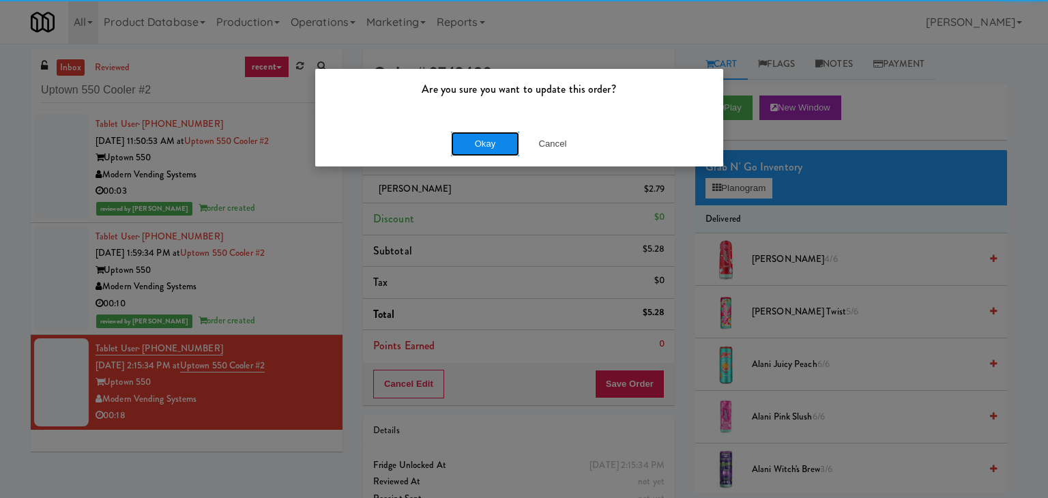
click at [505, 133] on button "Okay" at bounding box center [485, 144] width 68 height 25
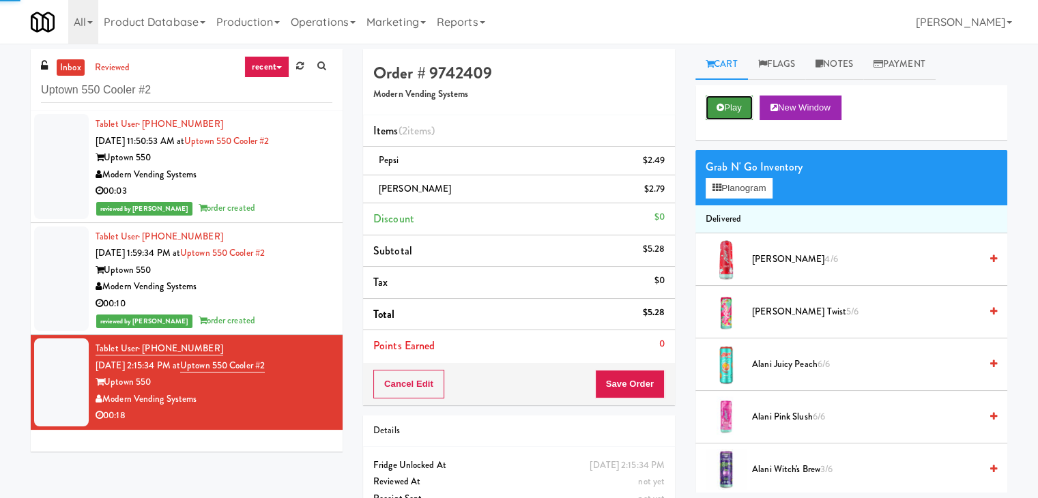
click at [743, 113] on button "Play" at bounding box center [729, 108] width 47 height 25
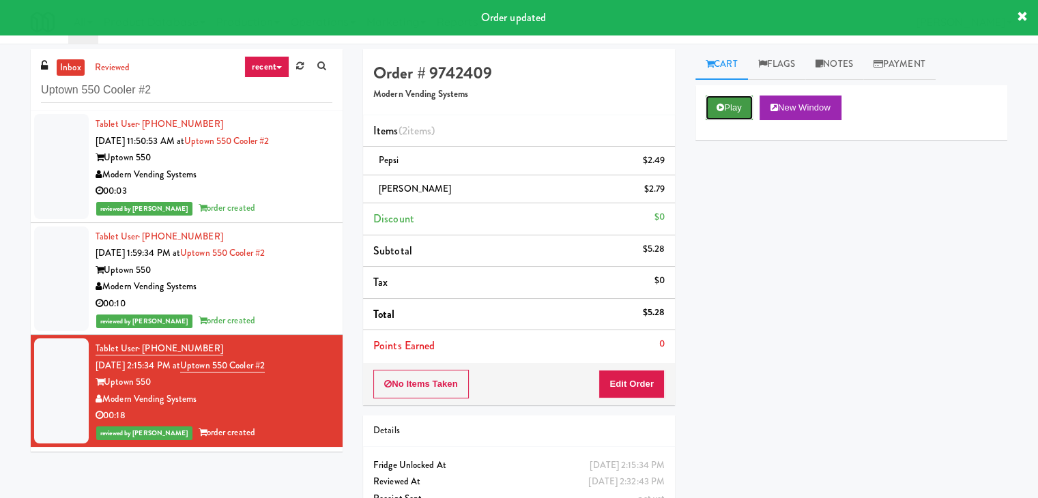
click at [743, 102] on button "Play" at bounding box center [729, 108] width 47 height 25
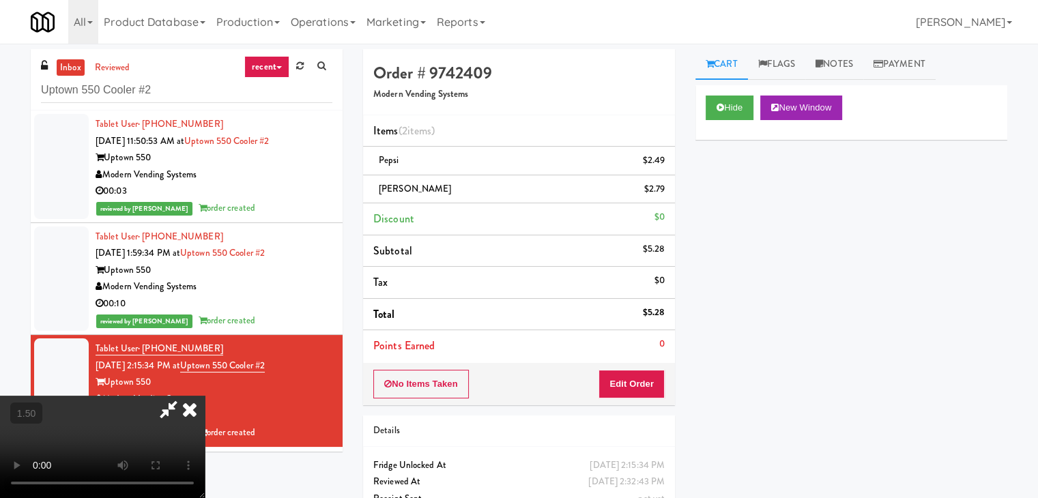
click at [205, 396] on icon at bounding box center [190, 409] width 30 height 27
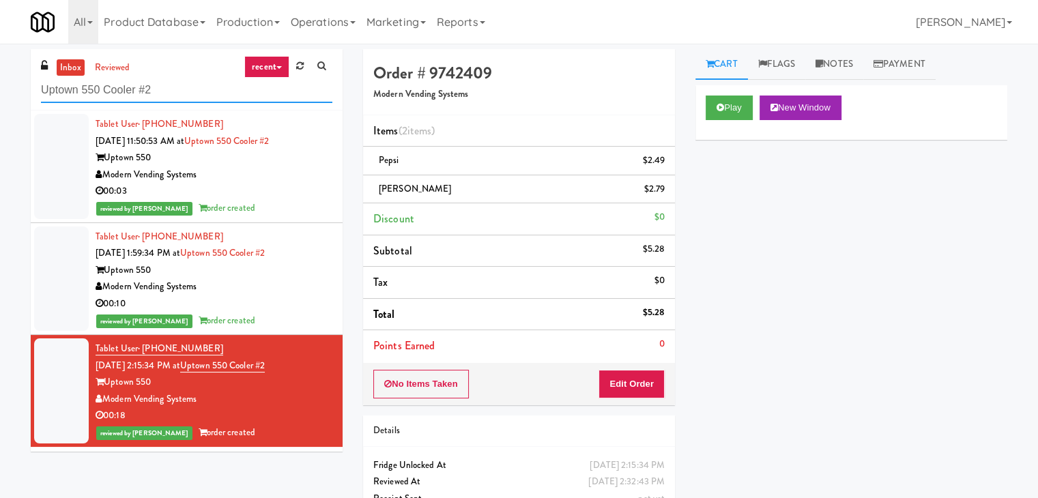
click at [171, 89] on input "Uptown 550 Cooler #2" at bounding box center [186, 90] width 291 height 25
paste input "Ontario Medical Association"
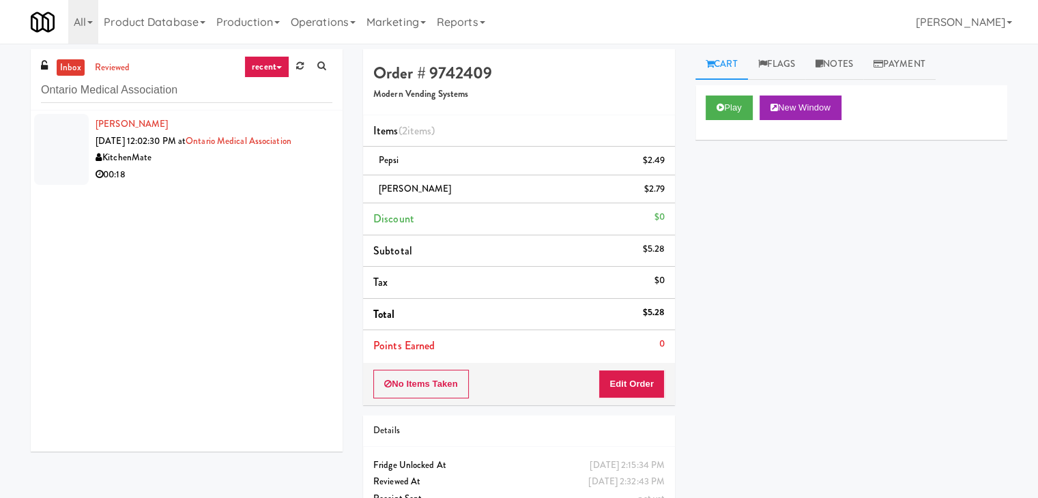
click at [301, 162] on div "KitchenMate" at bounding box center [214, 157] width 237 height 17
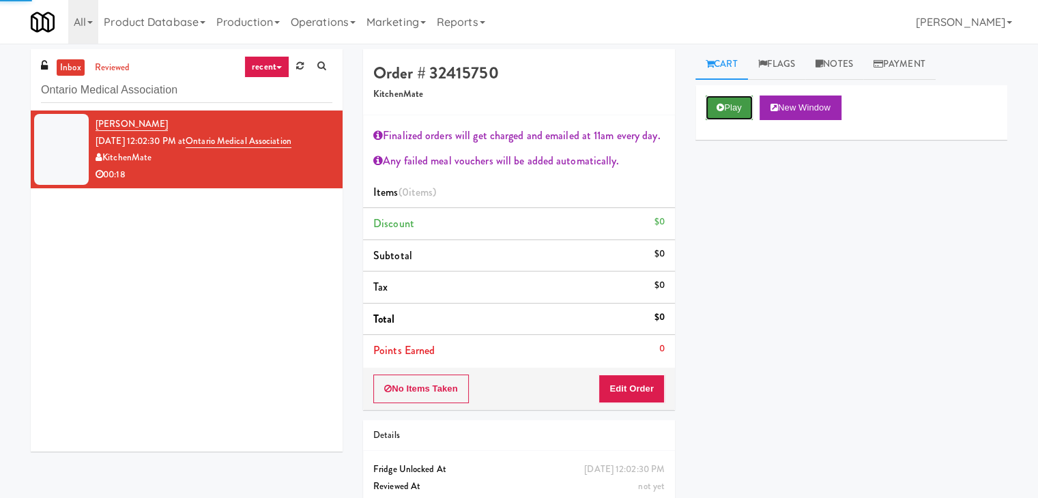
click at [726, 108] on button "Play" at bounding box center [729, 108] width 47 height 25
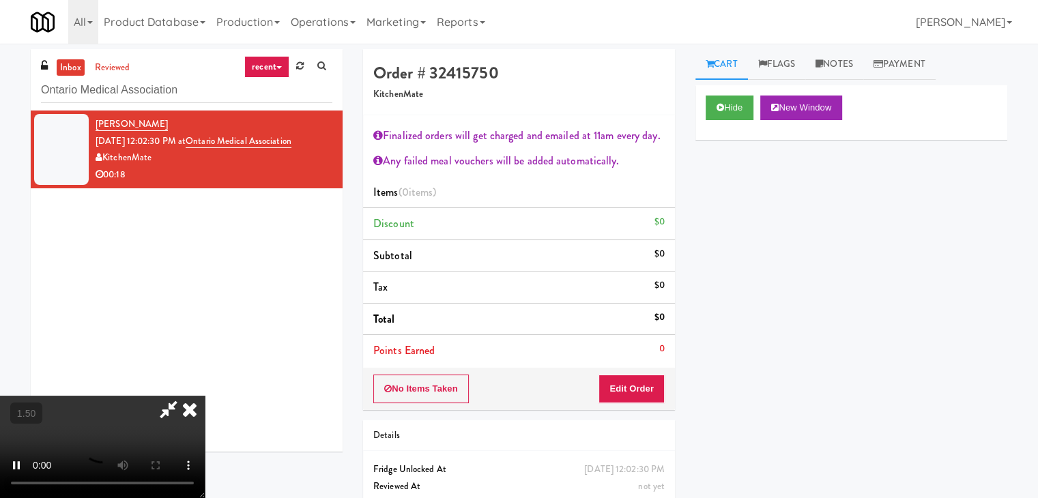
click at [205, 396] on video at bounding box center [102, 447] width 205 height 102
drag, startPoint x: 595, startPoint y: 55, endPoint x: 639, endPoint y: 280, distance: 229.4
click at [205, 396] on icon at bounding box center [190, 409] width 30 height 27
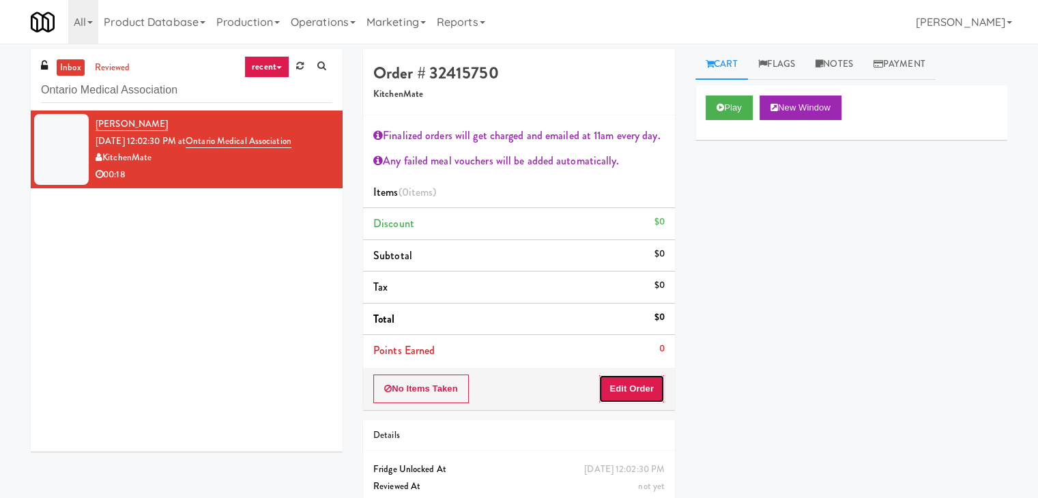
drag, startPoint x: 637, startPoint y: 379, endPoint x: 666, endPoint y: 349, distance: 41.5
click at [636, 379] on button "Edit Order" at bounding box center [631, 389] width 66 height 29
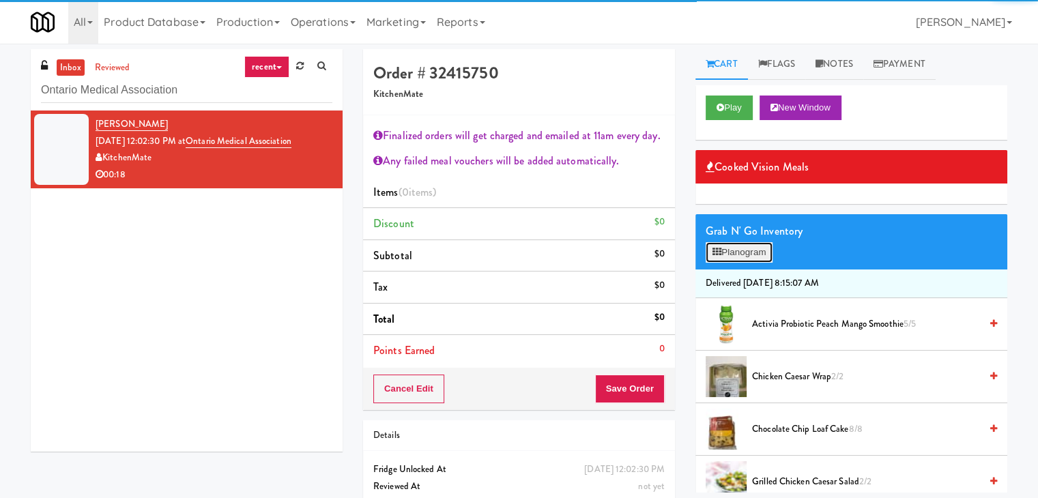
click at [731, 246] on button "Planogram" at bounding box center [739, 252] width 67 height 20
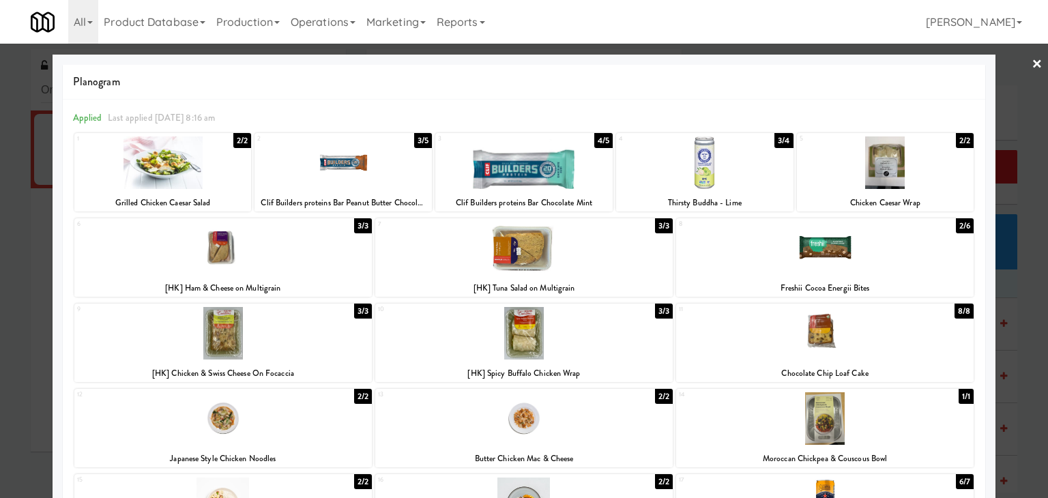
click at [332, 251] on div at bounding box center [223, 248] width 298 height 53
click at [1032, 68] on link "×" at bounding box center [1037, 65] width 11 height 42
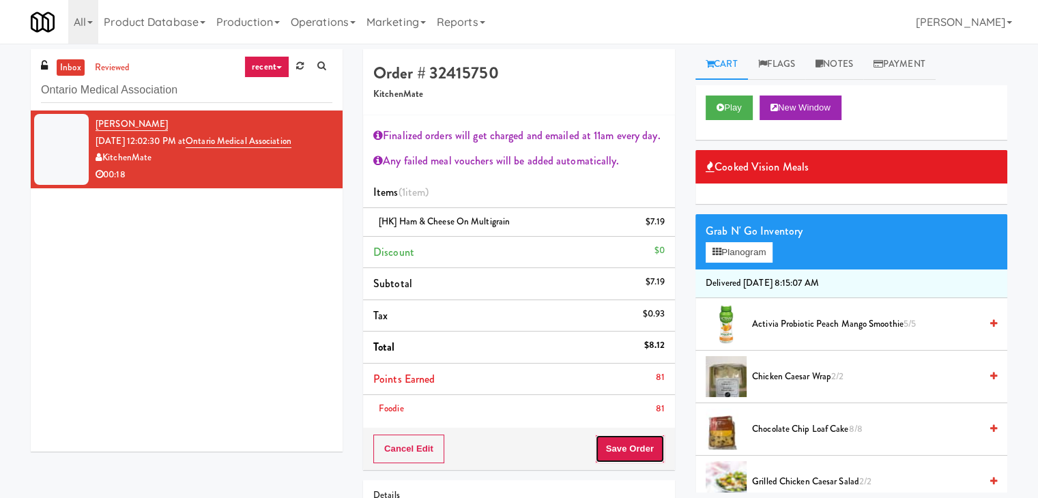
drag, startPoint x: 615, startPoint y: 441, endPoint x: 609, endPoint y: 435, distance: 9.2
click at [615, 440] on button "Save Order" at bounding box center [630, 449] width 70 height 29
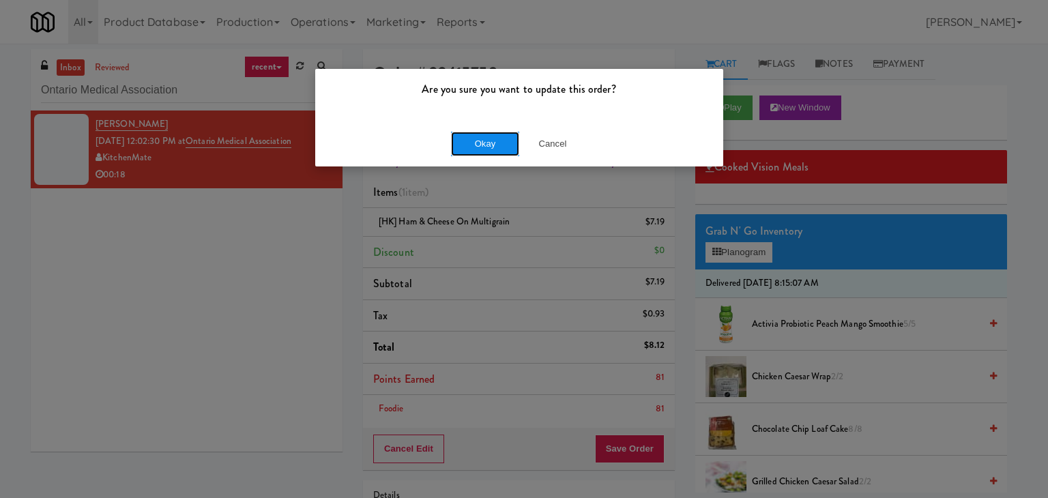
click at [501, 147] on button "Okay" at bounding box center [485, 144] width 68 height 25
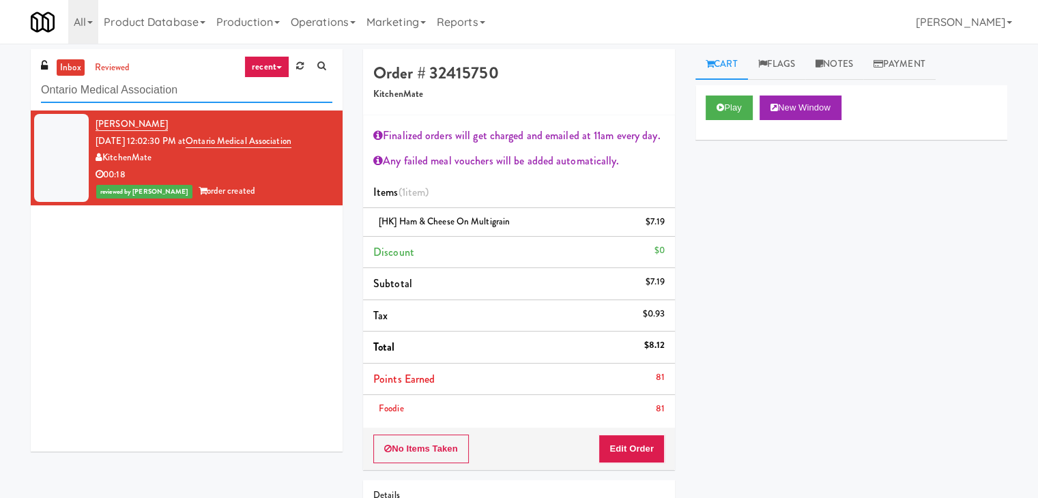
click at [182, 92] on input "Ontario Medical Association" at bounding box center [186, 90] width 291 height 25
paste input "50MINTHORN"
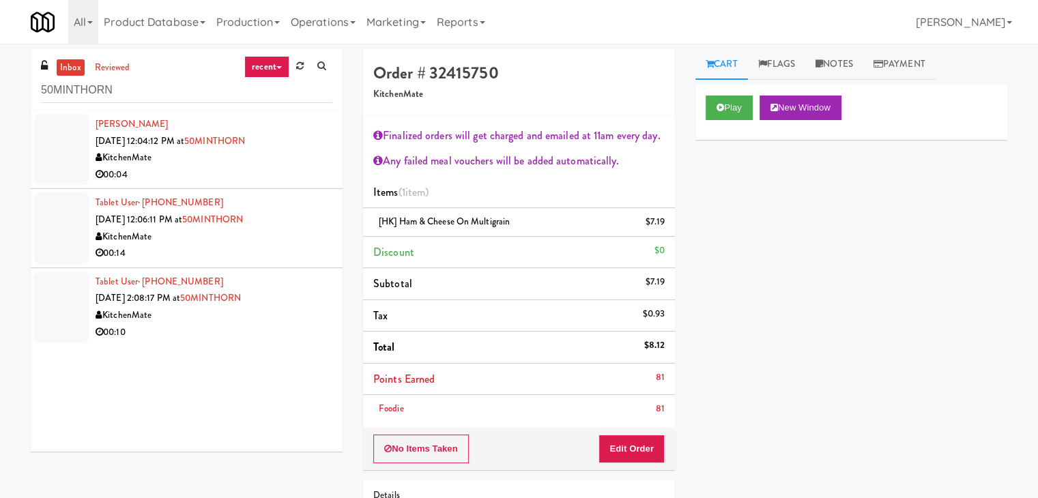
click at [295, 184] on li "[PERSON_NAME] [DATE] 12:04:12 PM at [GEOGRAPHIC_DATA] 00:04" at bounding box center [187, 150] width 312 height 78
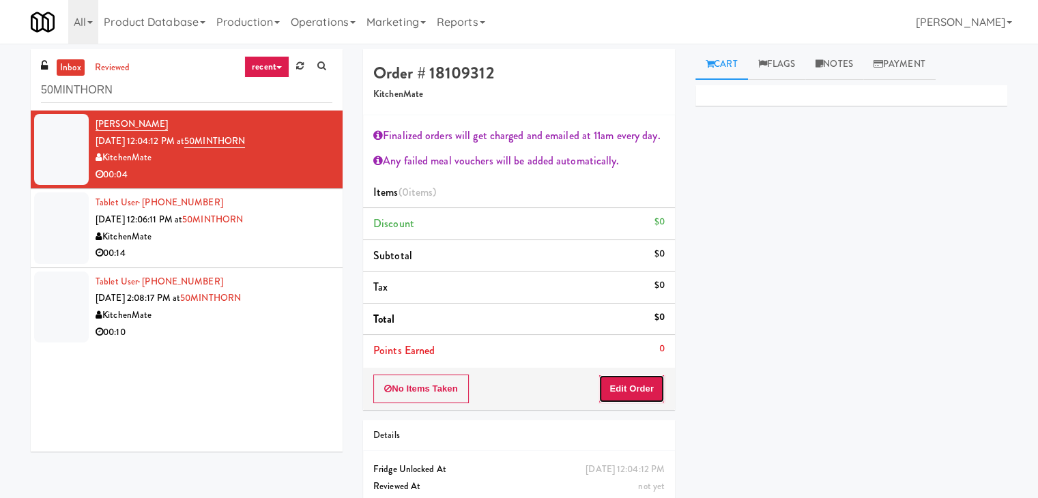
click at [639, 381] on button "Edit Order" at bounding box center [631, 389] width 66 height 29
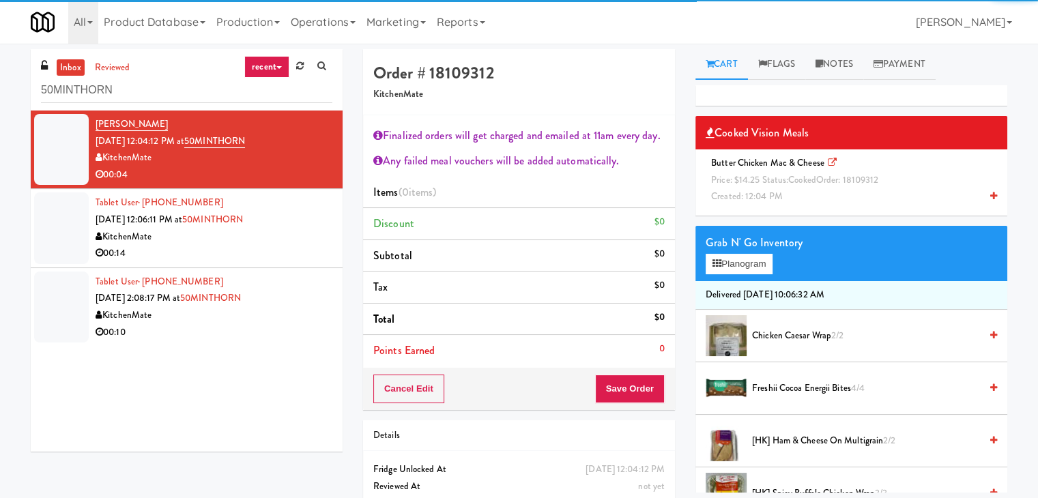
click at [836, 173] on span "Price: $14.25 Status: cooked Order: 18109312" at bounding box center [794, 179] width 167 height 13
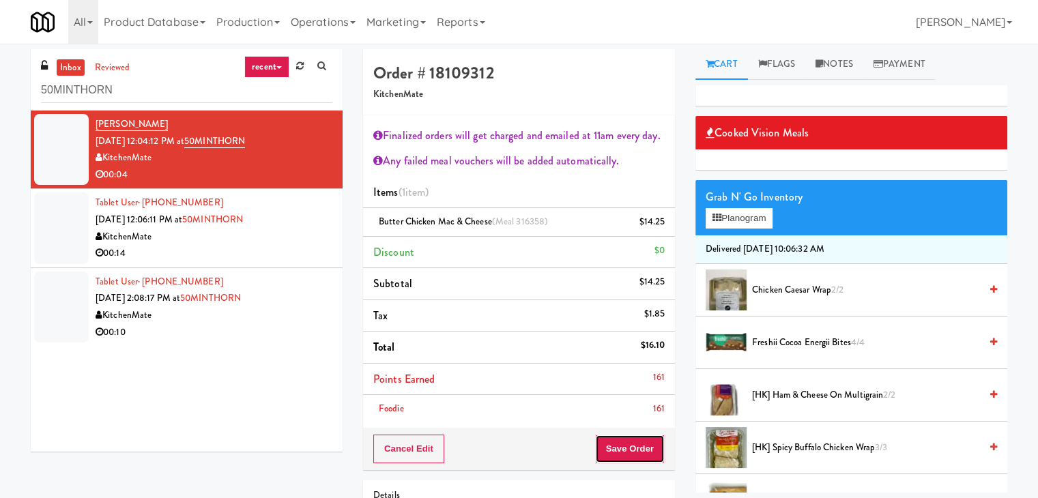
click at [631, 450] on button "Save Order" at bounding box center [630, 449] width 70 height 29
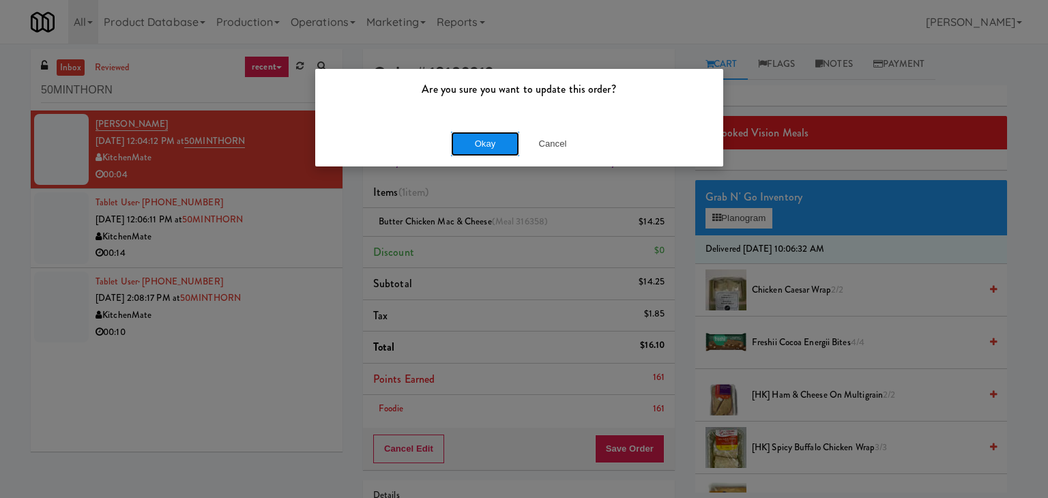
click at [480, 140] on button "Okay" at bounding box center [485, 144] width 68 height 25
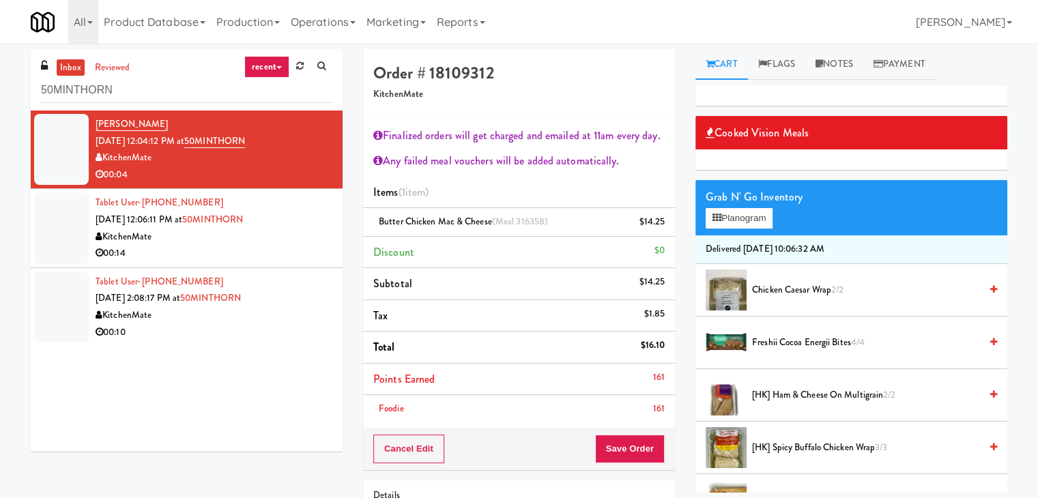
click at [267, 265] on li "Tablet User · (416) 570-1227 [DATE] 12:06:11 PM at [GEOGRAPHIC_DATA] 00:14" at bounding box center [187, 228] width 312 height 78
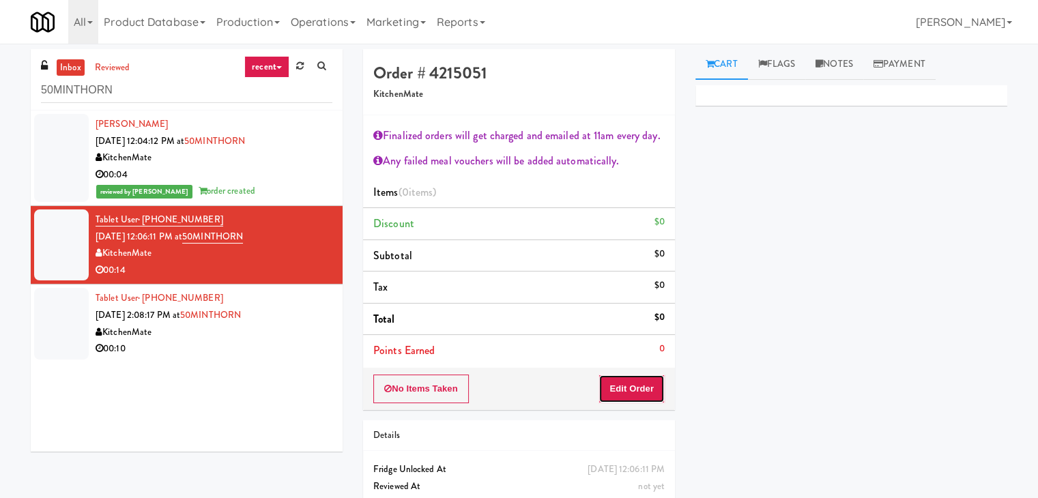
click at [643, 383] on button "Edit Order" at bounding box center [631, 389] width 66 height 29
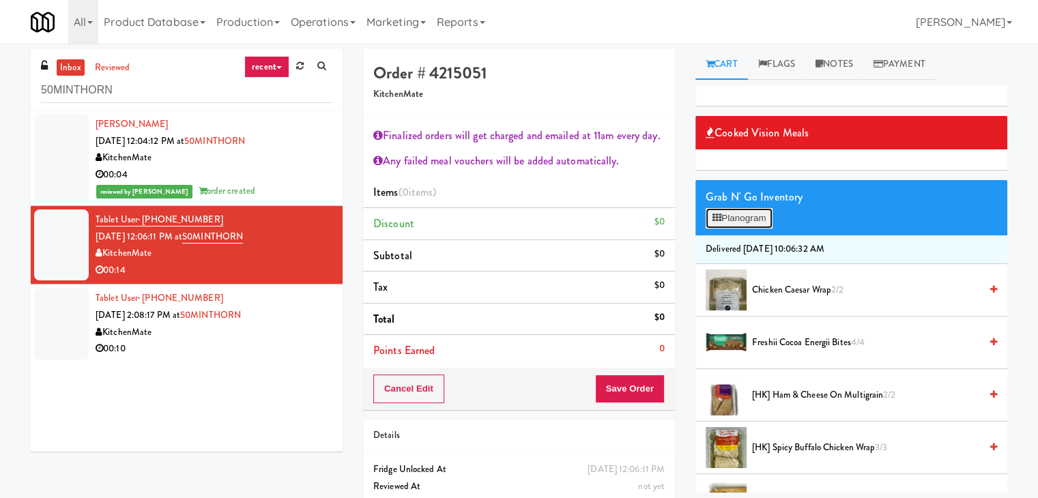
click at [757, 214] on button "Planogram" at bounding box center [739, 218] width 67 height 20
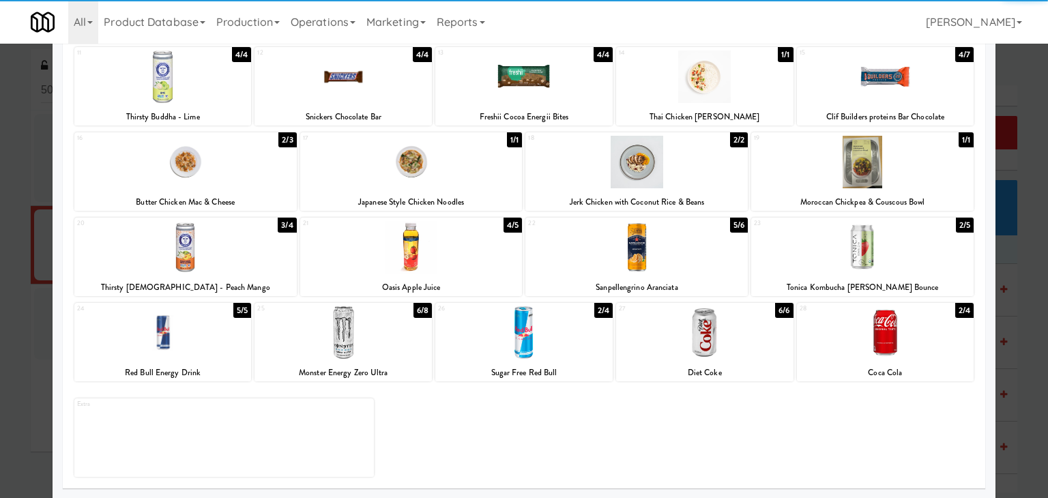
scroll to position [257, 0]
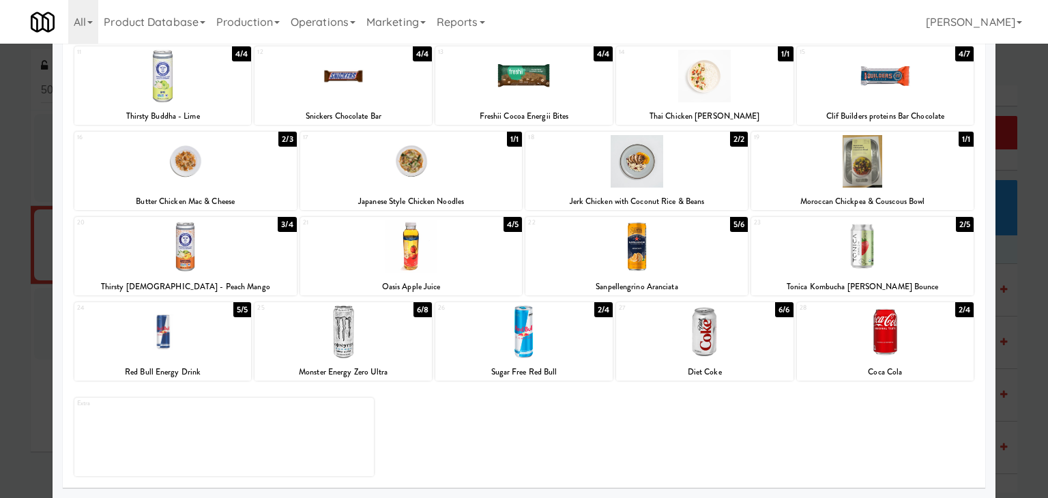
click at [693, 338] on div at bounding box center [704, 332] width 177 height 53
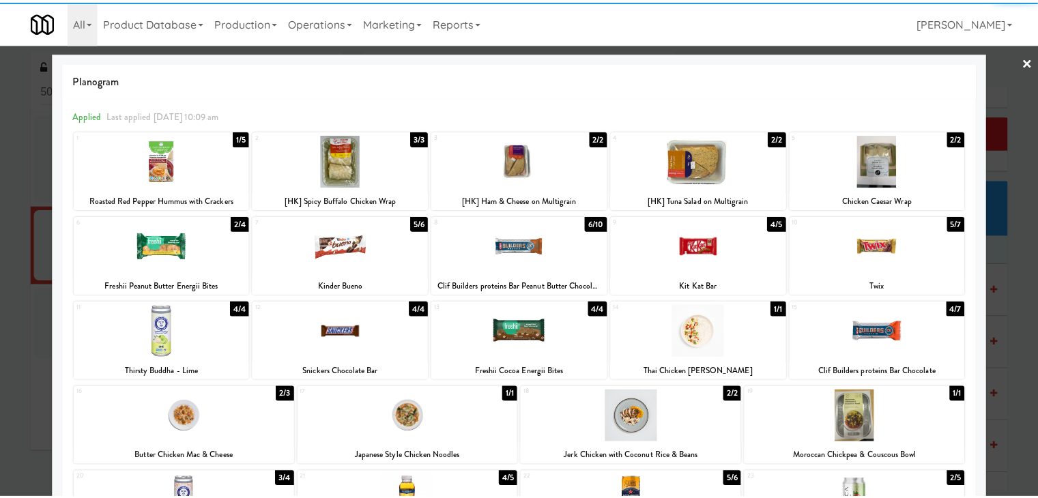
scroll to position [0, 0]
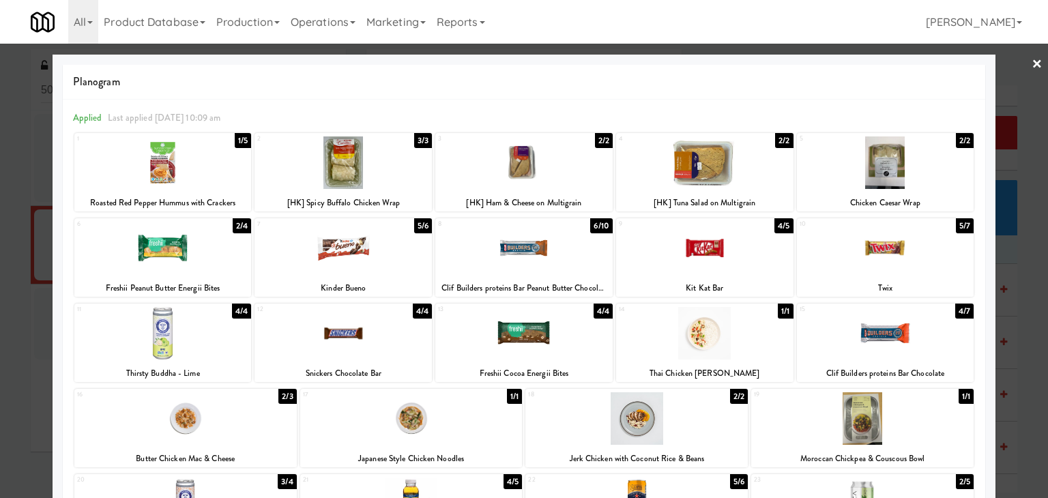
click at [1032, 62] on link "×" at bounding box center [1037, 65] width 11 height 42
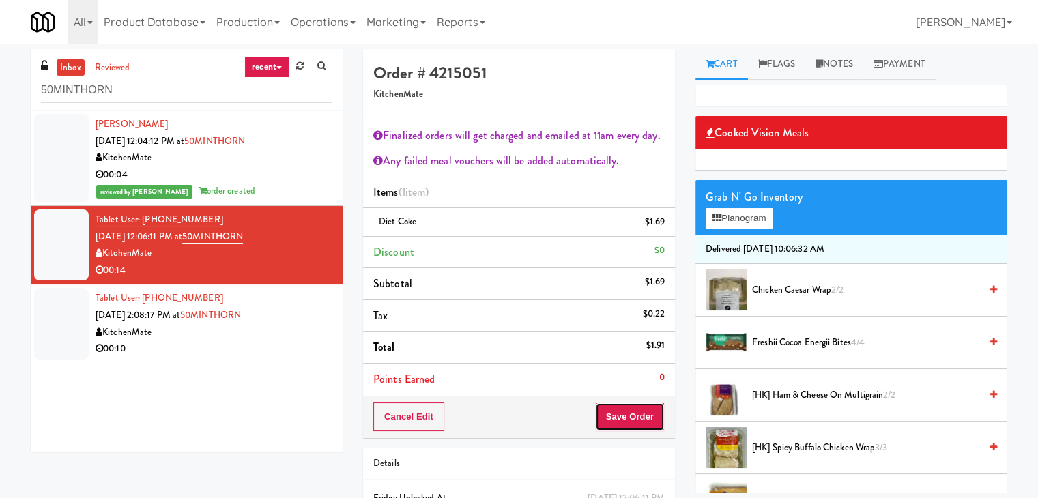
click at [614, 413] on button "Save Order" at bounding box center [630, 417] width 70 height 29
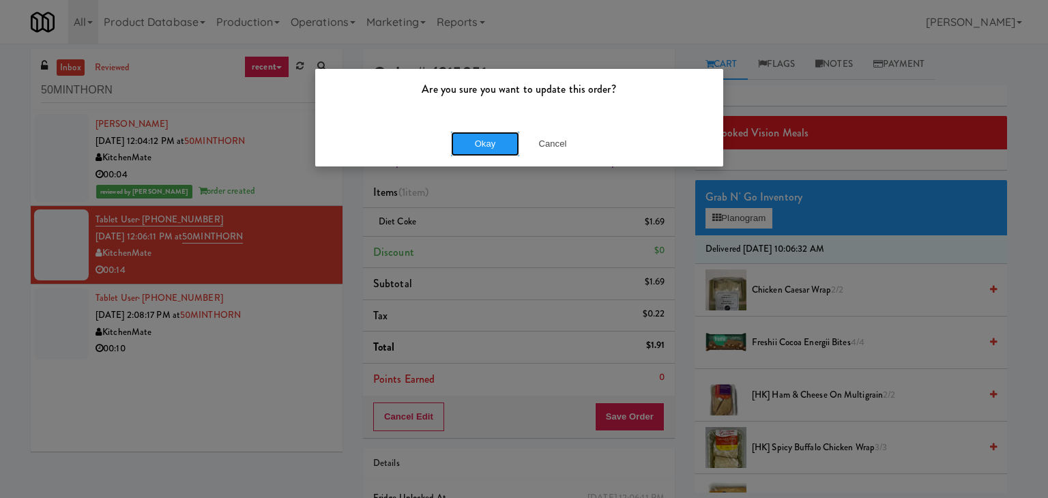
drag, startPoint x: 506, startPoint y: 145, endPoint x: 484, endPoint y: 169, distance: 32.8
click at [506, 145] on button "Okay" at bounding box center [485, 144] width 68 height 25
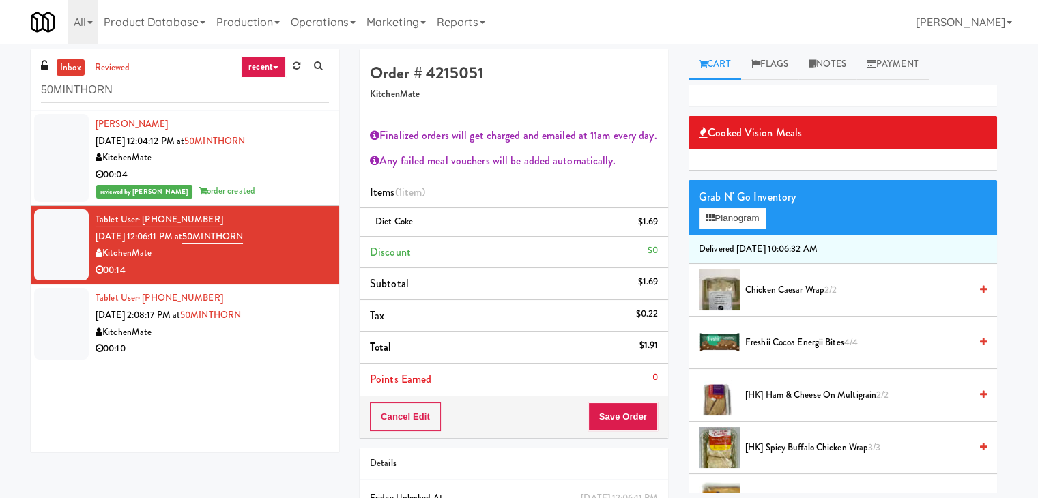
click at [284, 345] on div "00:10" at bounding box center [212, 348] width 233 height 17
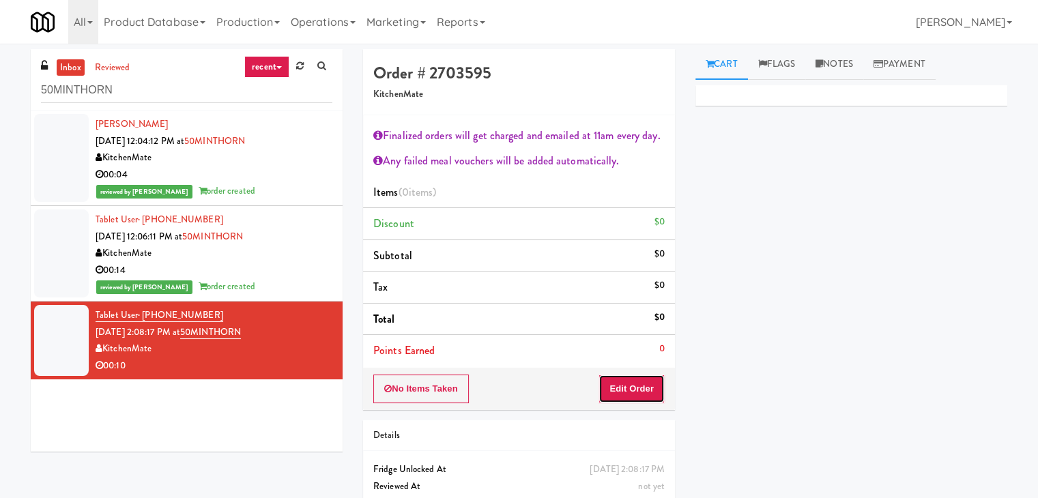
click at [620, 386] on button "Edit Order" at bounding box center [631, 389] width 66 height 29
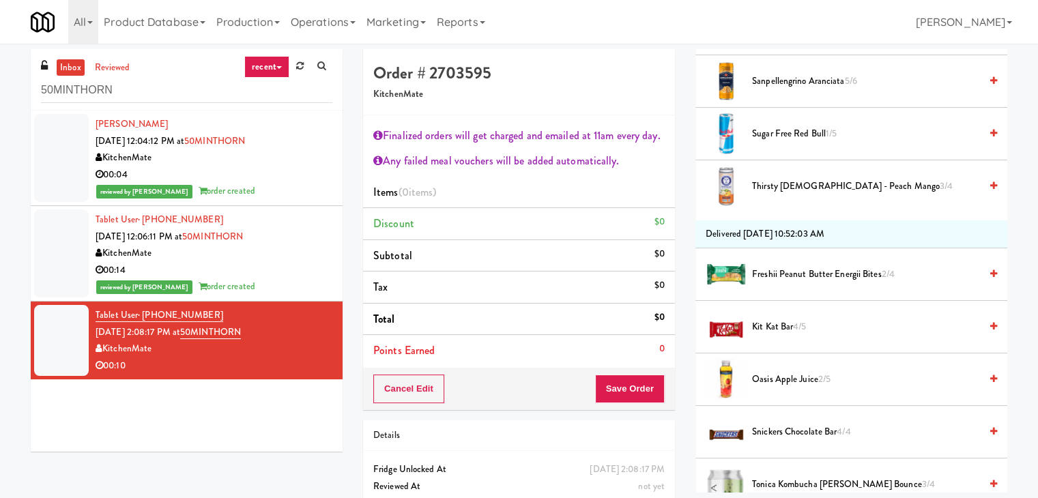
scroll to position [955, 0]
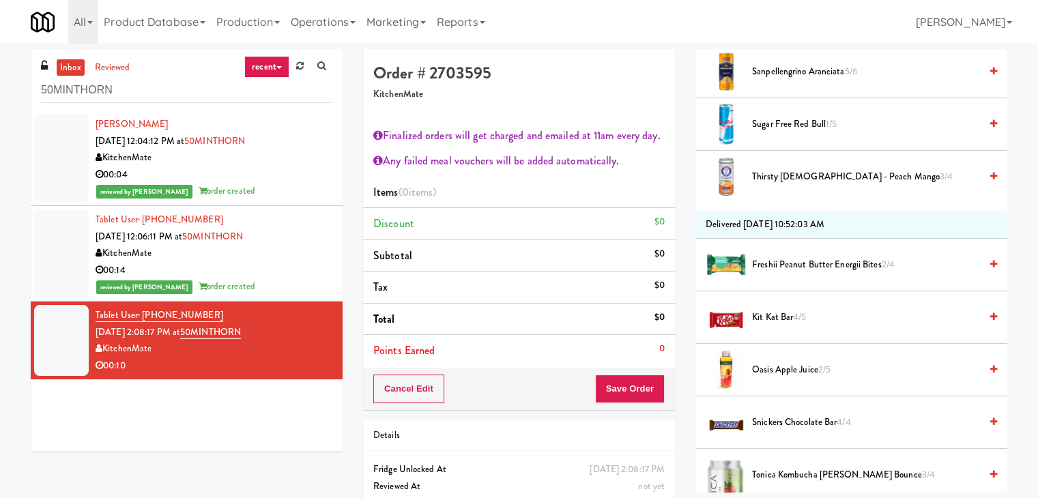
click at [804, 252] on li "Freshii Peanut Butter Energii Bites 2/4" at bounding box center [851, 265] width 312 height 53
click at [803, 261] on span "Freshii Peanut Butter Energii Bites 2/4" at bounding box center [866, 265] width 228 height 17
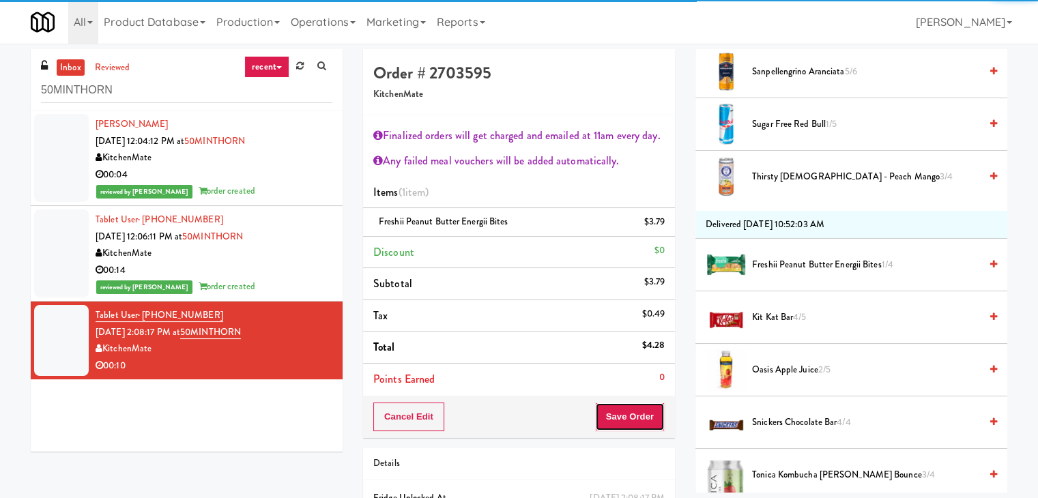
click at [624, 414] on button "Save Order" at bounding box center [630, 417] width 70 height 29
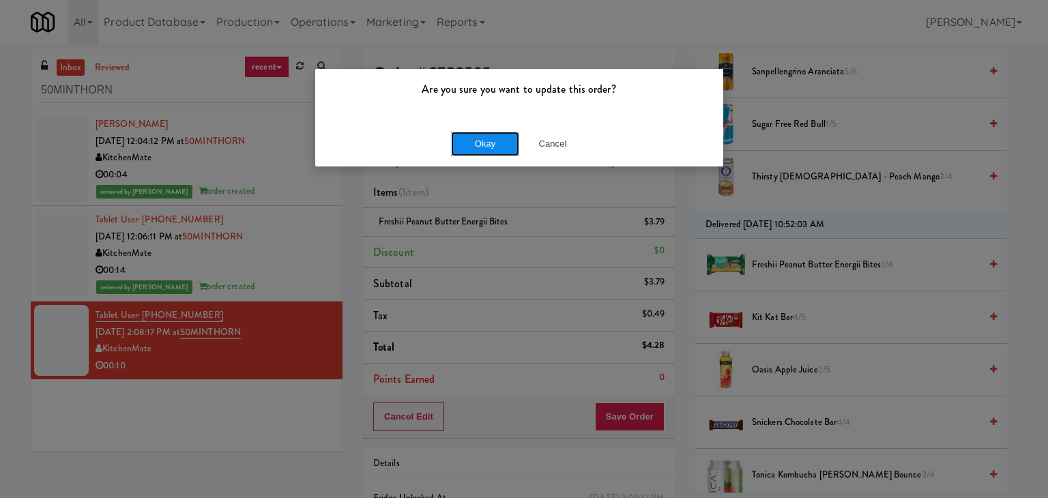
click at [476, 144] on button "Okay" at bounding box center [485, 144] width 68 height 25
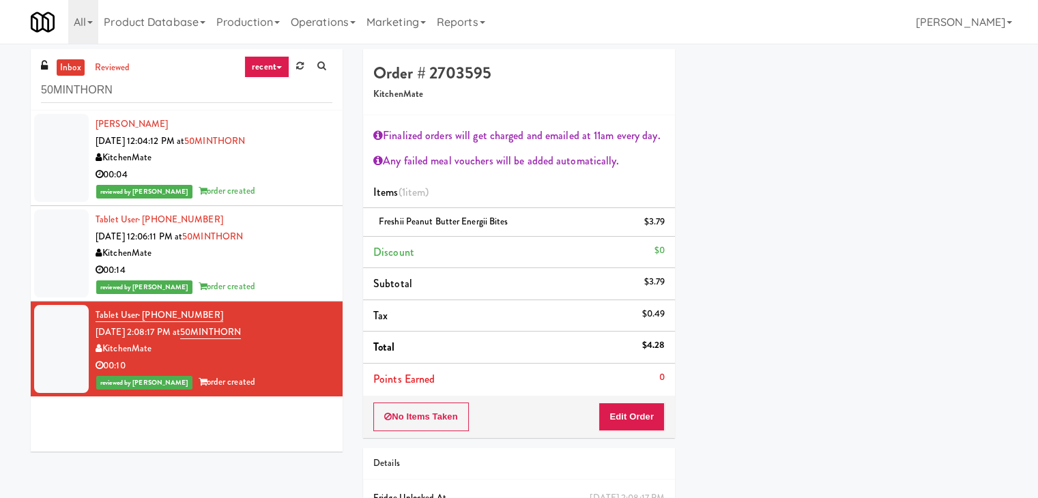
scroll to position [104, 0]
click at [173, 98] on input "50MINTHORN" at bounding box center [186, 90] width 291 height 25
click at [173, 97] on input "50MINTHORN" at bounding box center [186, 90] width 291 height 25
paste input "TC Cooler Combo Right"
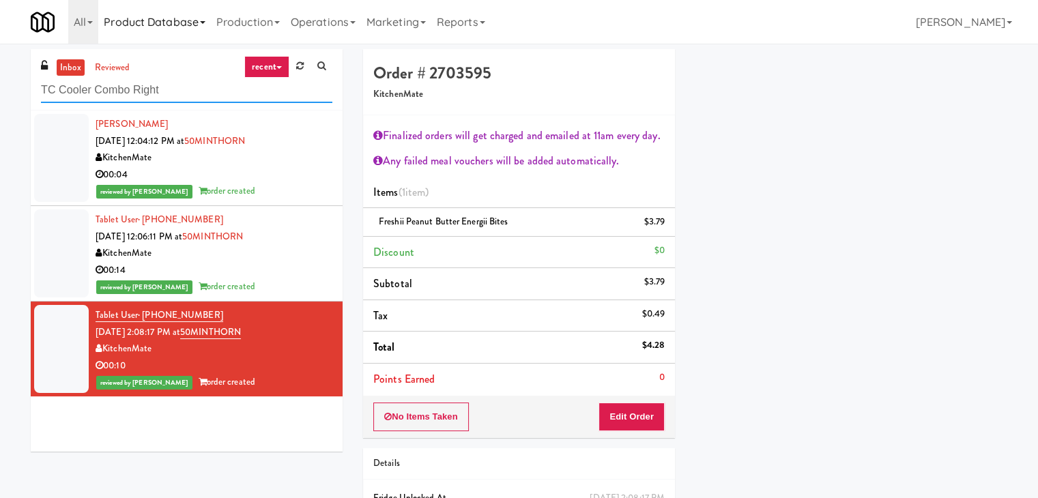
type input "TC Cooler Combo Right"
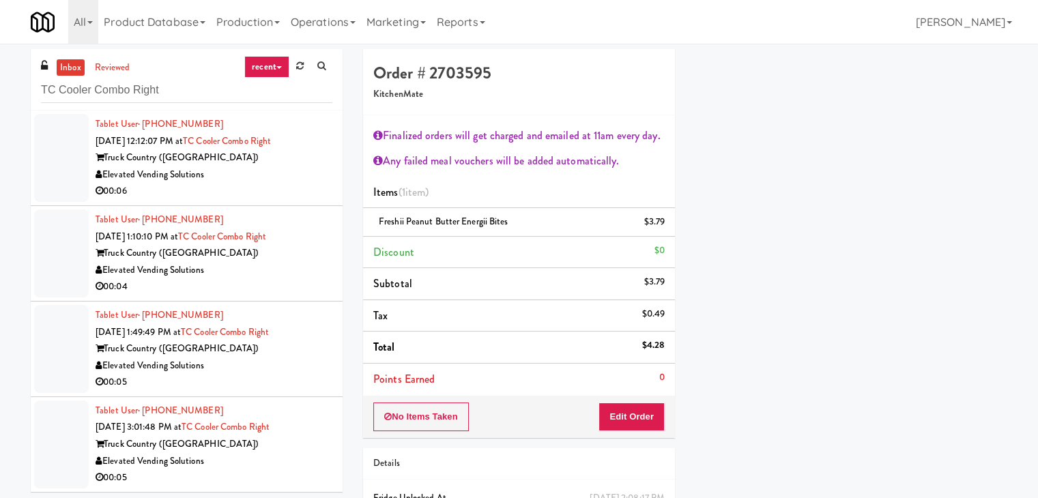
click at [317, 173] on div "Elevated Vending Solutions" at bounding box center [214, 174] width 237 height 17
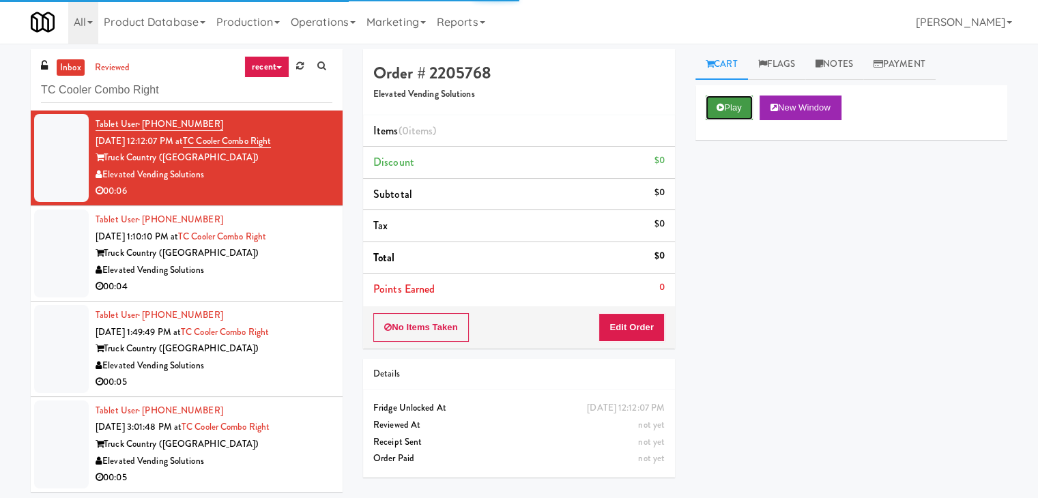
click at [729, 108] on button "Play" at bounding box center [729, 108] width 47 height 25
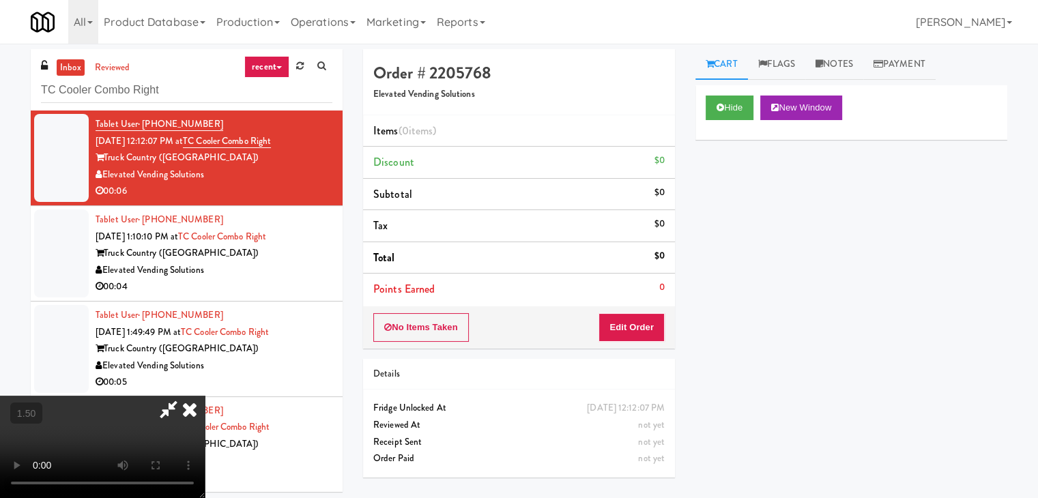
click at [205, 396] on video at bounding box center [102, 447] width 205 height 102
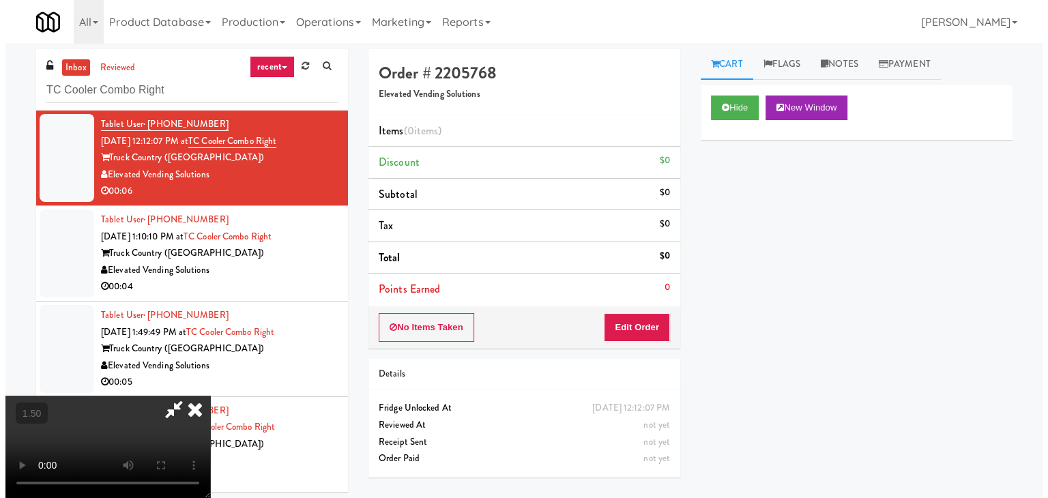
scroll to position [0, 0]
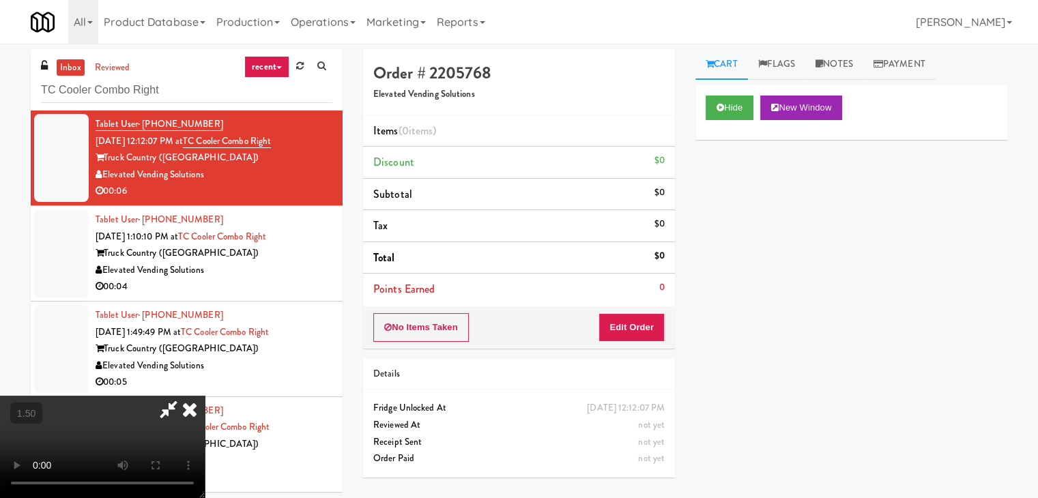
click at [205, 396] on icon at bounding box center [190, 409] width 30 height 27
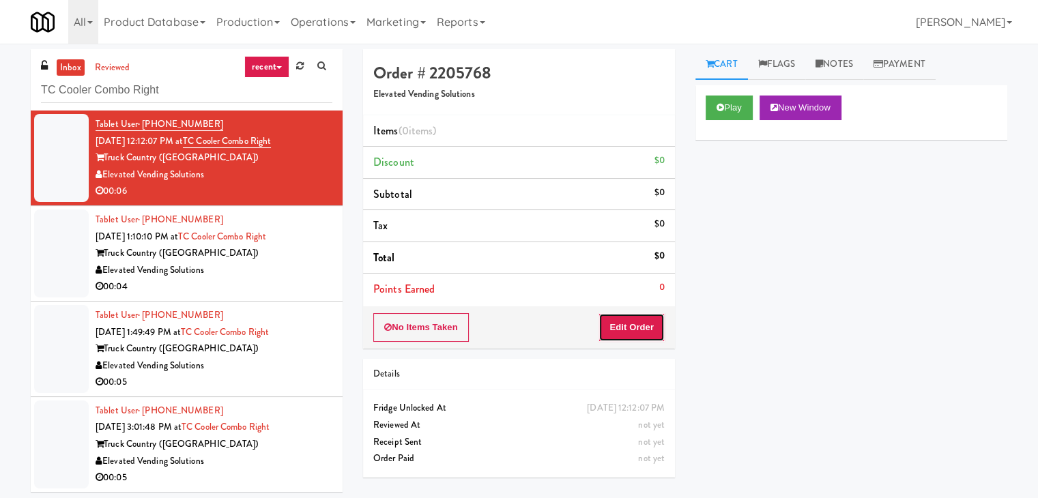
click at [642, 334] on button "Edit Order" at bounding box center [631, 327] width 66 height 29
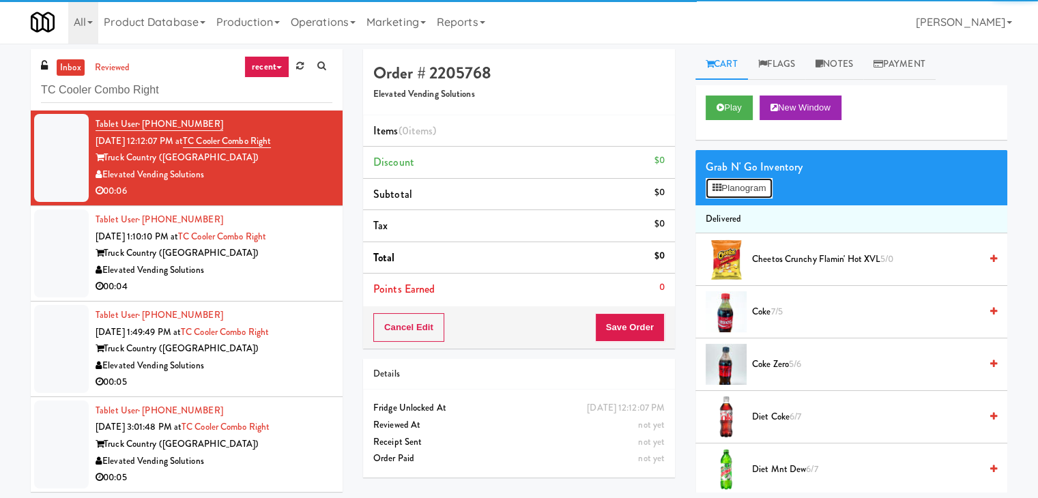
drag, startPoint x: 731, startPoint y: 192, endPoint x: 720, endPoint y: 197, distance: 11.9
click at [731, 190] on button "Planogram" at bounding box center [739, 188] width 67 height 20
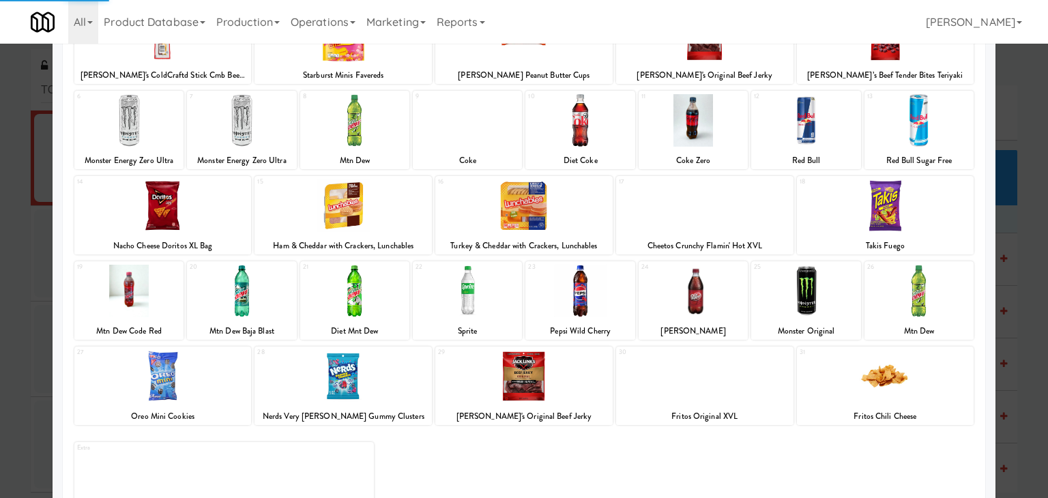
scroll to position [136, 0]
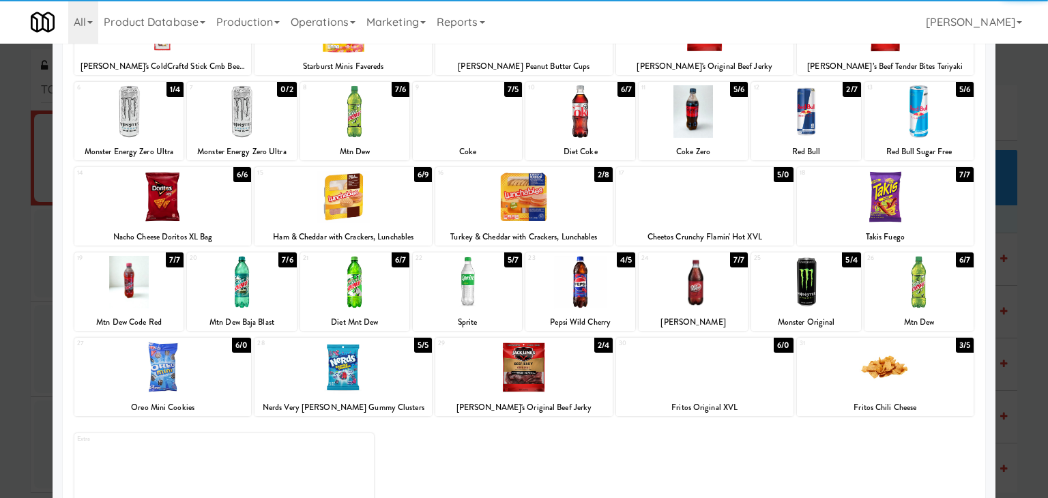
click at [375, 286] on div at bounding box center [354, 282] width 109 height 53
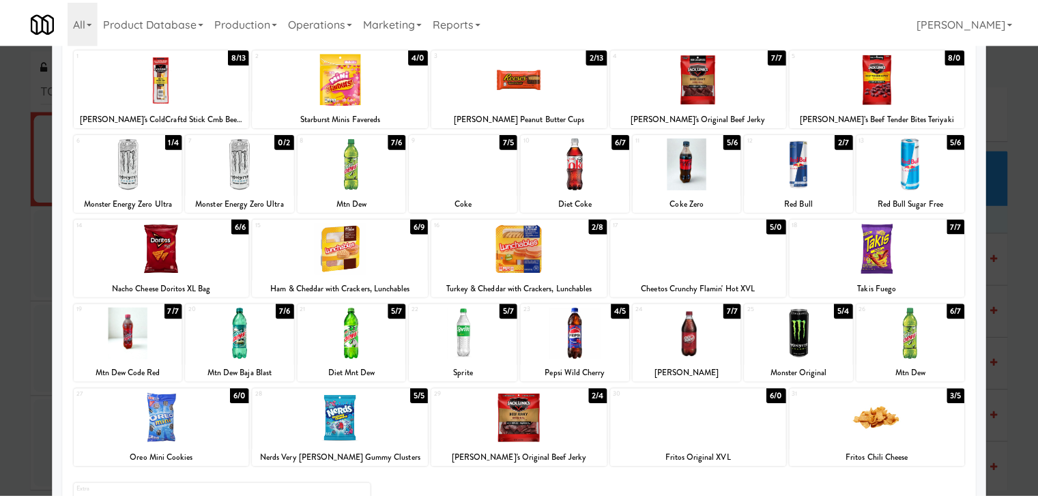
scroll to position [0, 0]
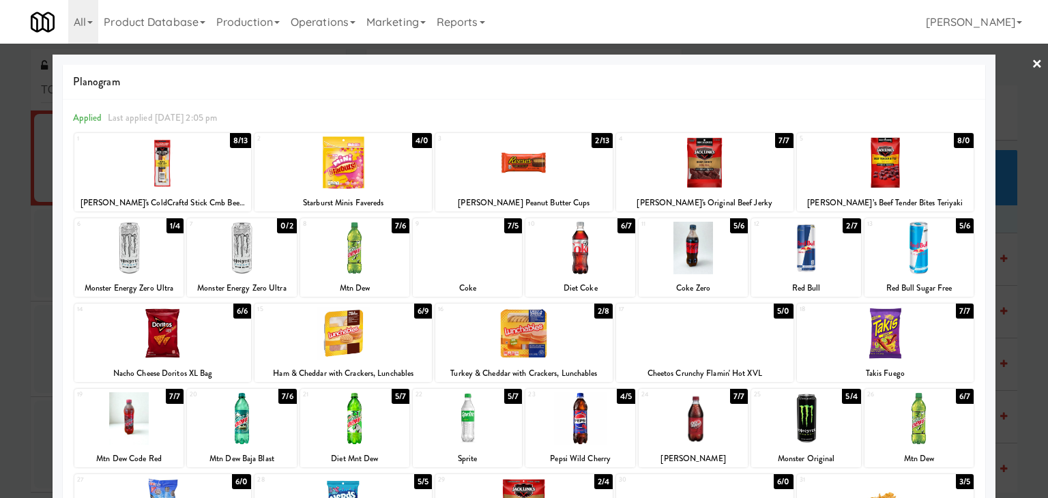
click at [1032, 63] on link "×" at bounding box center [1037, 65] width 11 height 42
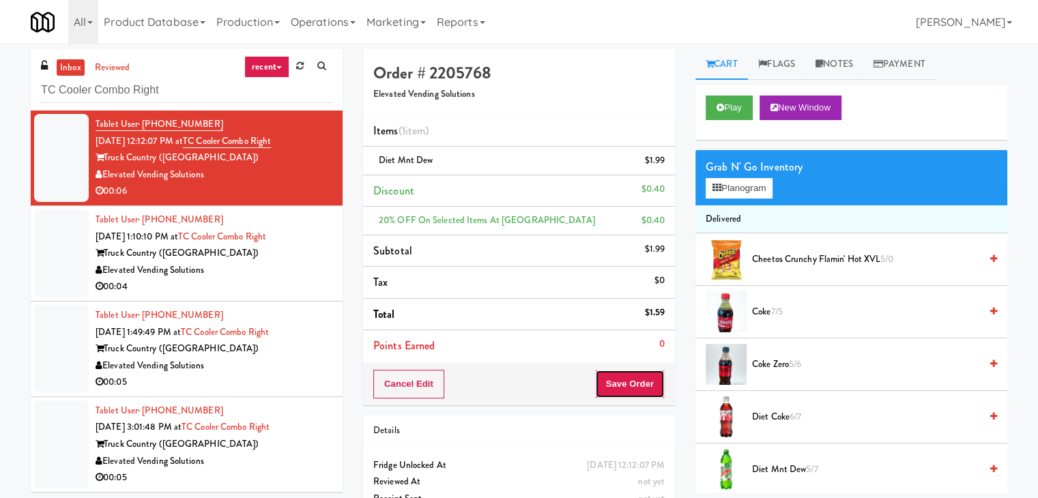
click at [641, 381] on button "Save Order" at bounding box center [630, 384] width 70 height 29
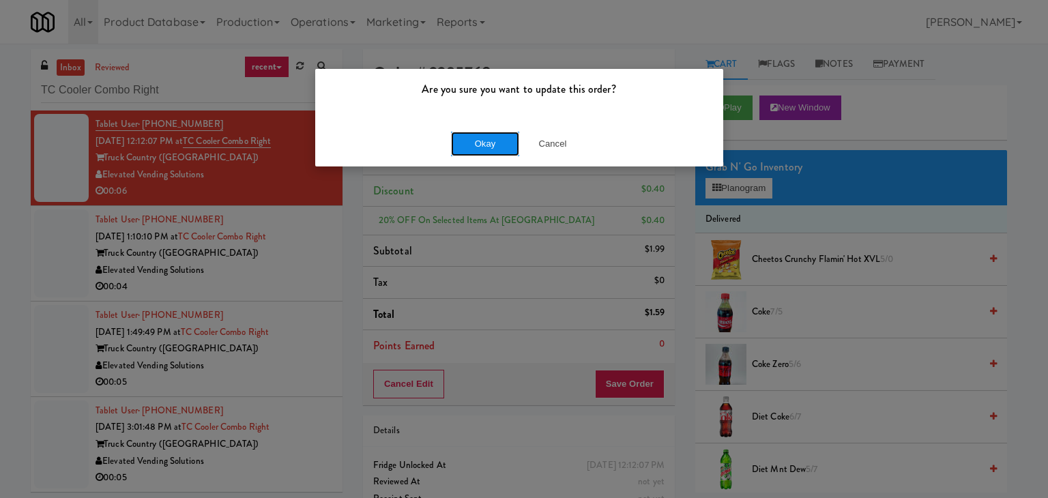
click at [504, 147] on button "Okay" at bounding box center [485, 144] width 68 height 25
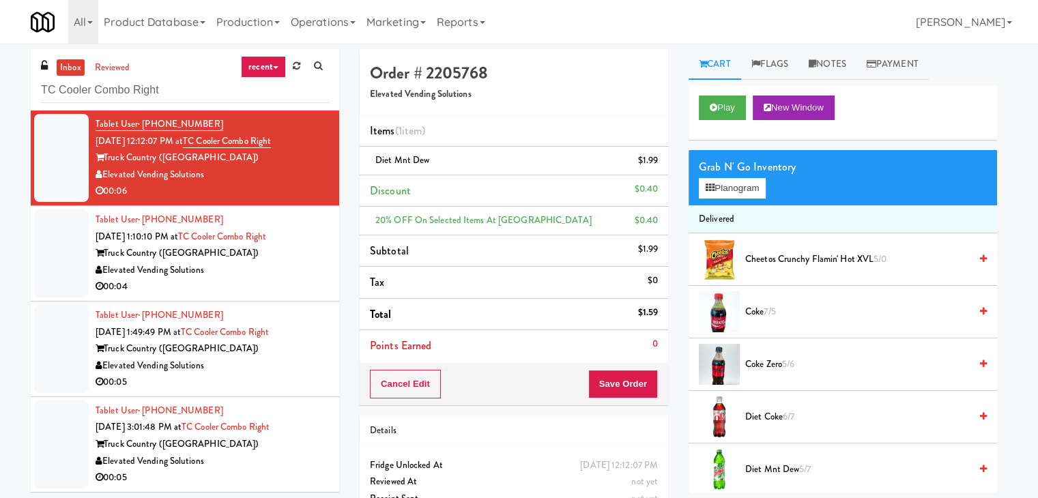
click at [296, 280] on div "00:04" at bounding box center [212, 286] width 233 height 17
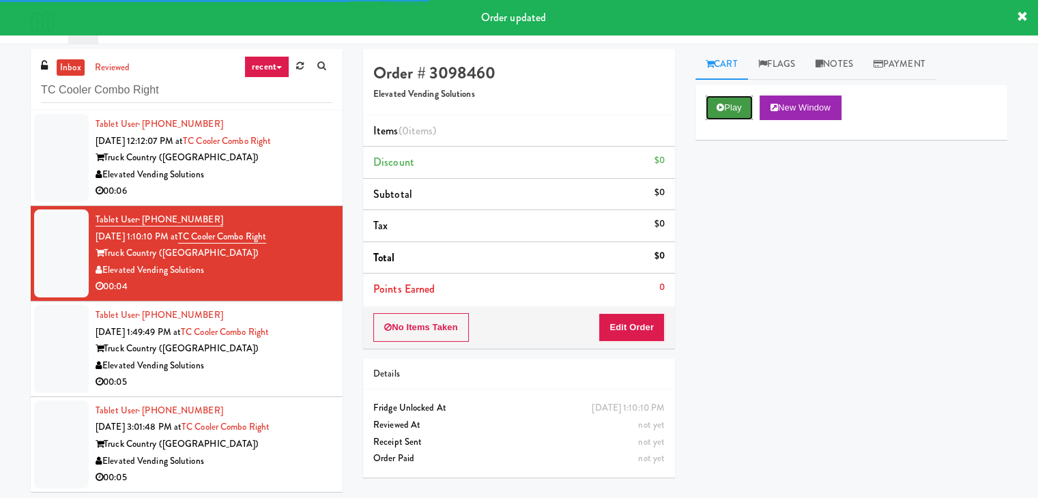
click at [714, 107] on button "Play" at bounding box center [729, 108] width 47 height 25
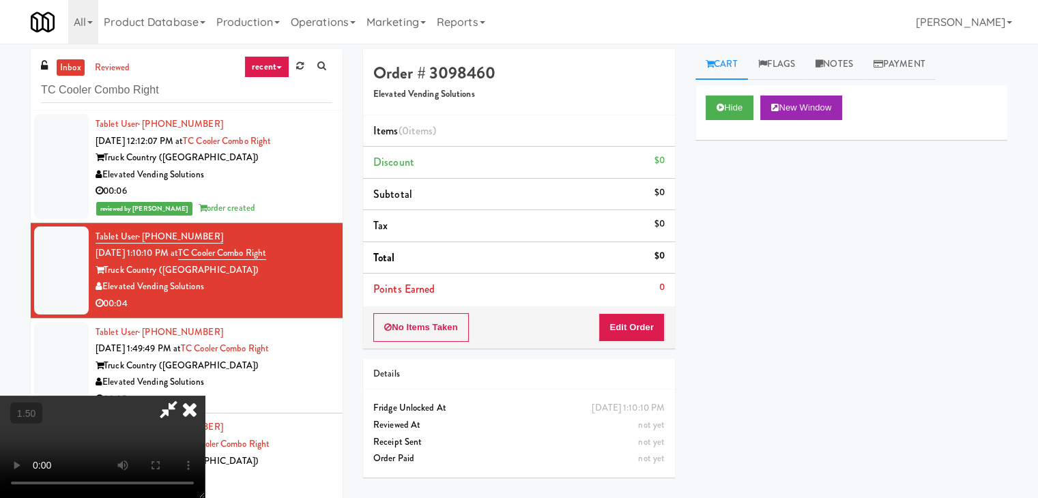
click at [205, 396] on video at bounding box center [102, 447] width 205 height 102
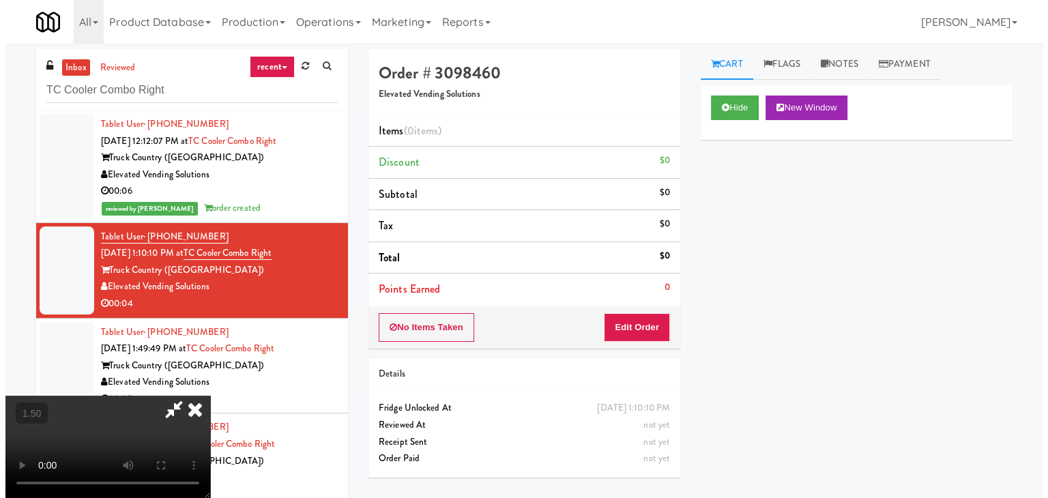
scroll to position [0, 0]
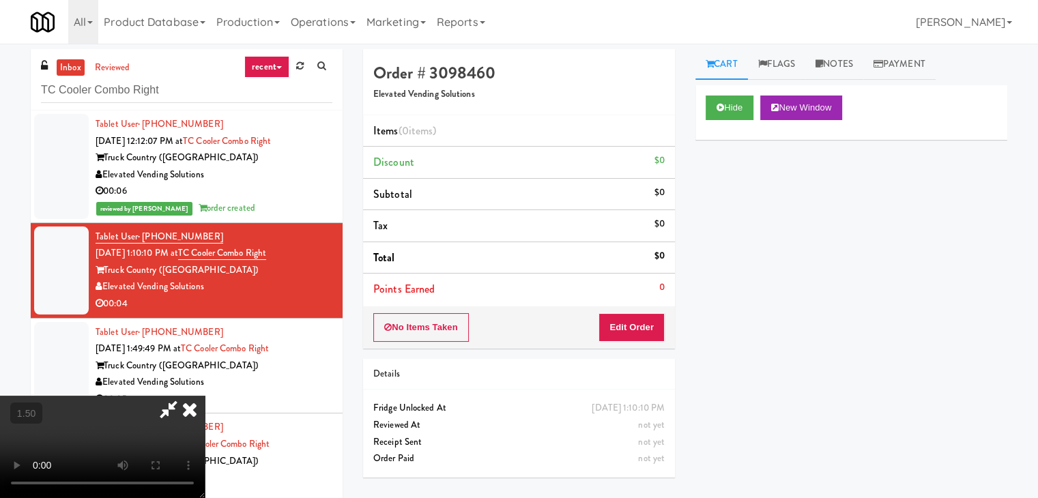
click at [205, 396] on icon at bounding box center [190, 409] width 30 height 27
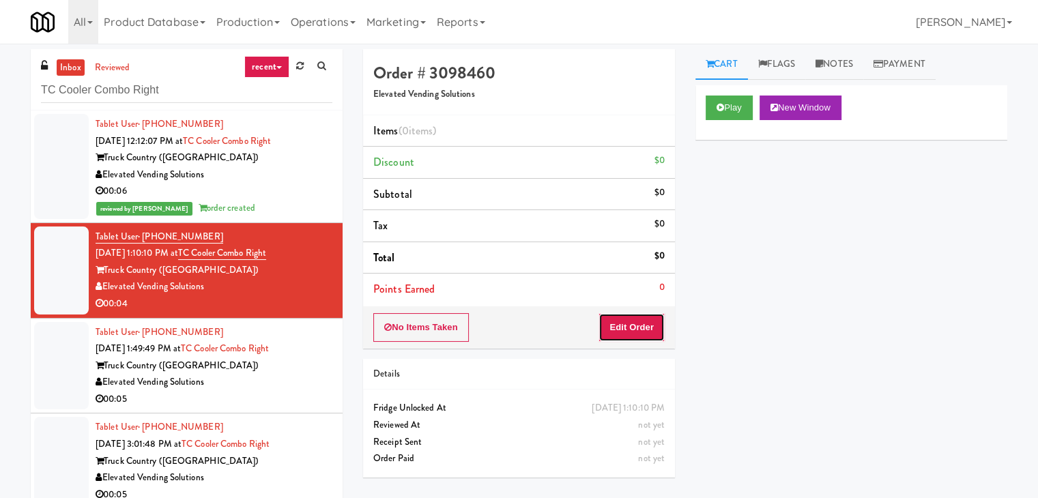
click at [646, 335] on button "Edit Order" at bounding box center [631, 327] width 66 height 29
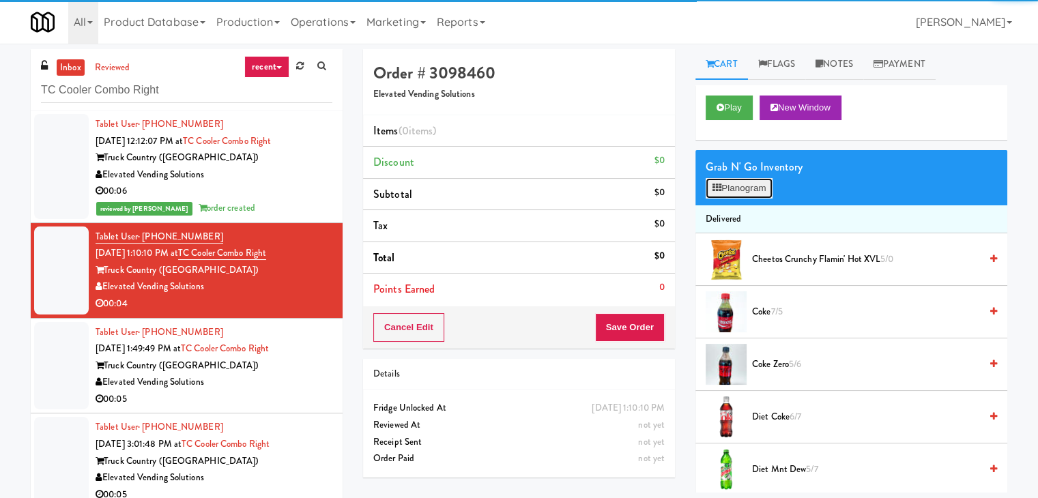
click at [741, 186] on button "Planogram" at bounding box center [739, 188] width 67 height 20
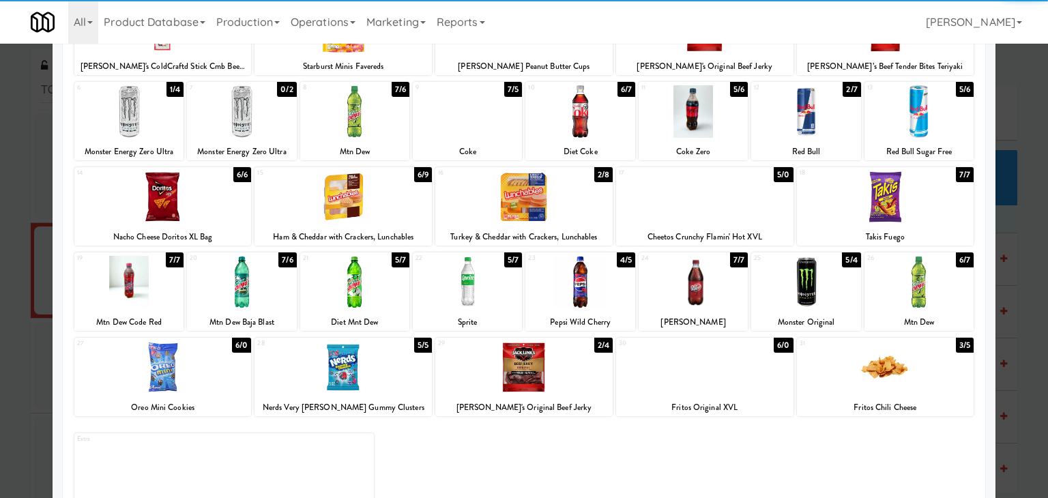
click at [483, 290] on div at bounding box center [467, 282] width 109 height 53
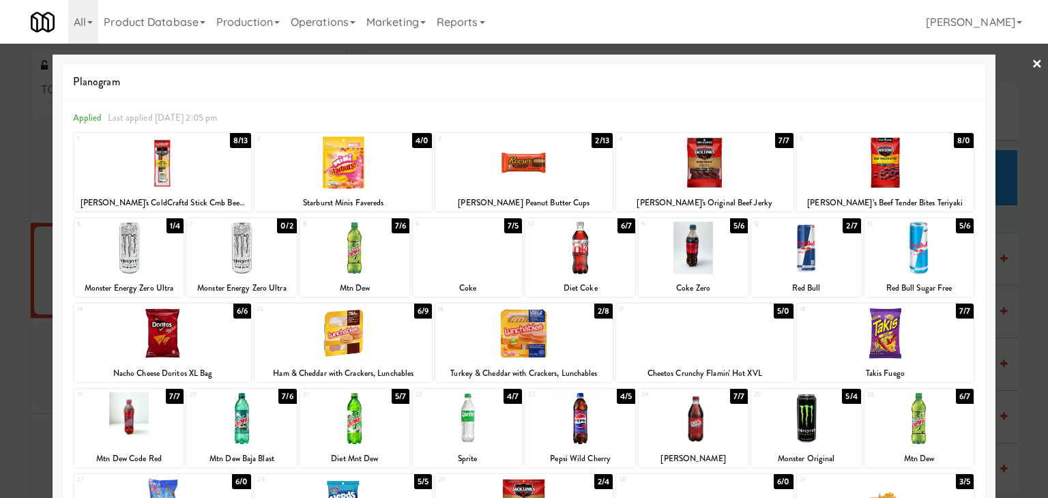
click at [1032, 63] on link "×" at bounding box center [1037, 65] width 11 height 42
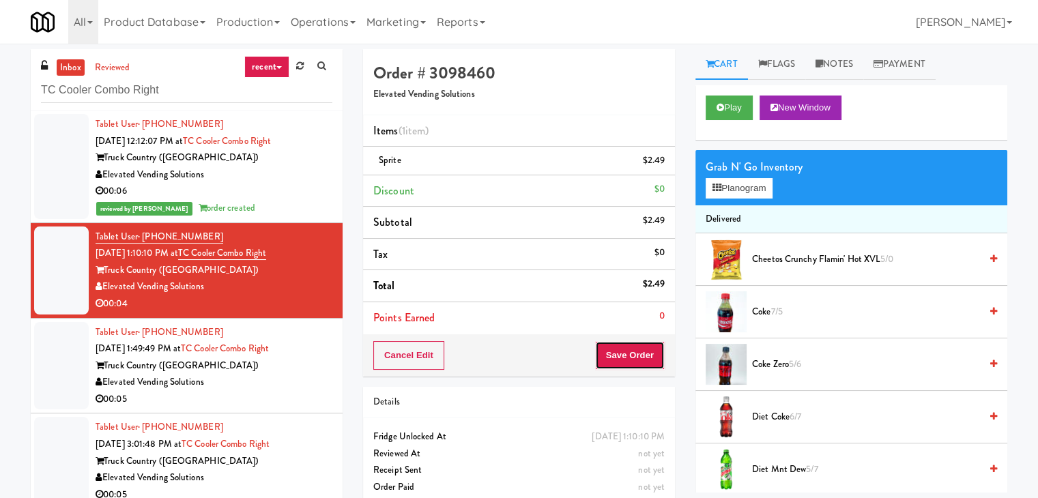
click at [625, 357] on button "Save Order" at bounding box center [630, 355] width 70 height 29
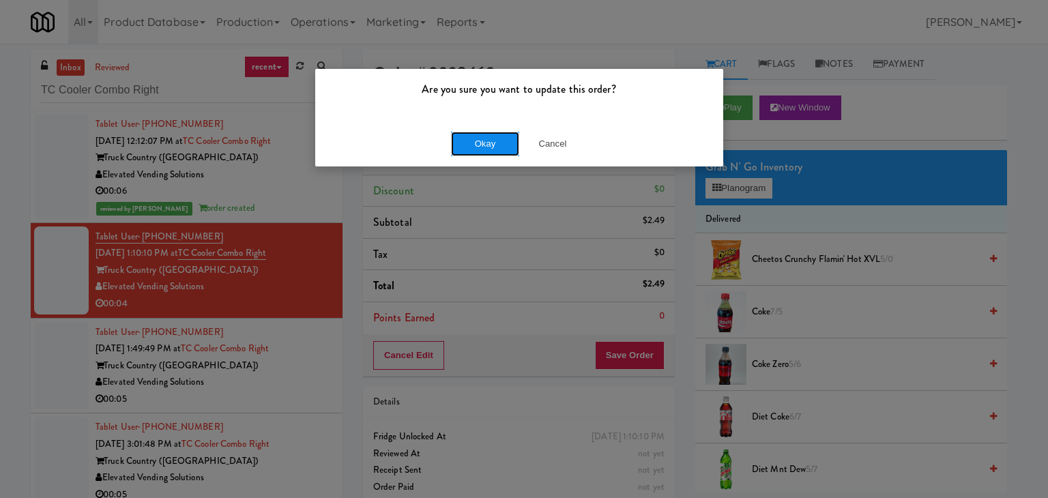
click at [491, 139] on button "Okay" at bounding box center [485, 144] width 68 height 25
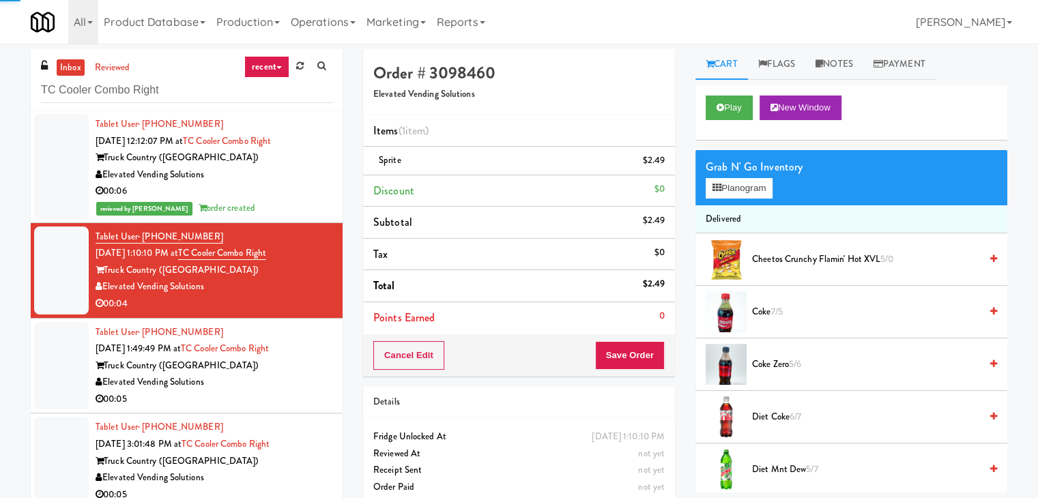
drag, startPoint x: 311, startPoint y: 383, endPoint x: 308, endPoint y: 375, distance: 9.3
click at [310, 383] on div "Elevated Vending Solutions" at bounding box center [214, 382] width 237 height 17
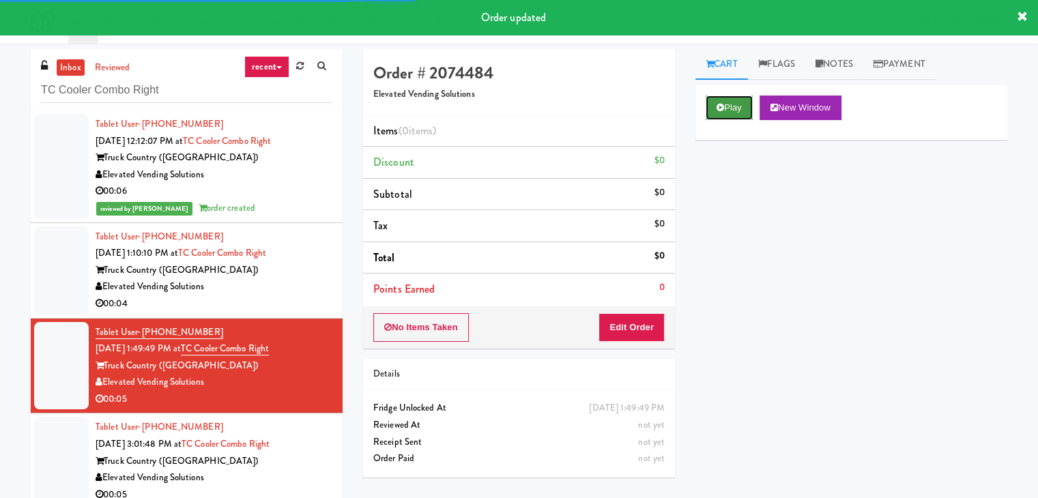
click at [726, 113] on button "Play" at bounding box center [729, 108] width 47 height 25
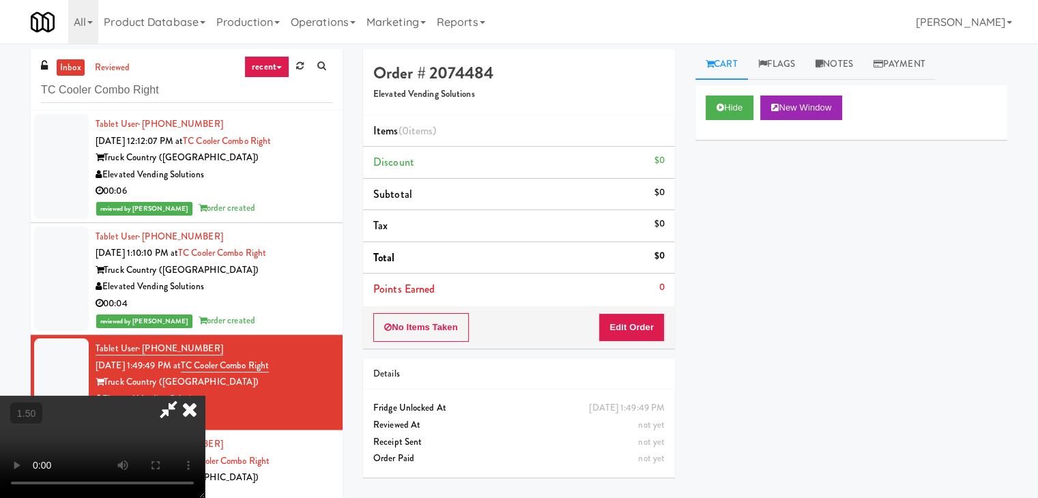
click at [205, 396] on video at bounding box center [102, 447] width 205 height 102
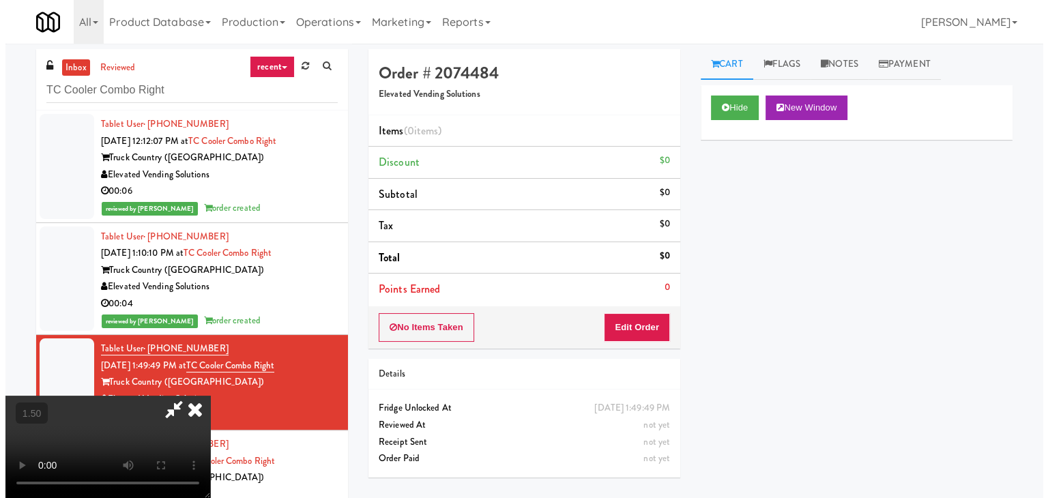
scroll to position [0, 0]
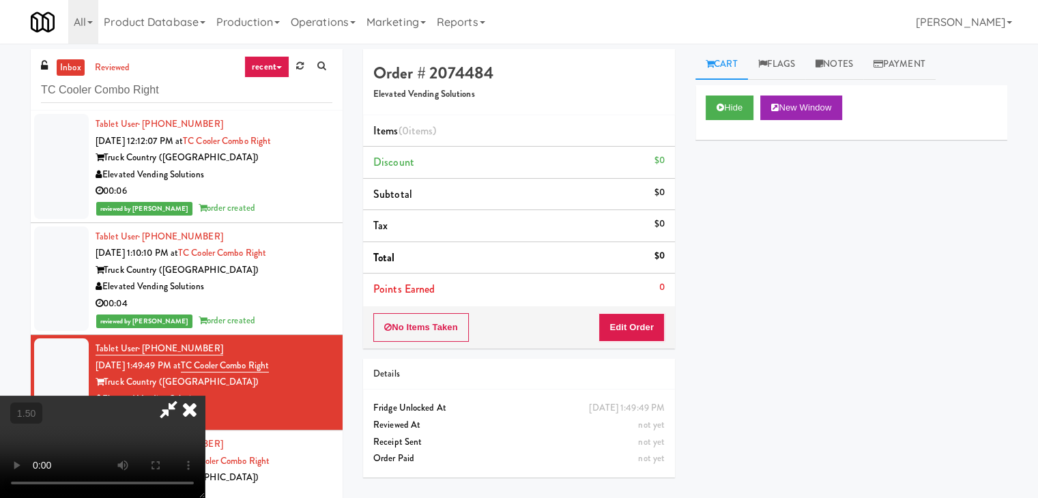
click at [205, 396] on icon at bounding box center [190, 409] width 30 height 27
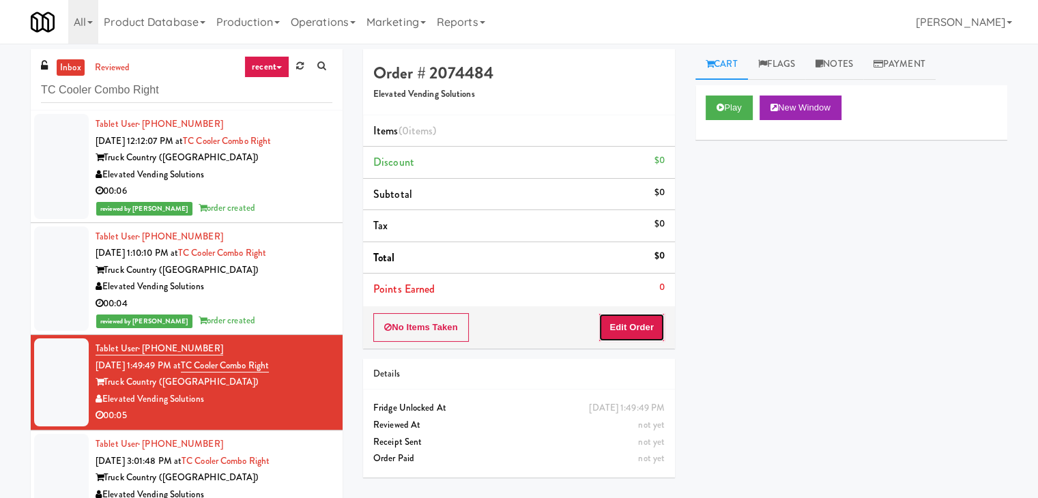
click at [648, 321] on button "Edit Order" at bounding box center [631, 327] width 66 height 29
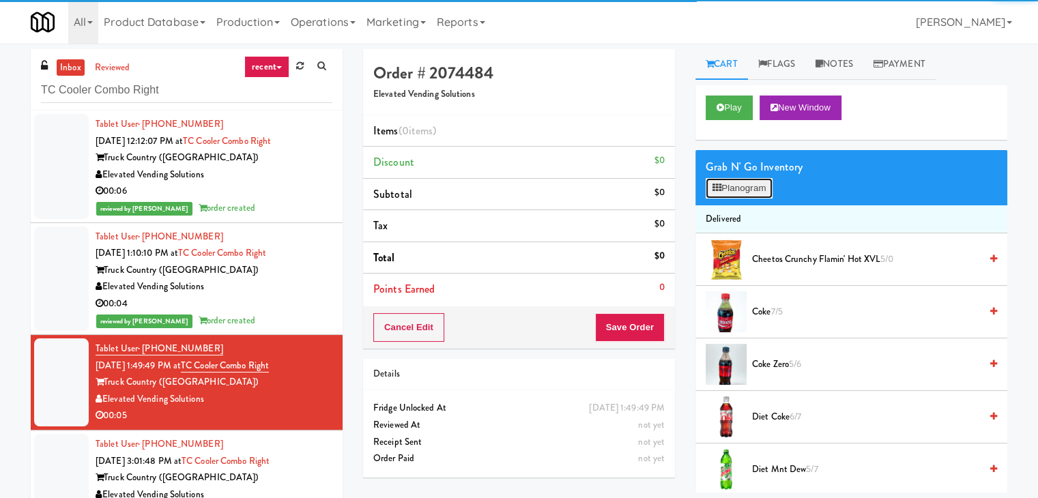
click at [735, 184] on button "Planogram" at bounding box center [739, 188] width 67 height 20
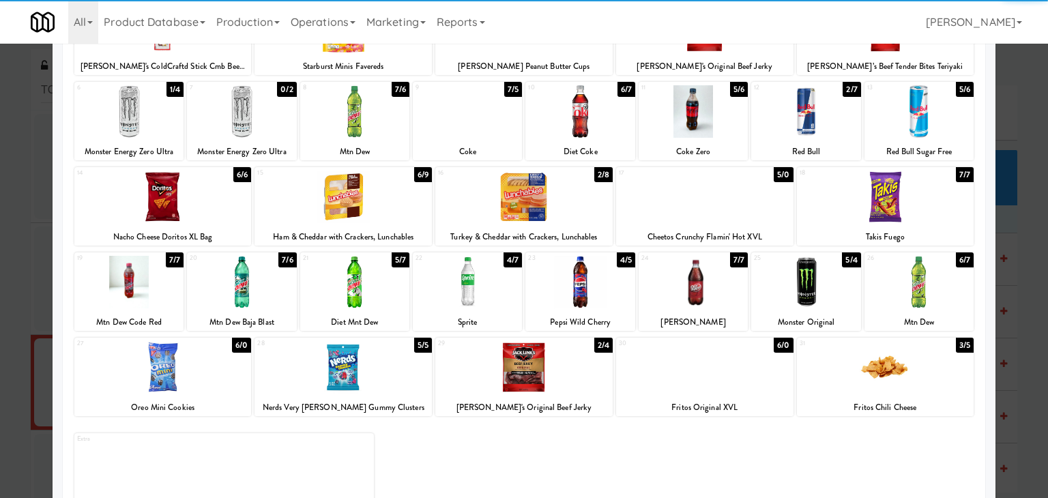
click at [368, 287] on div at bounding box center [354, 282] width 109 height 53
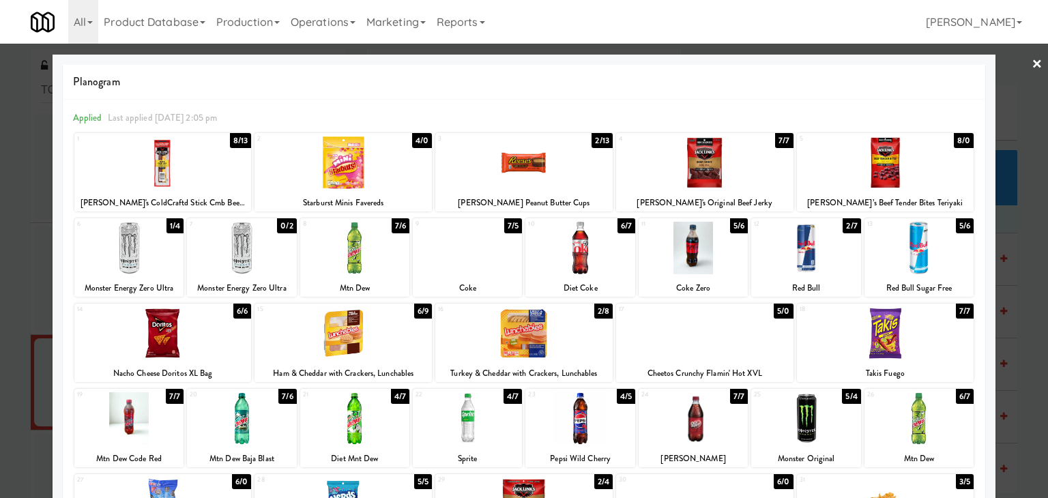
click at [1032, 66] on link "×" at bounding box center [1037, 65] width 11 height 42
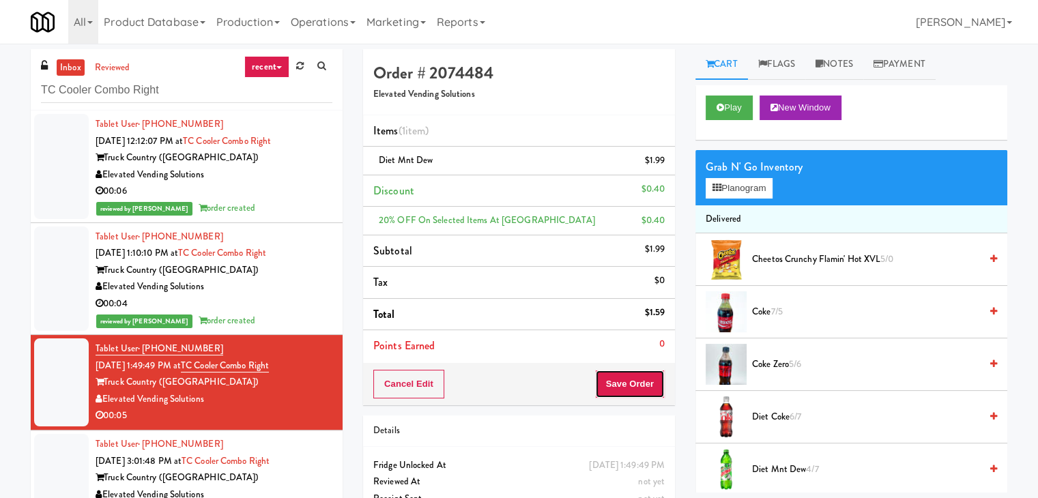
click at [626, 381] on button "Save Order" at bounding box center [630, 384] width 70 height 29
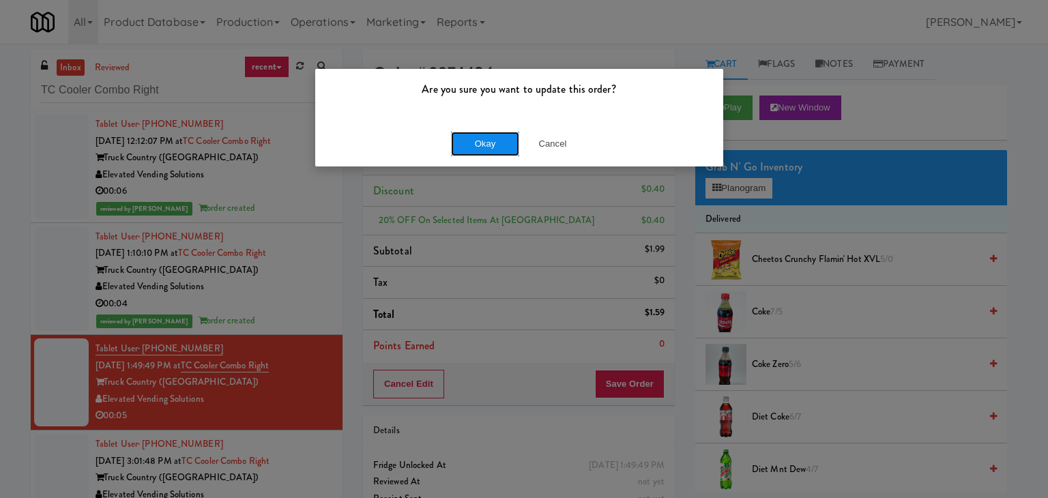
click at [478, 143] on button "Okay" at bounding box center [485, 144] width 68 height 25
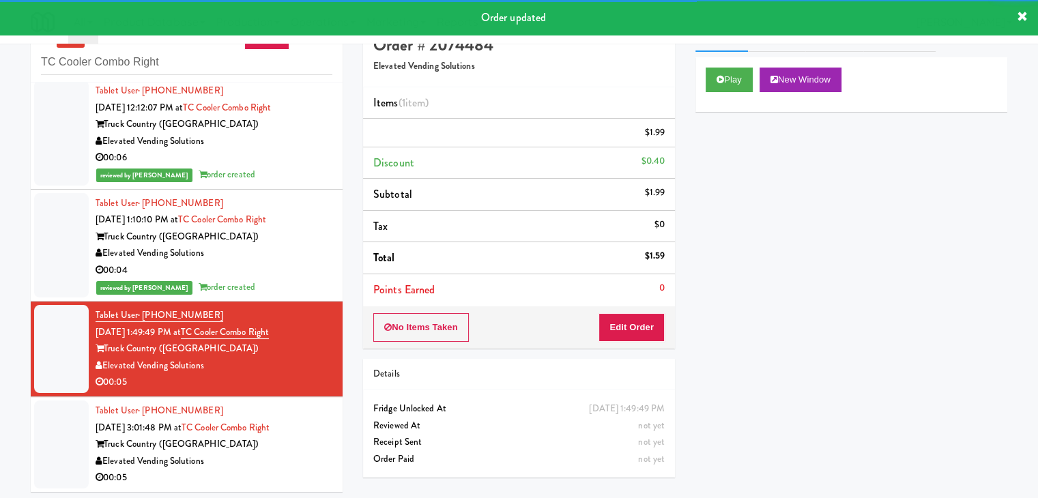
scroll to position [44, 0]
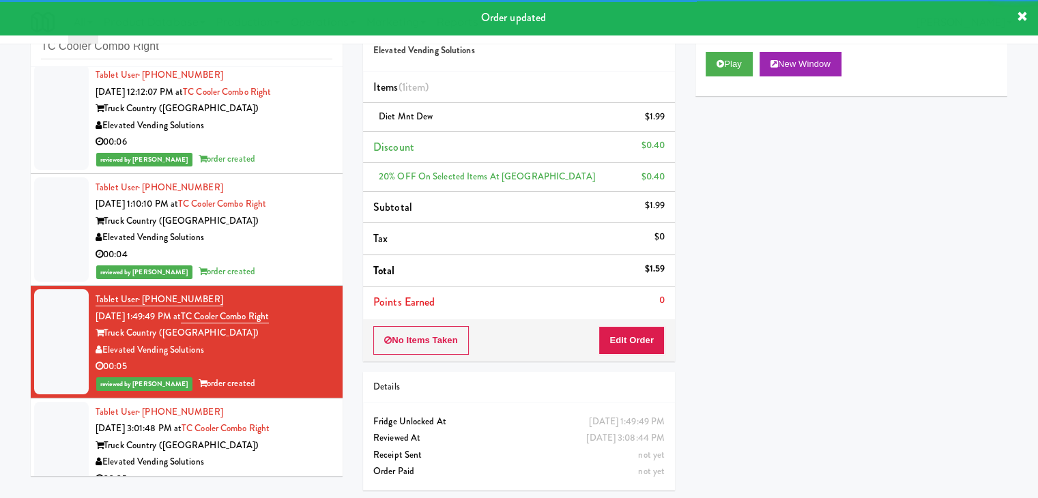
click at [313, 465] on div "Elevated Vending Solutions" at bounding box center [214, 462] width 237 height 17
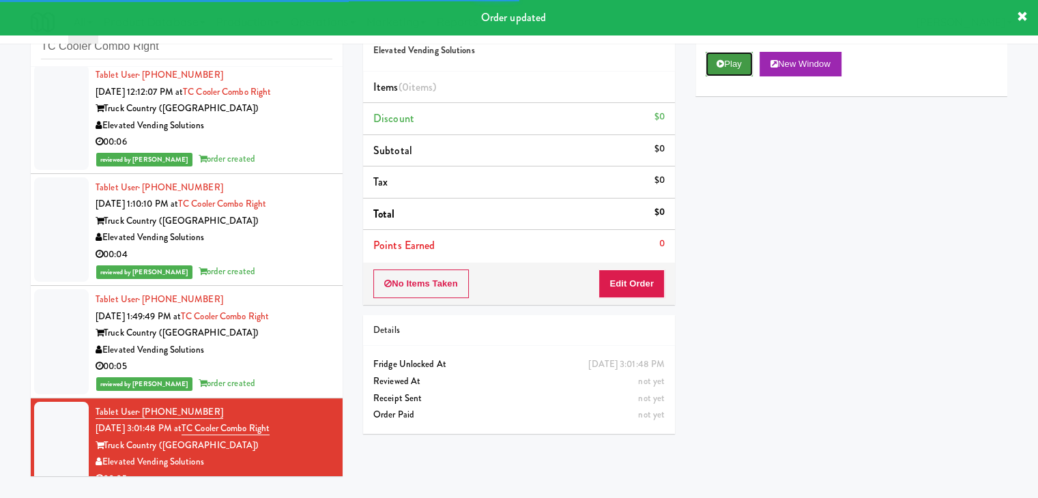
click at [738, 63] on button "Play" at bounding box center [729, 64] width 47 height 25
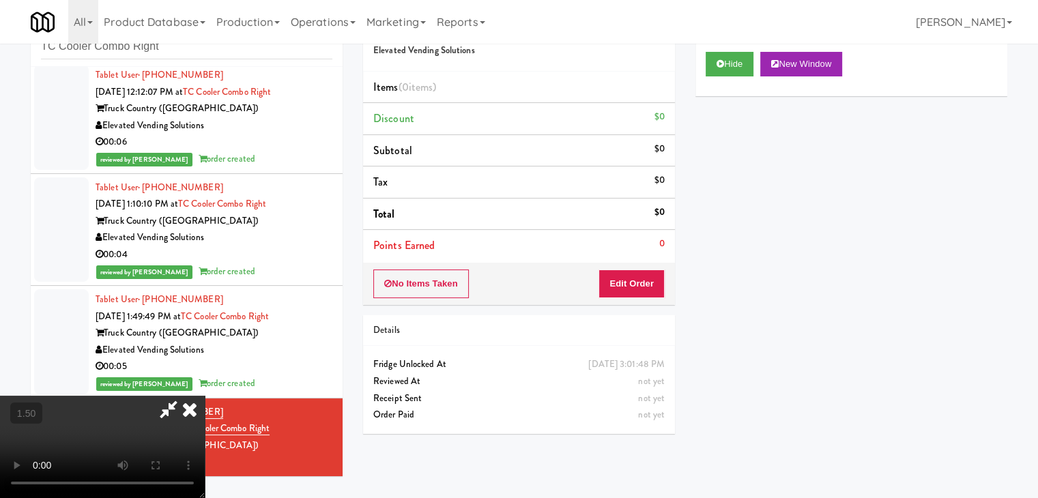
click at [205, 396] on video at bounding box center [102, 447] width 205 height 102
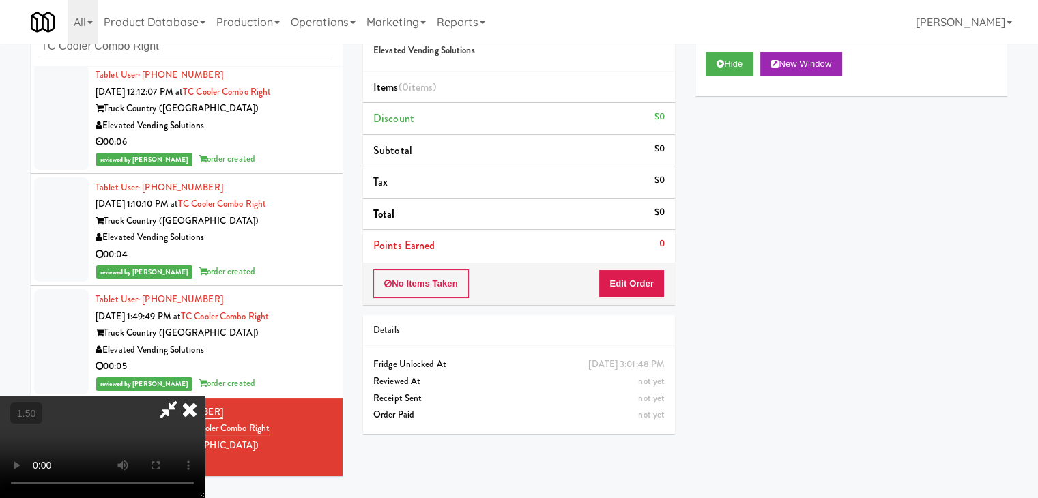
scroll to position [0, 0]
click at [205, 396] on icon at bounding box center [190, 409] width 30 height 27
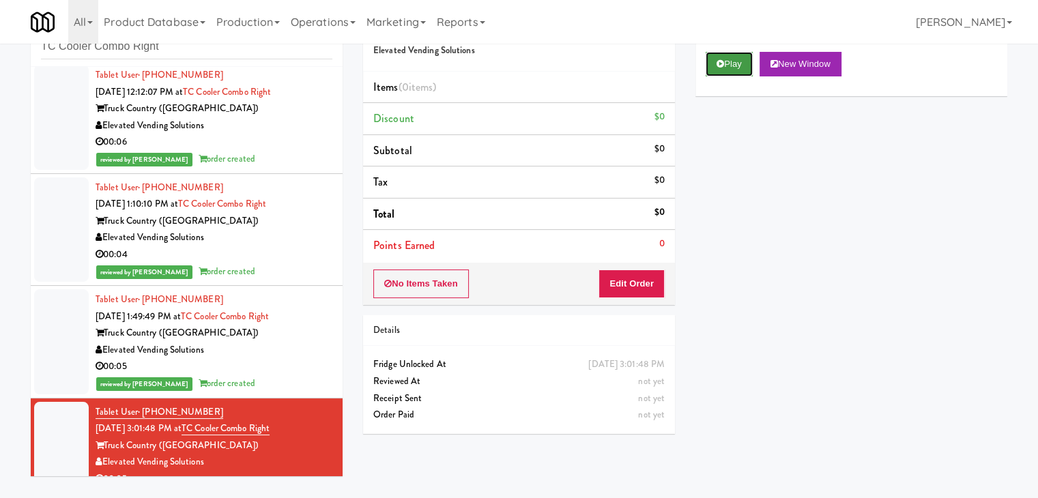
click at [724, 69] on button "Play" at bounding box center [729, 64] width 47 height 25
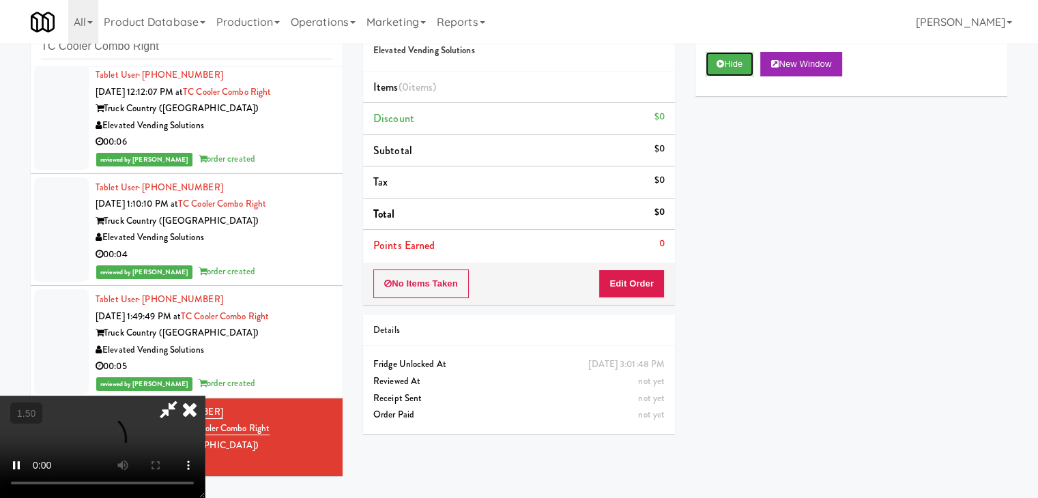
scroll to position [192, 0]
click at [205, 396] on video at bounding box center [102, 447] width 205 height 102
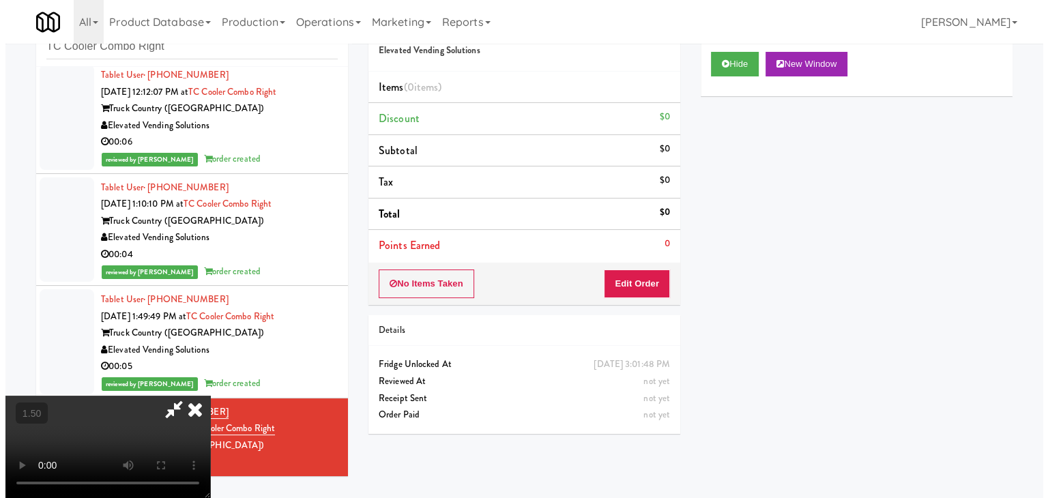
scroll to position [0, 0]
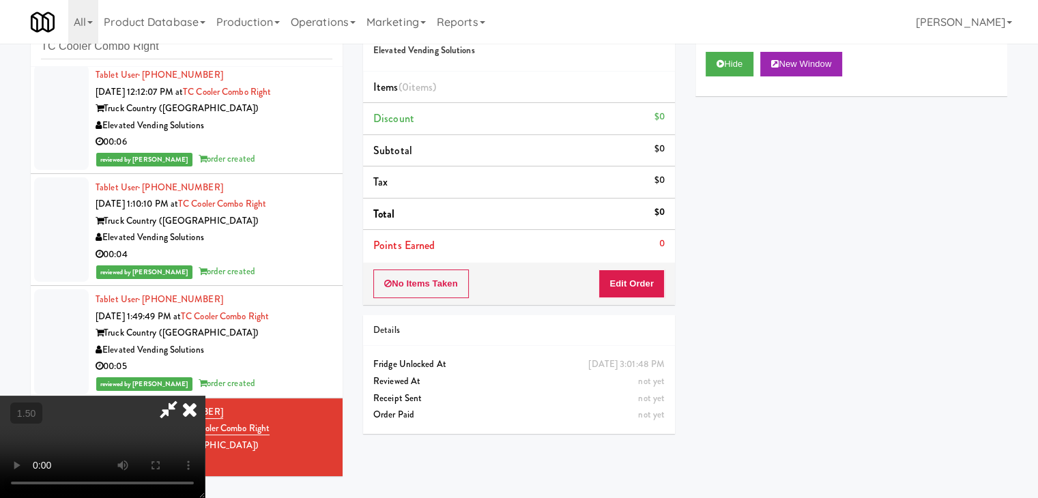
click at [205, 396] on icon at bounding box center [190, 409] width 30 height 27
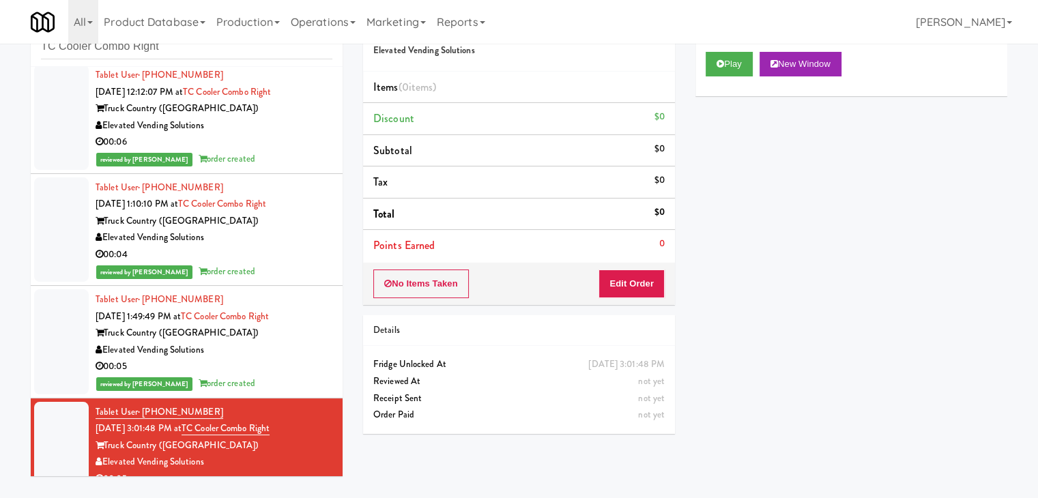
click at [616, 306] on div "Order # 1081883 Elevated Vending Solutions Items (0 items ) Discount $0 Subtota…" at bounding box center [519, 224] width 332 height 439
drag, startPoint x: 622, startPoint y: 282, endPoint x: 652, endPoint y: 251, distance: 43.4
click at [623, 280] on button "Edit Order" at bounding box center [631, 284] width 66 height 29
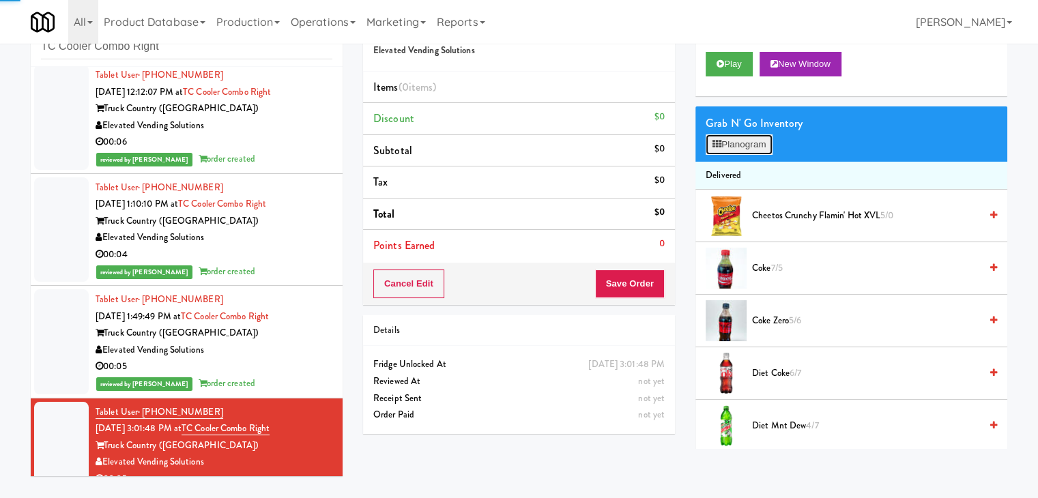
click at [714, 142] on icon at bounding box center [716, 144] width 9 height 9
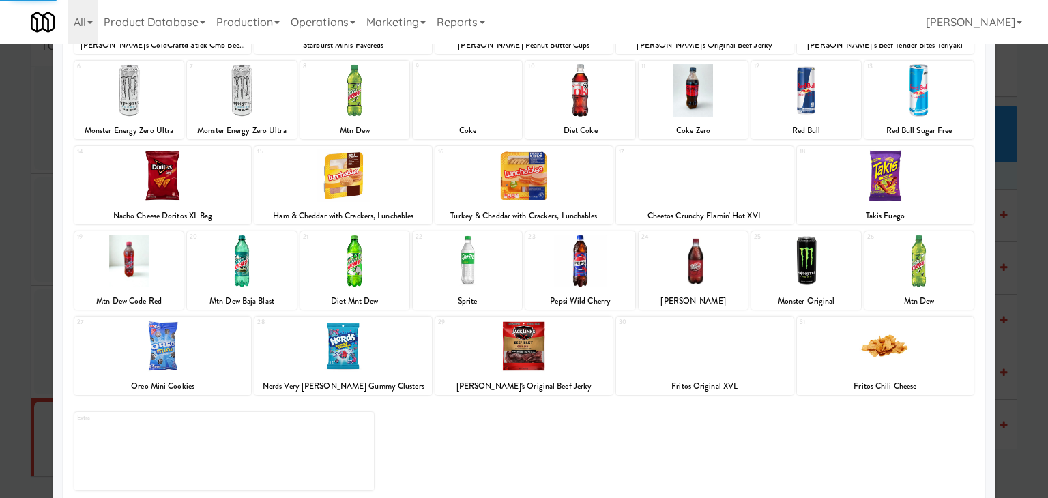
scroll to position [172, 0]
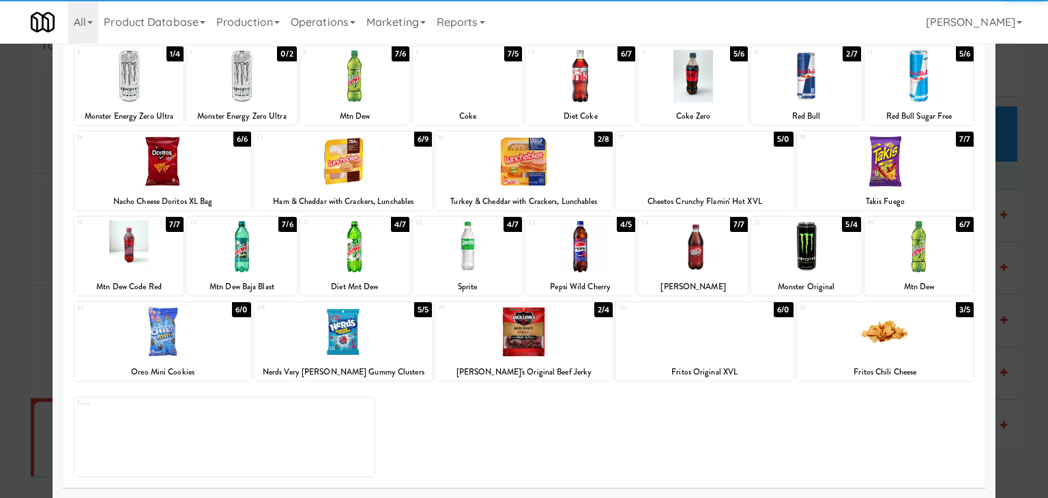
click at [196, 332] on div at bounding box center [162, 332] width 177 height 53
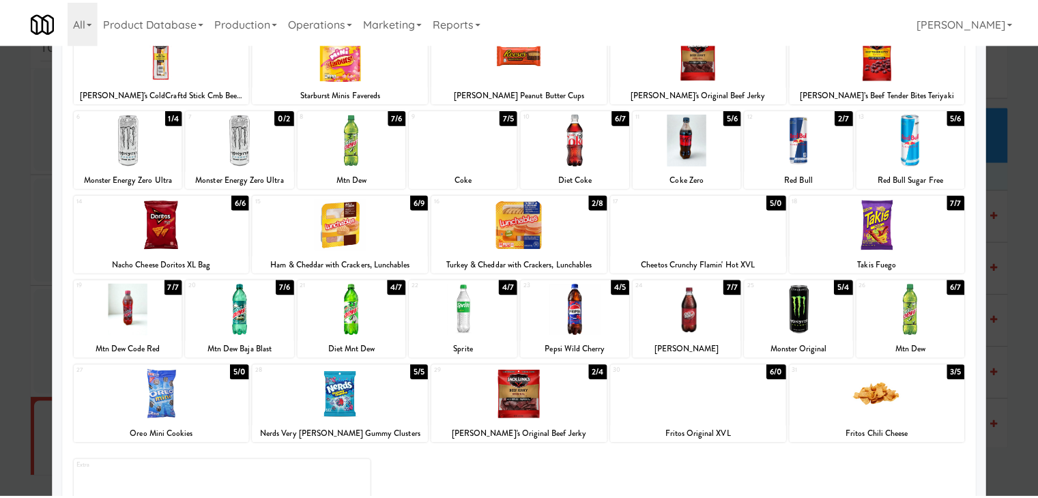
scroll to position [0, 0]
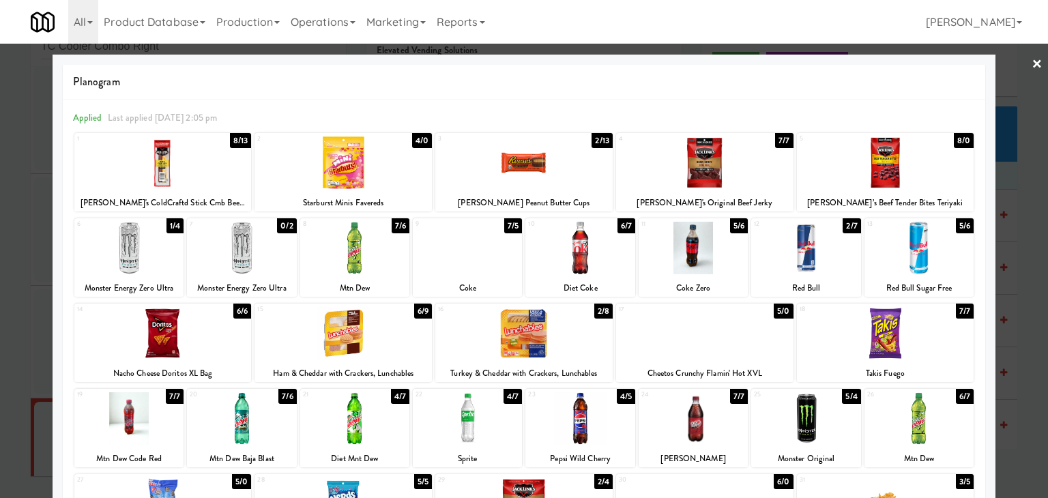
click at [1032, 58] on link "×" at bounding box center [1037, 65] width 11 height 42
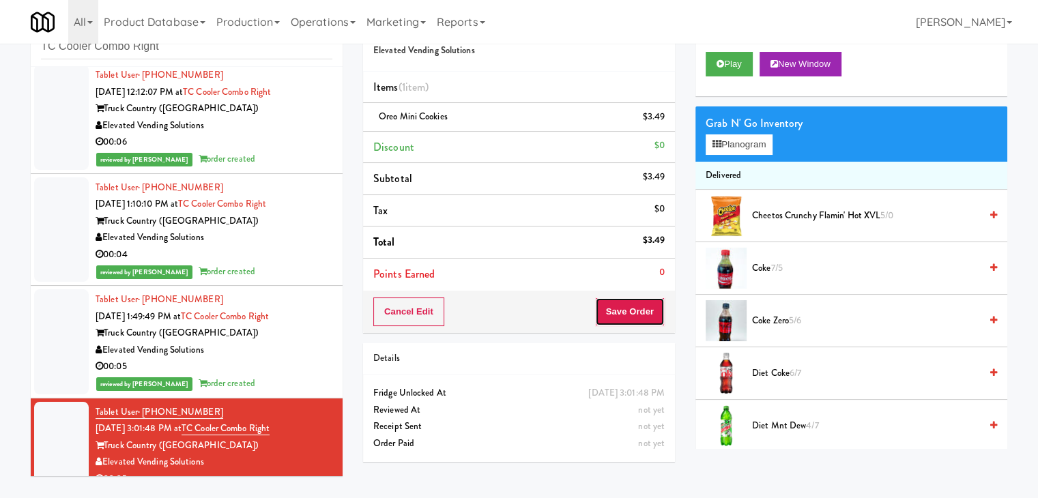
click at [618, 311] on button "Save Order" at bounding box center [630, 312] width 70 height 29
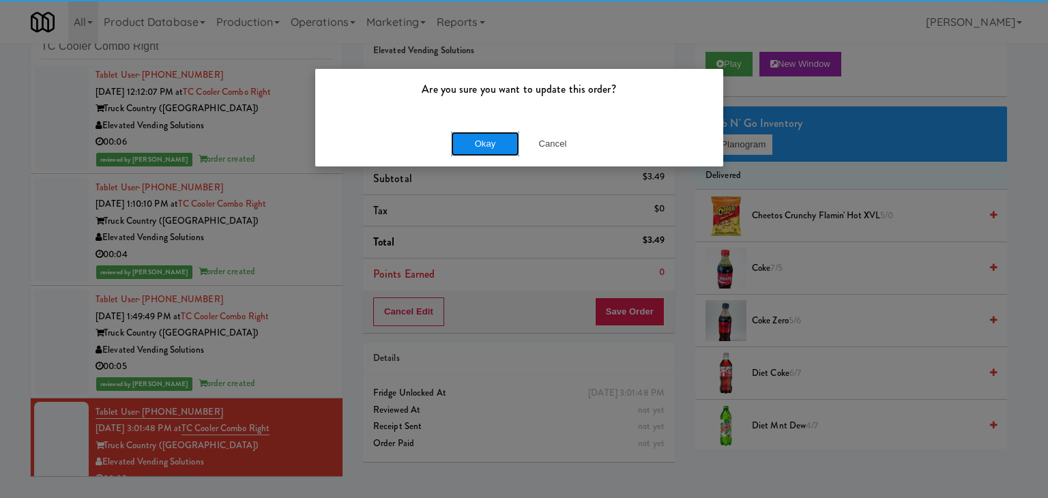
click at [479, 146] on button "Okay" at bounding box center [485, 144] width 68 height 25
